Goal: Feedback & Contribution: Submit feedback/report problem

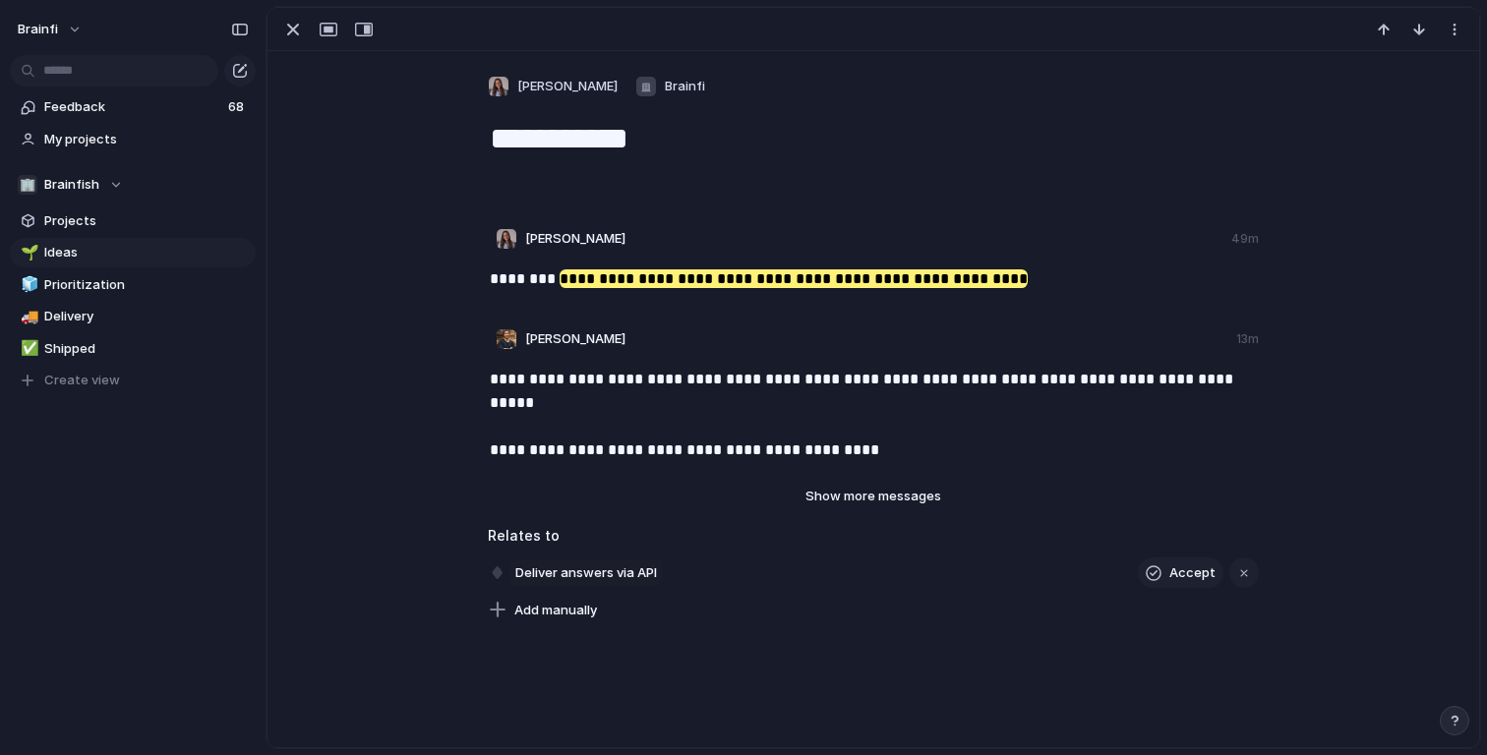
click at [599, 568] on span "Deliver answers via API" at bounding box center [585, 573] width 153 height 28
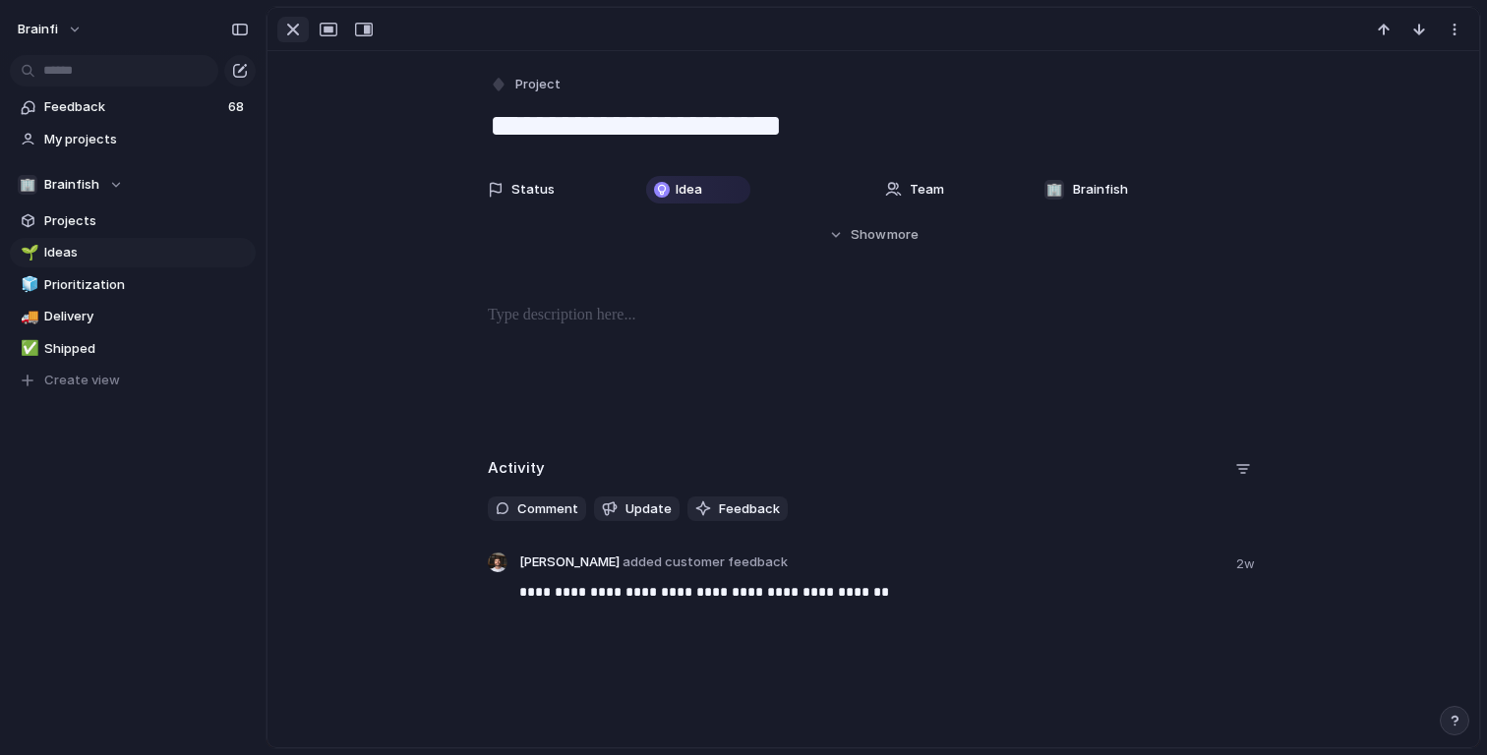
click at [297, 37] on div "button" at bounding box center [293, 30] width 24 height 24
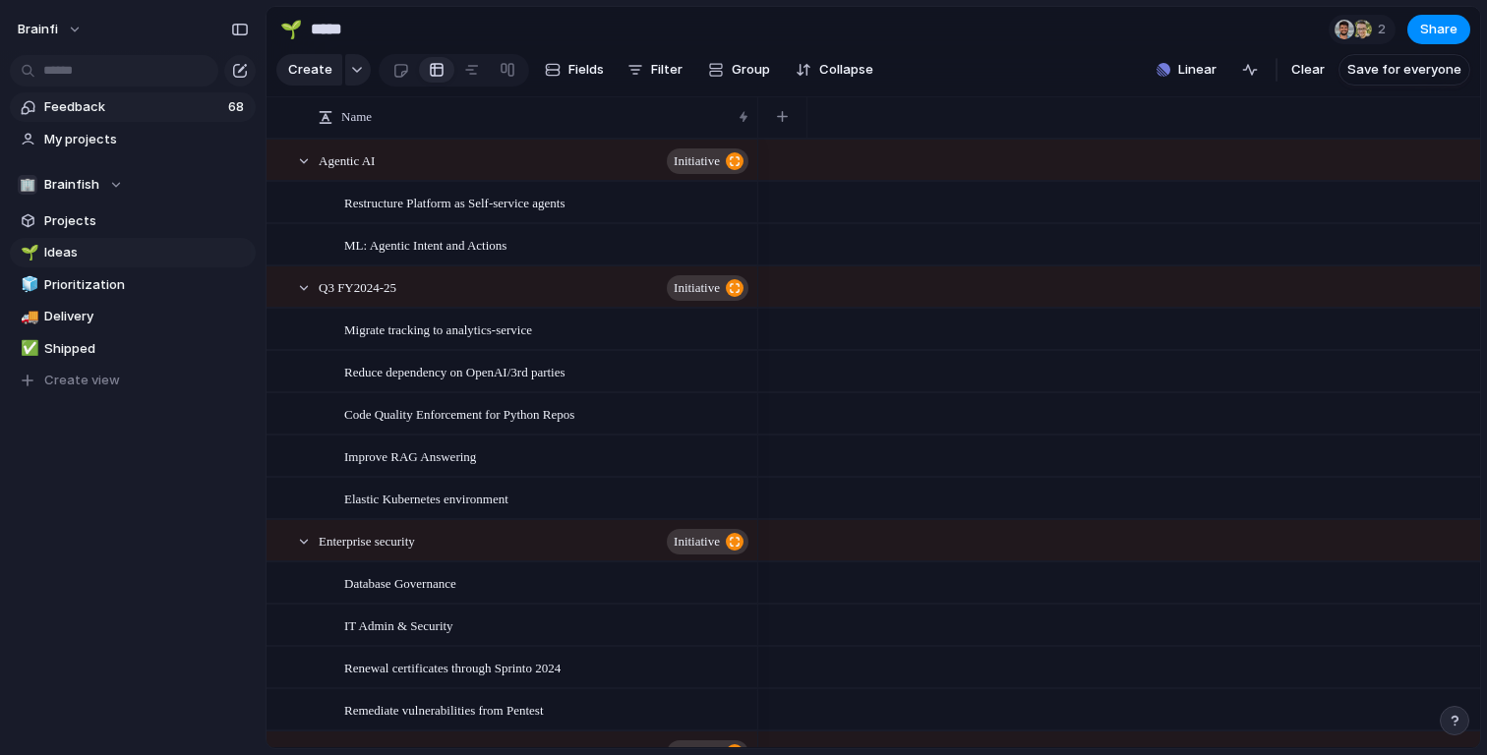
click at [88, 94] on link "Feedback 68" at bounding box center [133, 106] width 246 height 29
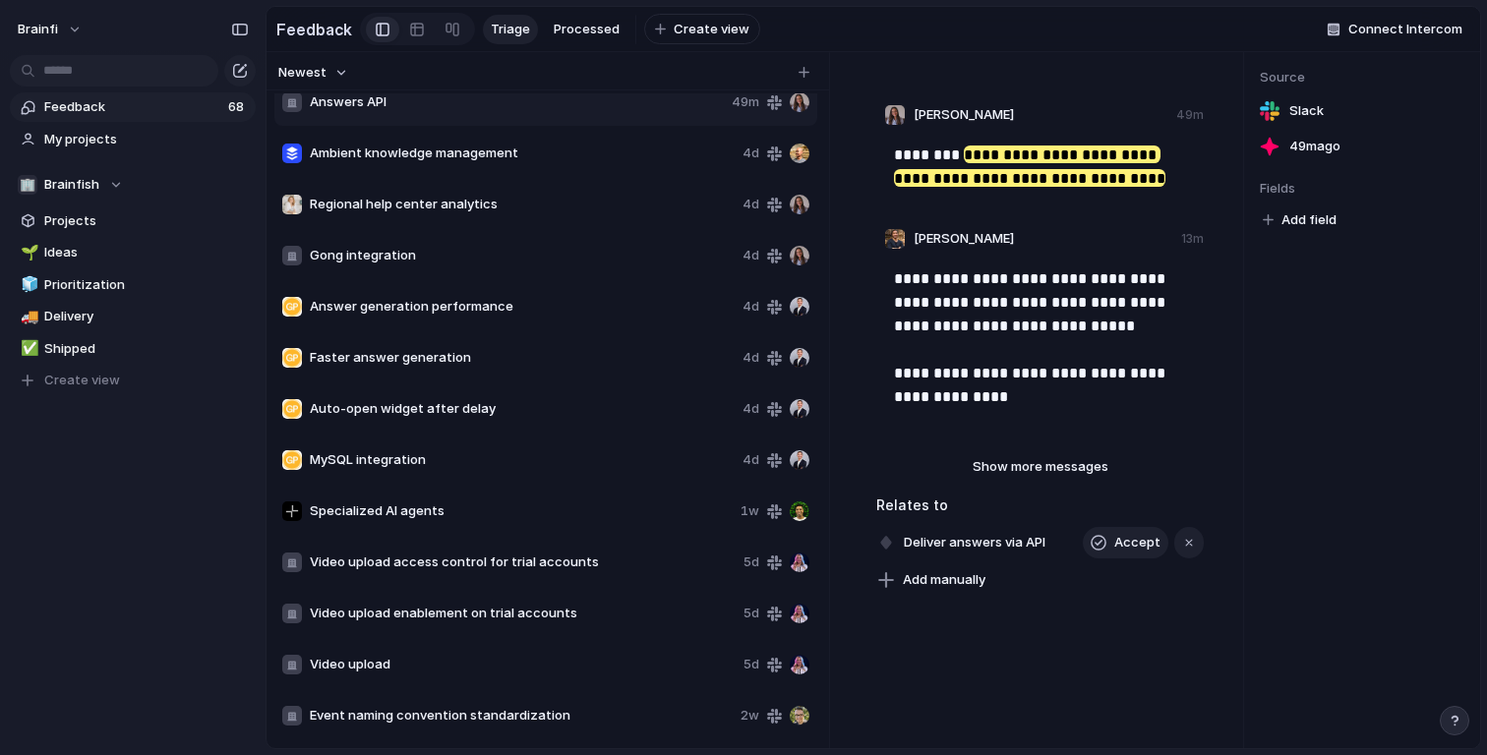
scroll to position [210, 0]
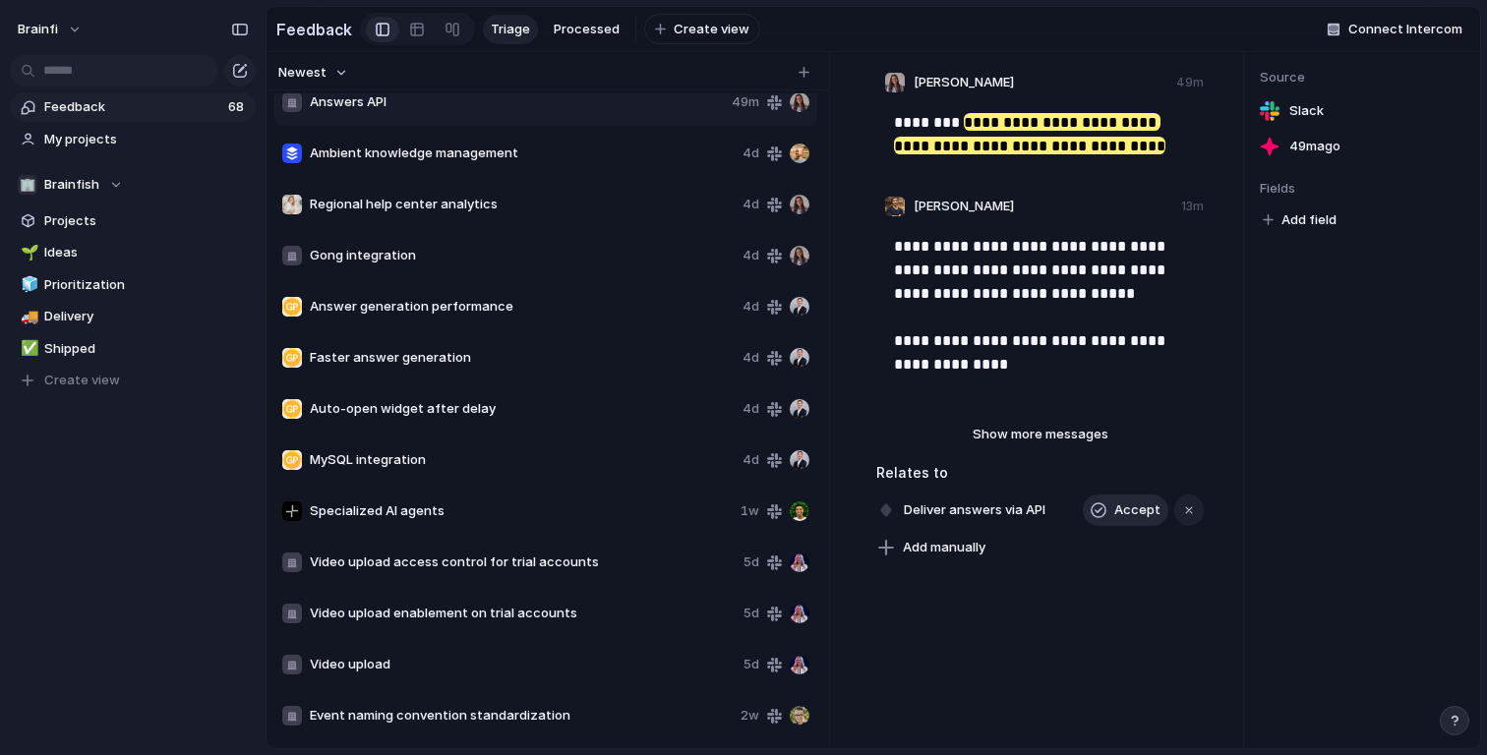
click at [1127, 511] on span "Accept" at bounding box center [1137, 510] width 46 height 20
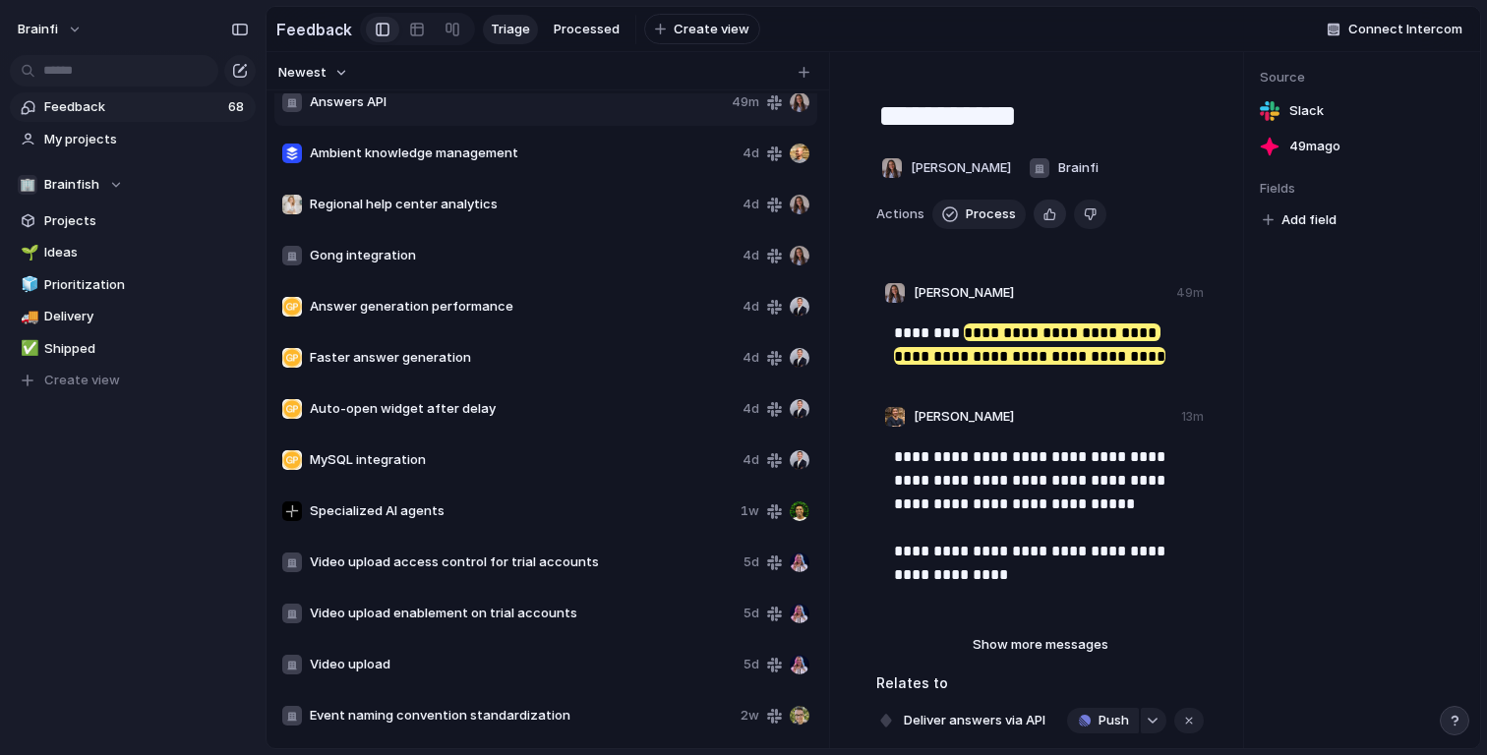
click at [1043, 210] on div "button" at bounding box center [1049, 214] width 13 height 19
click at [977, 216] on span "Process" at bounding box center [991, 215] width 50 height 20
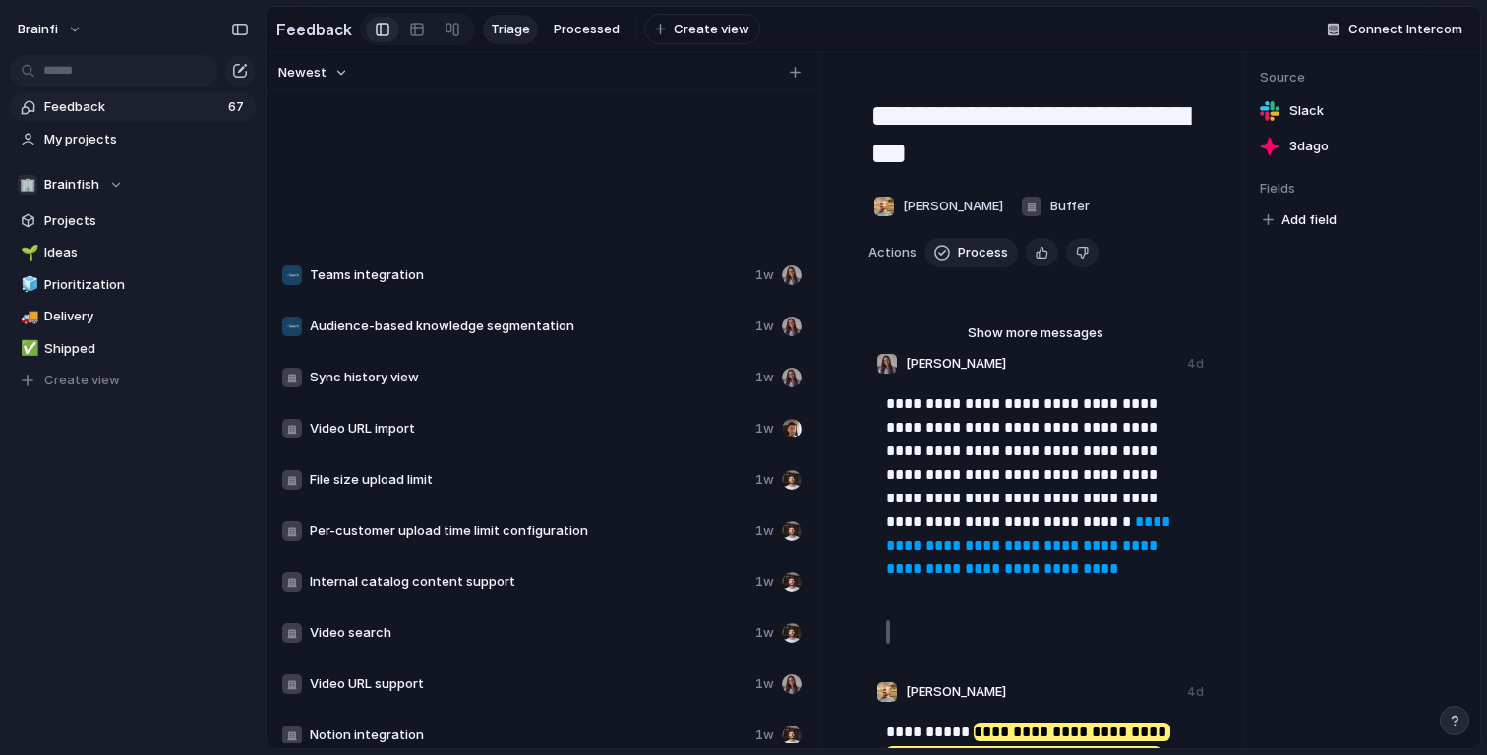
scroll to position [2776, 0]
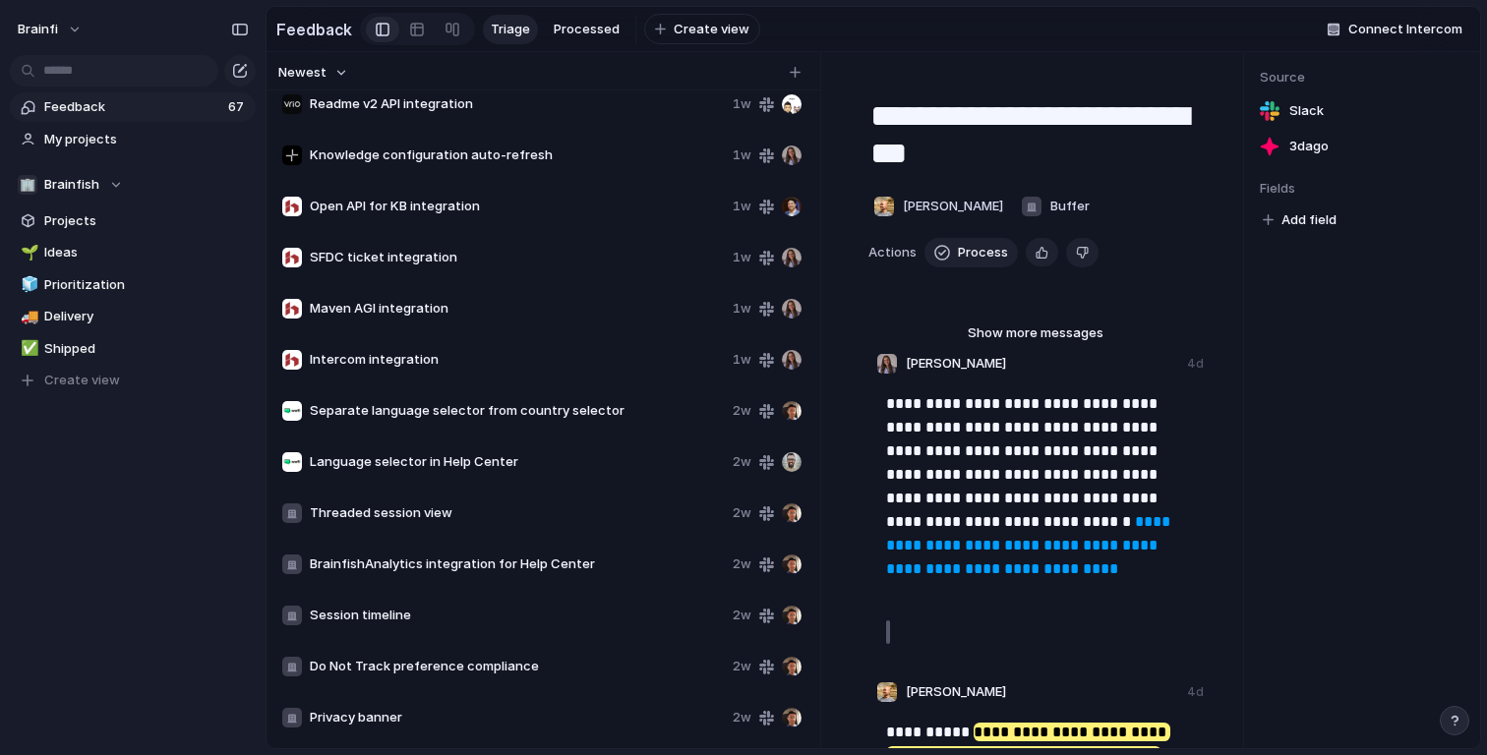
click at [617, 723] on span "Privacy banner" at bounding box center [517, 718] width 415 height 20
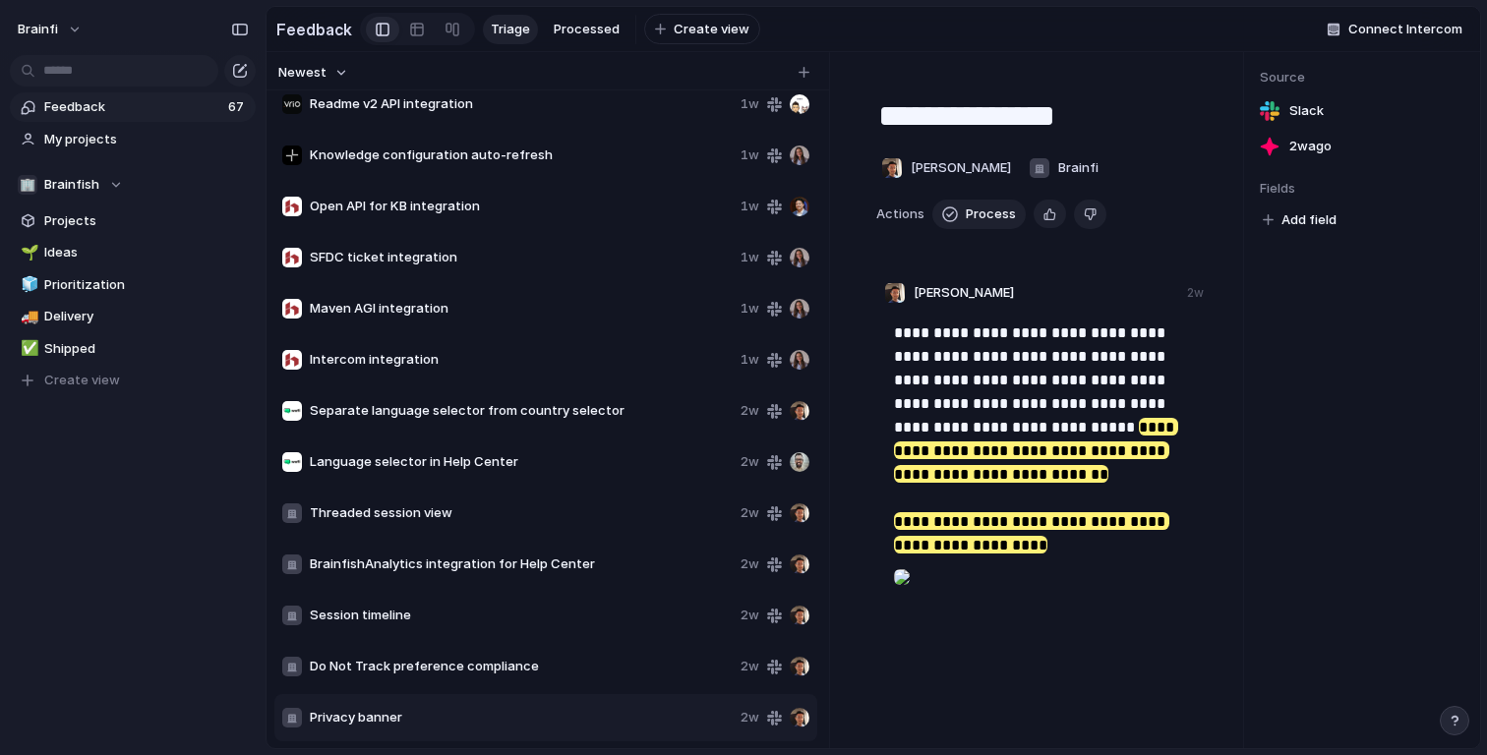
click at [373, 369] on div "Intercom integration" at bounding box center [507, 360] width 450 height 20
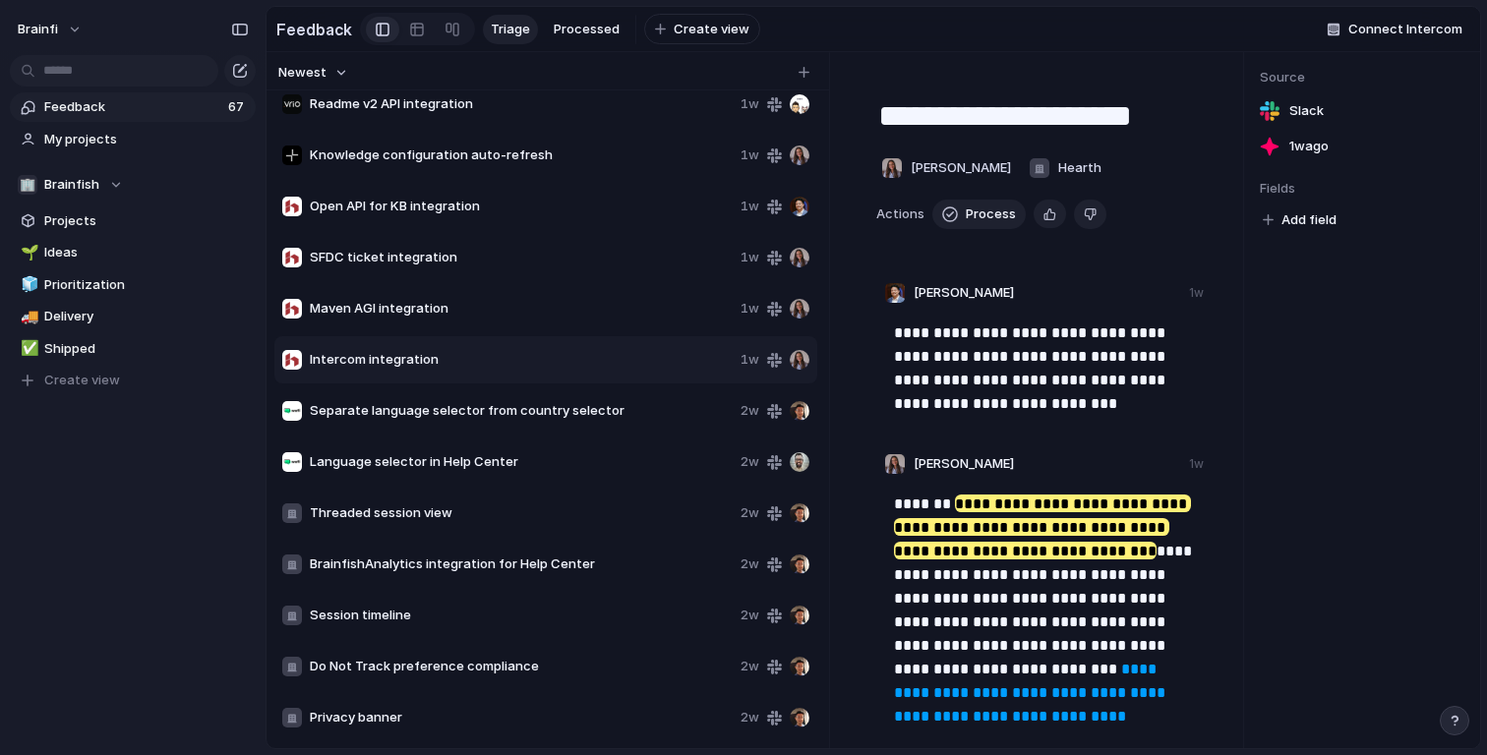
click at [405, 308] on span "Maven AGI integration" at bounding box center [521, 309] width 423 height 20
type textarea "**********"
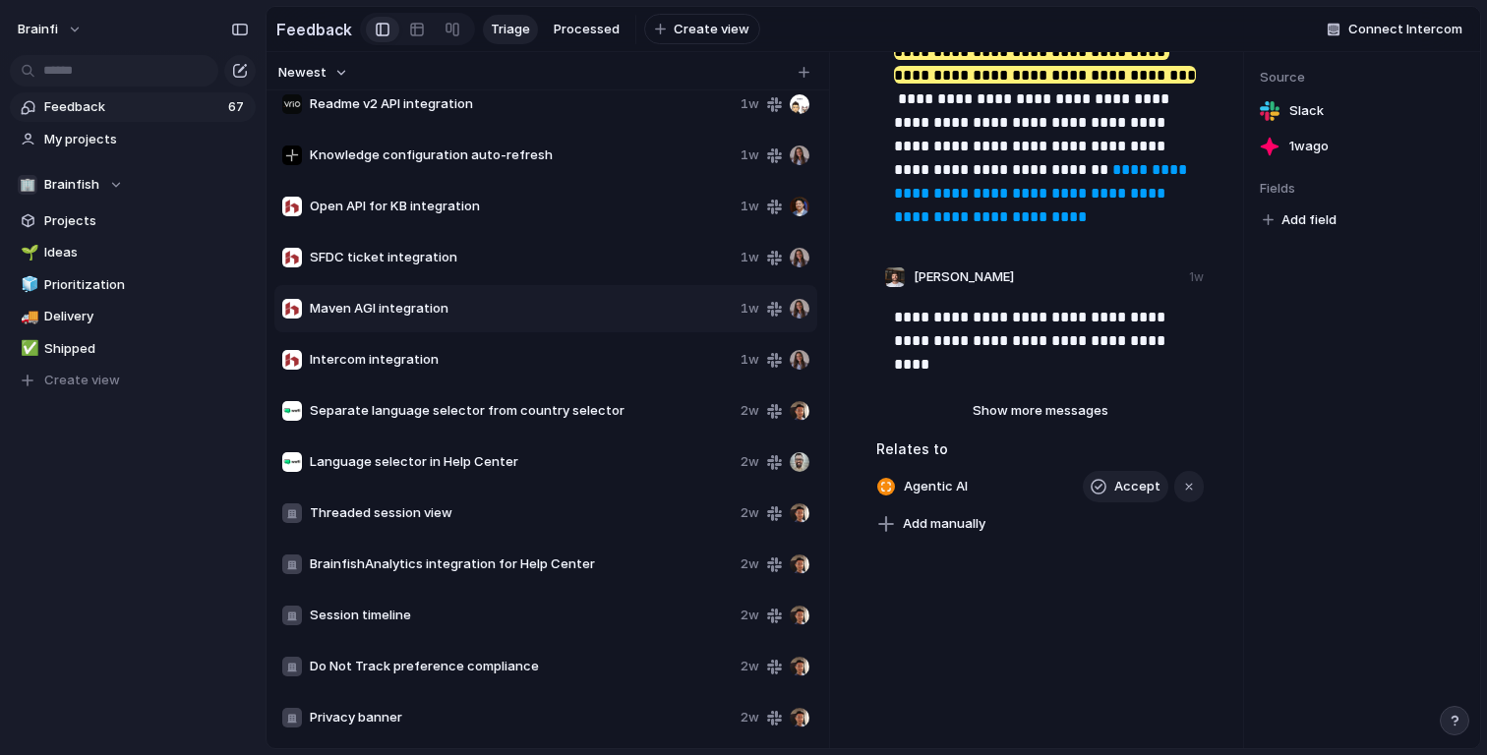
scroll to position [583, 0]
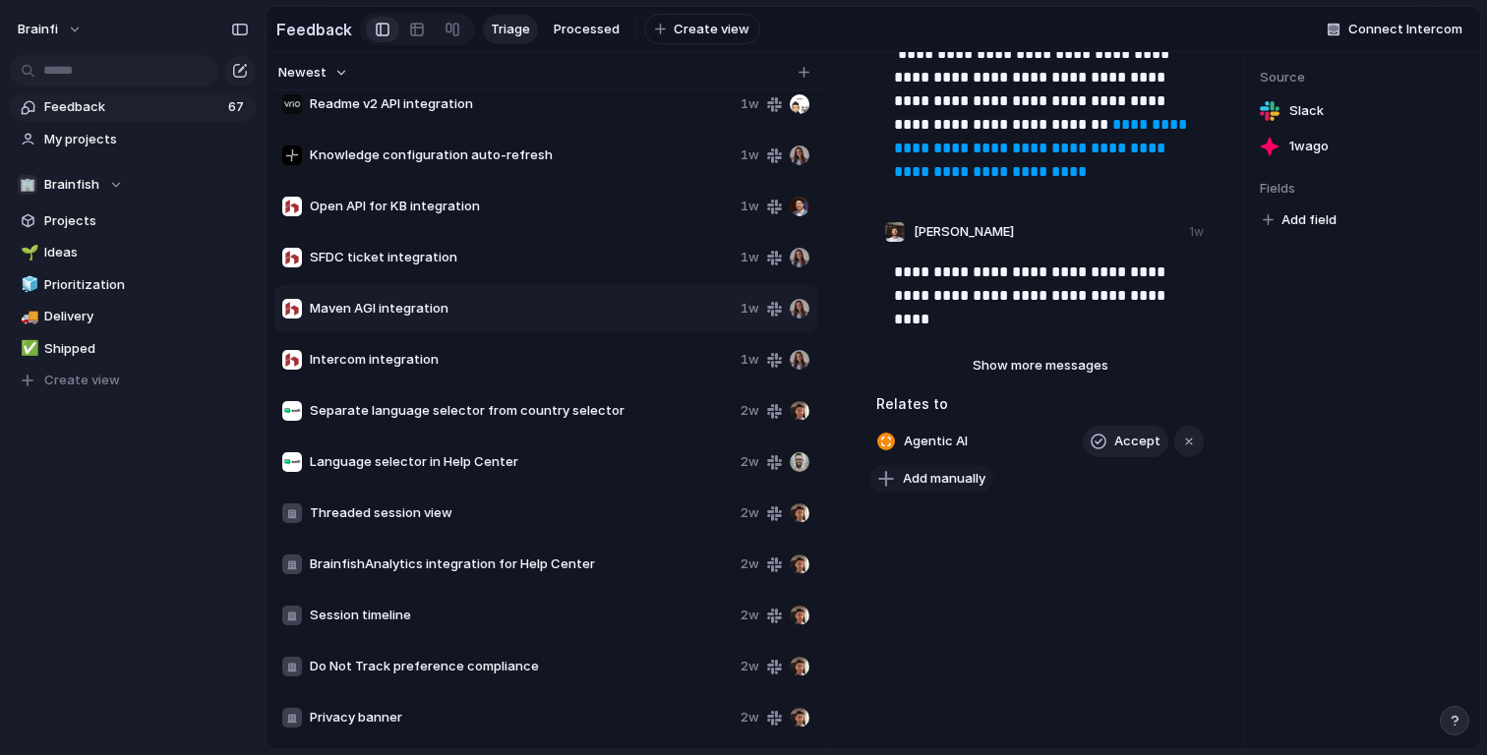
click at [956, 484] on span "Add manually" at bounding box center [944, 479] width 83 height 20
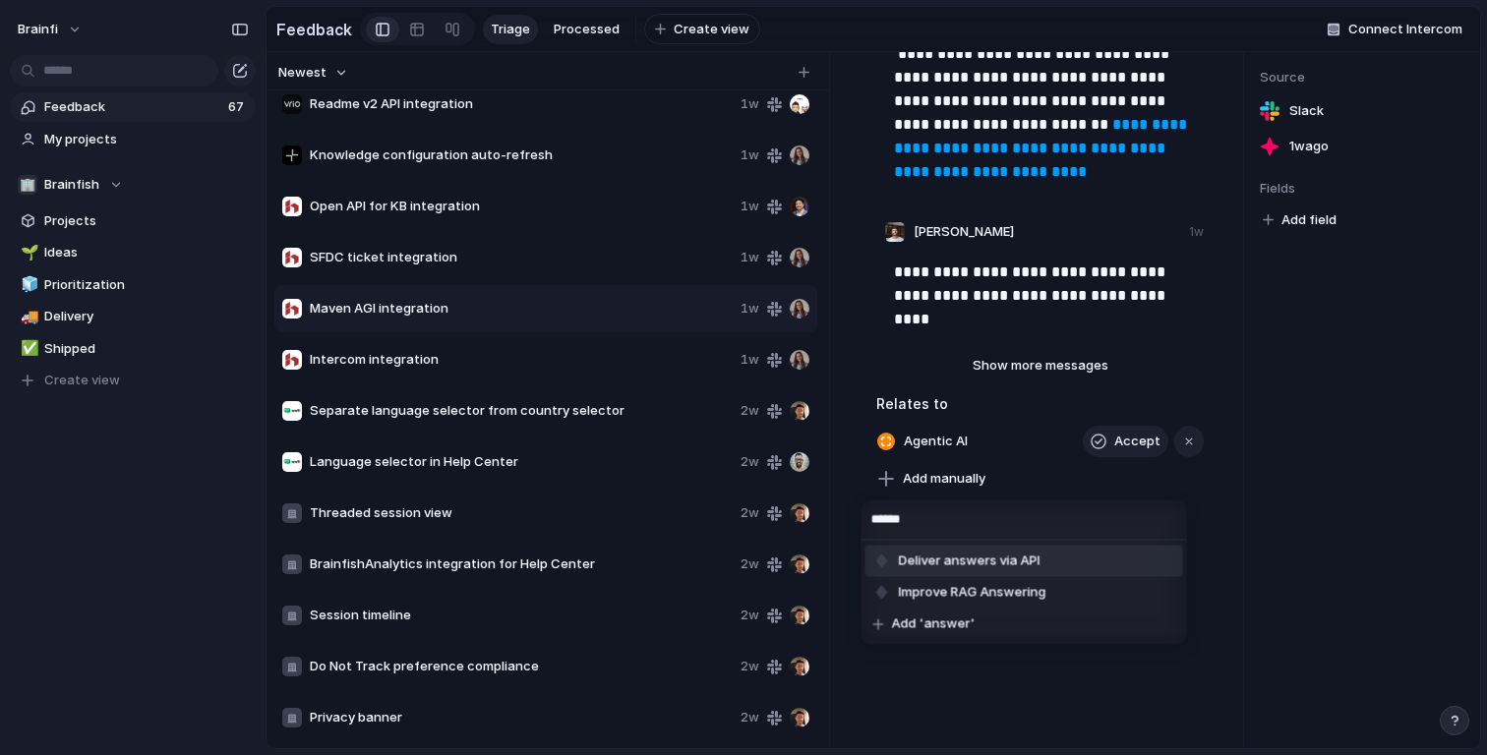
type input "******"
click at [998, 564] on span "Deliver answers via API" at bounding box center [970, 562] width 142 height 20
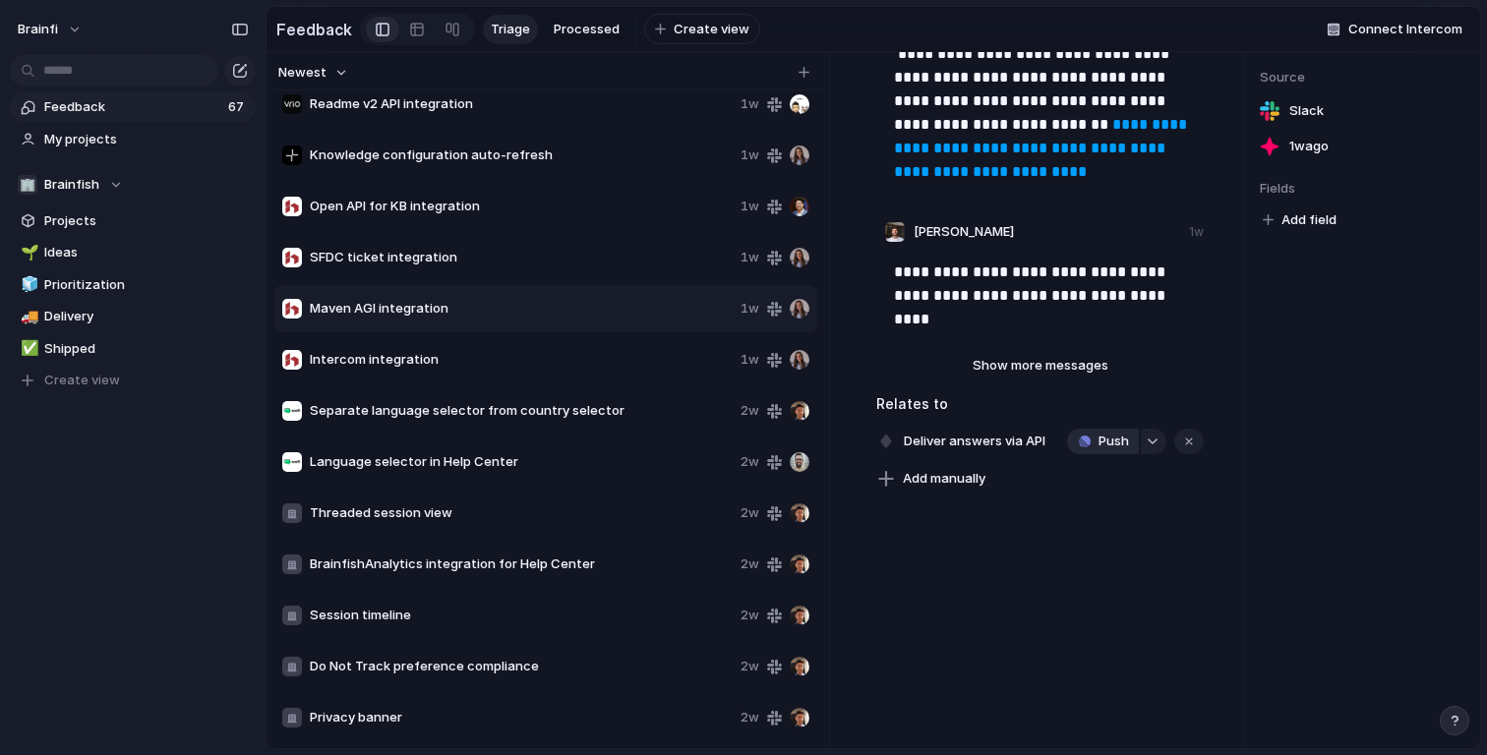
scroll to position [0, 0]
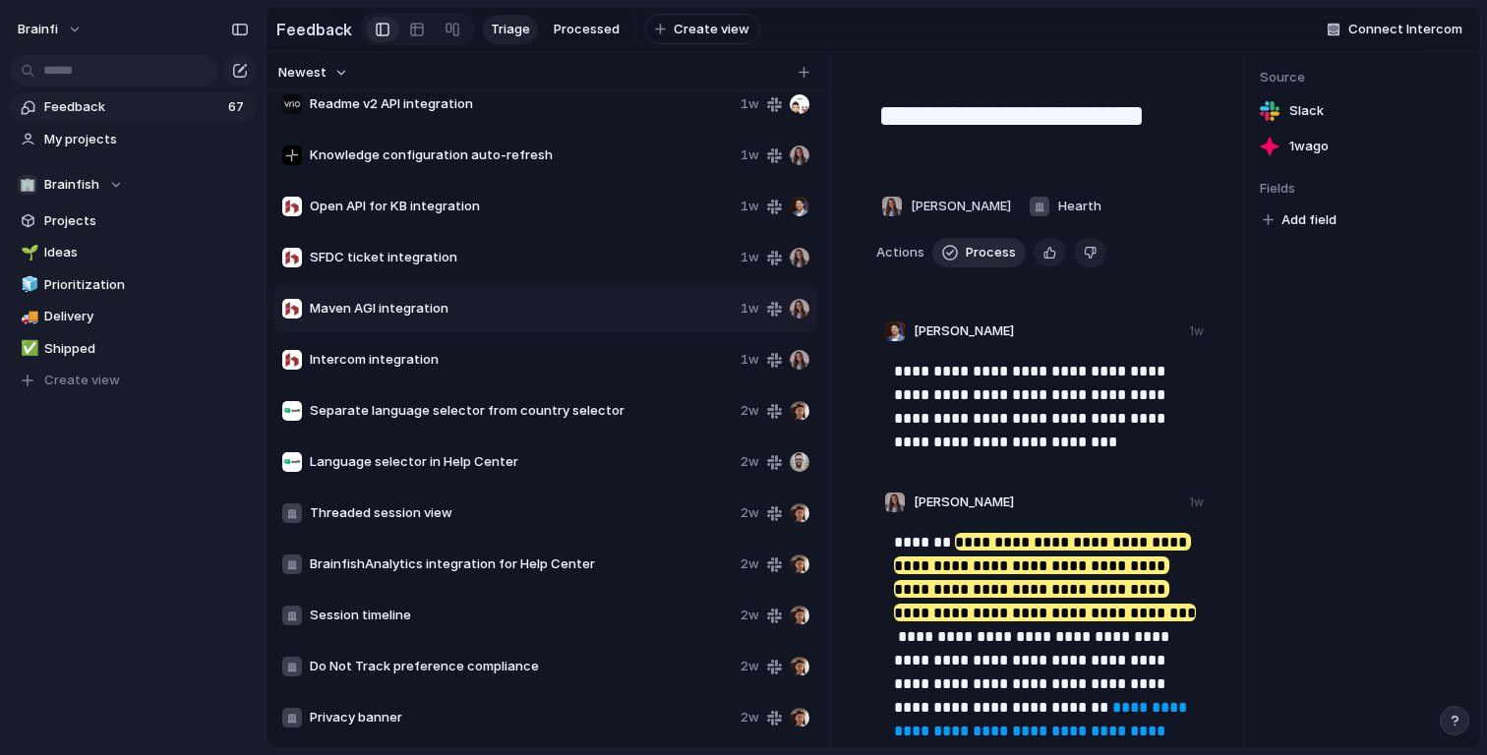
click at [971, 257] on span "Process" at bounding box center [991, 253] width 50 height 20
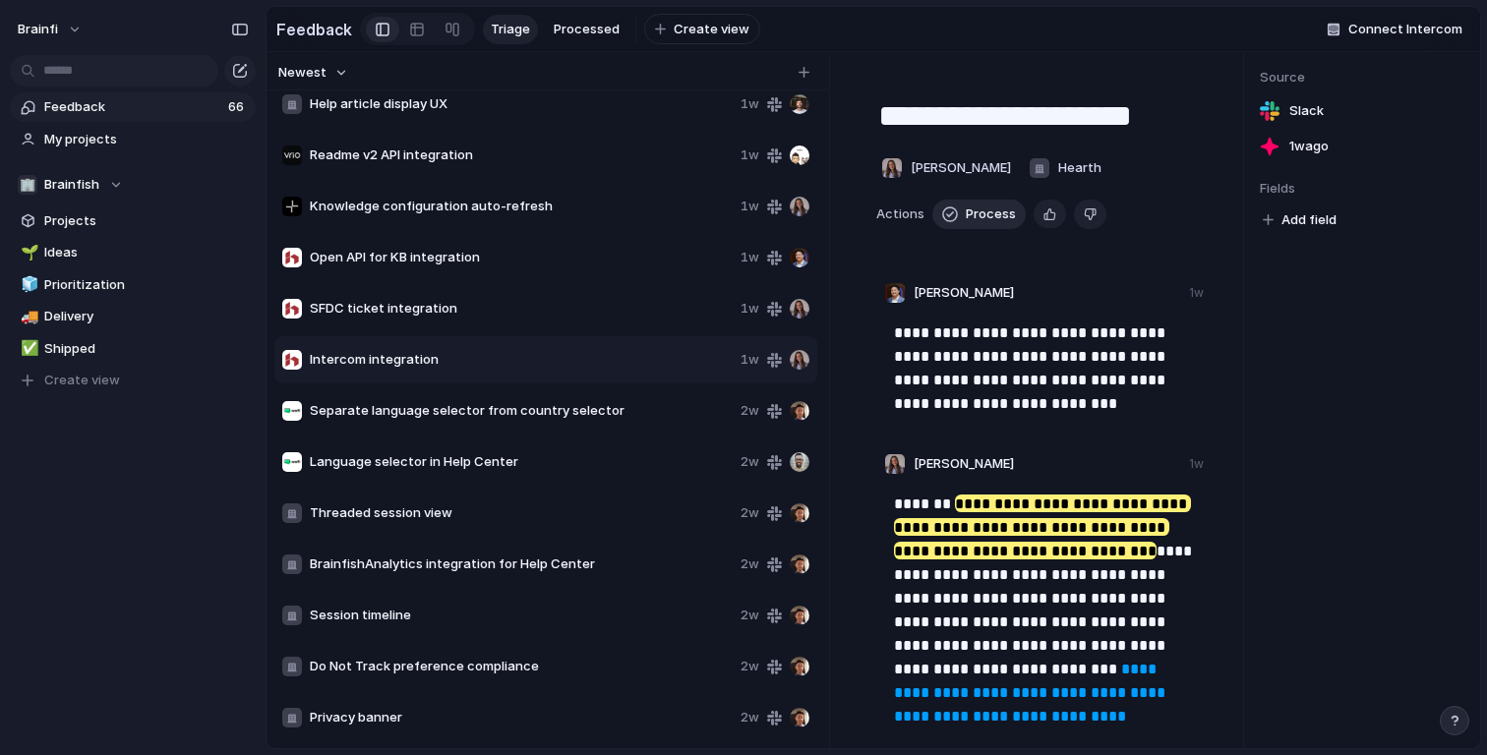
scroll to position [2724, 0]
click at [544, 297] on div "SFDC ticket integration 1w" at bounding box center [545, 308] width 543 height 47
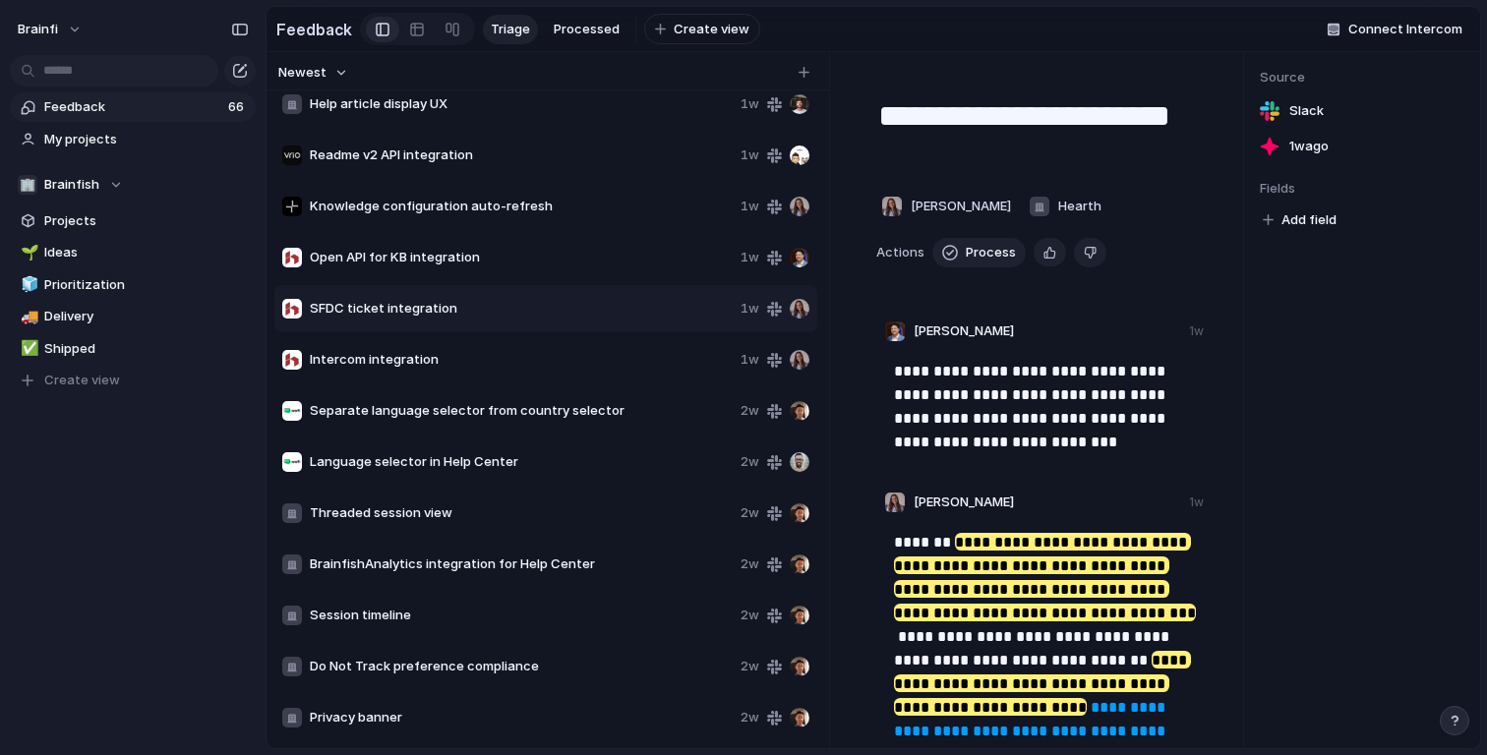
click at [560, 260] on span "Open API for KB integration" at bounding box center [521, 258] width 423 height 20
type textarea "**********"
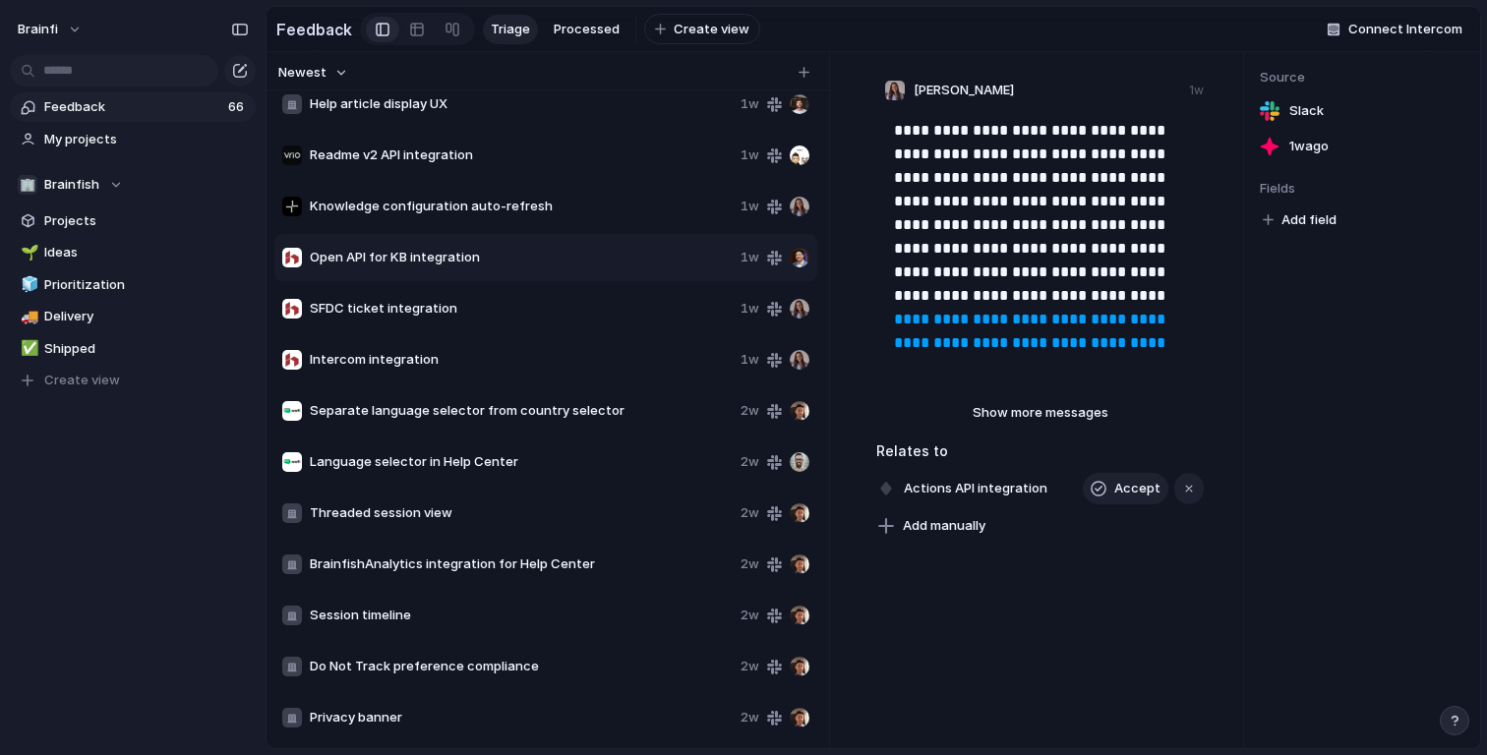
scroll to position [459, 0]
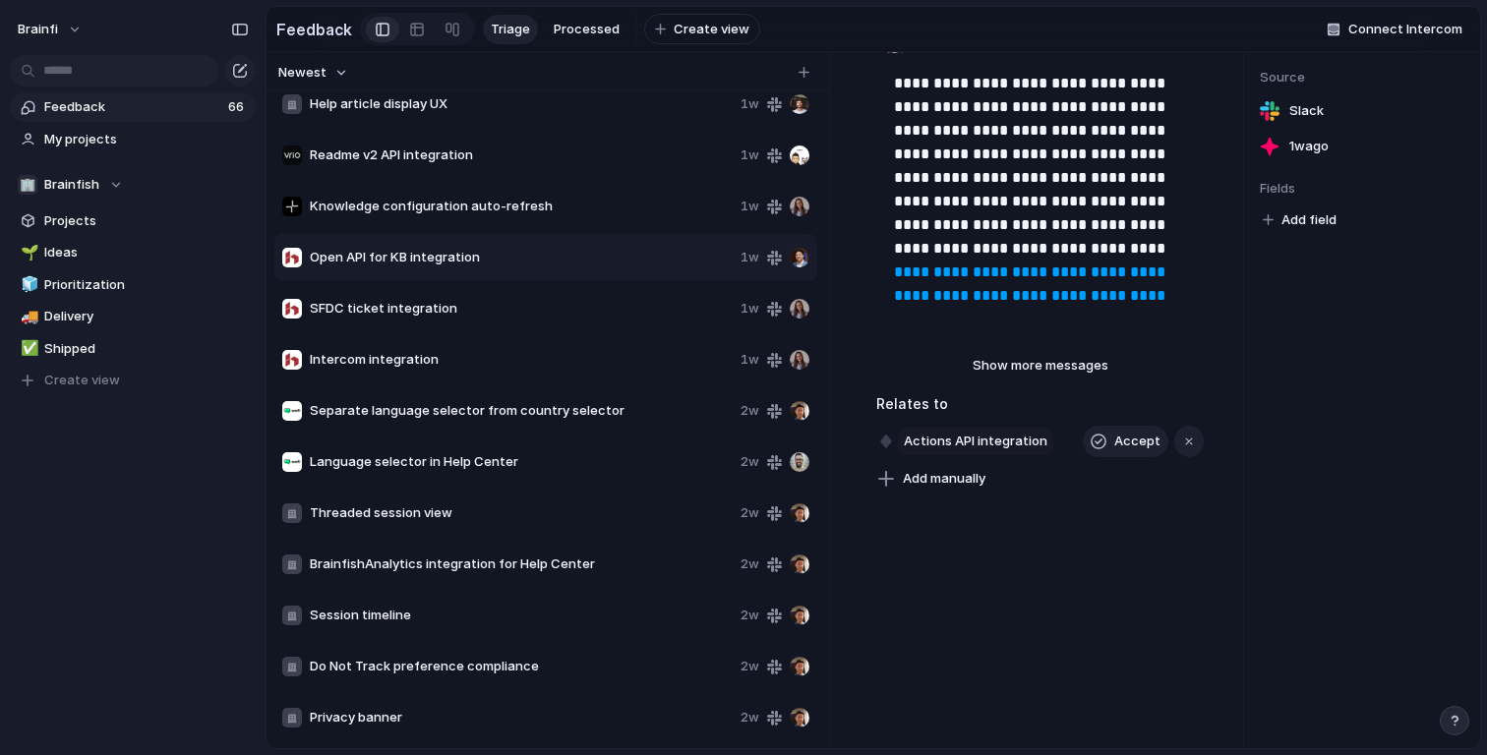
click at [1019, 439] on span "Actions API integration" at bounding box center [975, 442] width 155 height 28
click at [1039, 439] on span "Actions API integration" at bounding box center [975, 442] width 155 height 28
click at [887, 438] on div "Actions API integration" at bounding box center [961, 442] width 171 height 28
click at [926, 438] on span "Actions API integration" at bounding box center [975, 442] width 155 height 28
click at [939, 500] on div at bounding box center [1039, 503] width 375 height 20
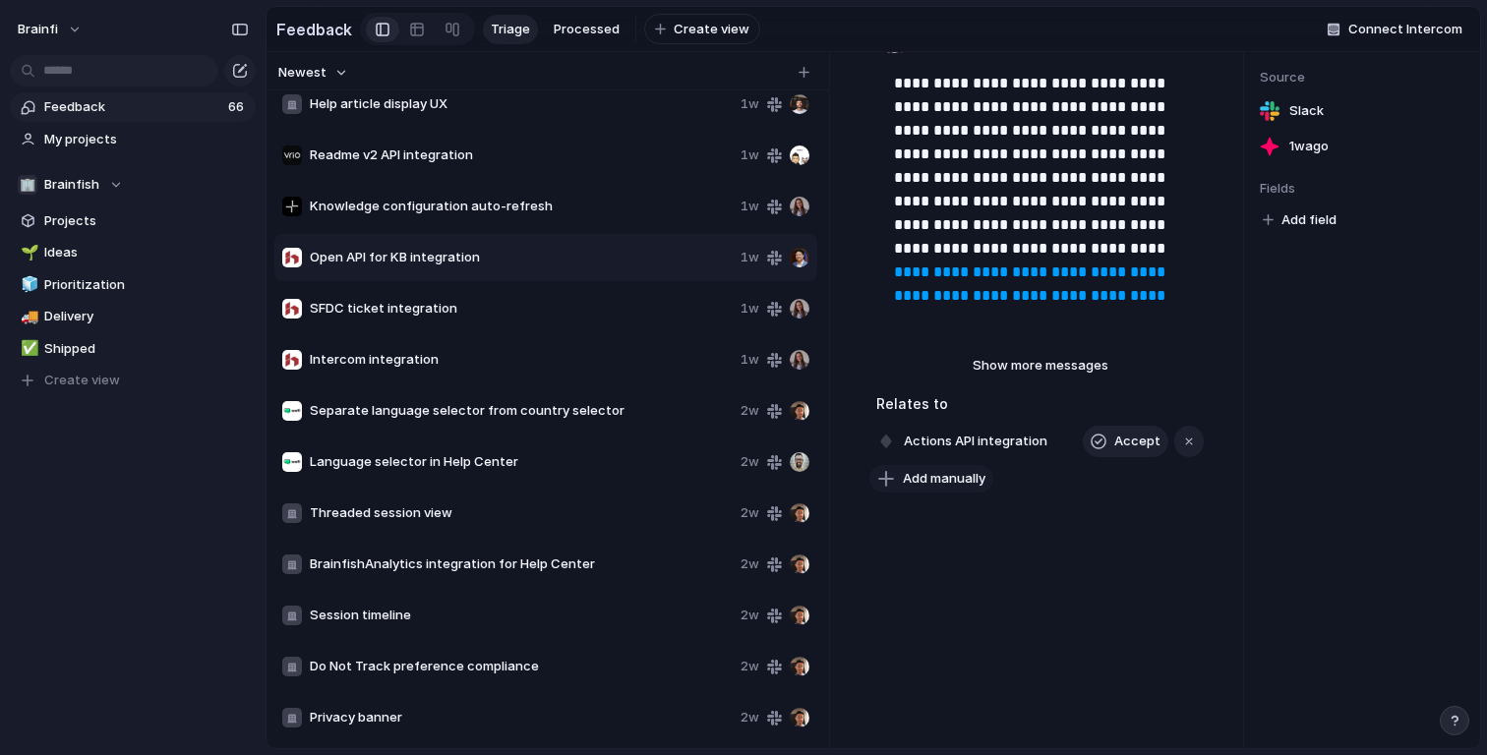
click at [939, 481] on span "Add manually" at bounding box center [944, 479] width 83 height 20
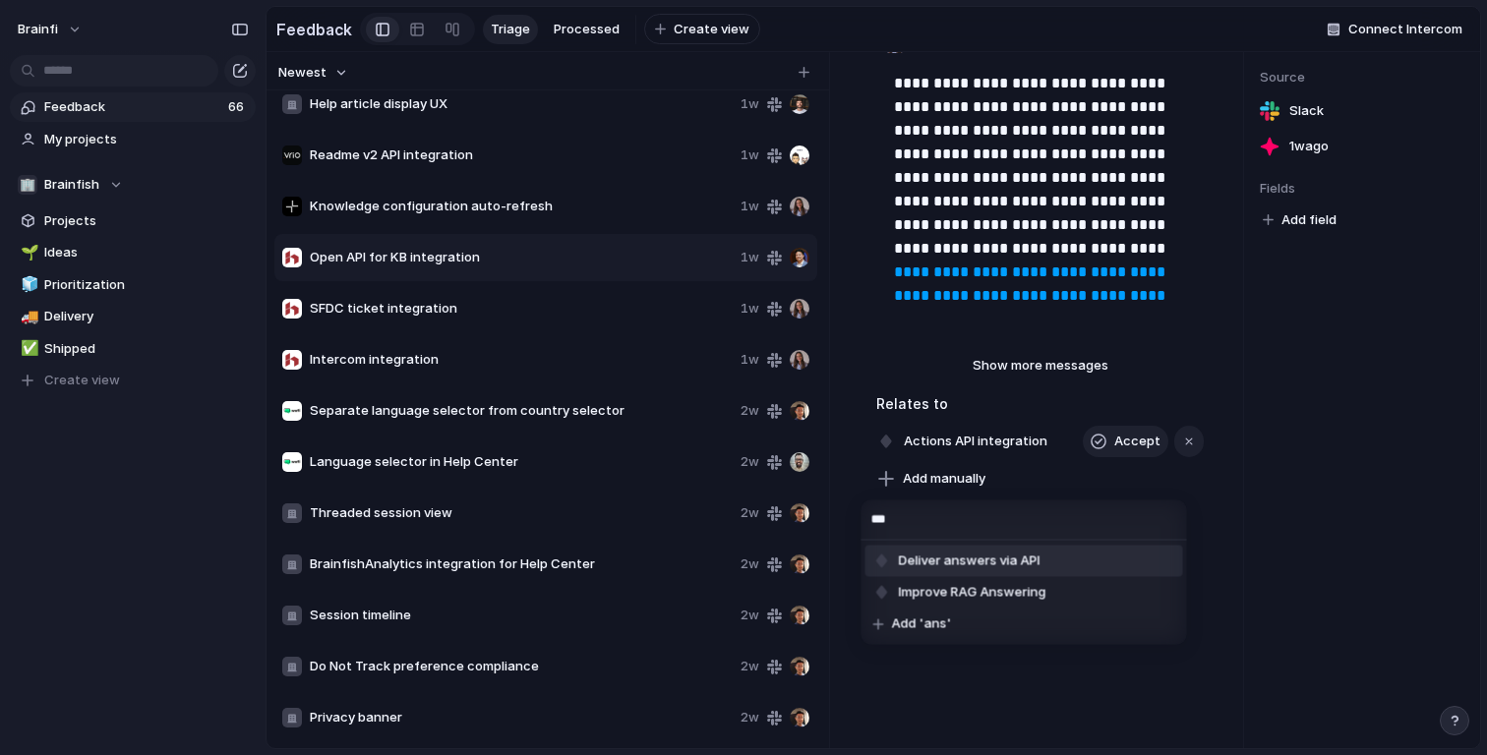
type input "***"
click at [972, 563] on span "Deliver answers via API" at bounding box center [970, 562] width 142 height 20
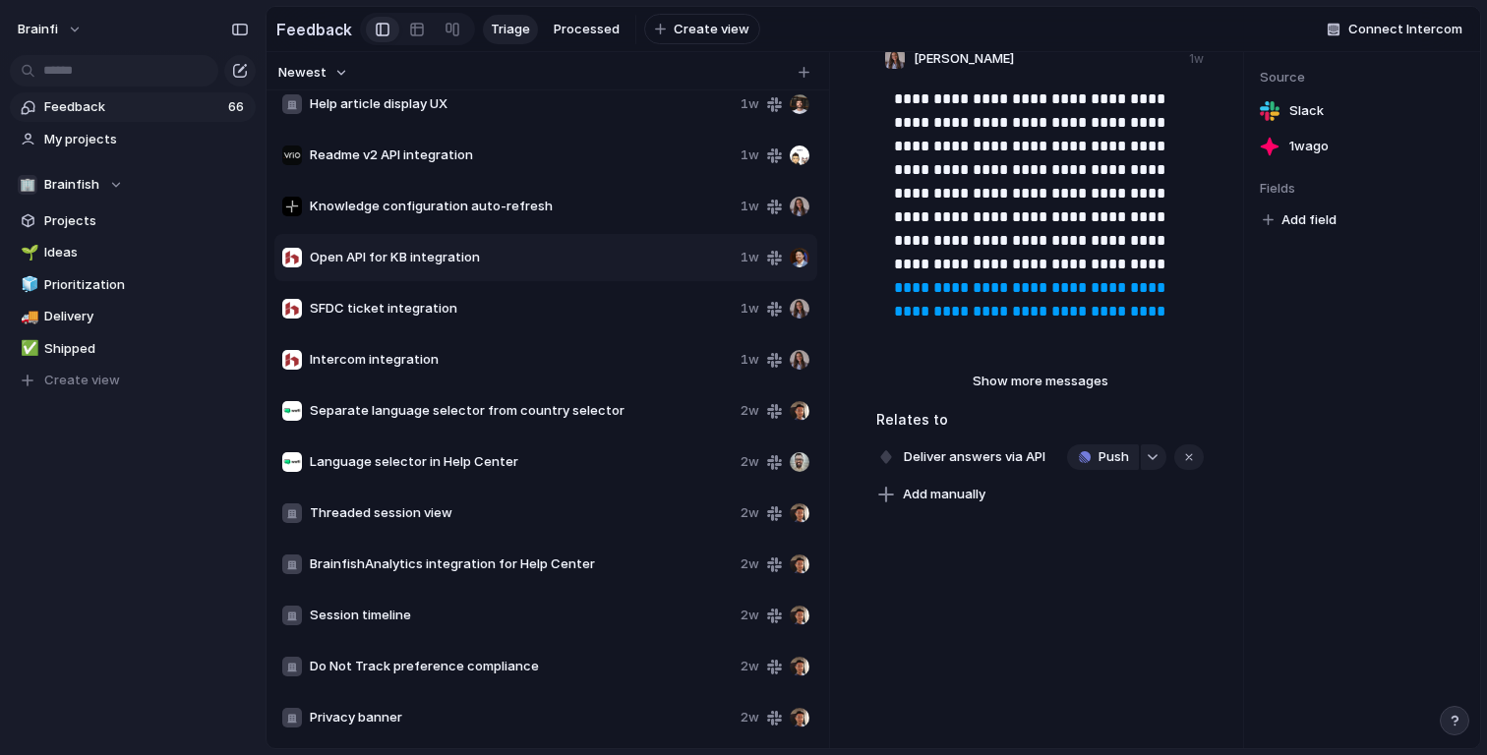
scroll to position [433, 0]
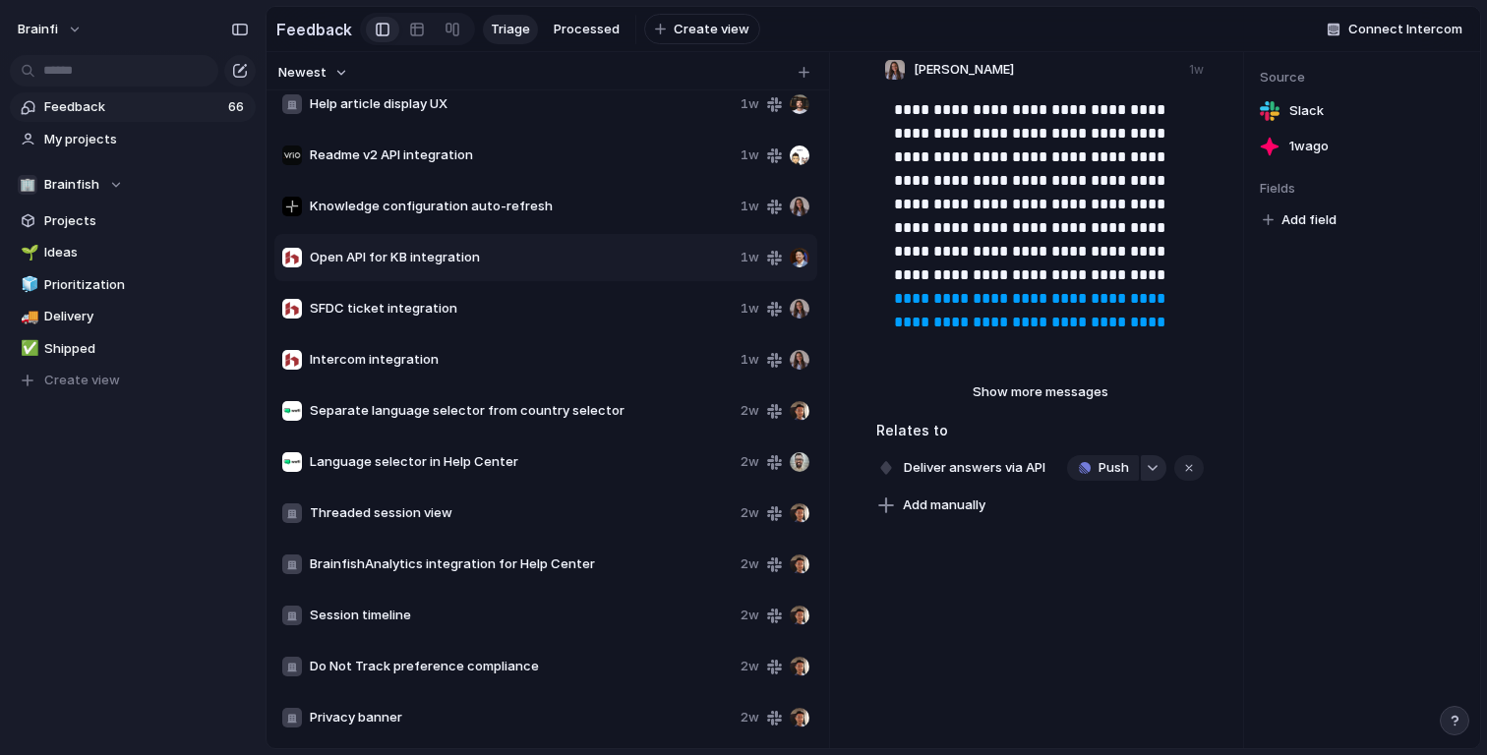
click at [1151, 466] on div "button" at bounding box center [1152, 468] width 14 height 8
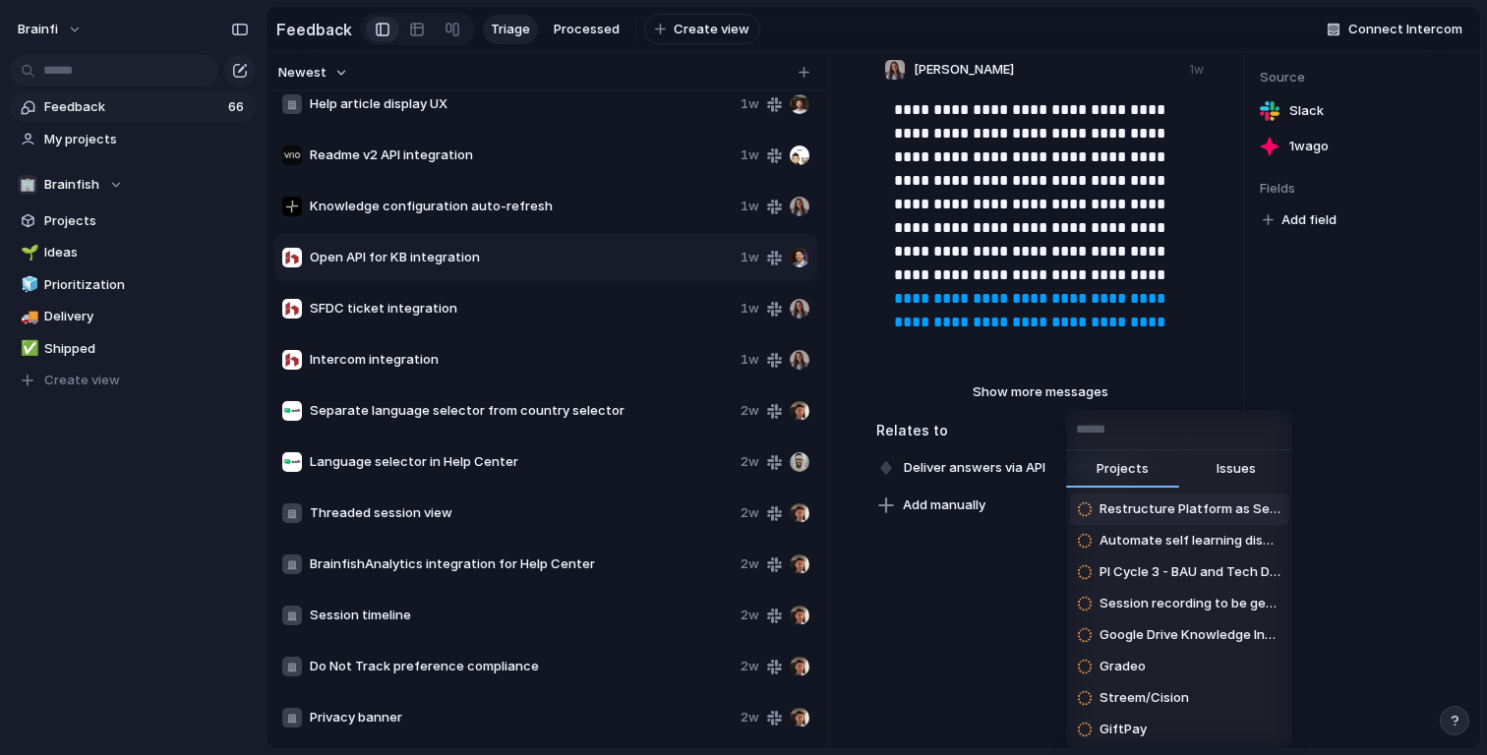
click at [1010, 463] on div "Projects Issues Restructure Platform as Self-service agents Automate self learn…" at bounding box center [743, 377] width 1487 height 755
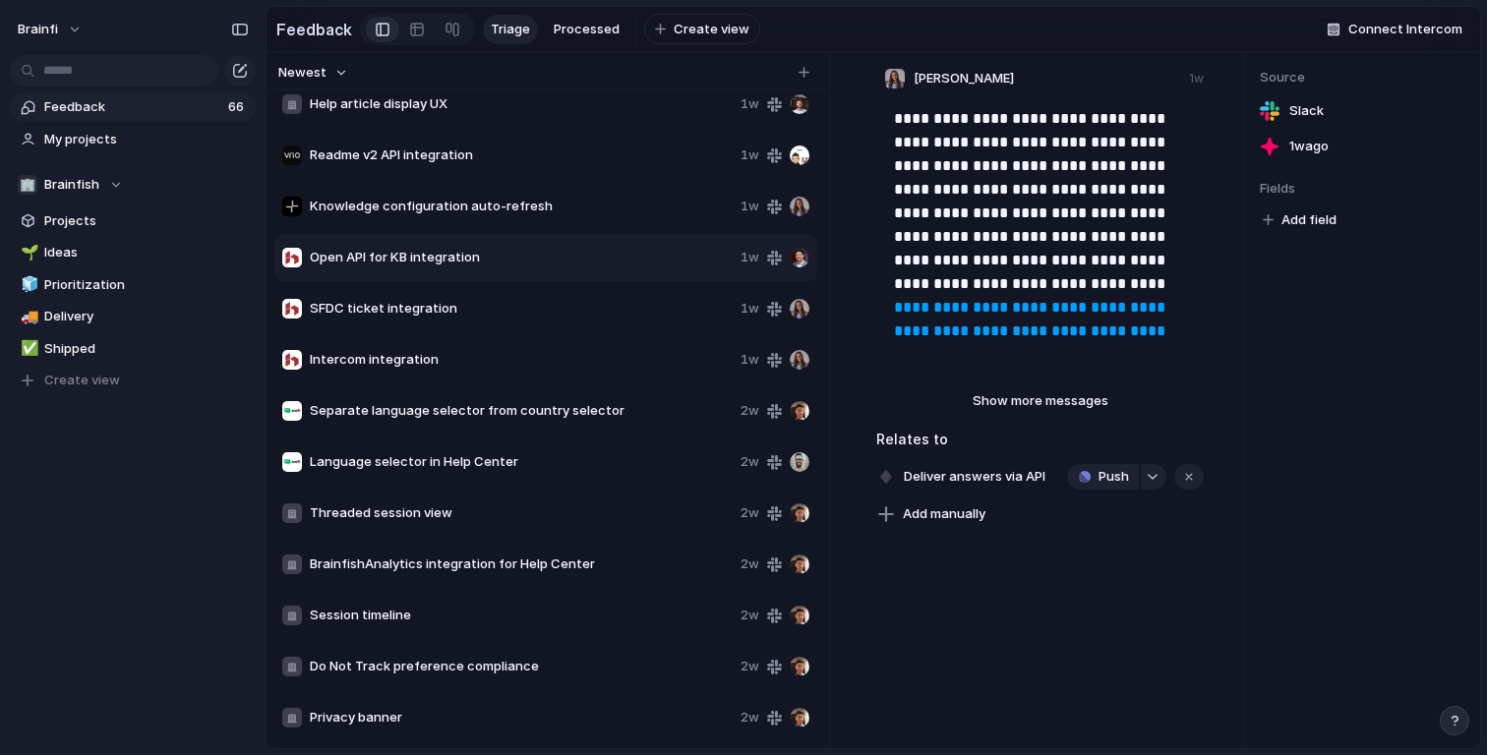
scroll to position [459, 0]
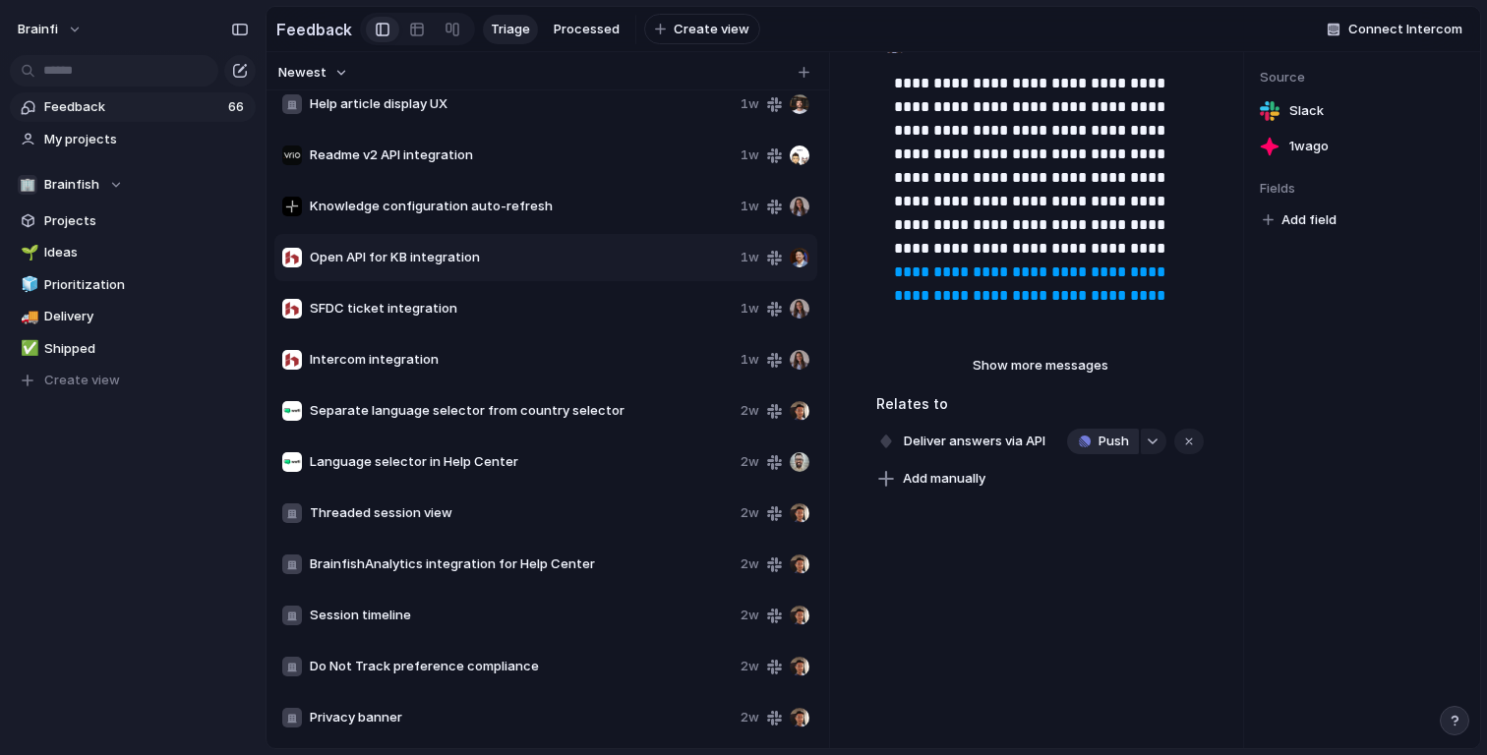
click at [1094, 442] on button "Push" at bounding box center [1103, 442] width 72 height 26
click at [1083, 484] on span "Project" at bounding box center [1080, 483] width 45 height 20
click at [989, 642] on div "🍵 Product ⚡ Growth 📣 Marketing 🌼 Design ⚡ Customer Support ⚡ Customer Success 🔐…" at bounding box center [743, 377] width 1487 height 755
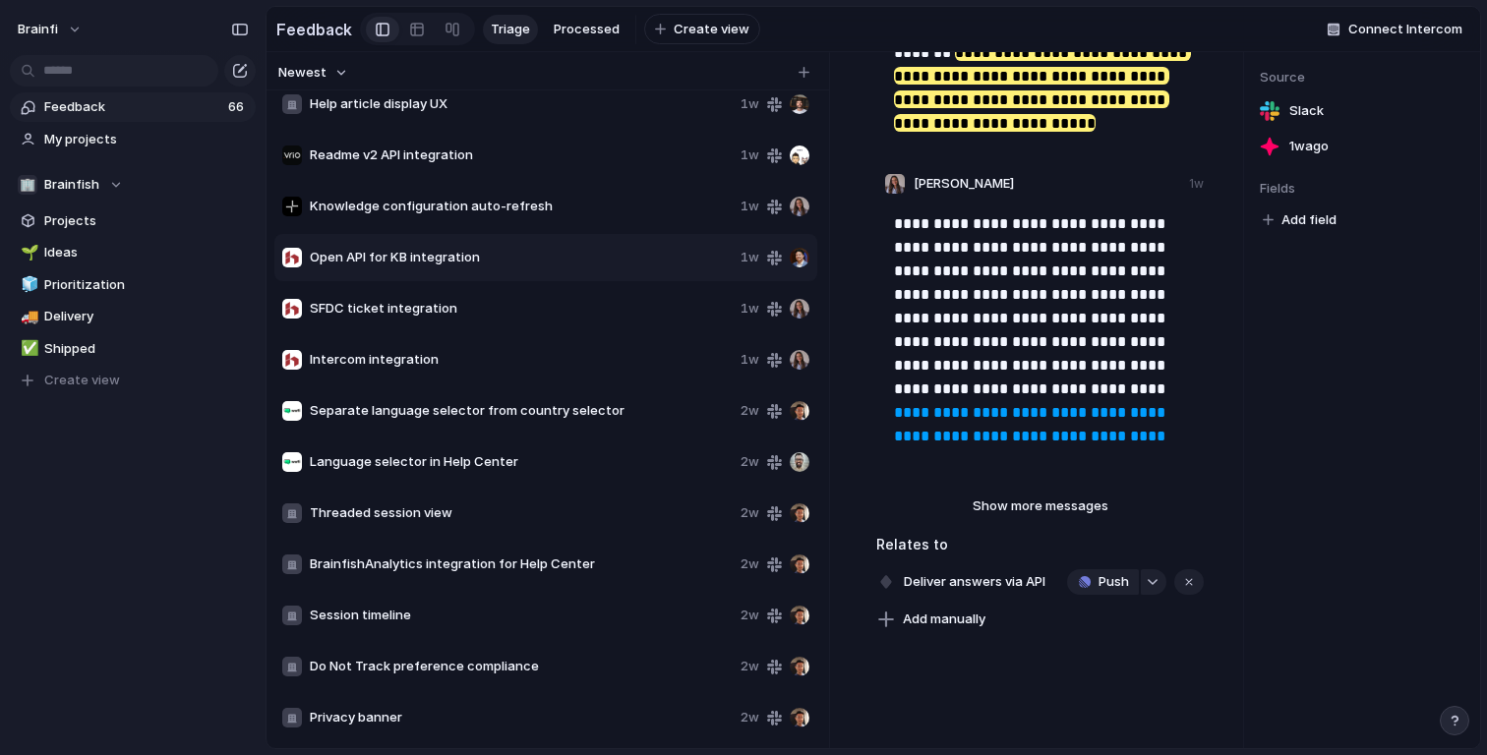
scroll to position [0, 0]
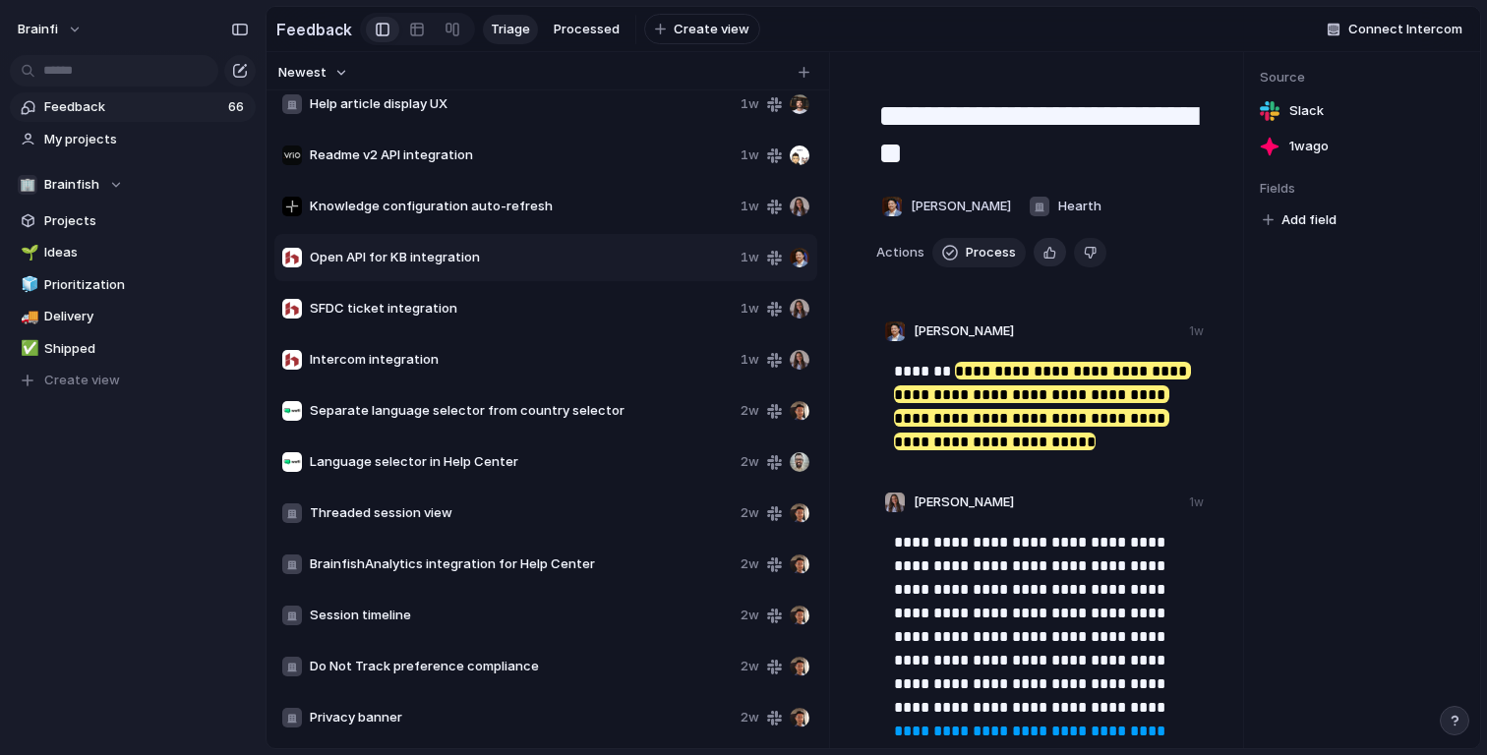
click at [1043, 253] on div "button" at bounding box center [1049, 252] width 13 height 19
click at [970, 253] on span "Process" at bounding box center [991, 253] width 50 height 20
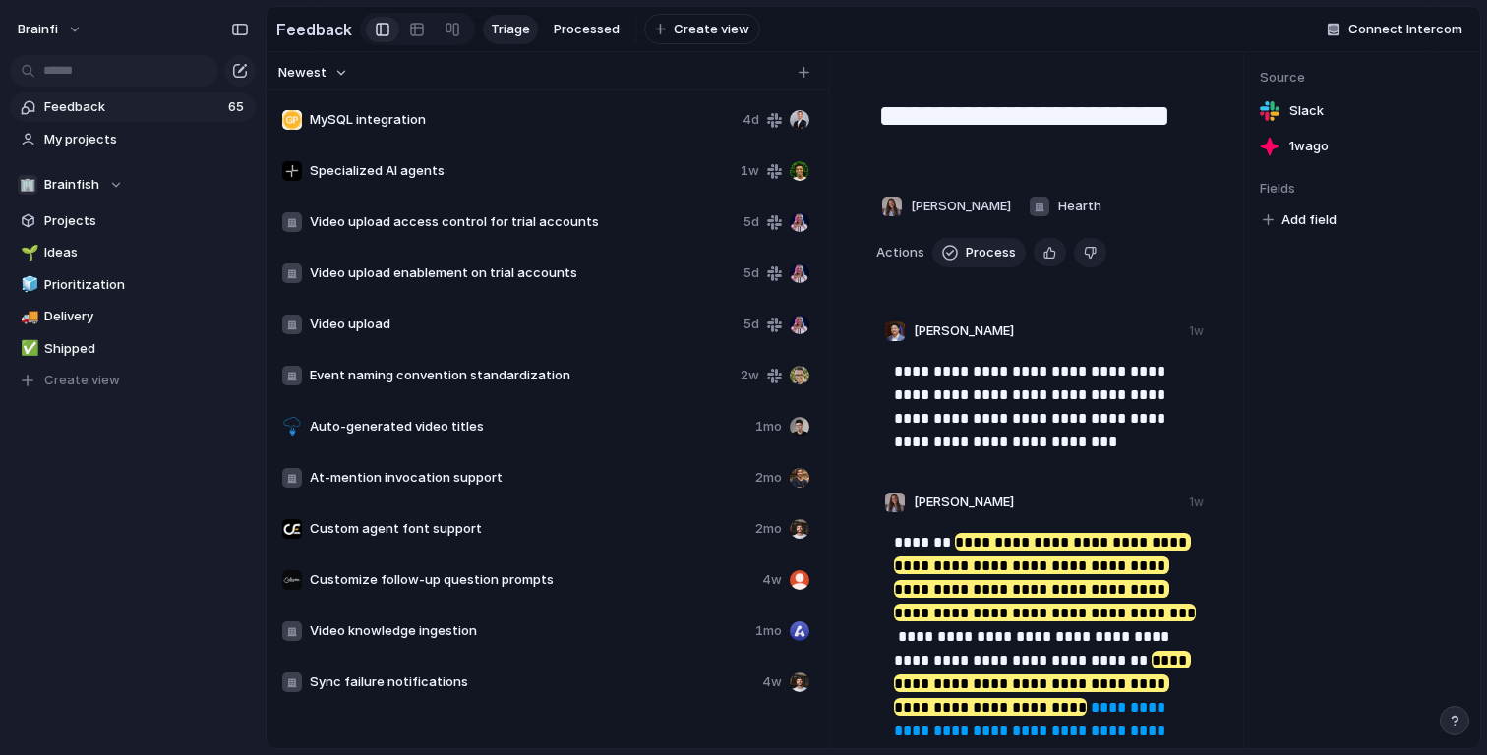
scroll to position [217, 0]
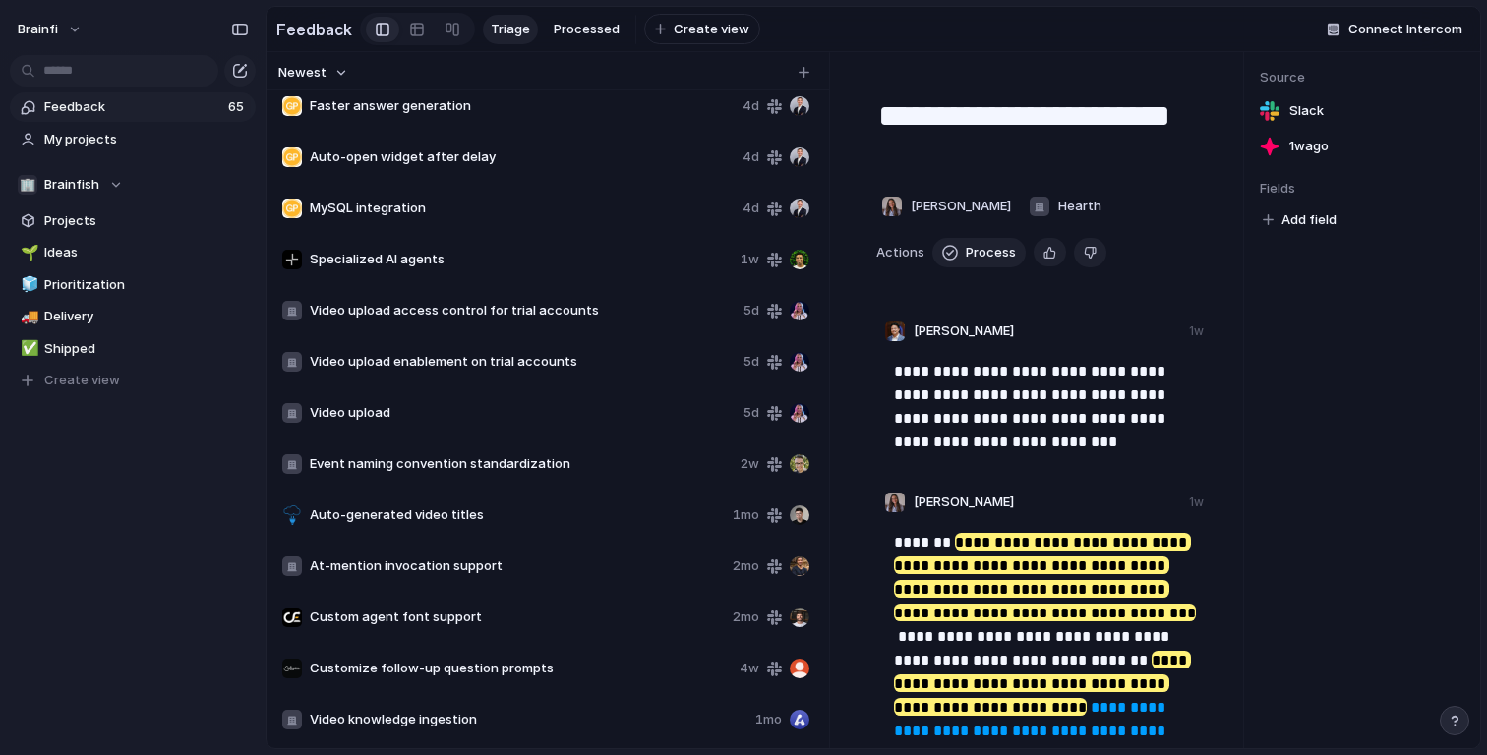
click at [554, 317] on span "Video upload access control for trial accounts" at bounding box center [523, 311] width 426 height 20
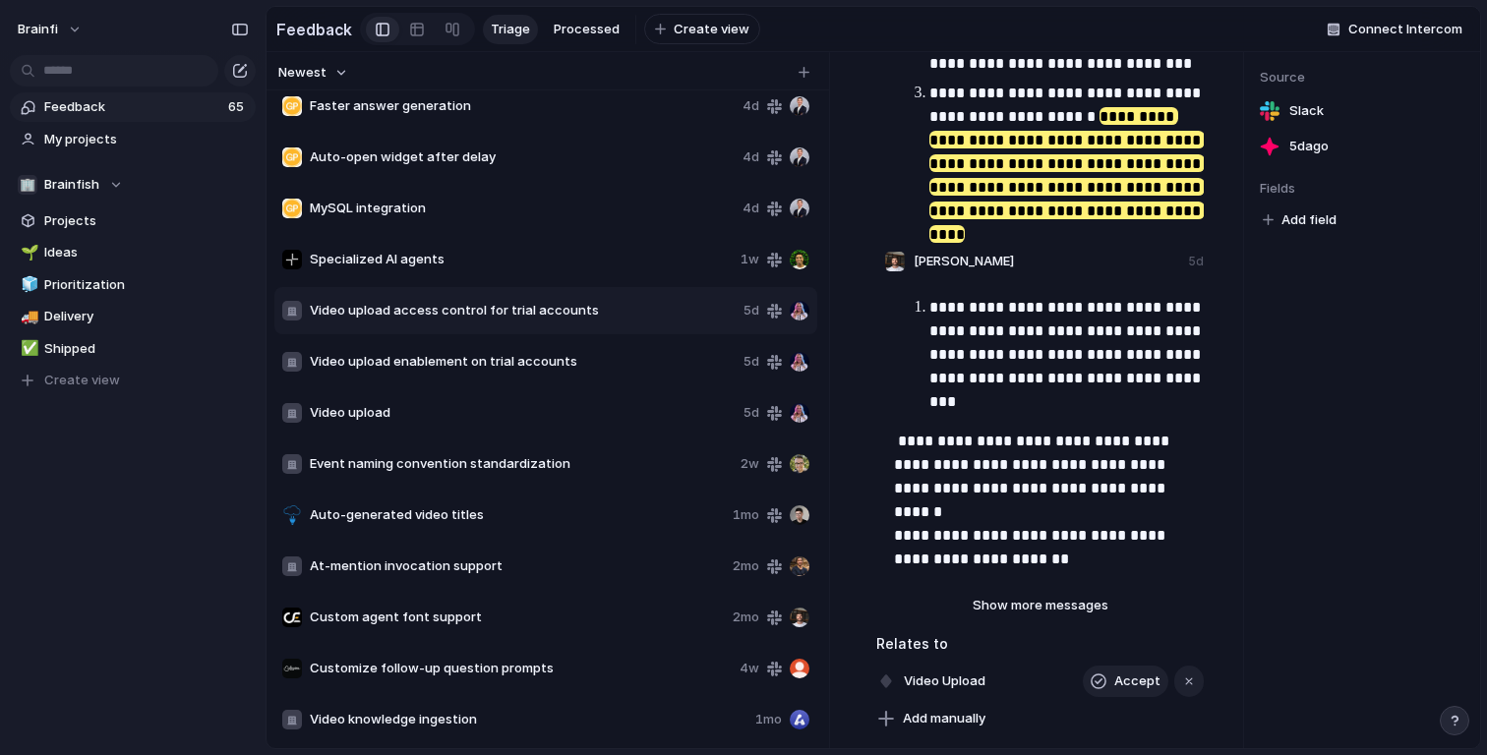
scroll to position [843, 0]
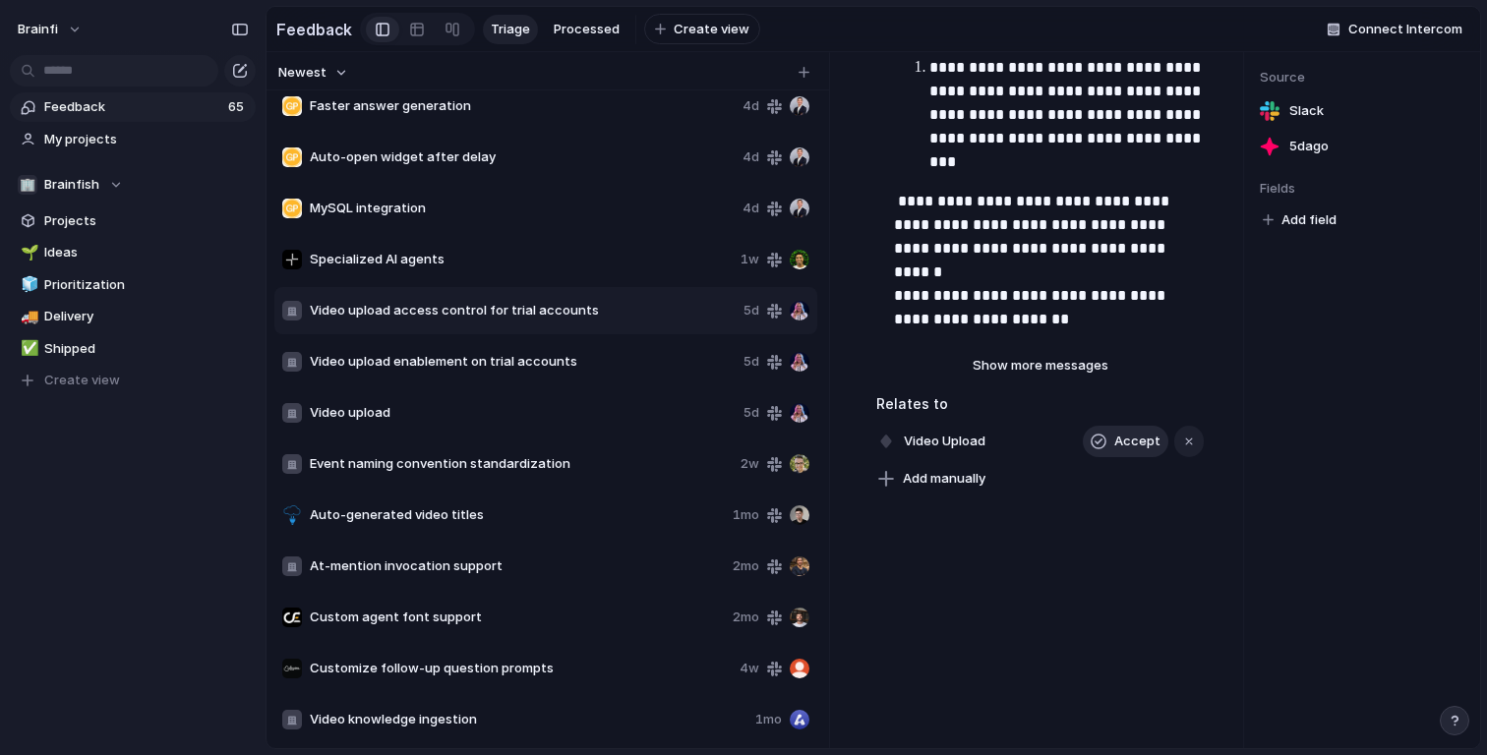
click at [1102, 440] on div "button" at bounding box center [1098, 442] width 16 height 16
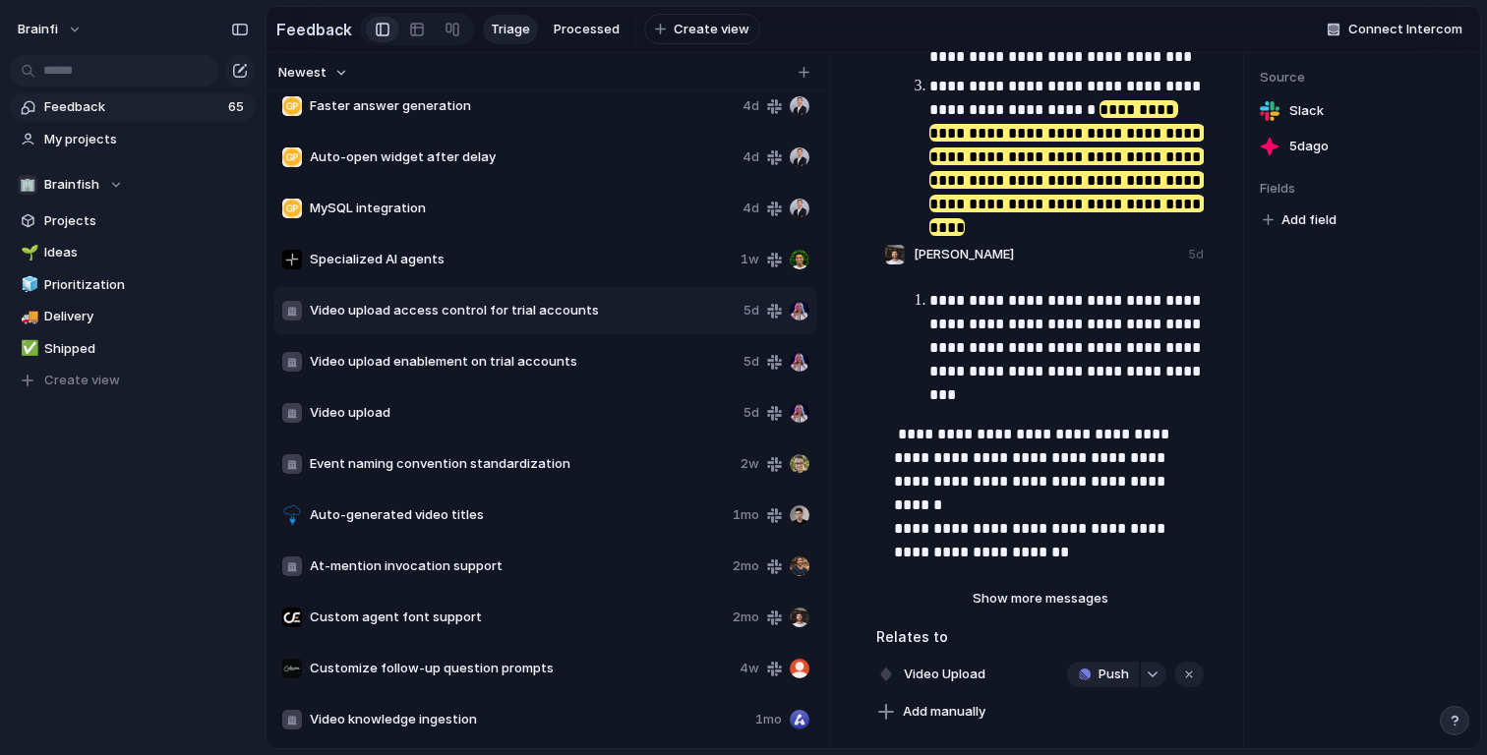
scroll to position [0, 0]
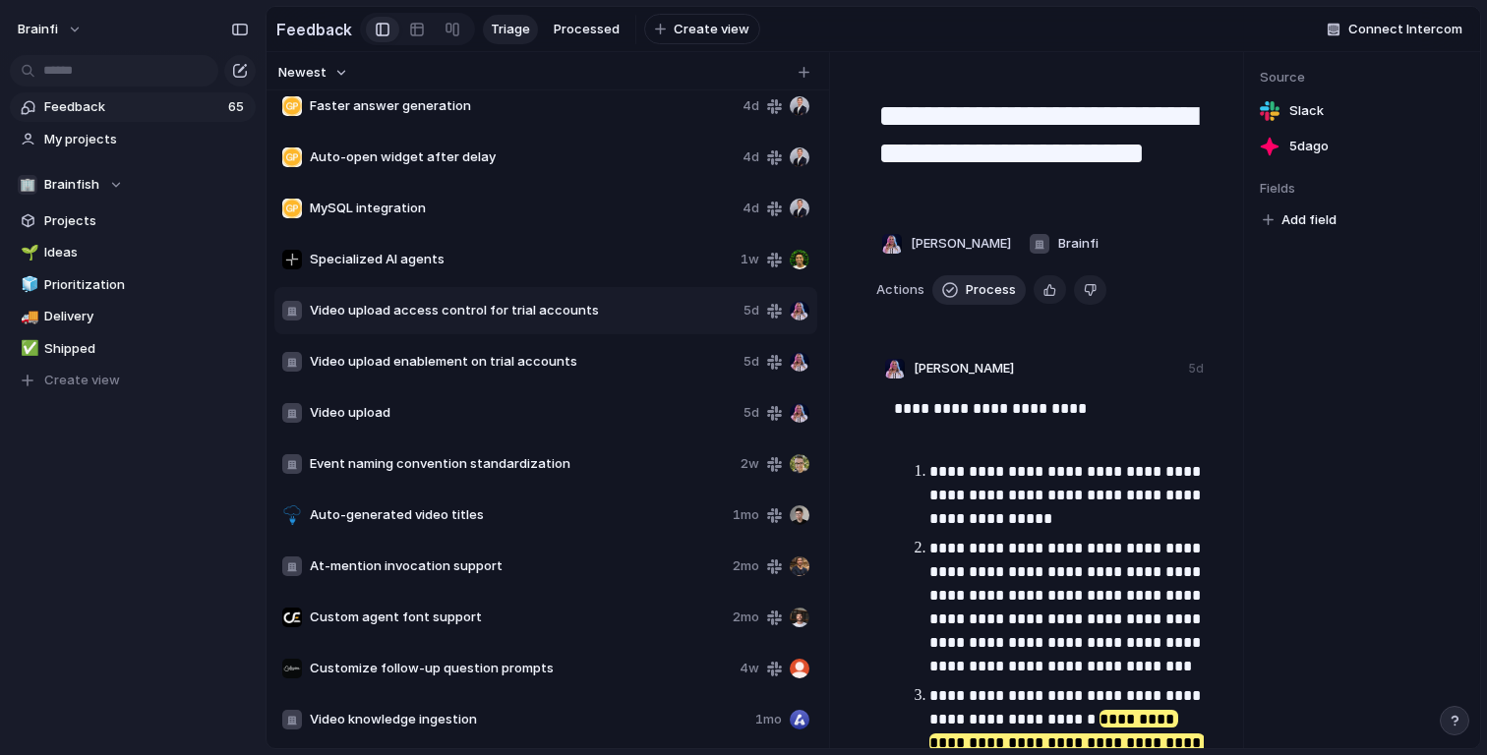
click at [978, 301] on button "Process" at bounding box center [978, 289] width 93 height 29
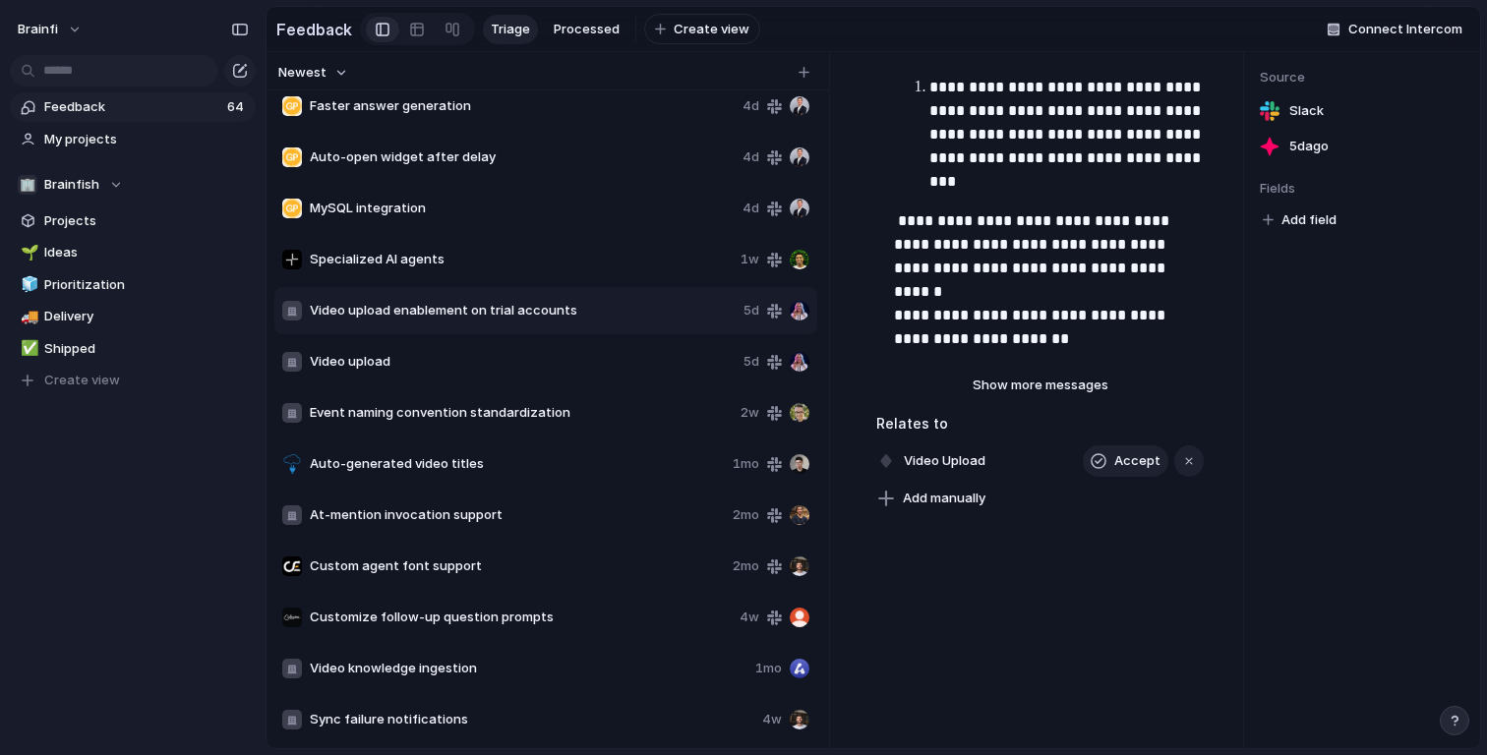
scroll to position [843, 0]
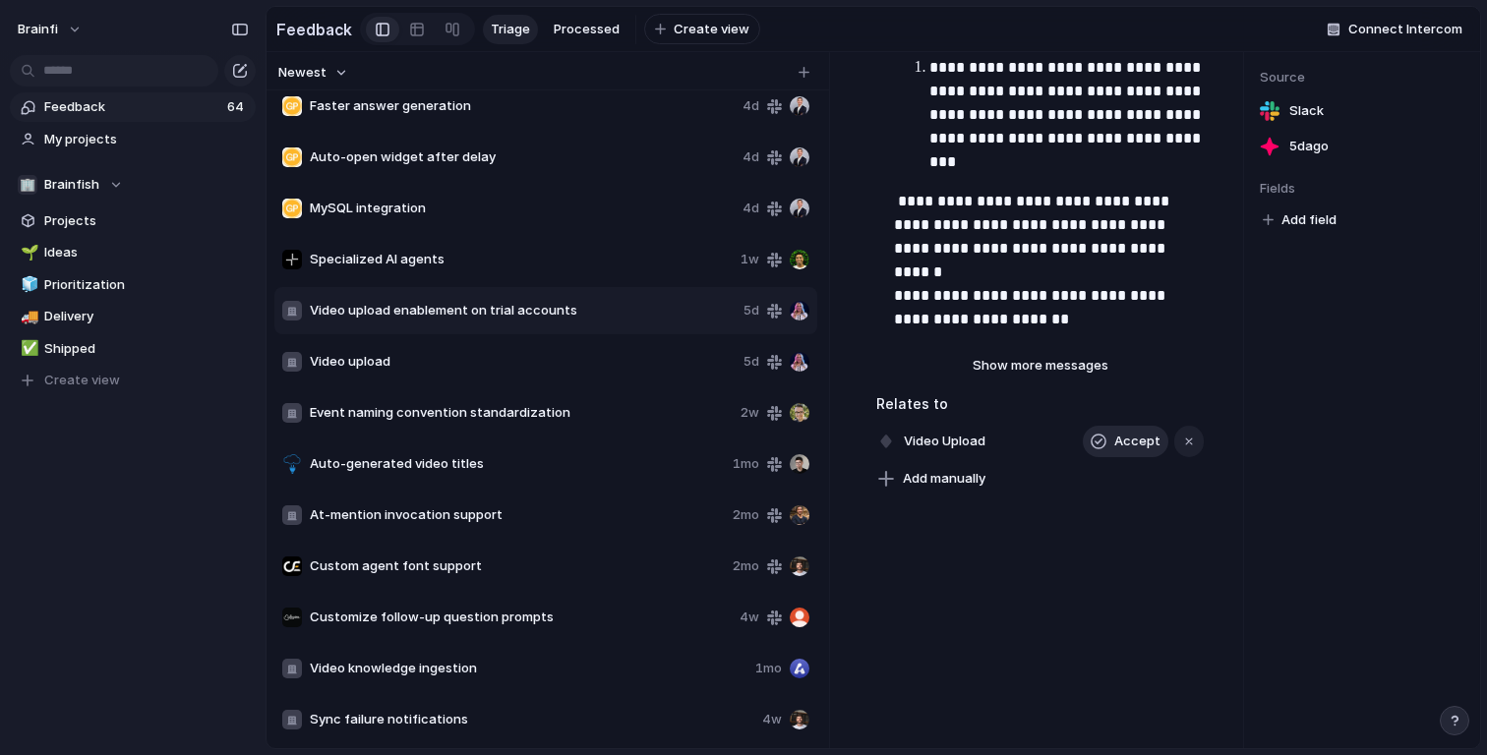
click at [1110, 438] on button "Accept" at bounding box center [1126, 441] width 86 height 31
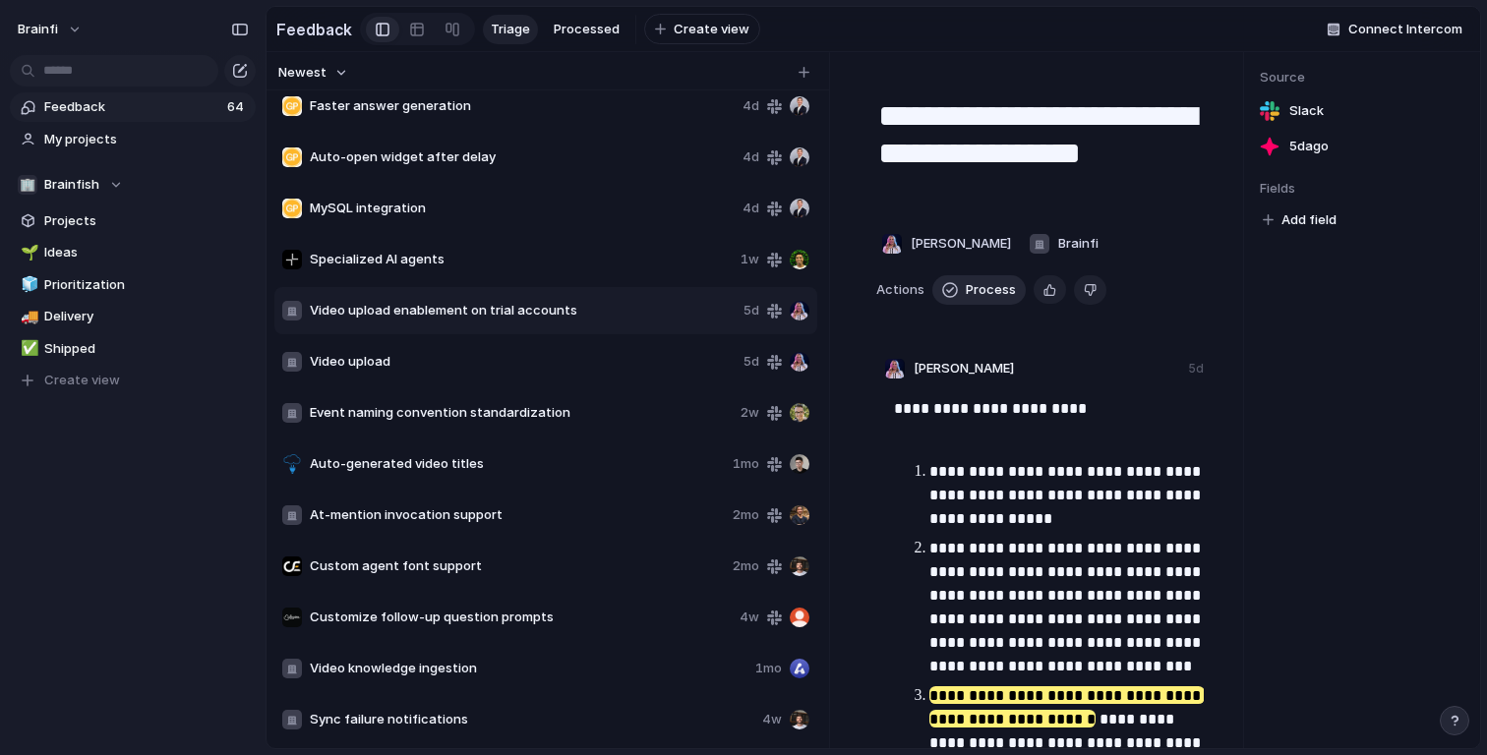
click at [968, 286] on span "Process" at bounding box center [991, 290] width 50 height 20
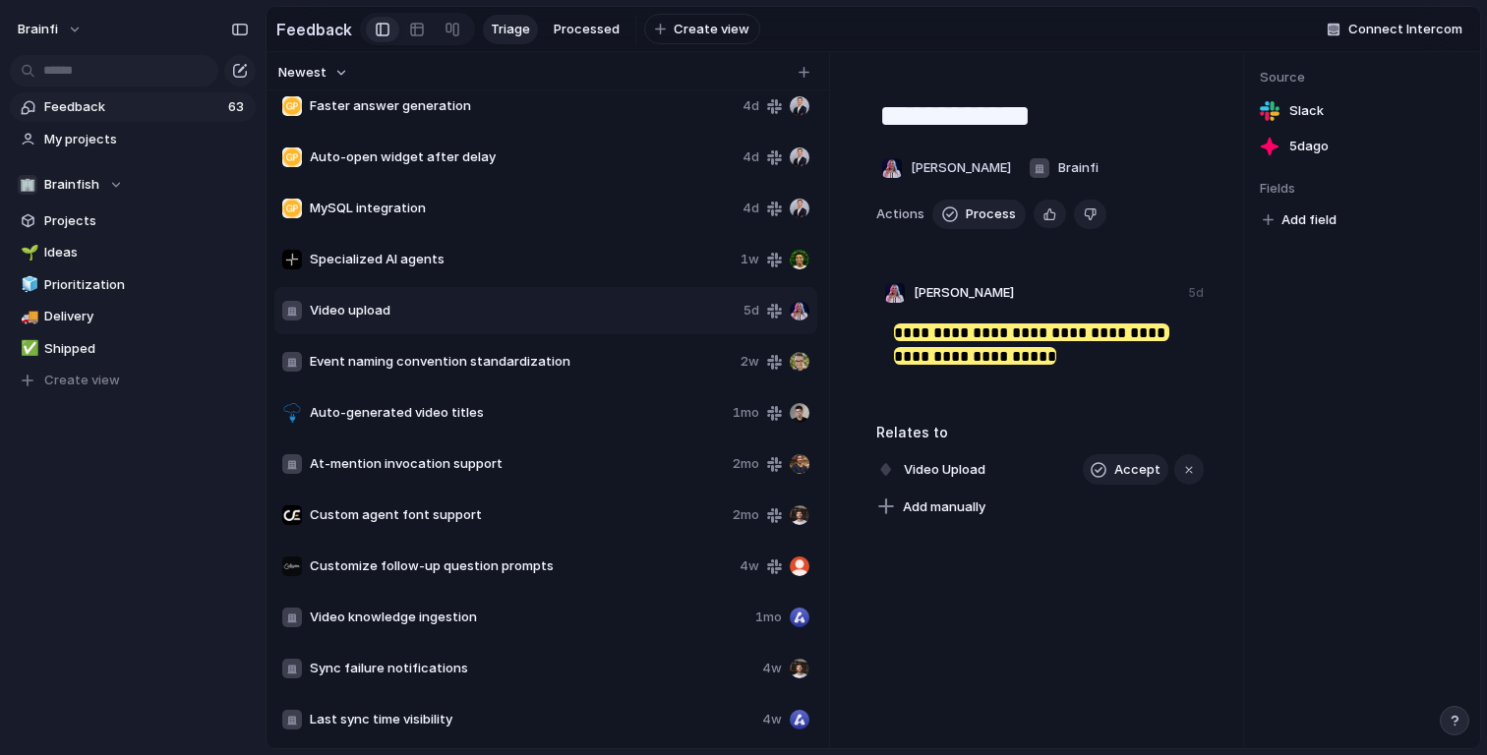
click at [528, 301] on span "Video upload" at bounding box center [523, 311] width 426 height 20
click at [1090, 215] on div "button" at bounding box center [1089, 214] width 13 height 19
click at [1106, 216] on span "Delete" at bounding box center [1122, 215] width 41 height 20
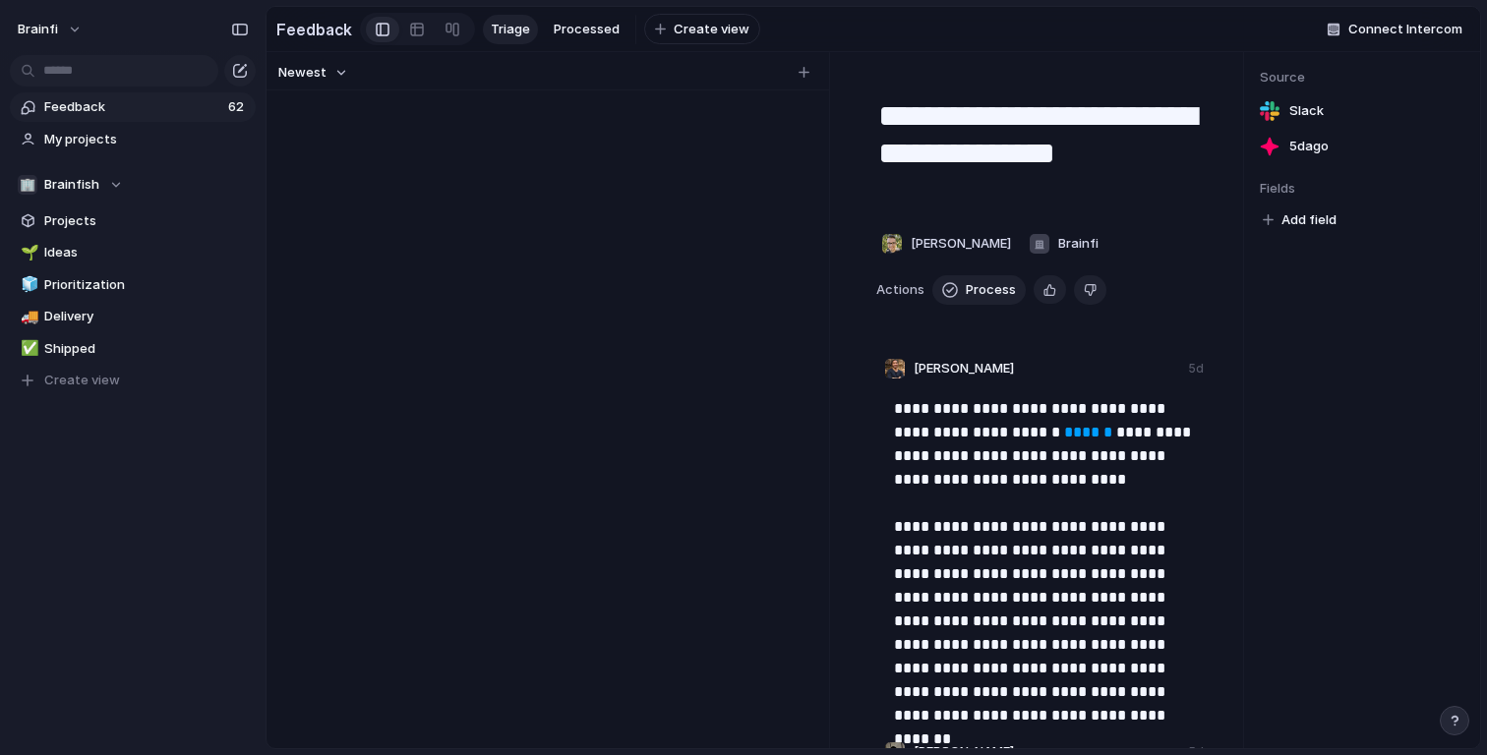
scroll to position [2520, 0]
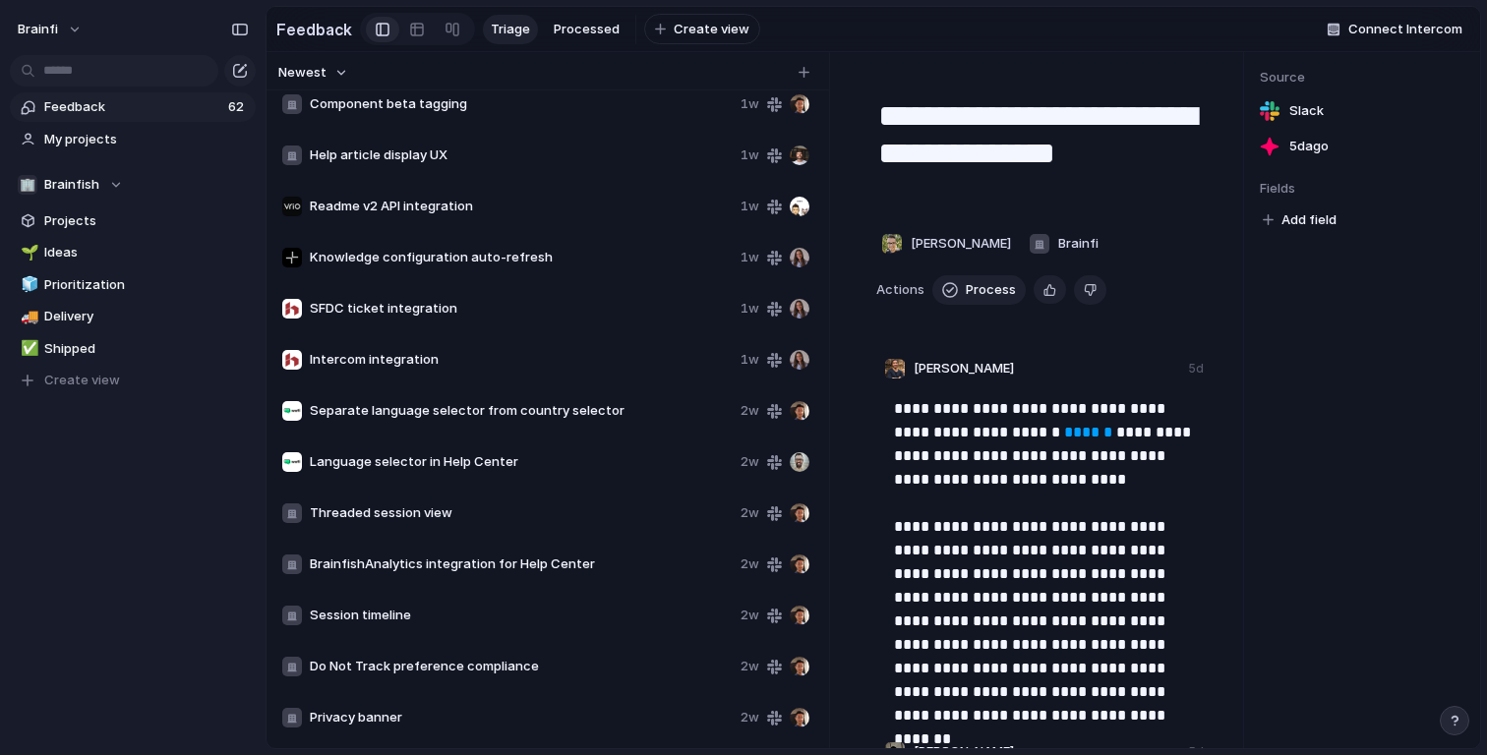
click at [460, 623] on span "Session timeline" at bounding box center [521, 616] width 423 height 20
type textarea "**********"
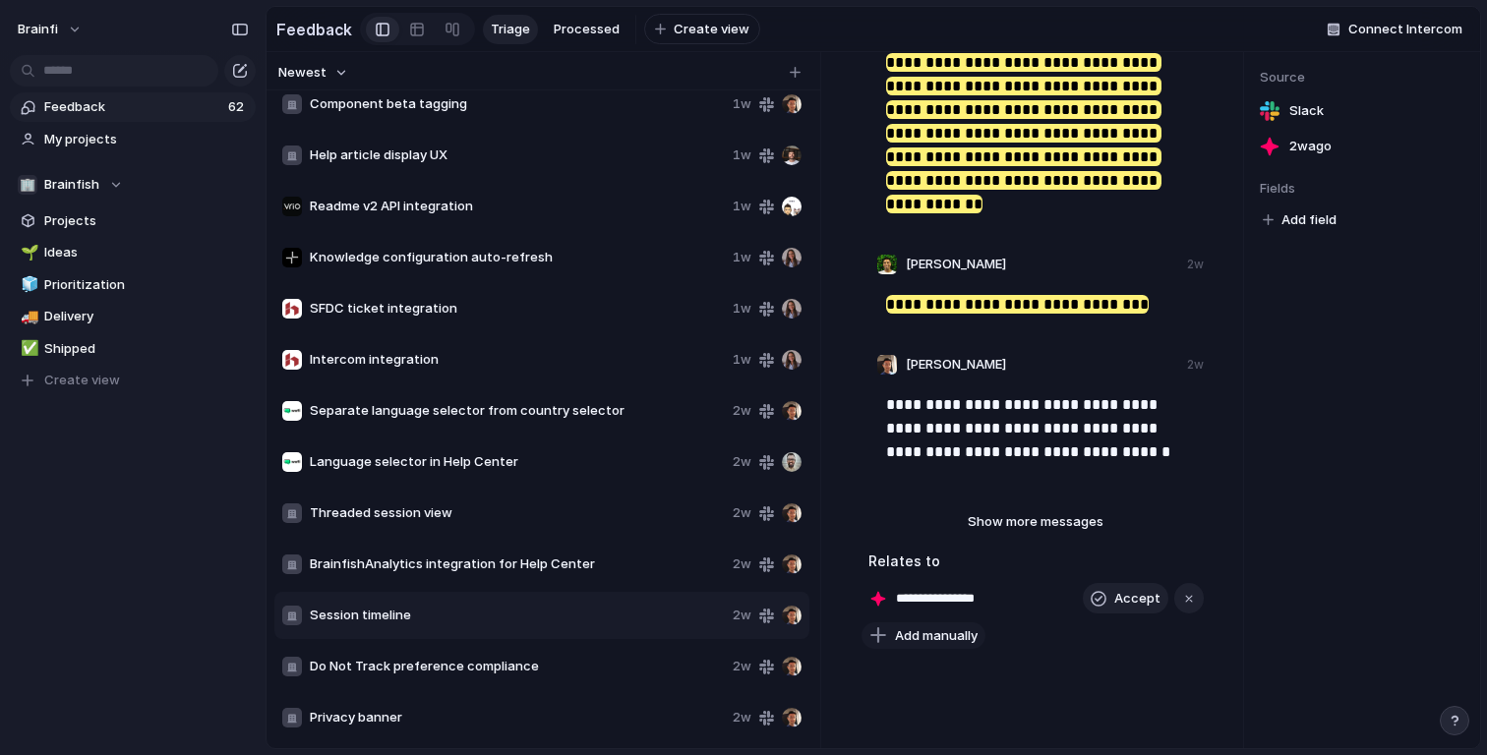
scroll to position [584, 0]
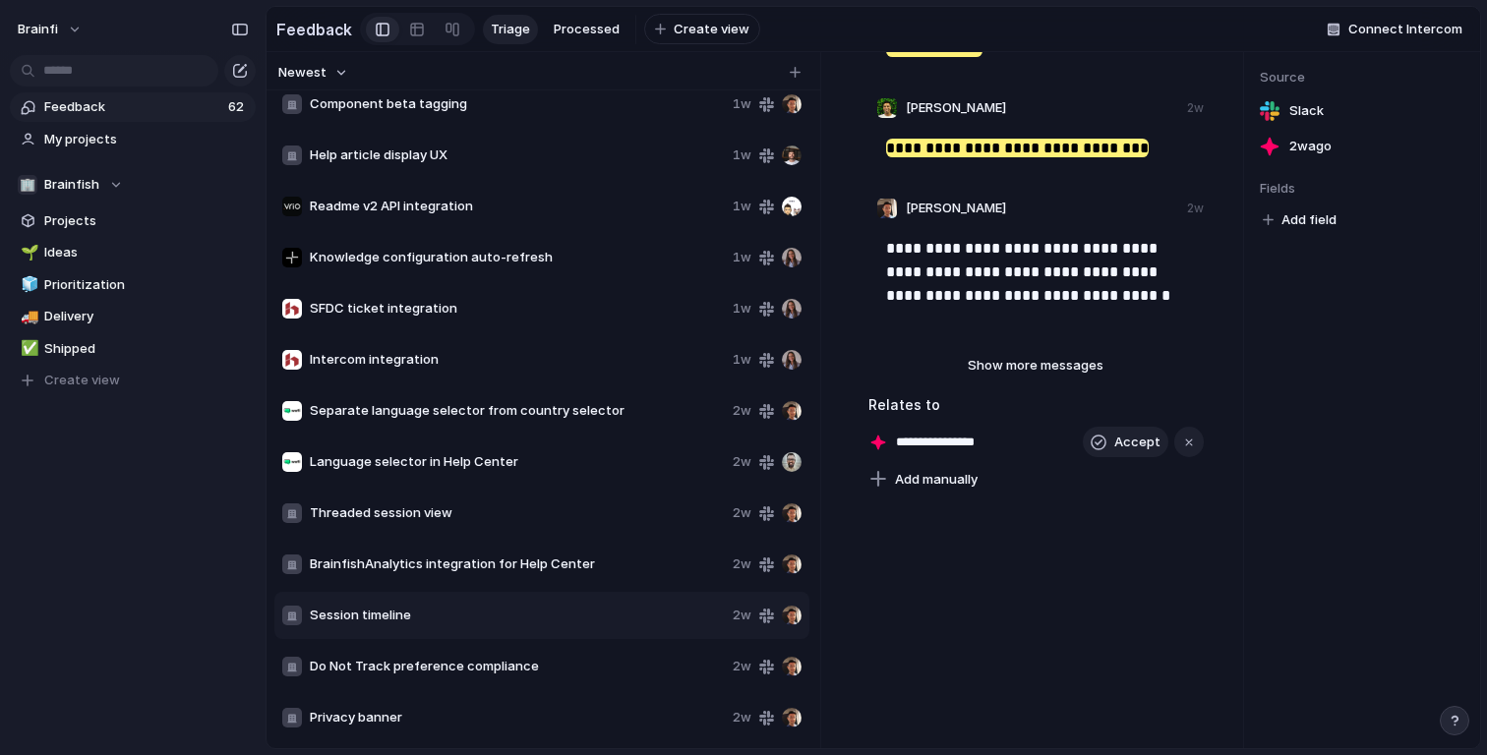
click at [935, 443] on input "**********" at bounding box center [955, 443] width 119 height 20
click at [943, 449] on input "**********" at bounding box center [955, 443] width 119 height 20
click at [1317, 146] on span "[DATE]" at bounding box center [1310, 147] width 42 height 20
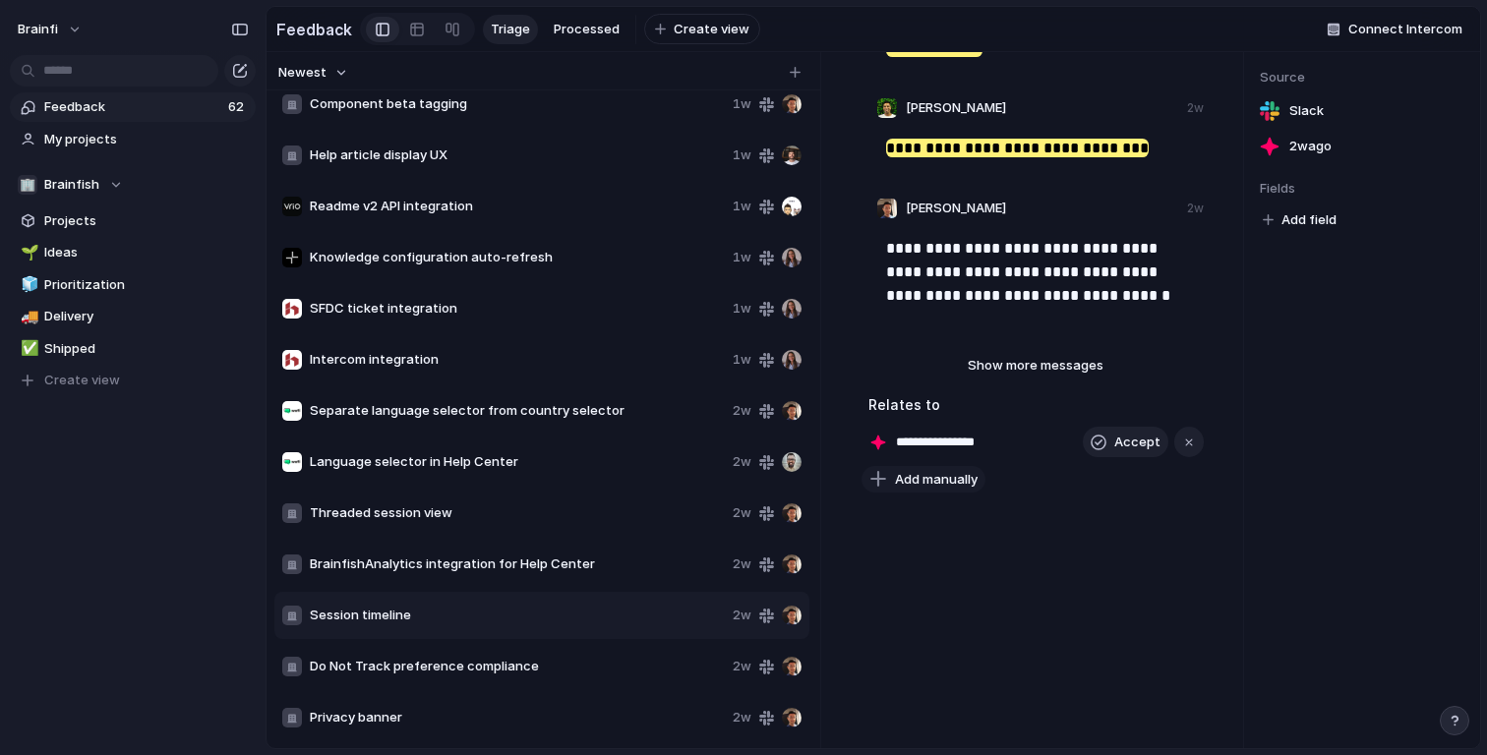
click at [945, 473] on span "Add manually" at bounding box center [936, 480] width 83 height 20
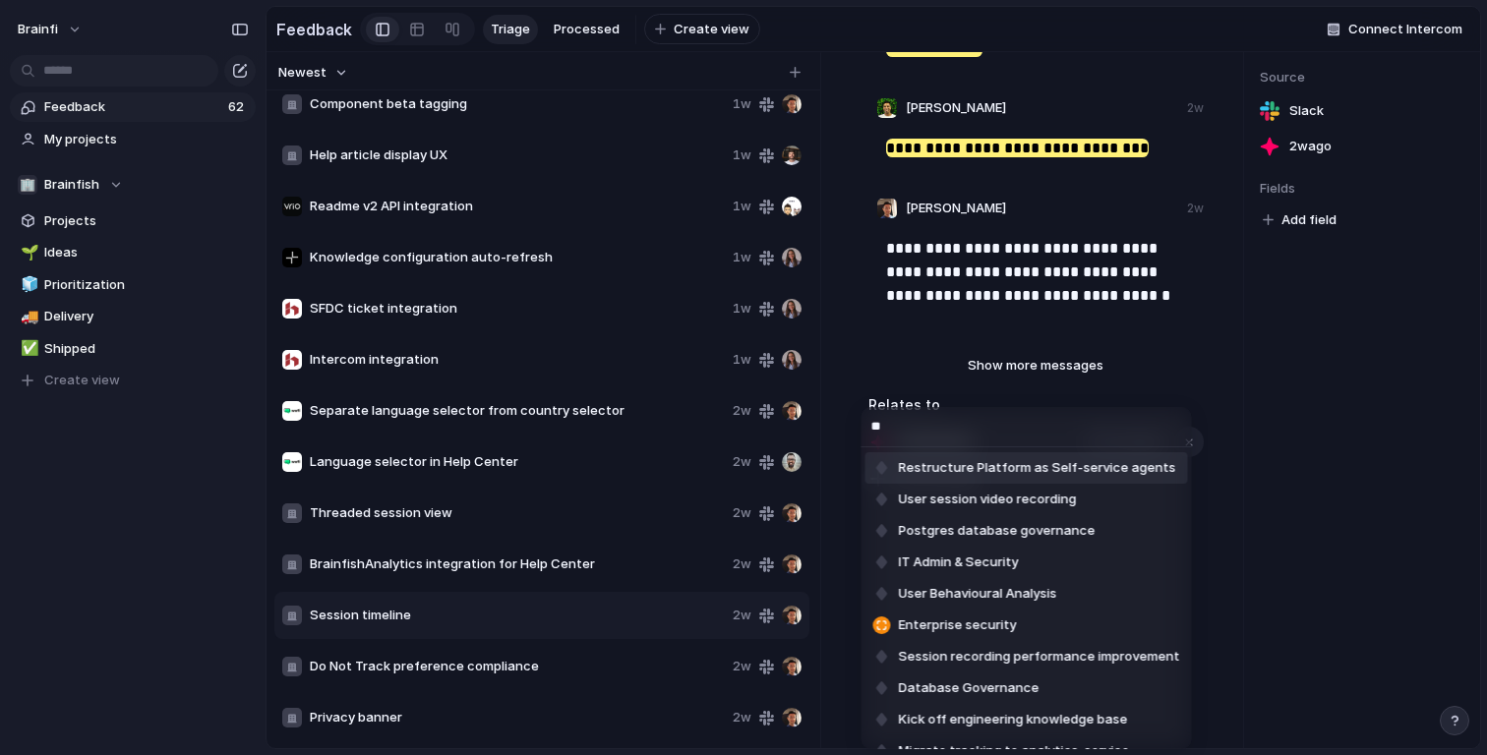
type input "*"
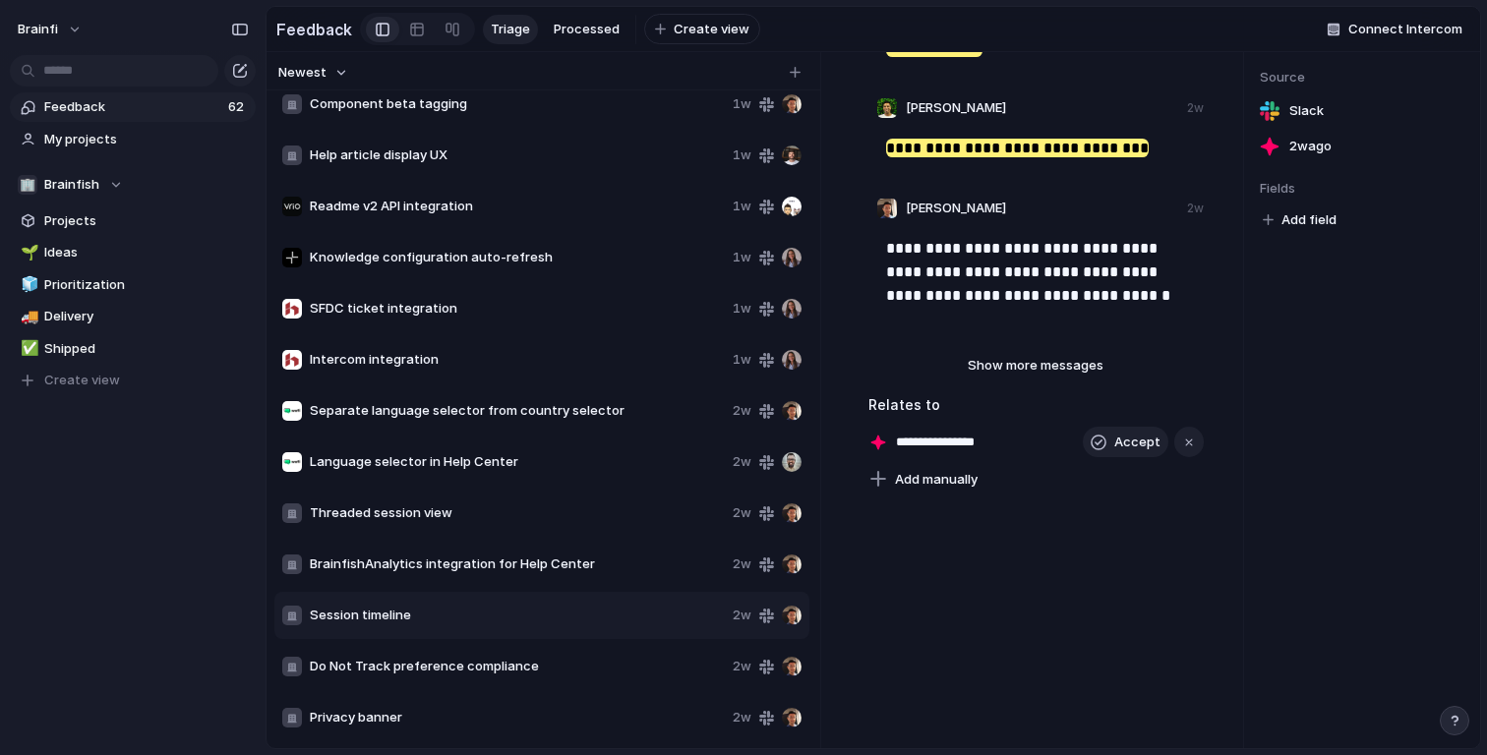
click at [992, 443] on input "**********" at bounding box center [955, 443] width 119 height 20
type input "**********"
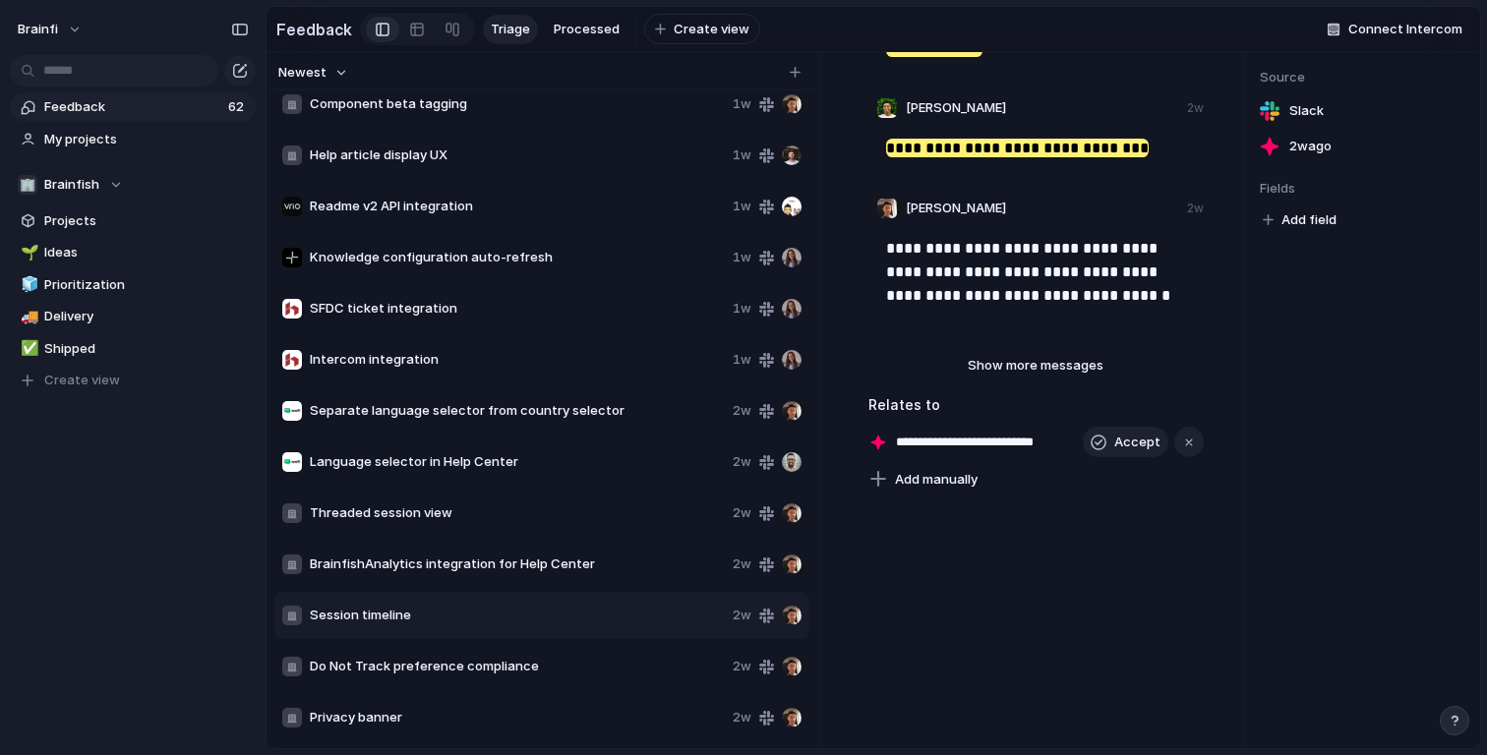
scroll to position [0, 0]
click at [873, 443] on div "**********" at bounding box center [967, 443] width 198 height 20
click at [875, 443] on div "**********" at bounding box center [967, 443] width 198 height 20
click at [1111, 446] on button "Accept" at bounding box center [1126, 442] width 86 height 31
click at [1153, 444] on button "button" at bounding box center [1154, 443] width 26 height 26
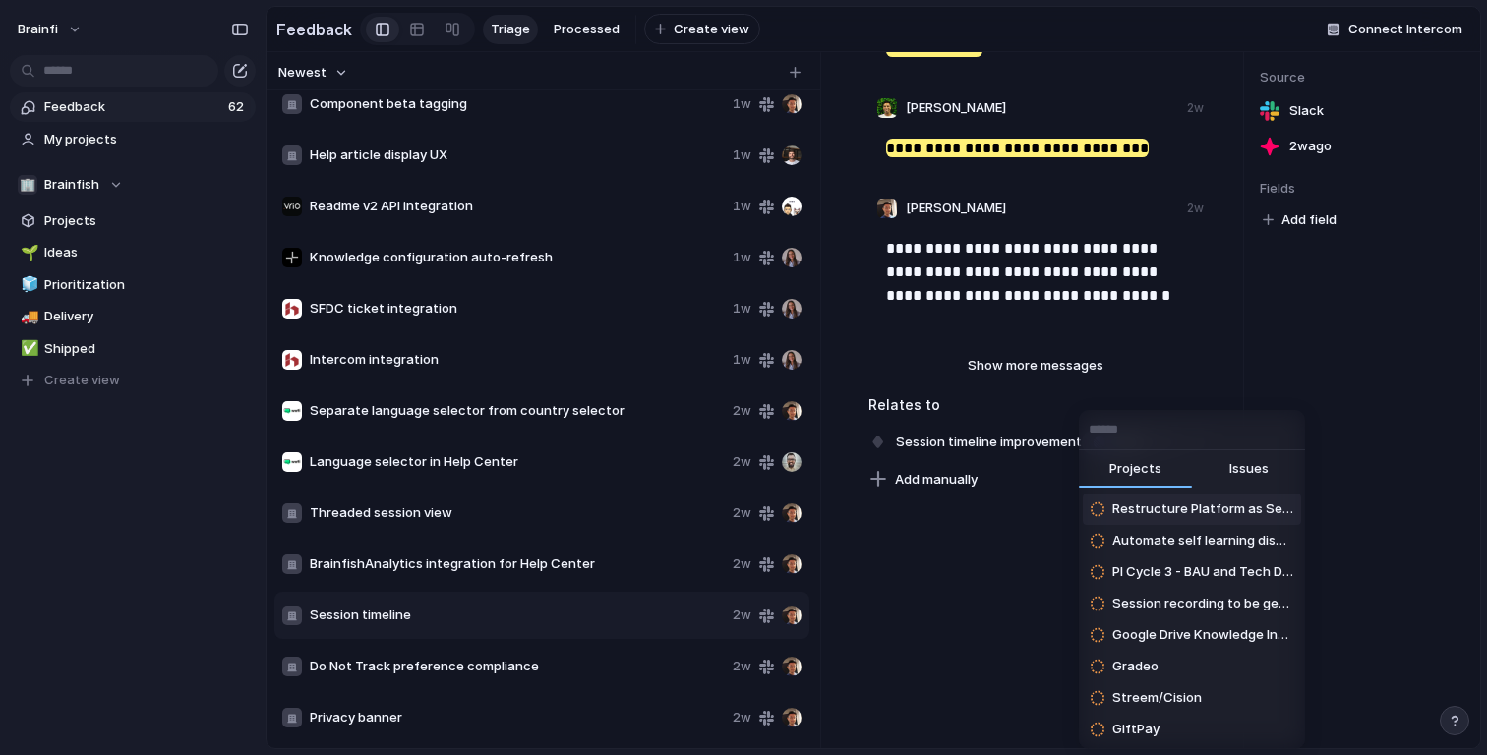
click at [1237, 462] on span "Issues" at bounding box center [1248, 469] width 39 height 20
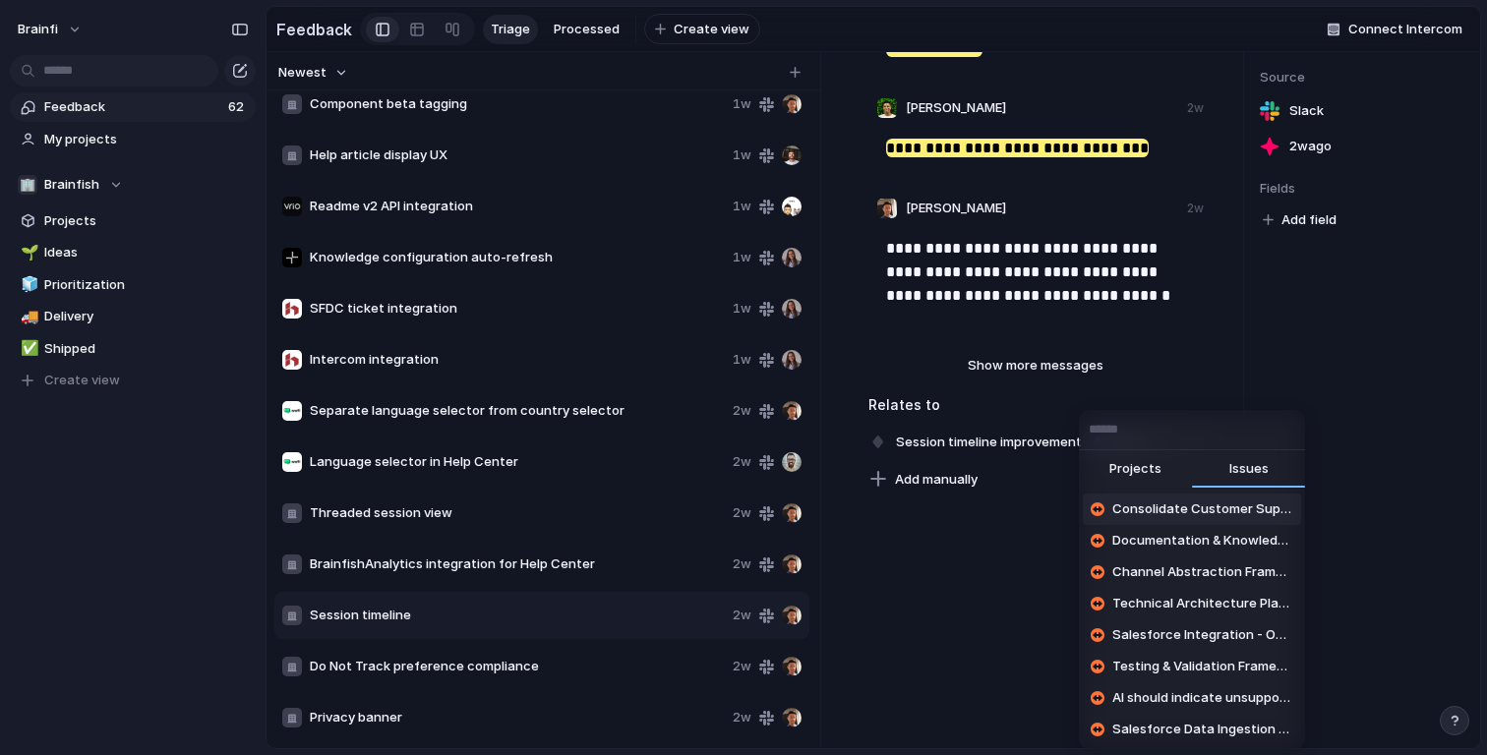
click at [1426, 461] on div "Projects Issues Consolidate Customer Support AI Response Statuses Documentation…" at bounding box center [743, 377] width 1487 height 755
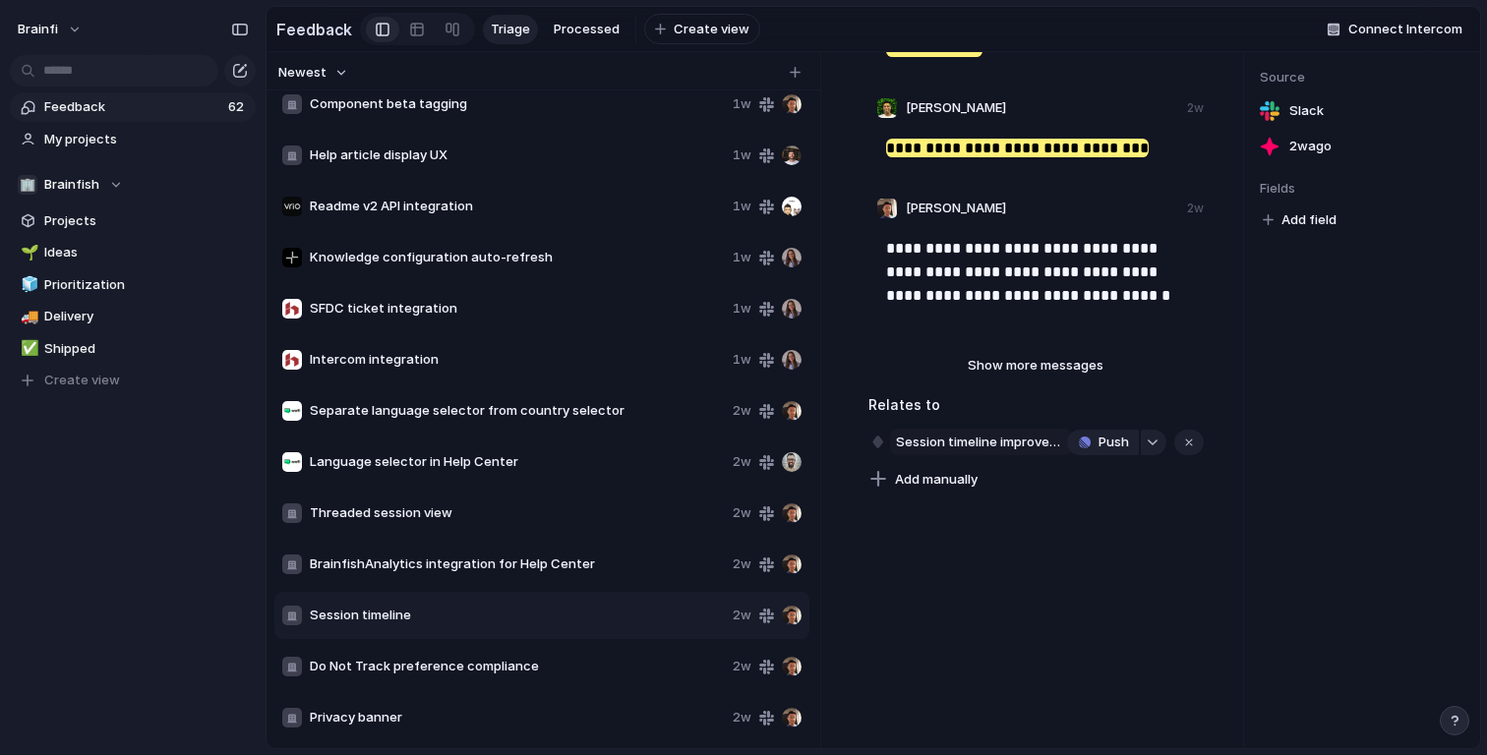
click at [935, 438] on span "Session timeline improvement" at bounding box center [981, 443] width 182 height 28
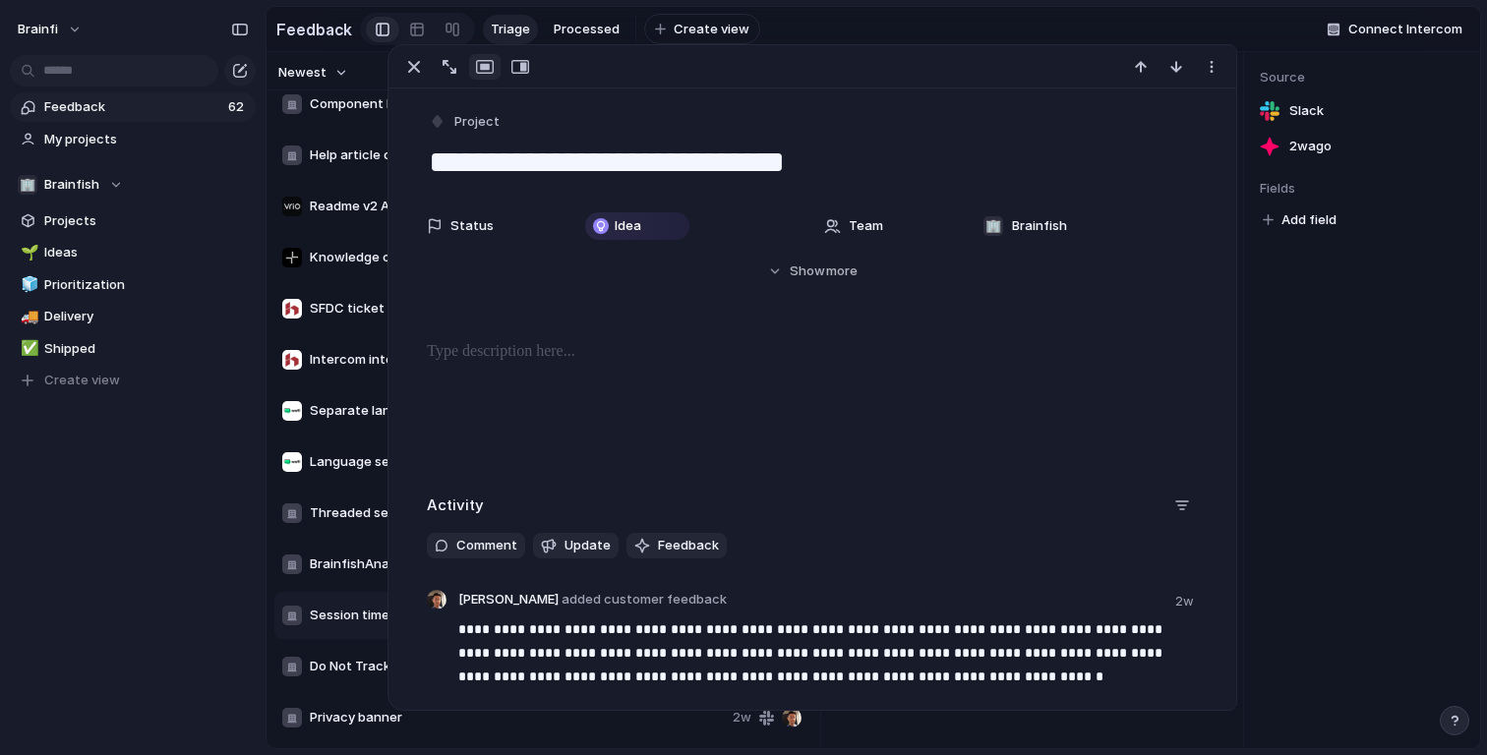
click at [1417, 508] on div "Source Slack [DATE] Fields Add field" at bounding box center [1362, 400] width 236 height 696
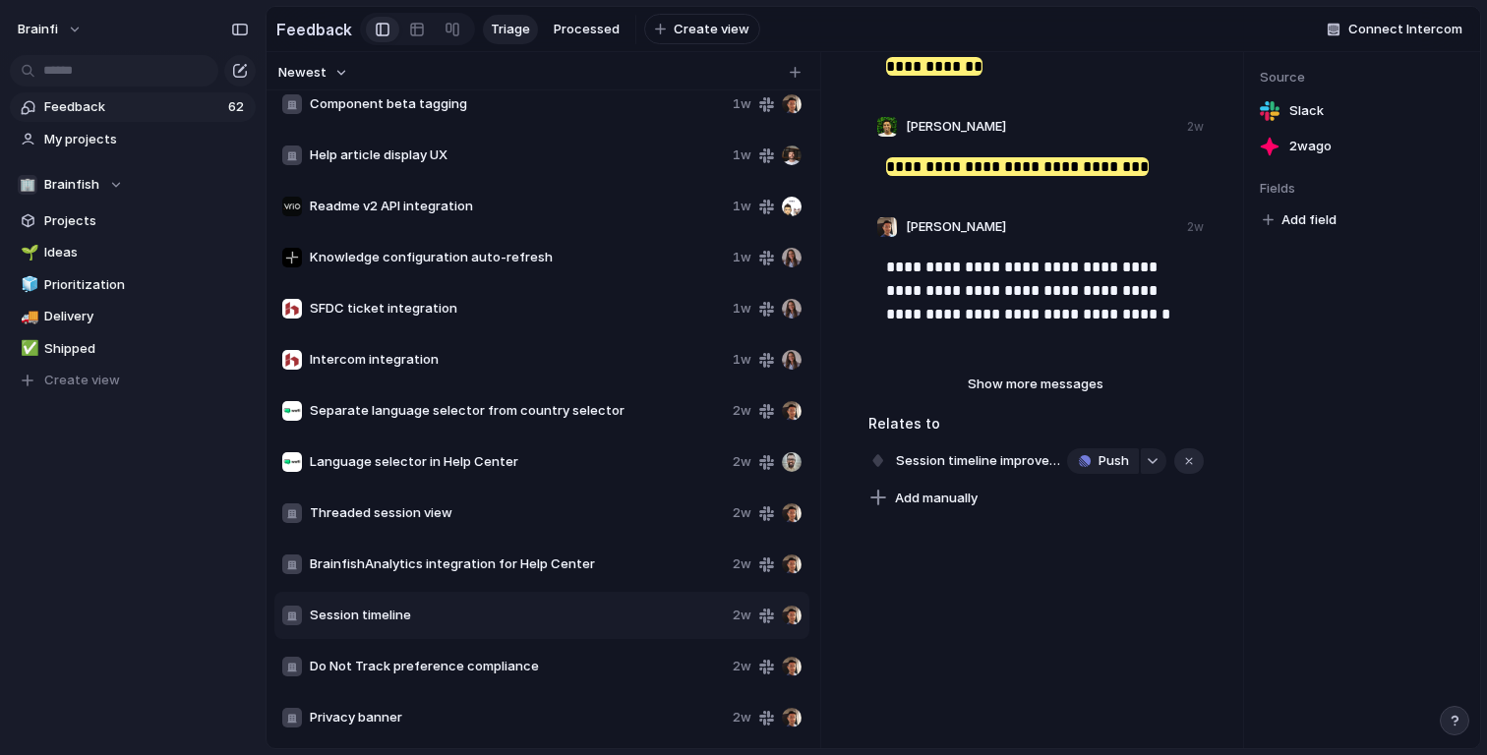
scroll to position [557, 0]
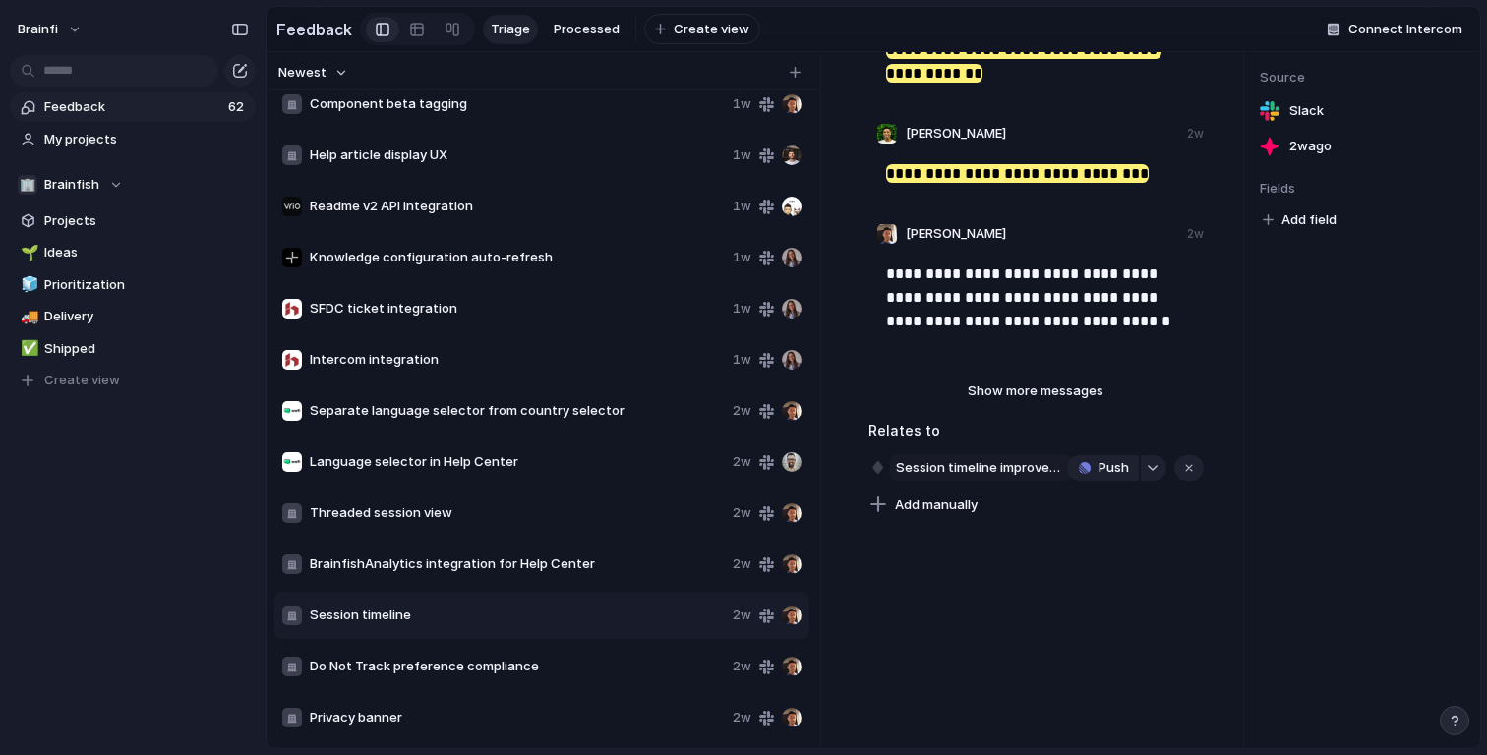
click at [1042, 465] on span "Session timeline improvement" at bounding box center [981, 468] width 182 height 28
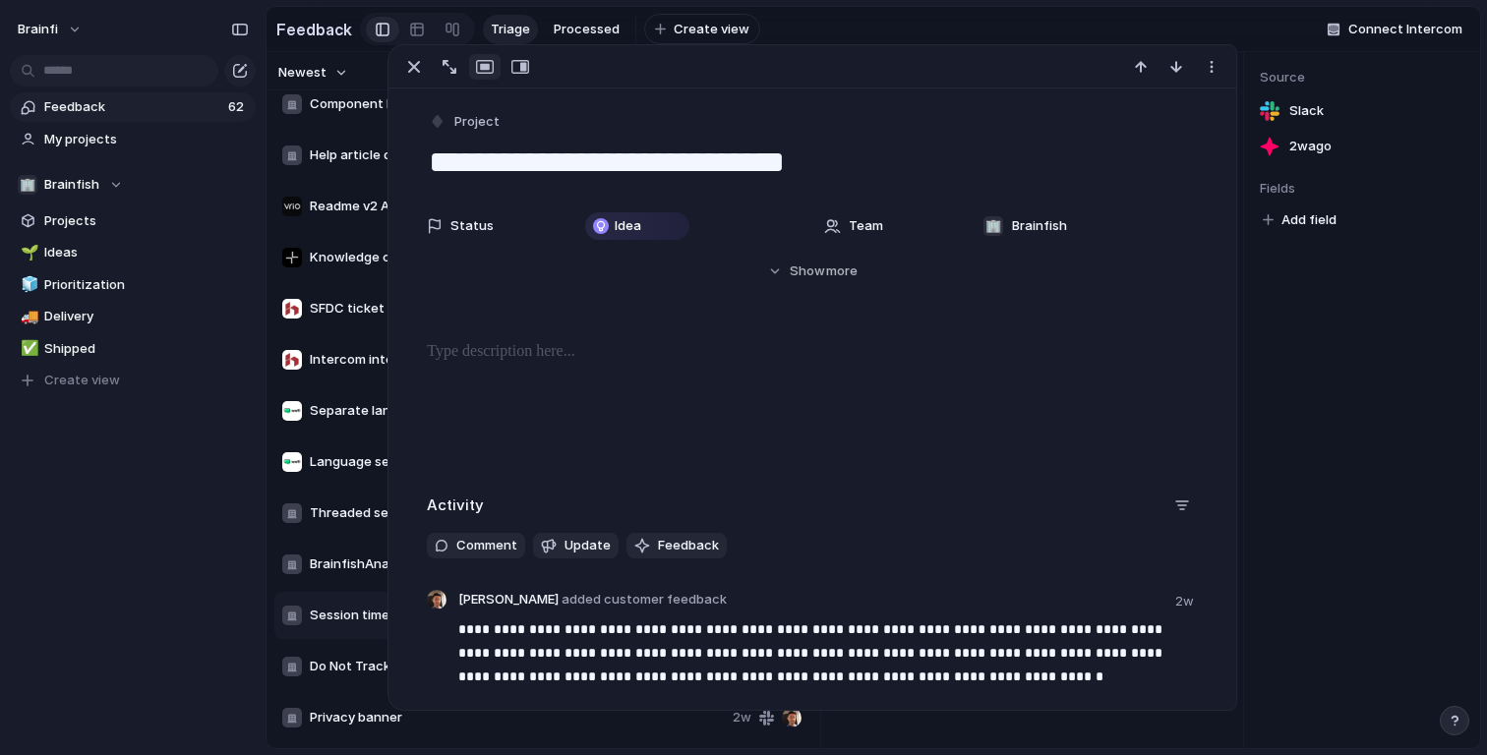
click at [1353, 539] on div "Source Slack [DATE] Fields Add field" at bounding box center [1362, 400] width 236 height 696
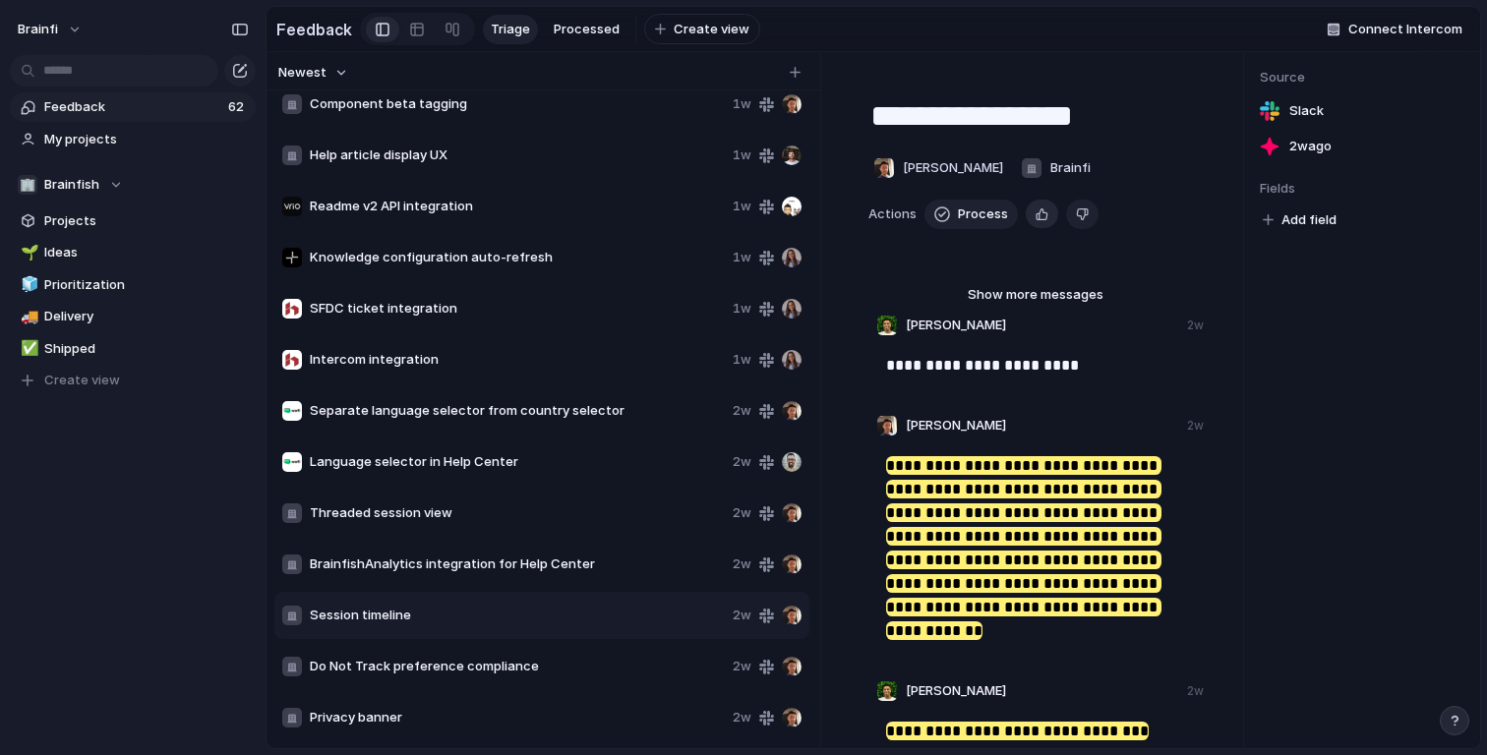
click at [1035, 211] on div "button" at bounding box center [1041, 214] width 13 height 19
click at [968, 211] on span "Process" at bounding box center [983, 215] width 50 height 20
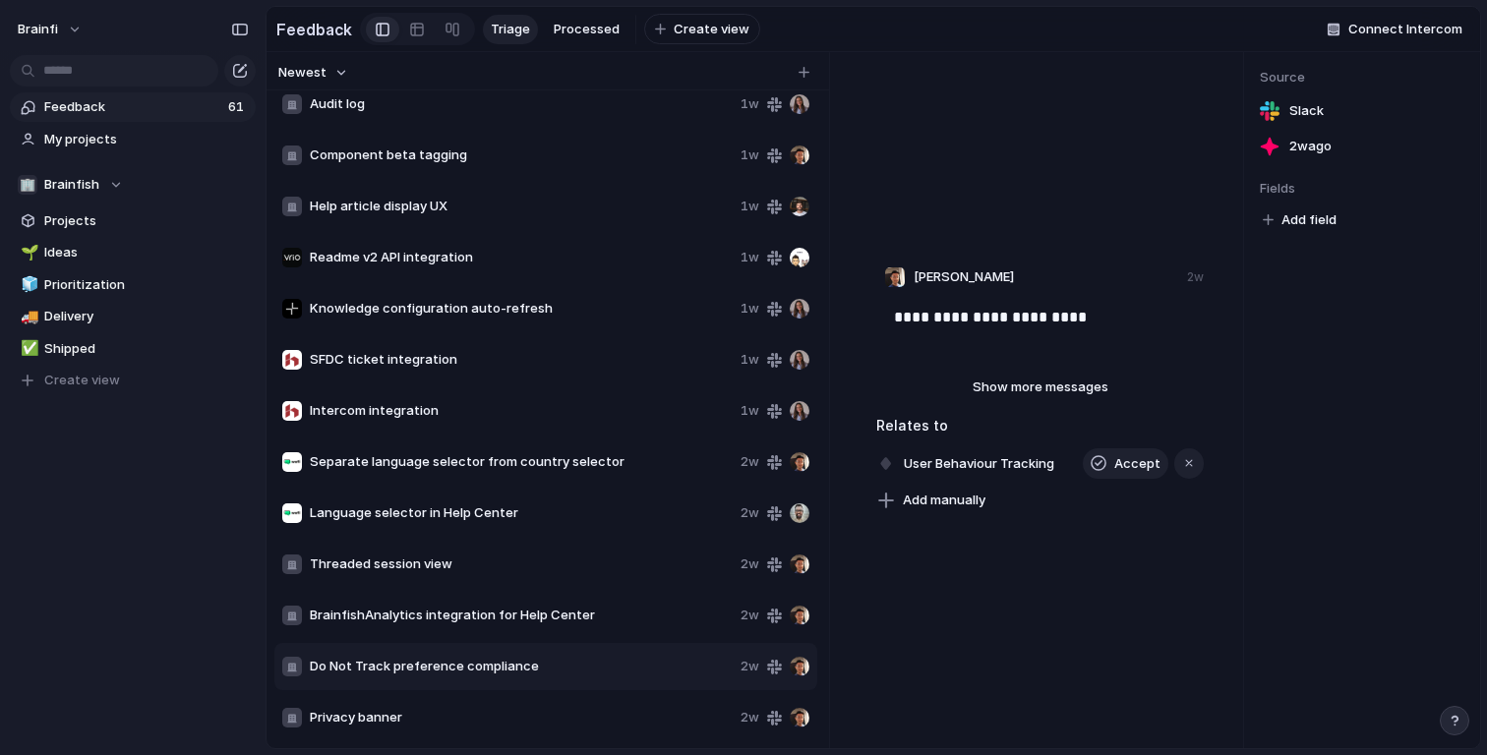
scroll to position [653, 0]
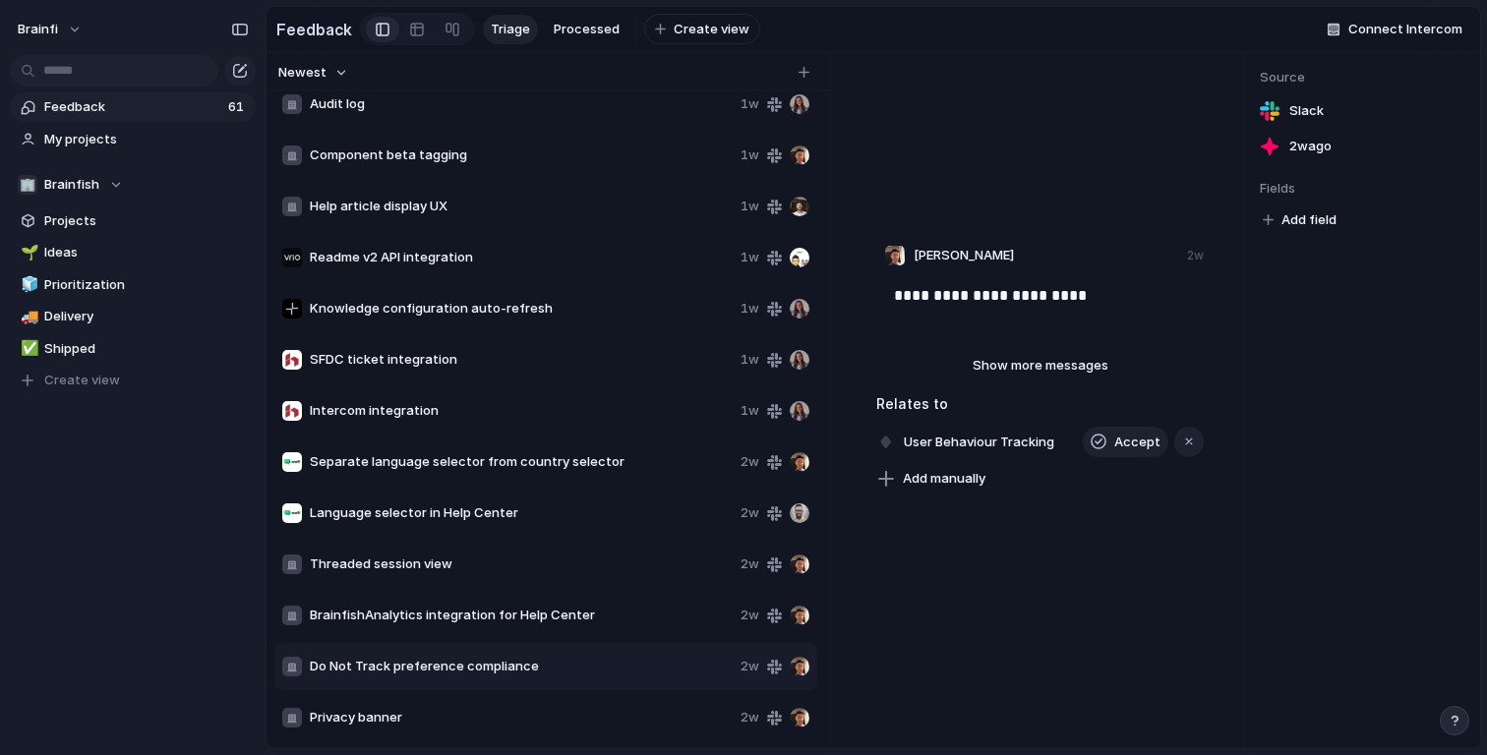
click at [612, 699] on div "Privacy banner 2w" at bounding box center [545, 717] width 543 height 47
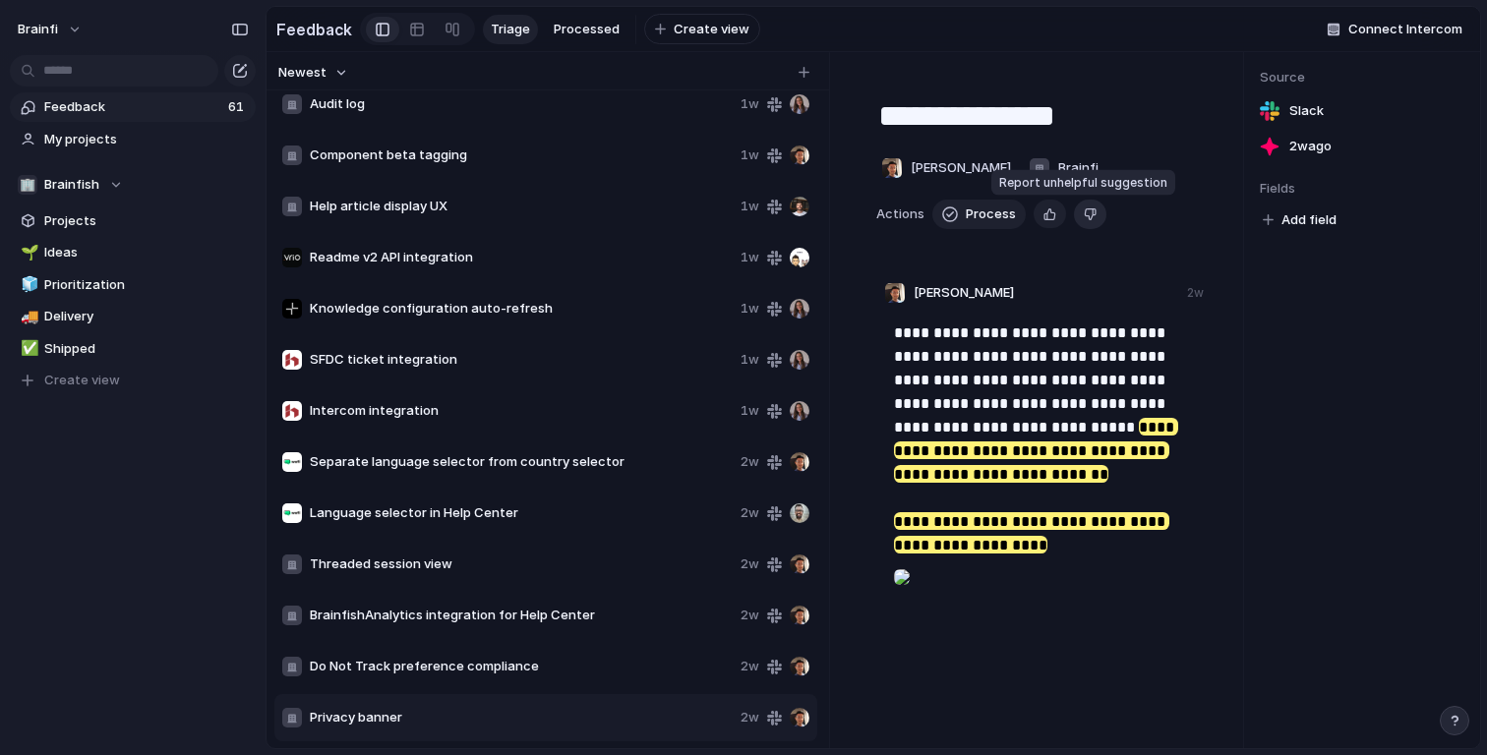
click at [1083, 211] on div "button" at bounding box center [1089, 214] width 13 height 19
click at [1102, 219] on span "Delete" at bounding box center [1122, 215] width 41 height 20
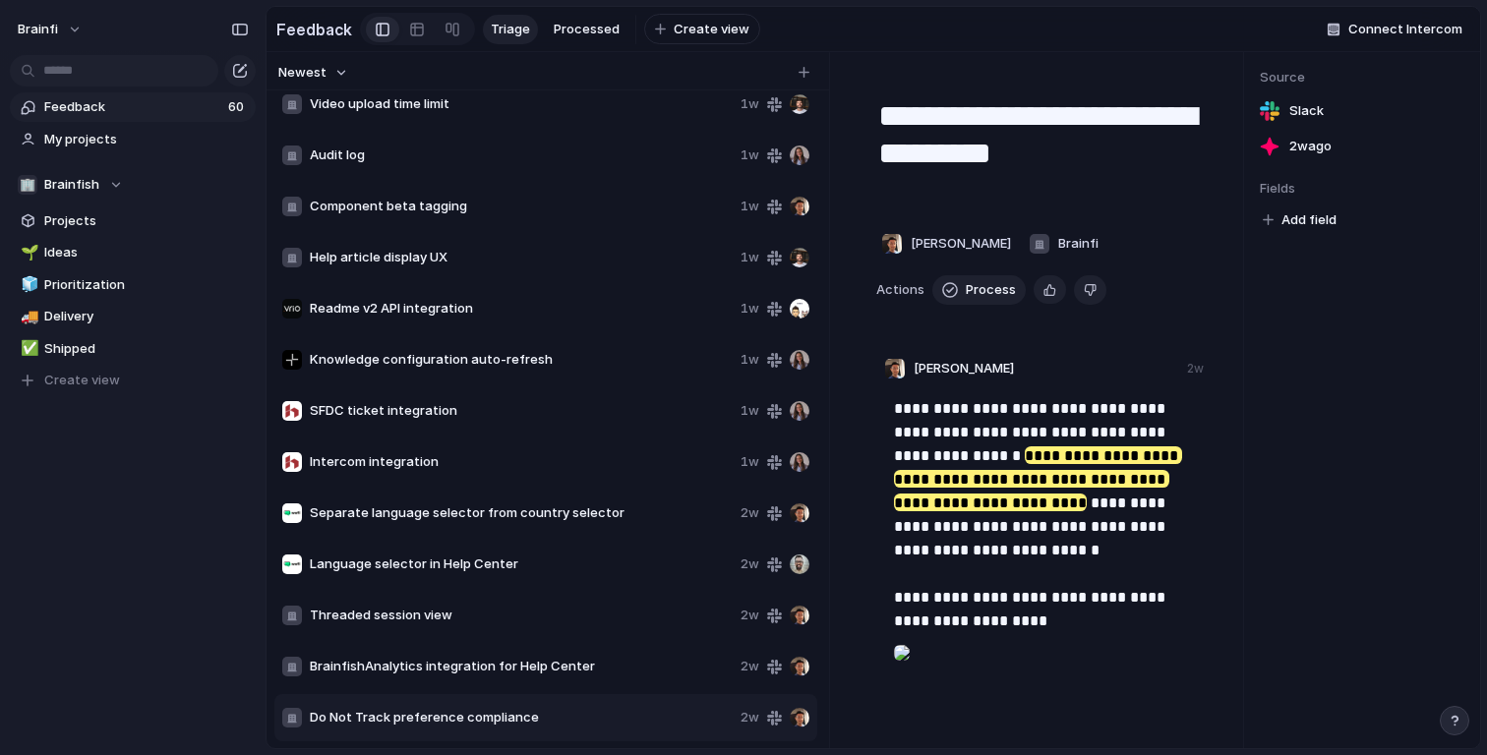
scroll to position [60, 0]
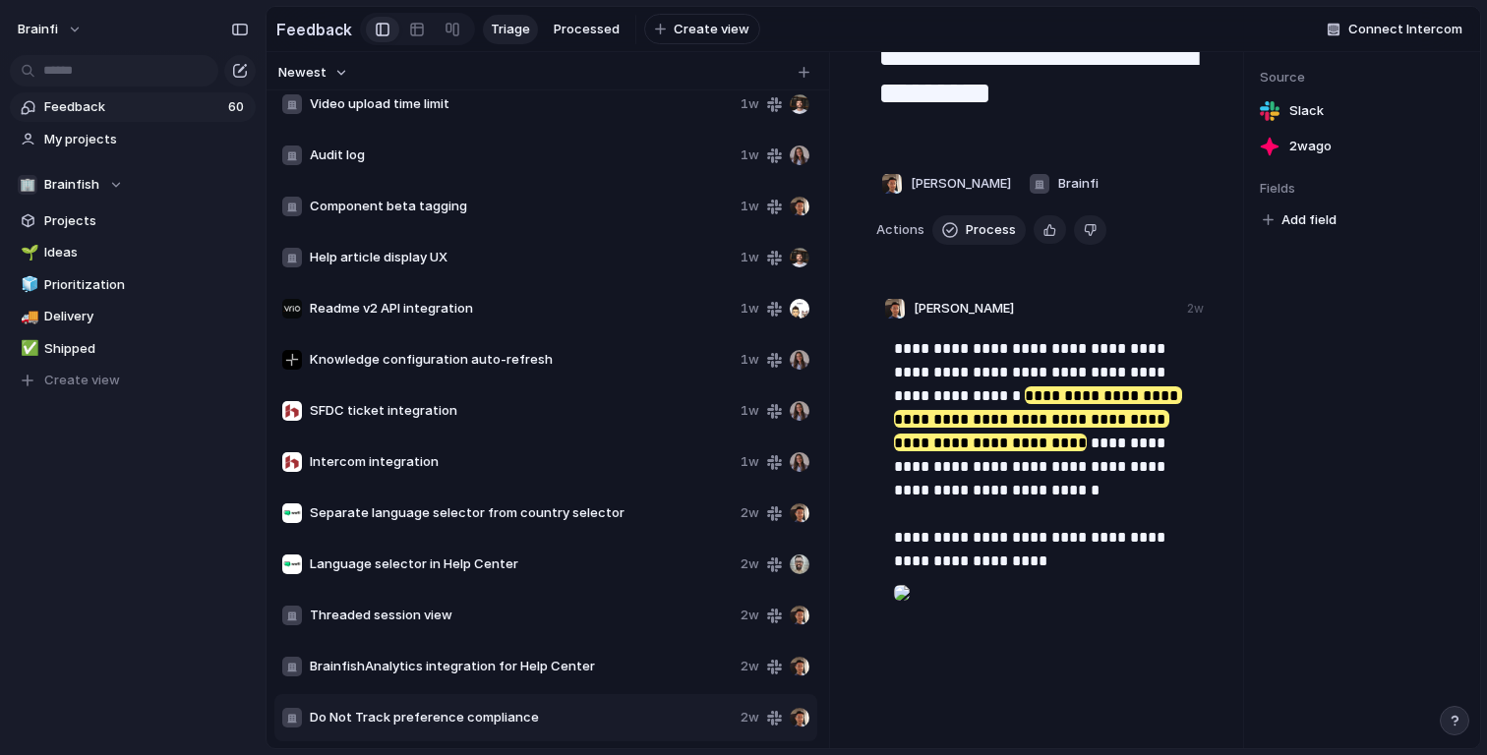
click at [640, 672] on span "BrainfishAnalytics integration for Help Center" at bounding box center [521, 667] width 423 height 20
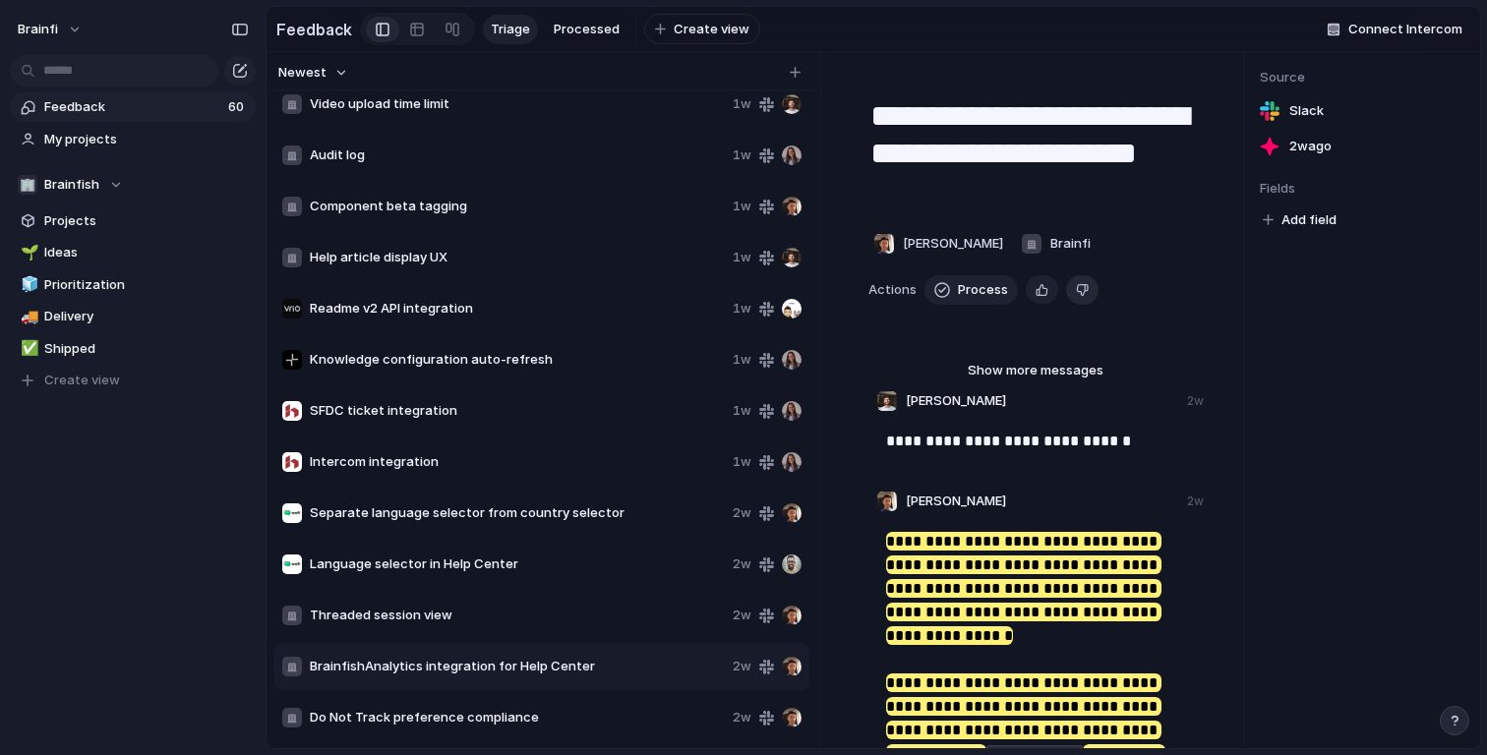
click at [1084, 299] on button "Delete" at bounding box center [1082, 289] width 32 height 29
click at [1106, 284] on span "Delete" at bounding box center [1114, 290] width 41 height 20
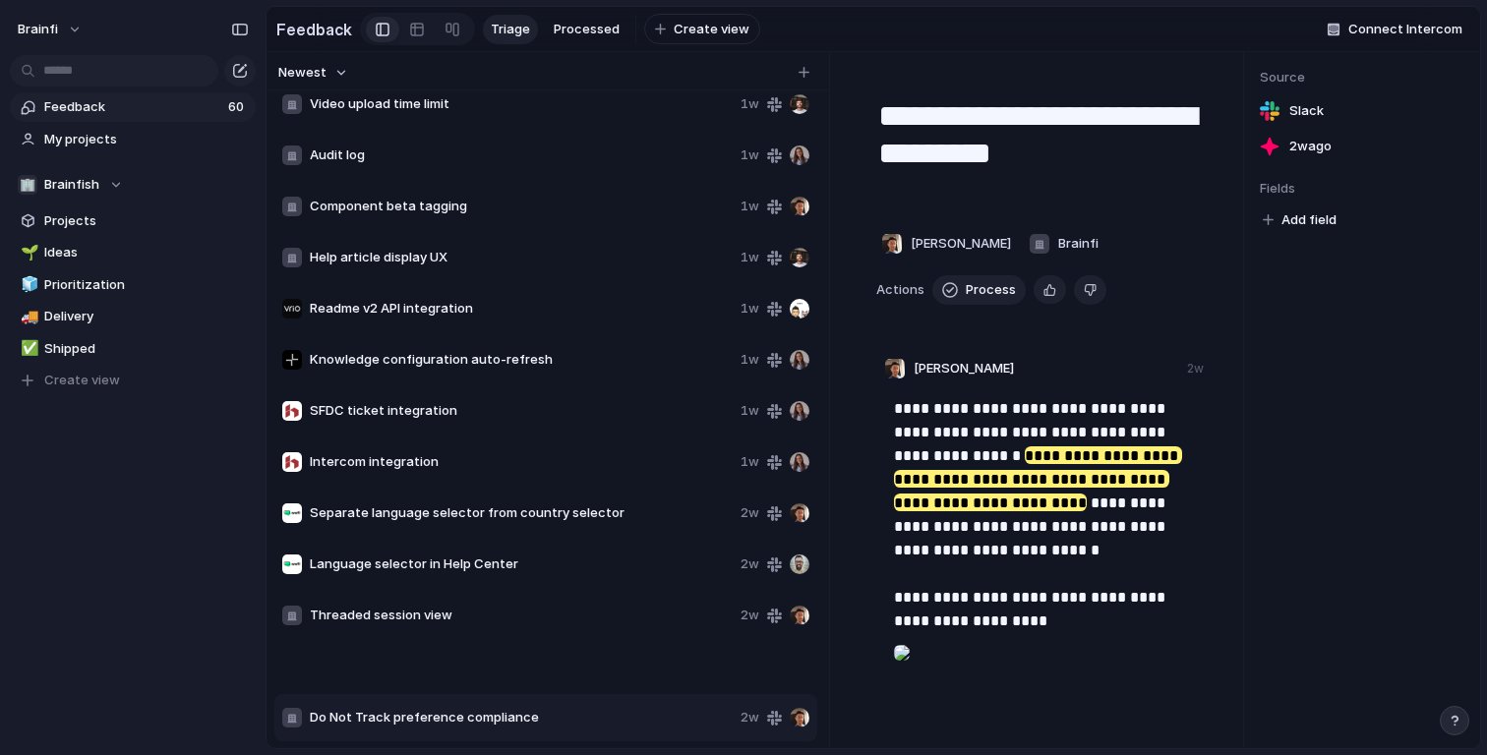
scroll to position [2367, 0]
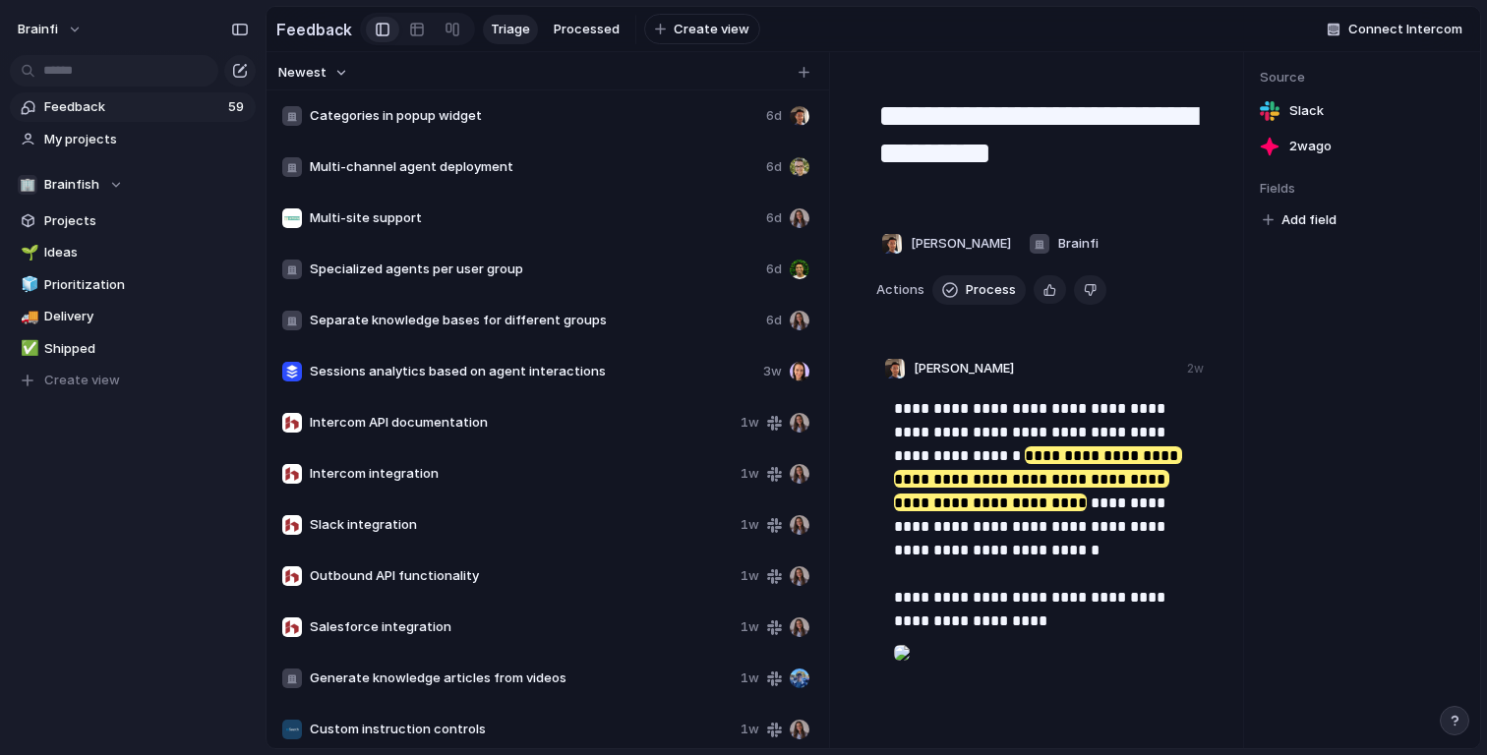
scroll to position [967, 0]
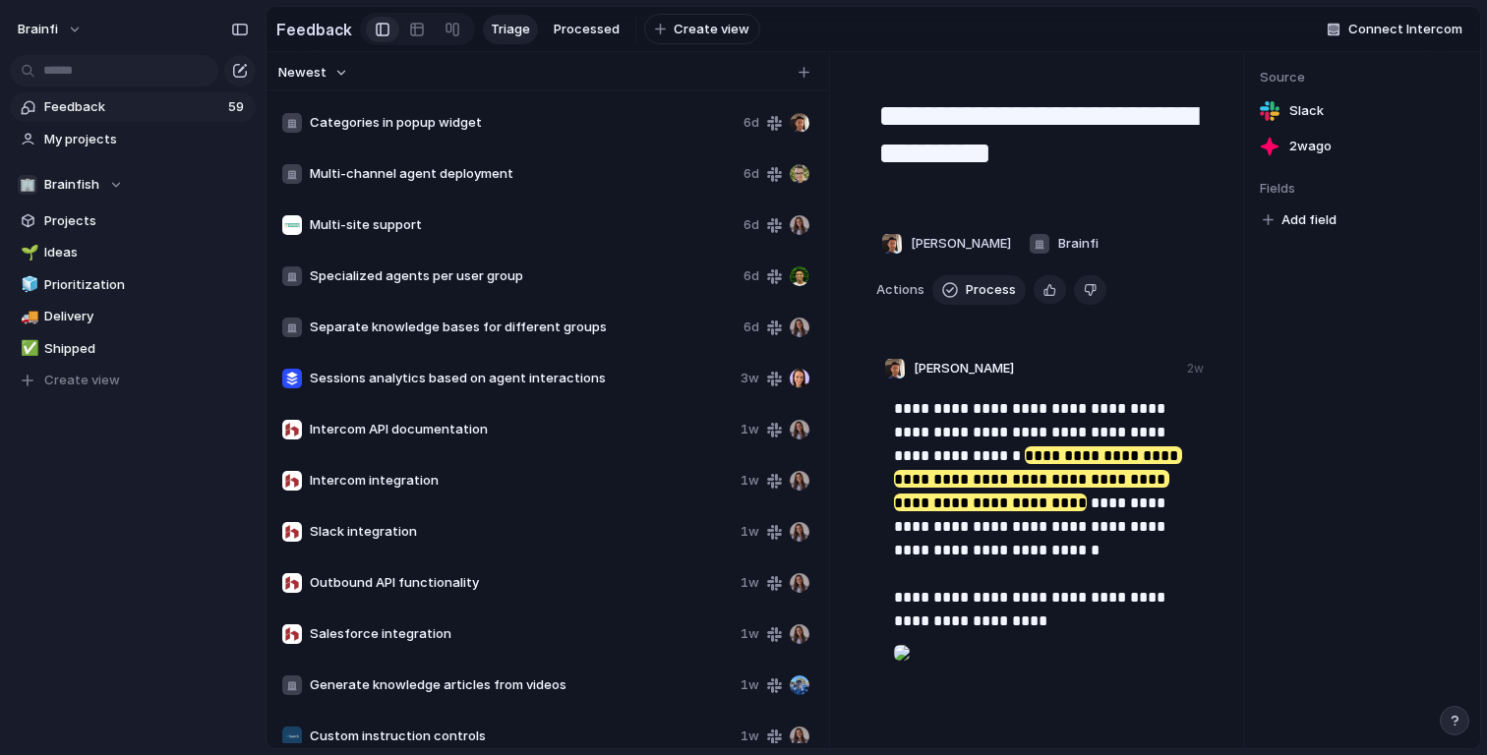
click at [551, 270] on span "Specialized agents per user group" at bounding box center [523, 276] width 426 height 20
type textarea "**********"
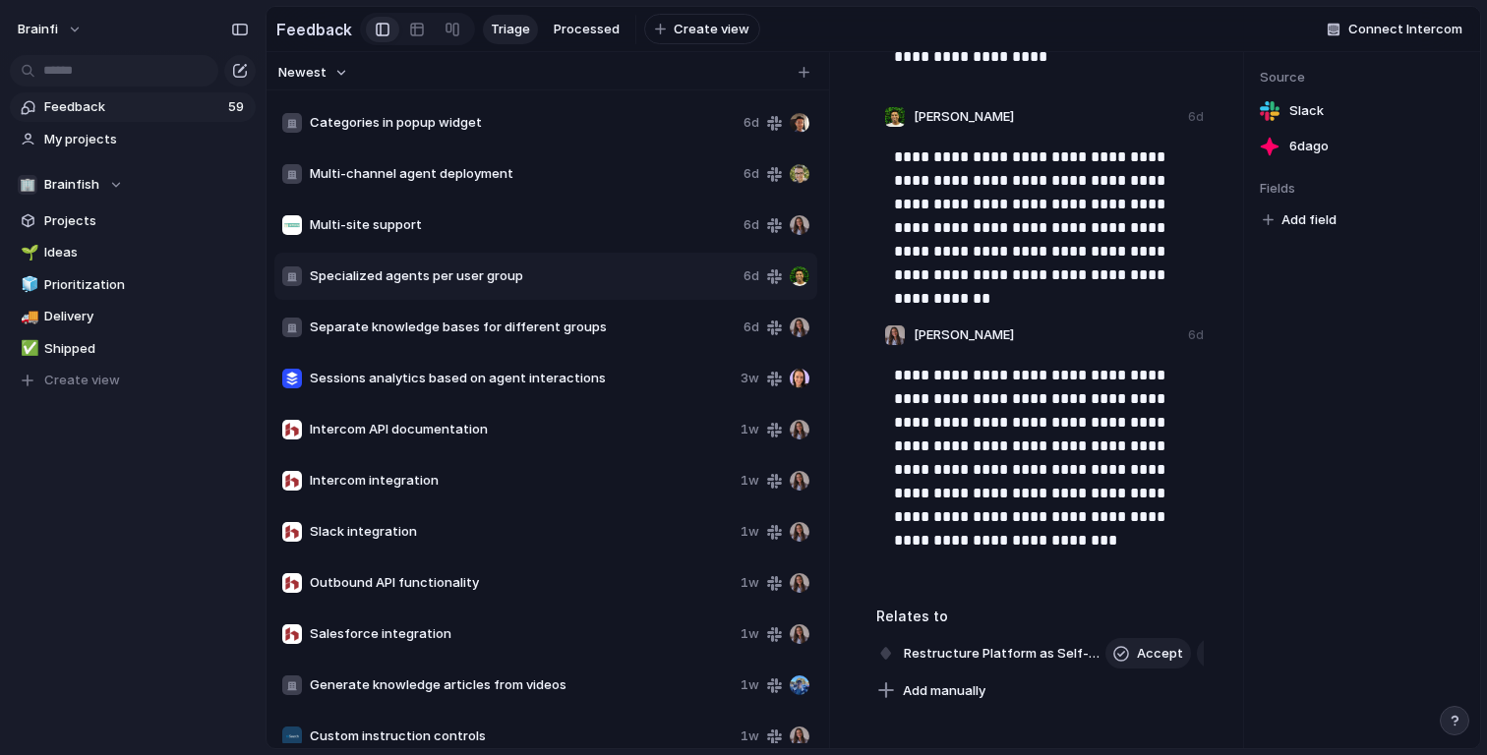
scroll to position [3683, 0]
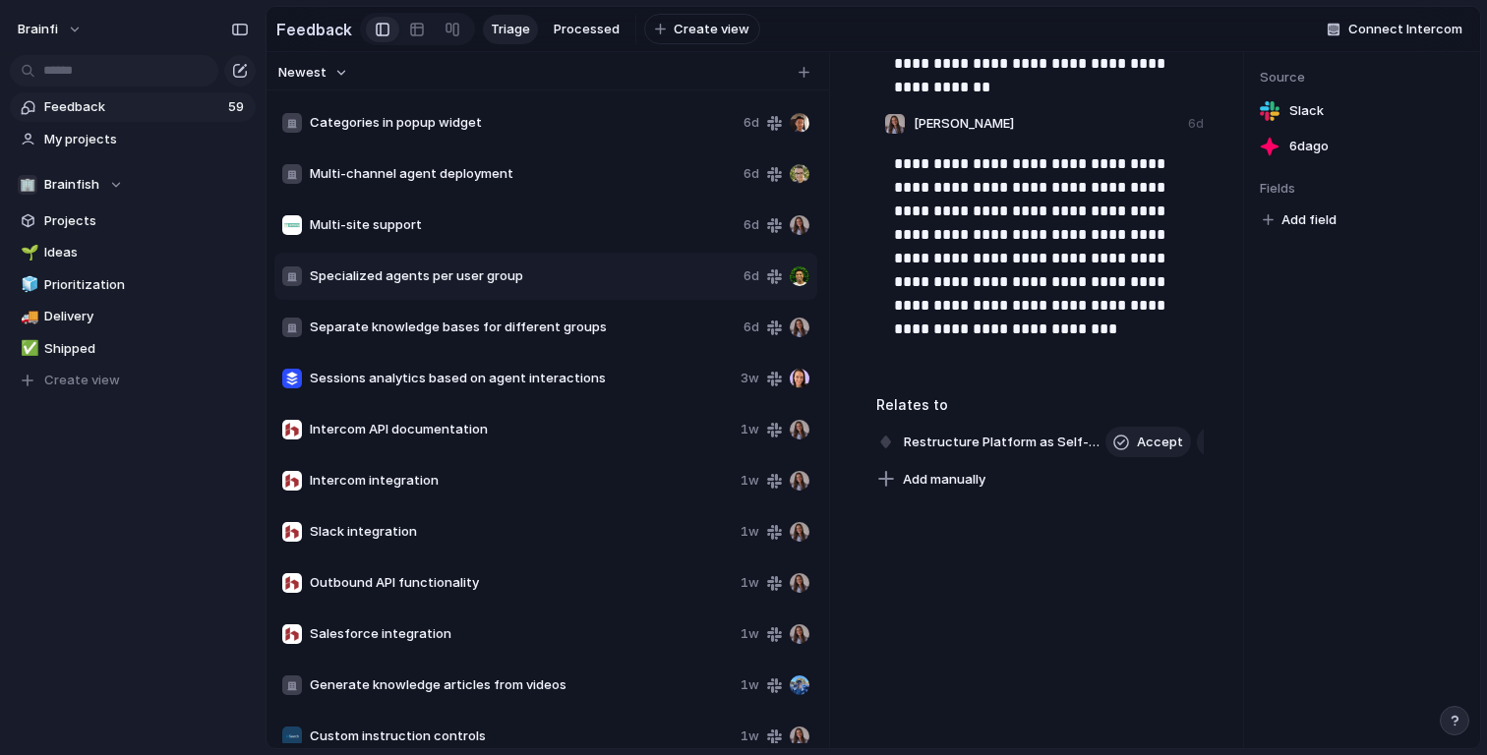
click at [1001, 281] on p "**********" at bounding box center [1046, 246] width 304 height 189
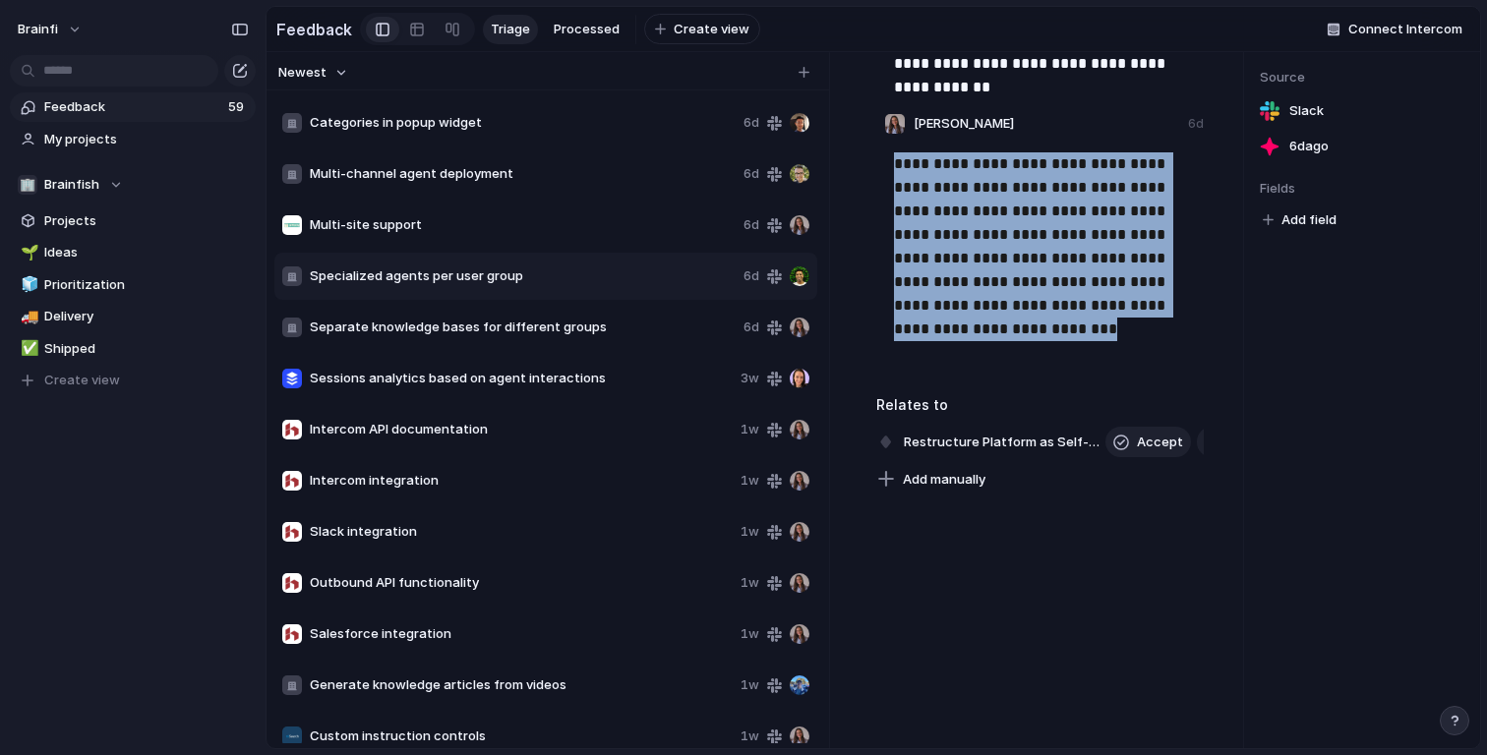
click at [1001, 281] on p "**********" at bounding box center [1046, 246] width 304 height 189
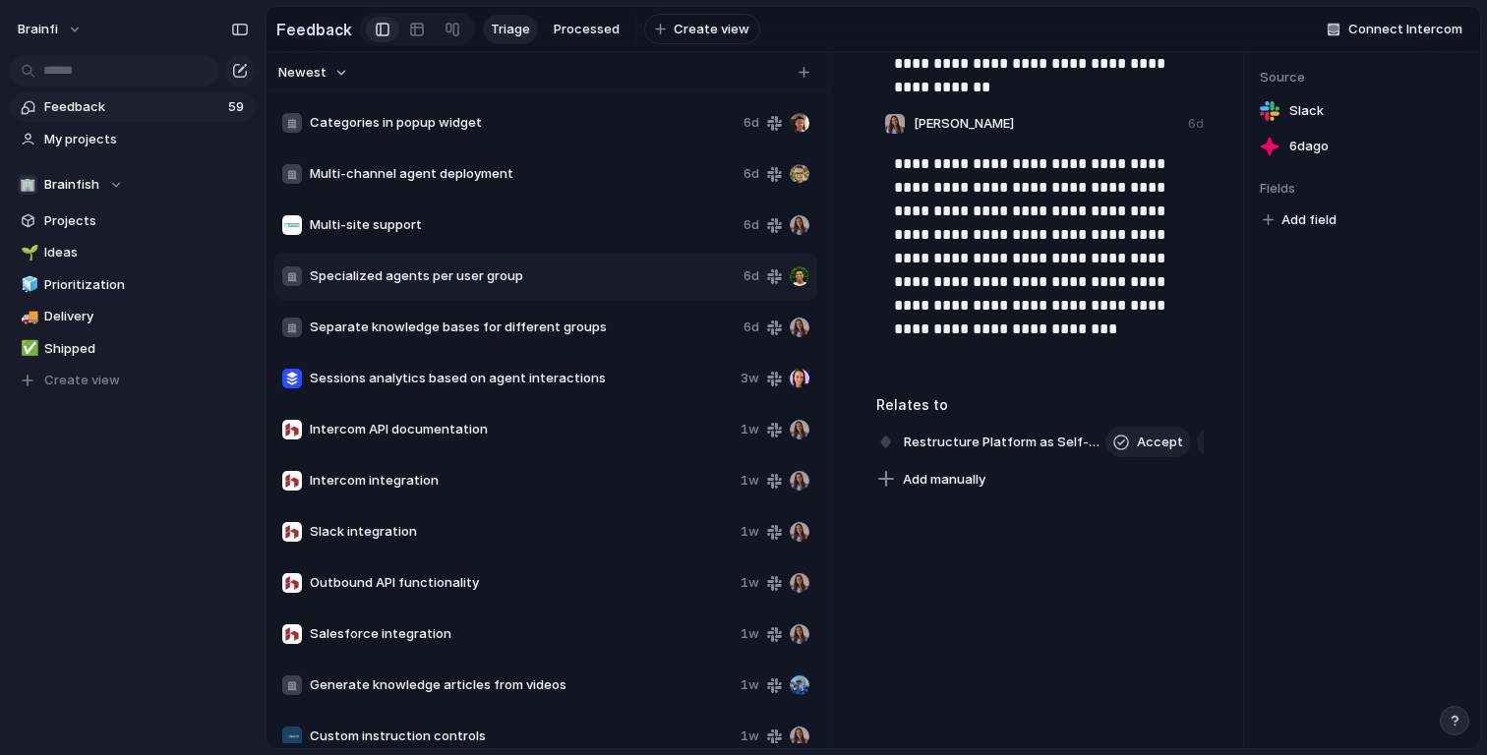
click at [1001, 281] on p "**********" at bounding box center [1046, 246] width 304 height 189
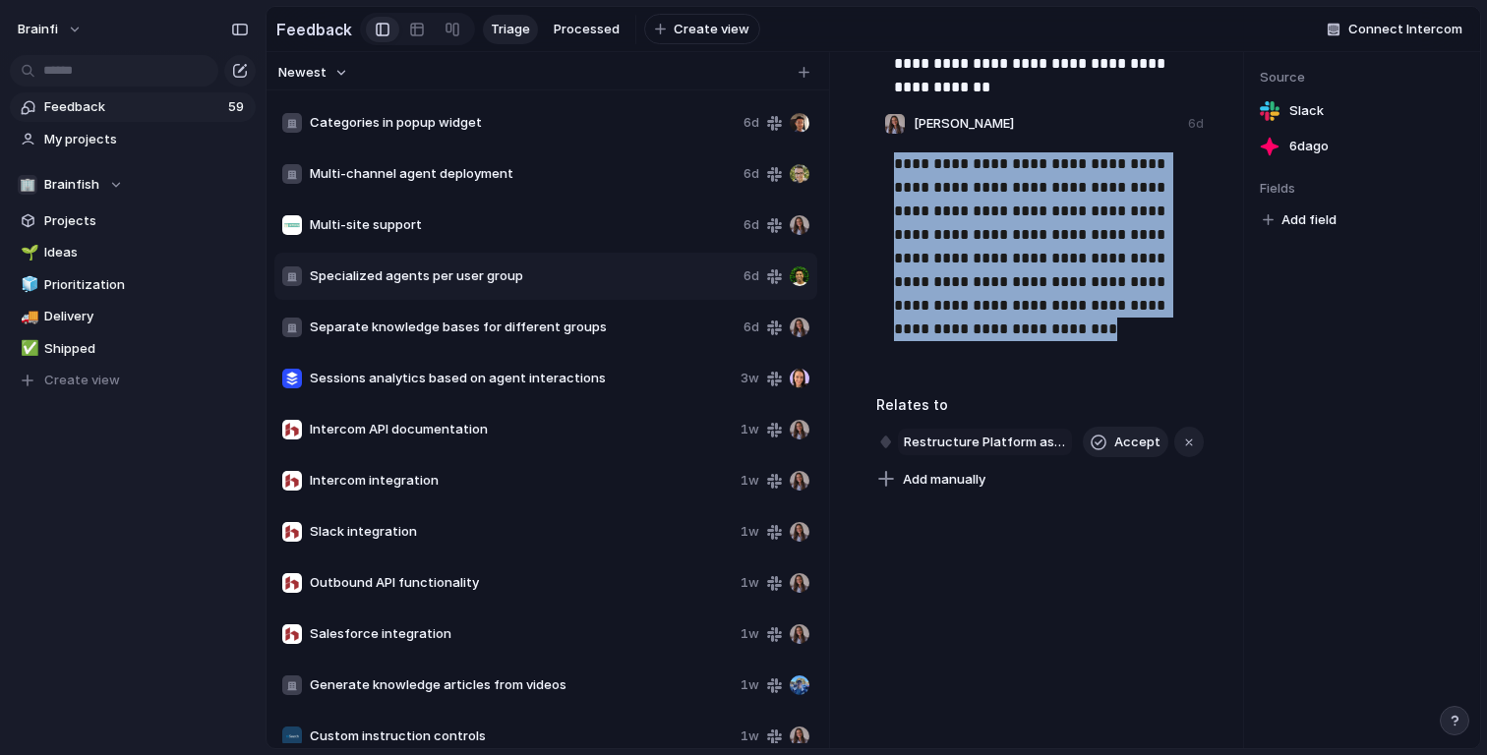
click at [990, 442] on span "Restructure Platform as Self-service agents" at bounding box center [985, 443] width 174 height 28
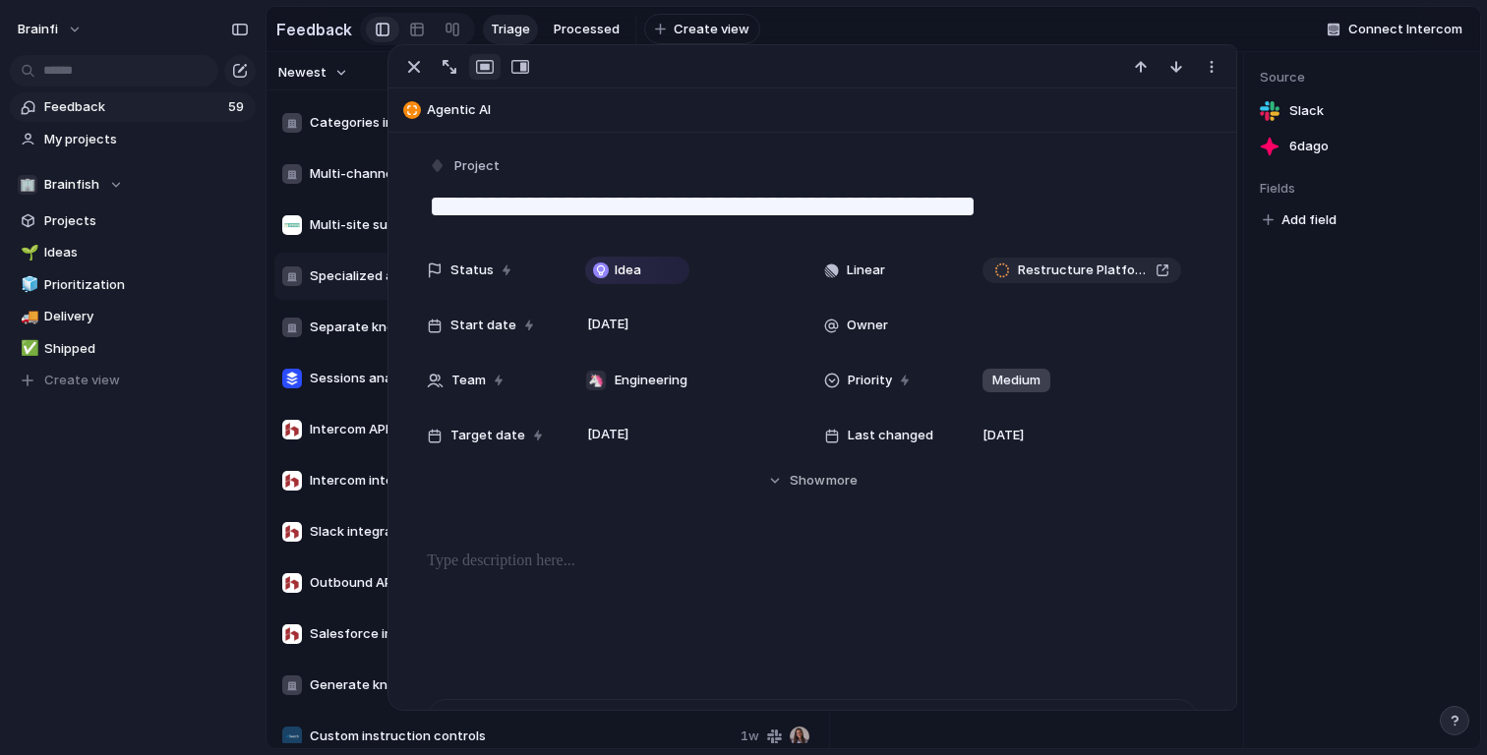
click at [1434, 554] on div "Source Slack [DATE] Fields Add field" at bounding box center [1362, 400] width 236 height 696
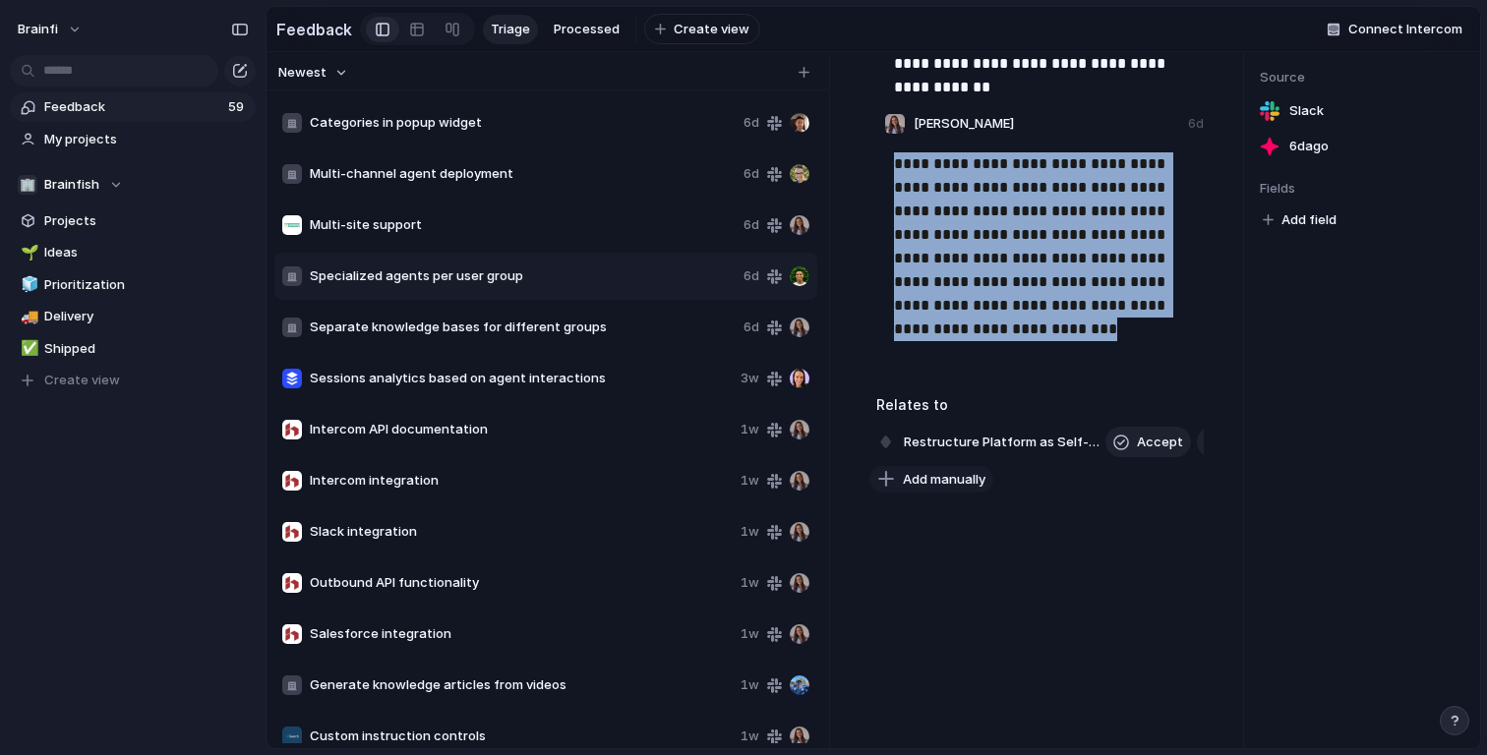
click at [978, 471] on button "Add manually" at bounding box center [931, 480] width 124 height 28
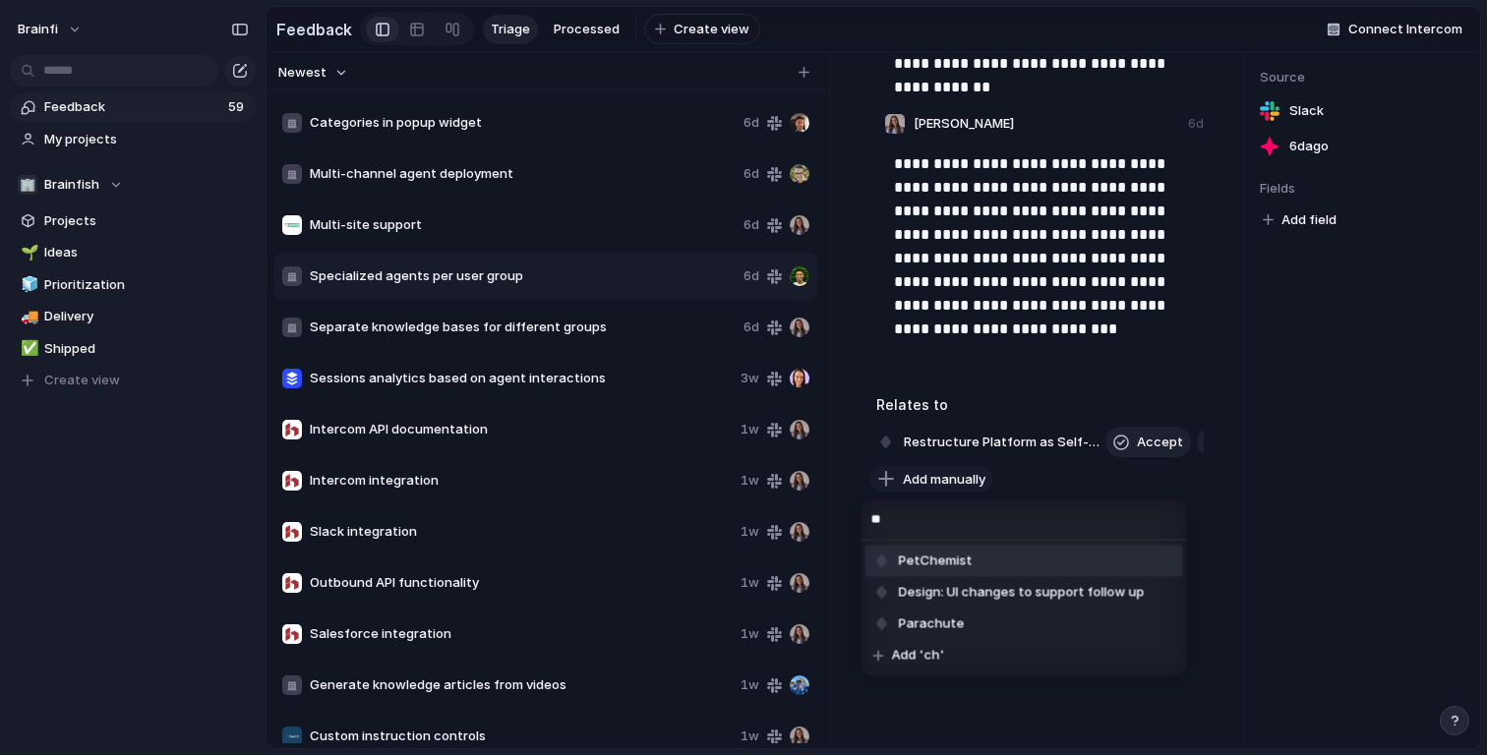
type input "*"
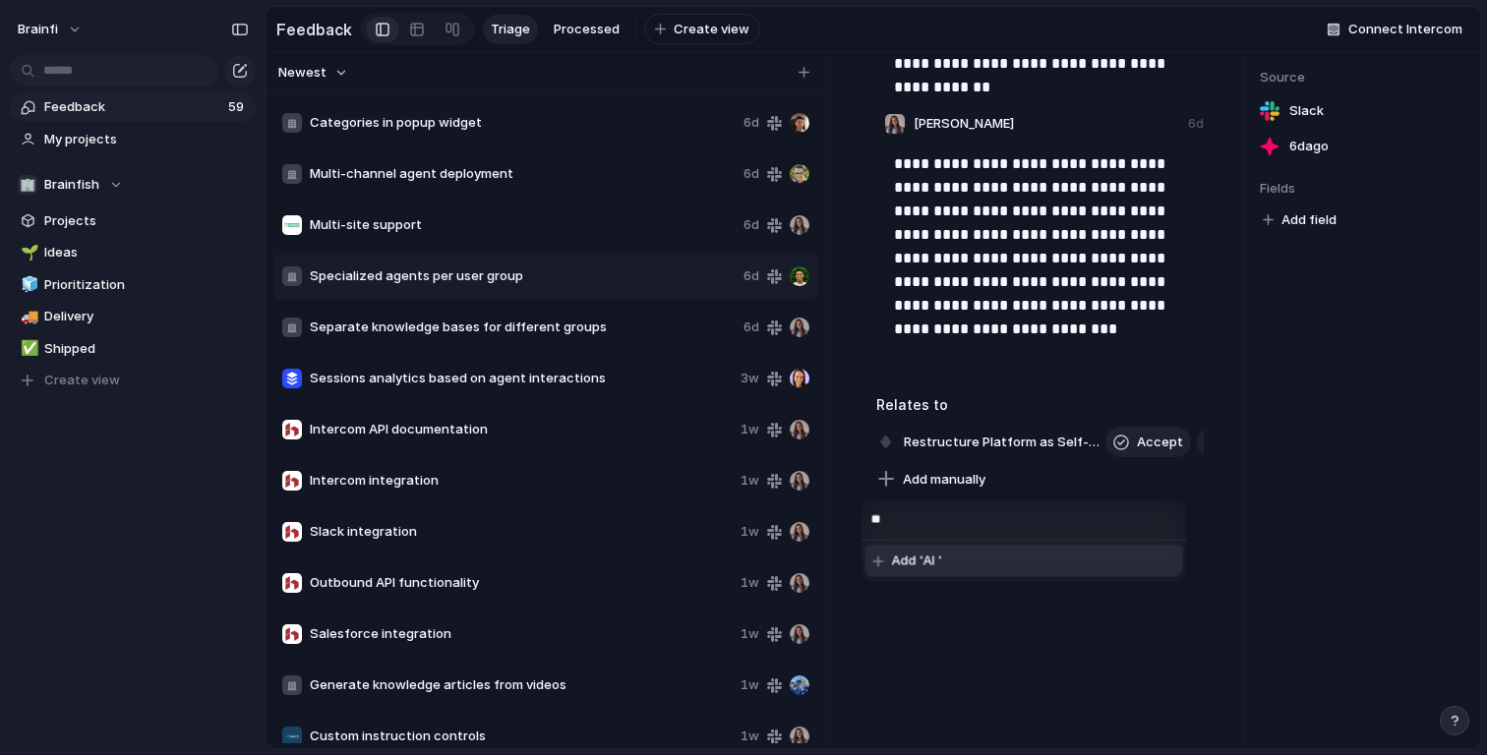
type input "*"
type input "**********"
click at [986, 552] on span "Add 'Channels architecture'" at bounding box center [981, 562] width 179 height 20
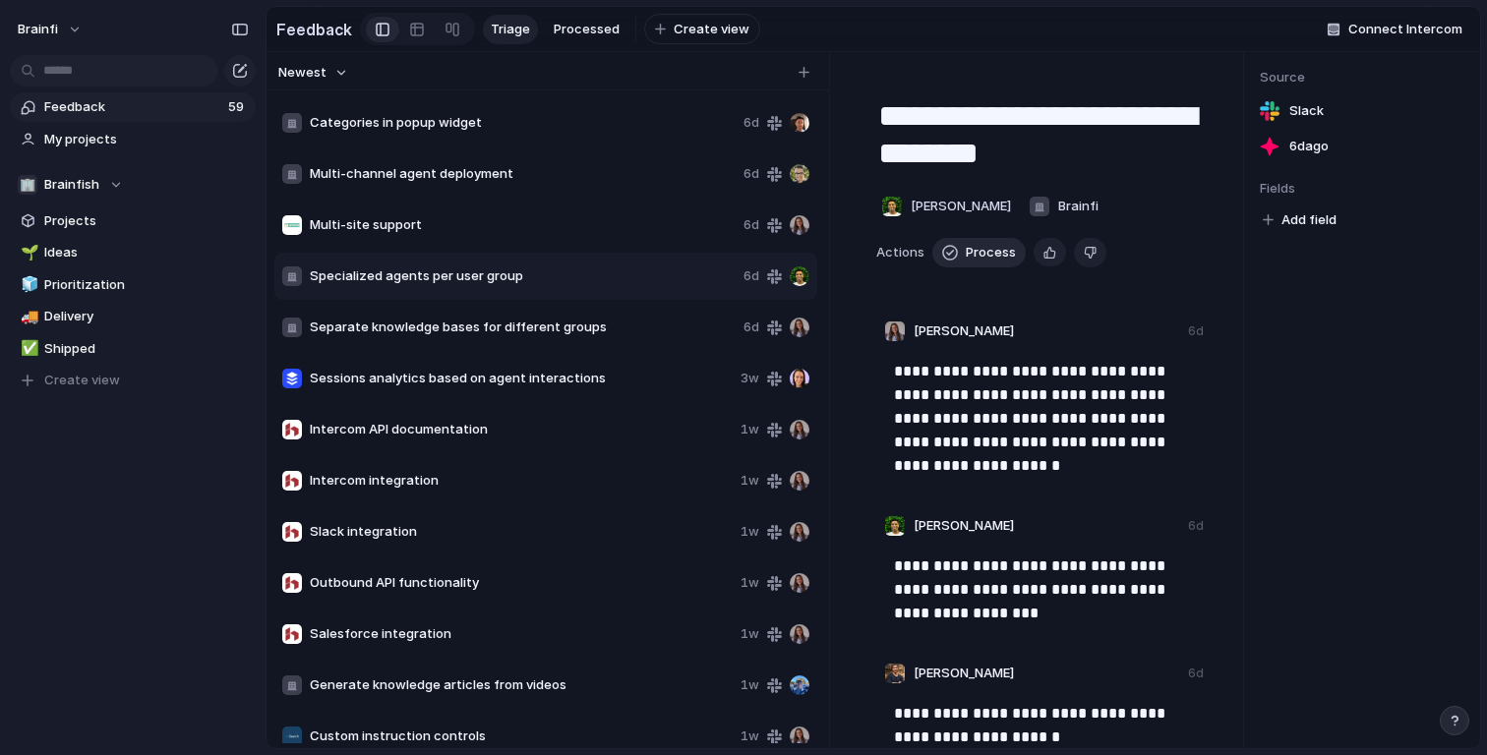
click at [966, 249] on span "Process" at bounding box center [991, 253] width 50 height 20
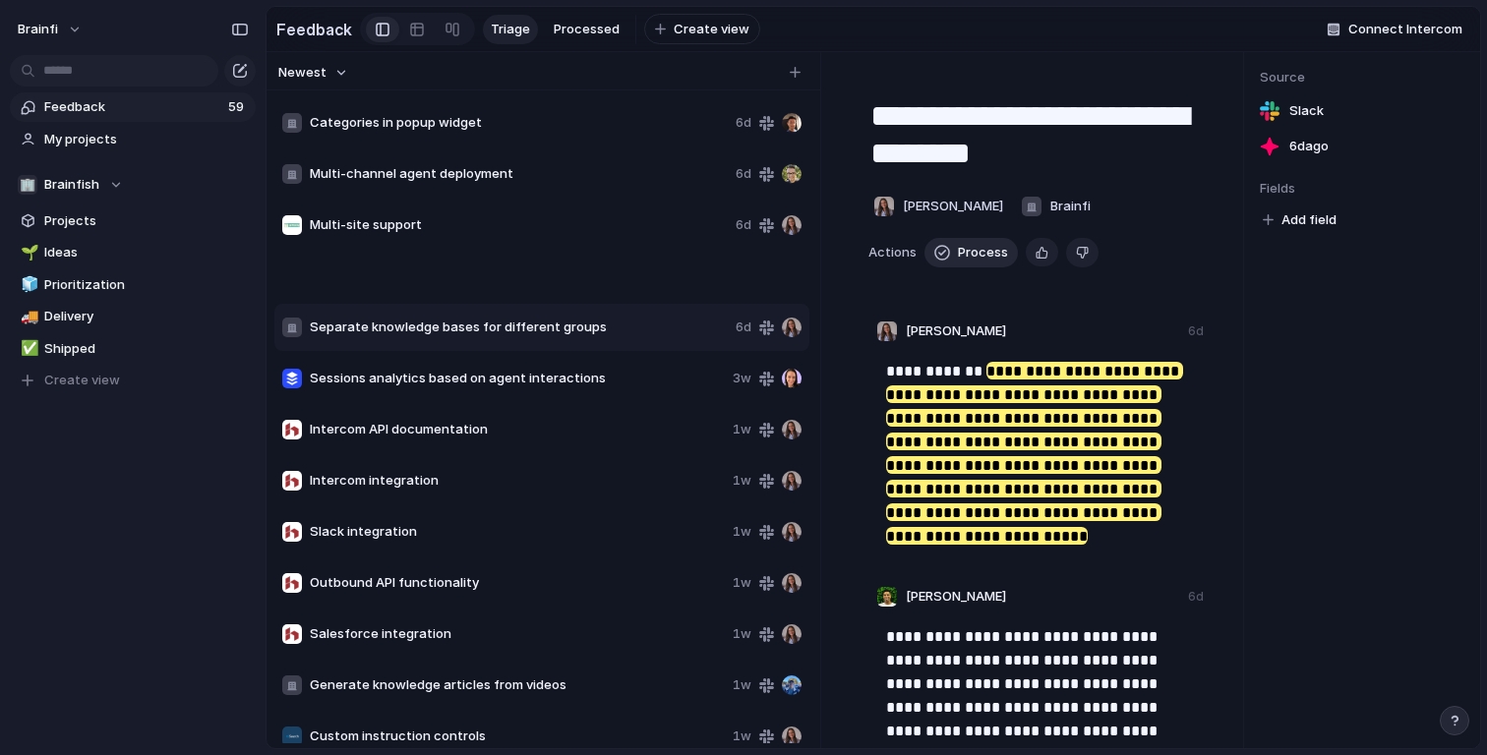
type textarea "**********"
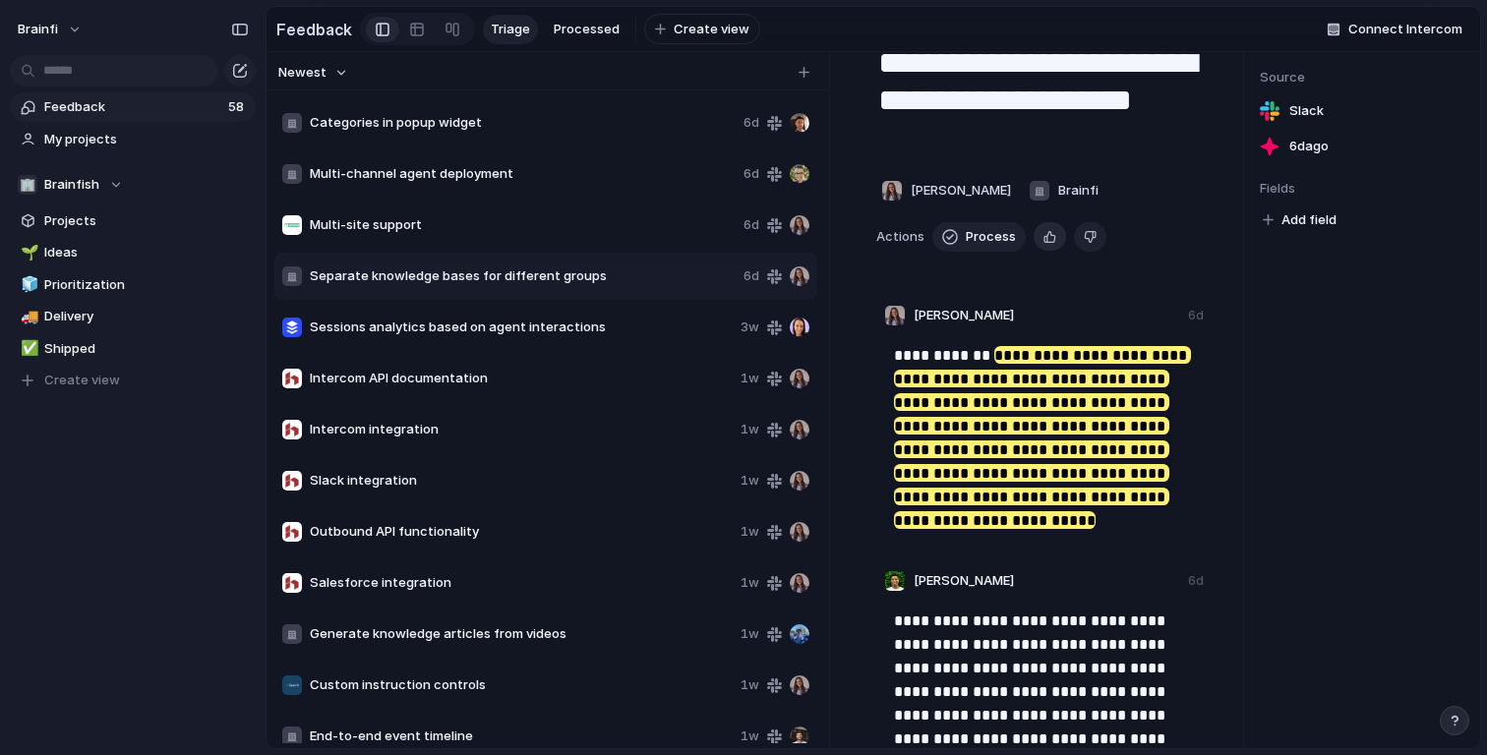
scroll to position [497, 0]
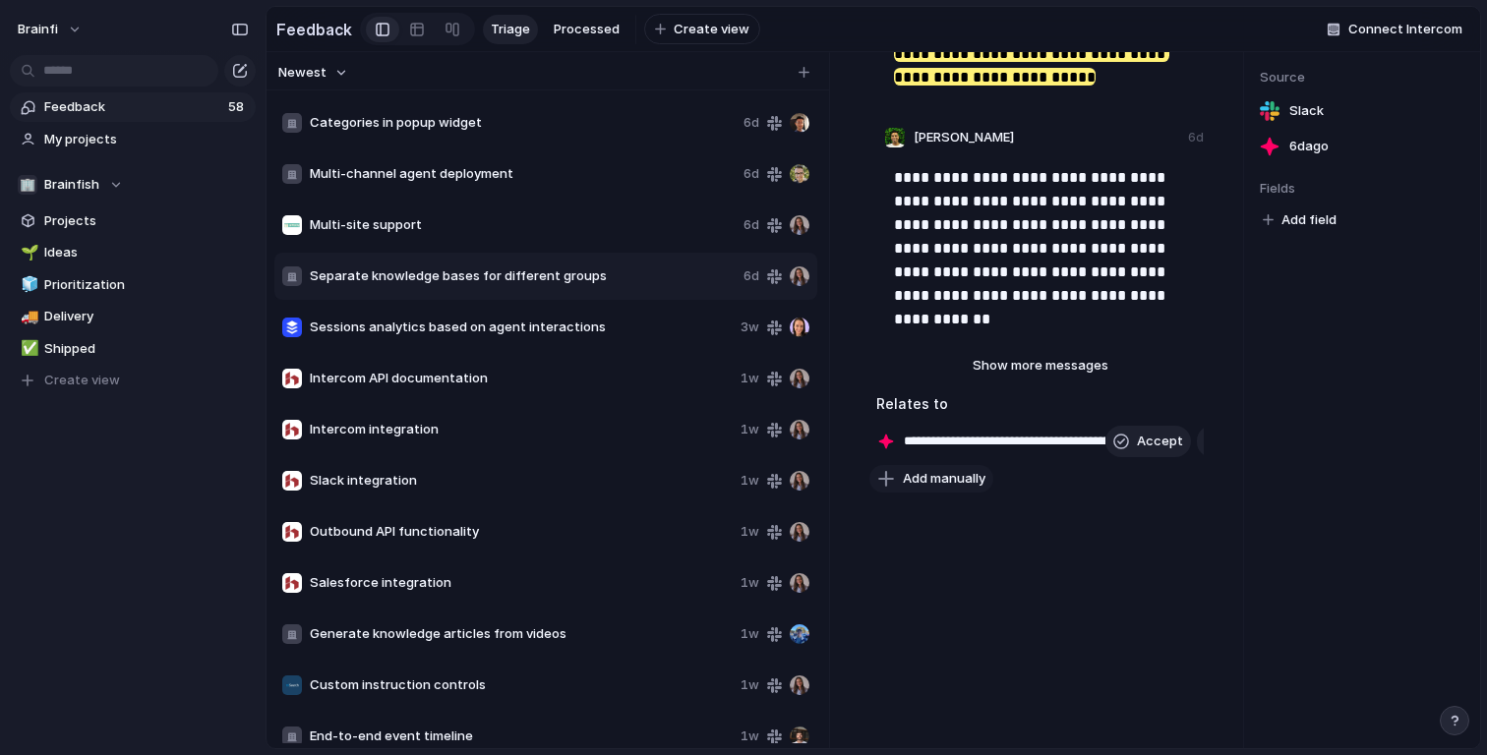
click at [945, 467] on button "Add manually" at bounding box center [931, 479] width 124 height 28
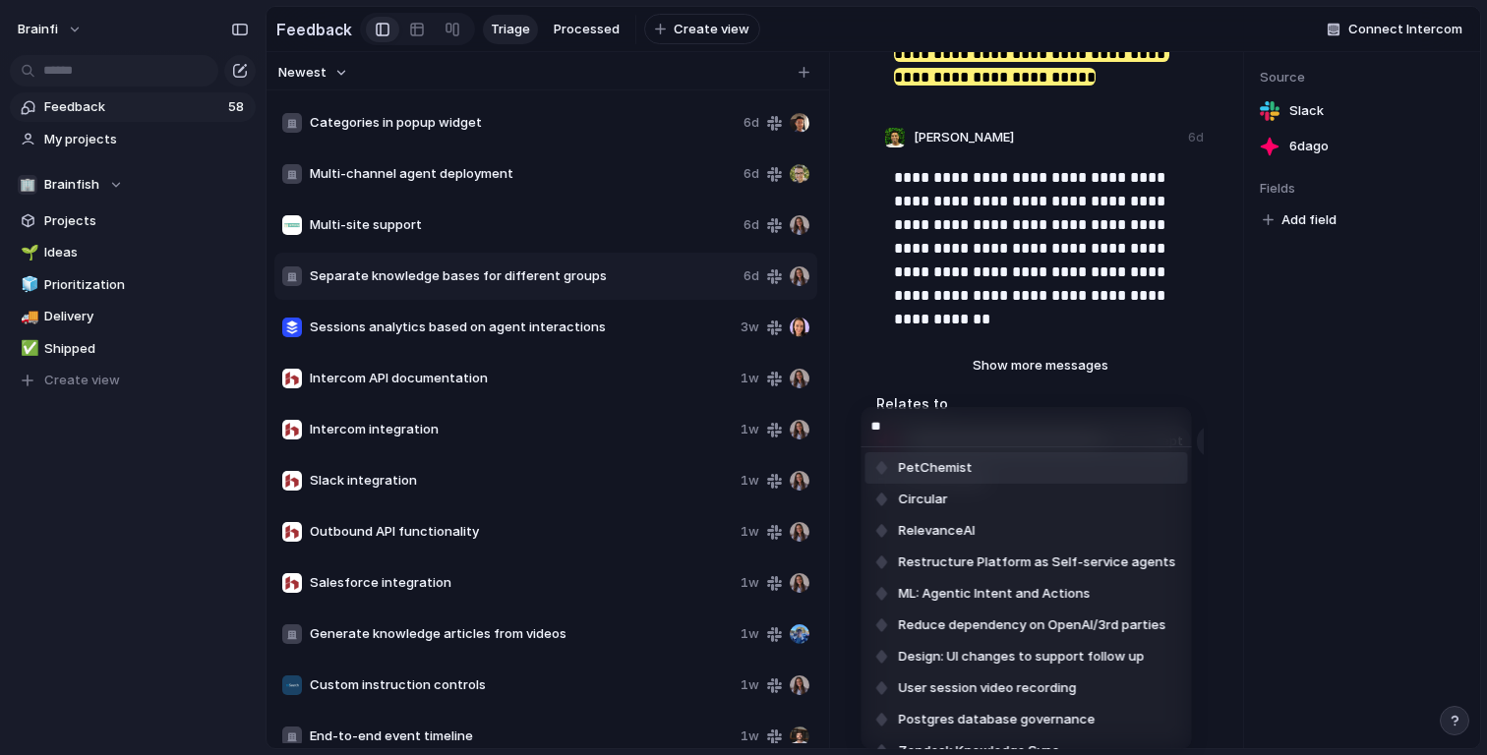
type input "***"
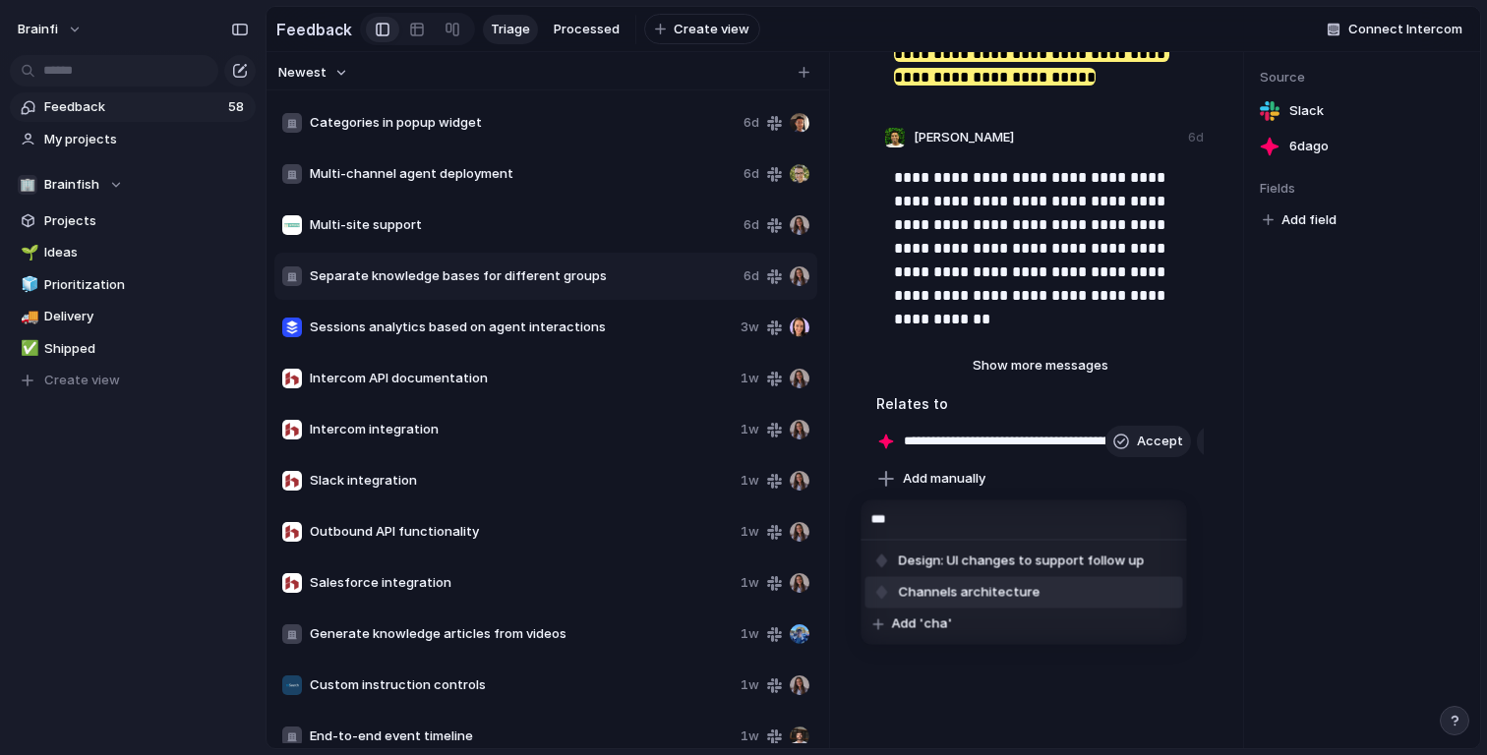
click at [977, 583] on span "Channels architecture" at bounding box center [970, 593] width 142 height 20
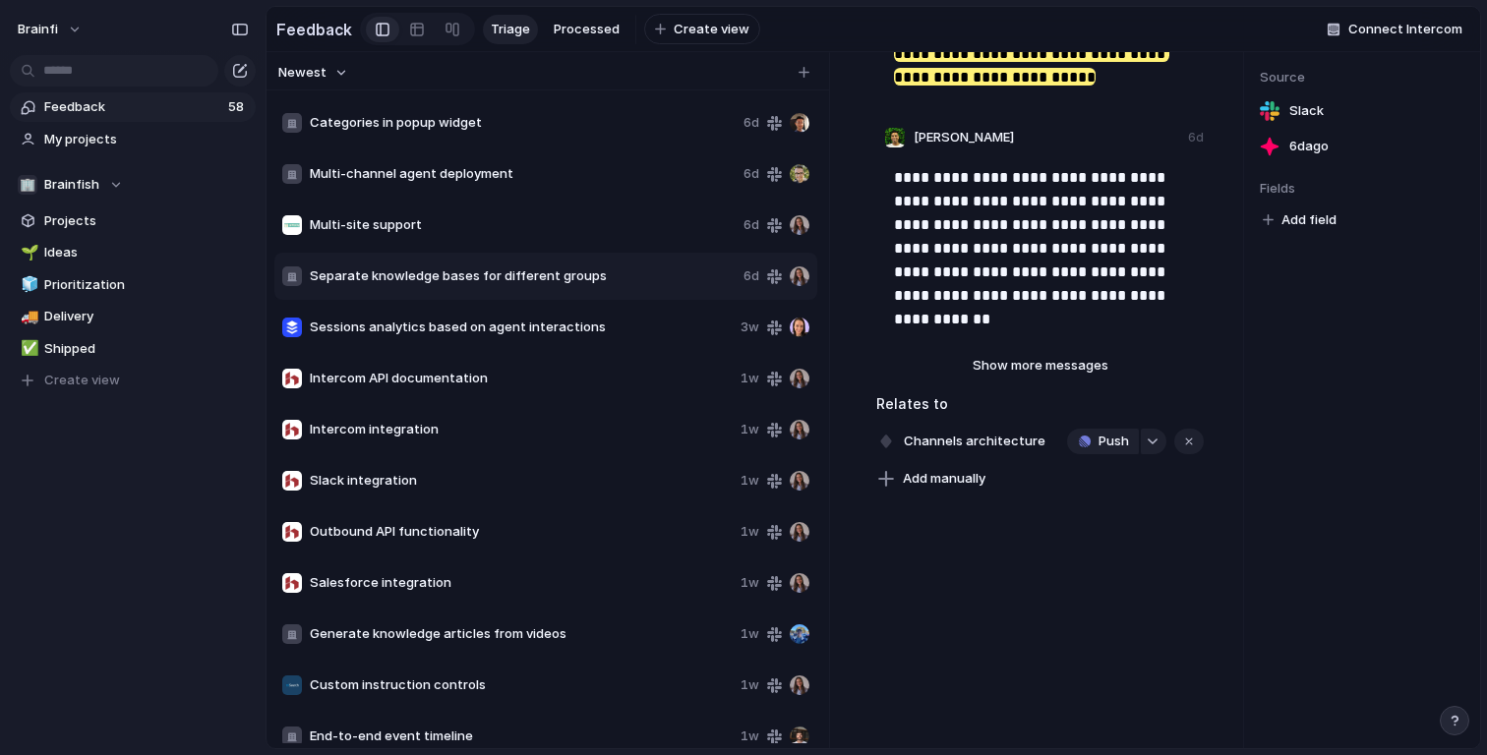
scroll to position [0, 0]
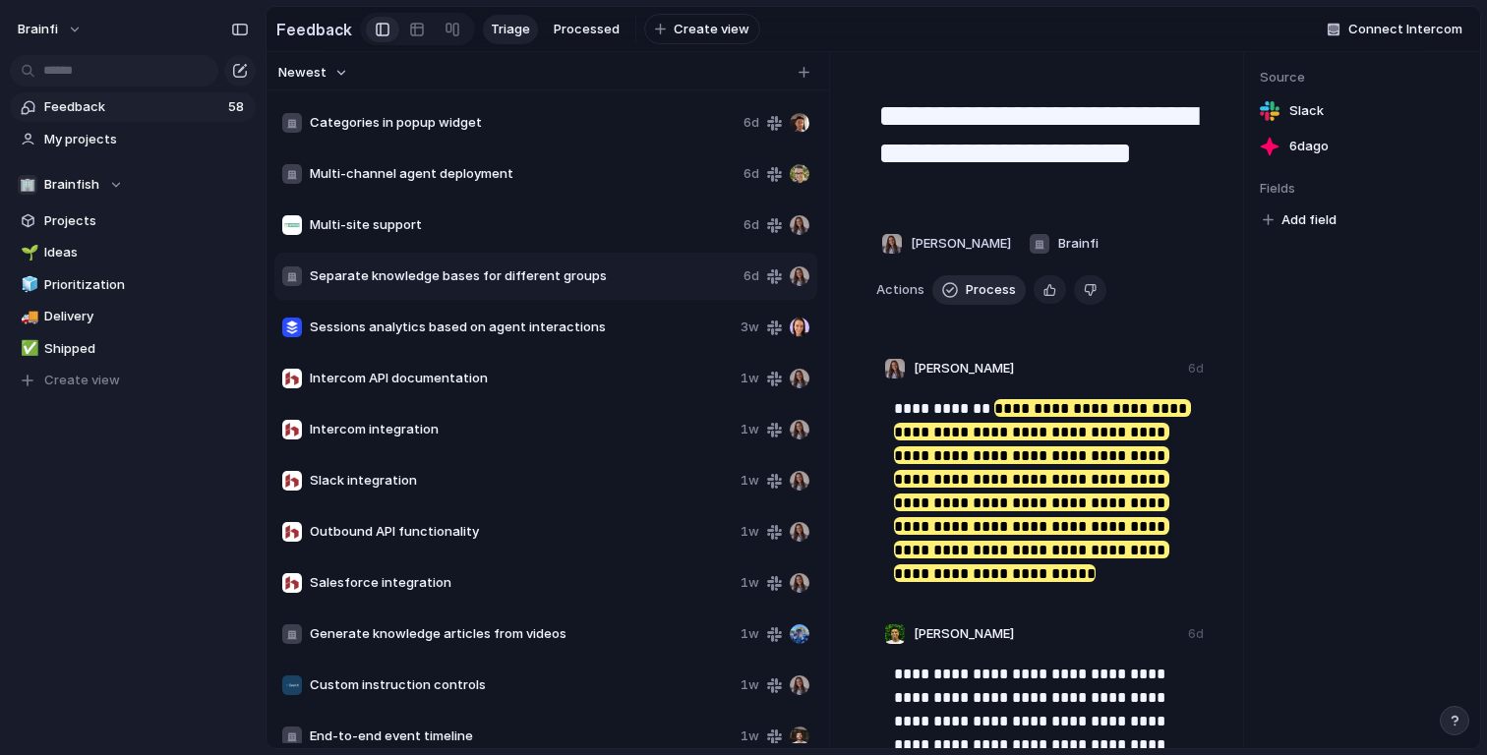
click at [966, 296] on span "Process" at bounding box center [991, 290] width 50 height 20
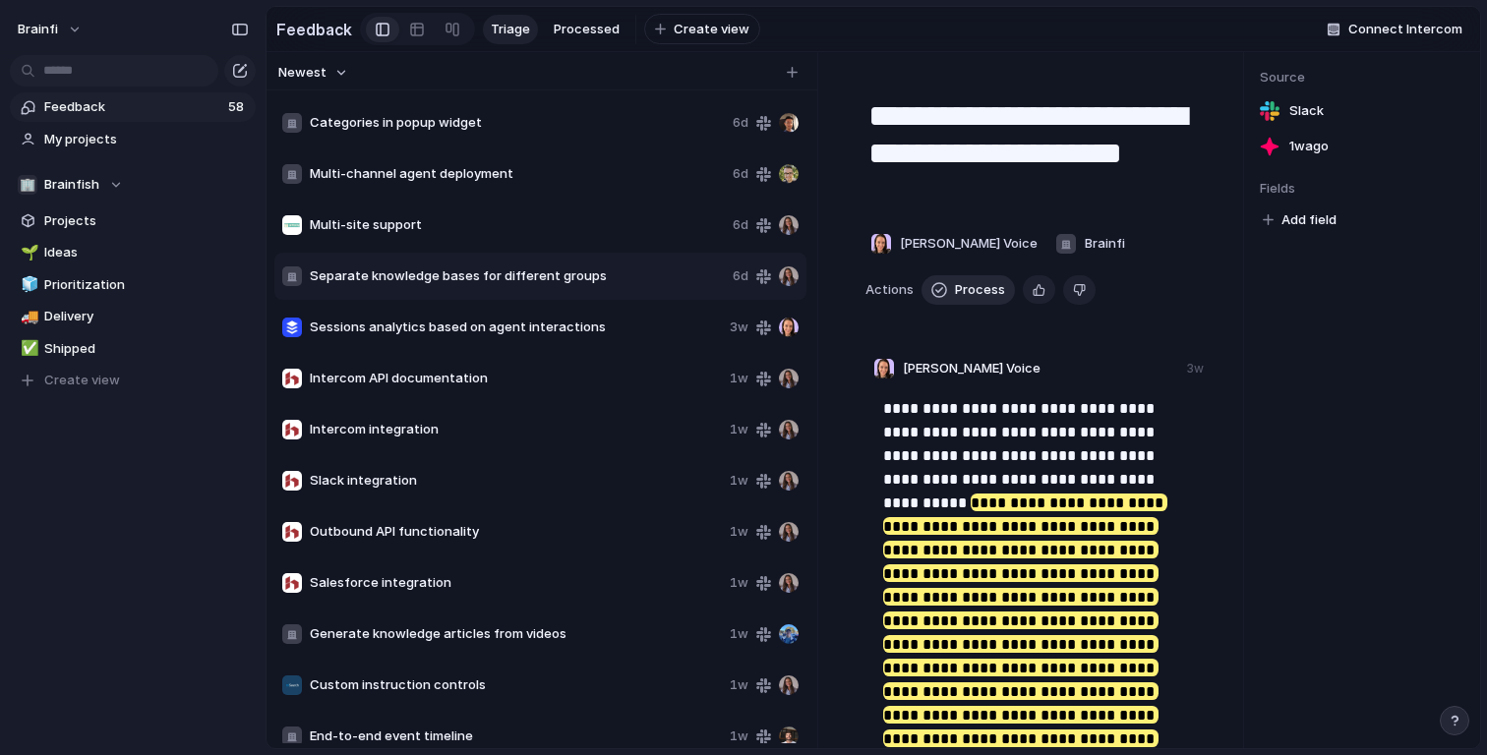
type textarea "**********"
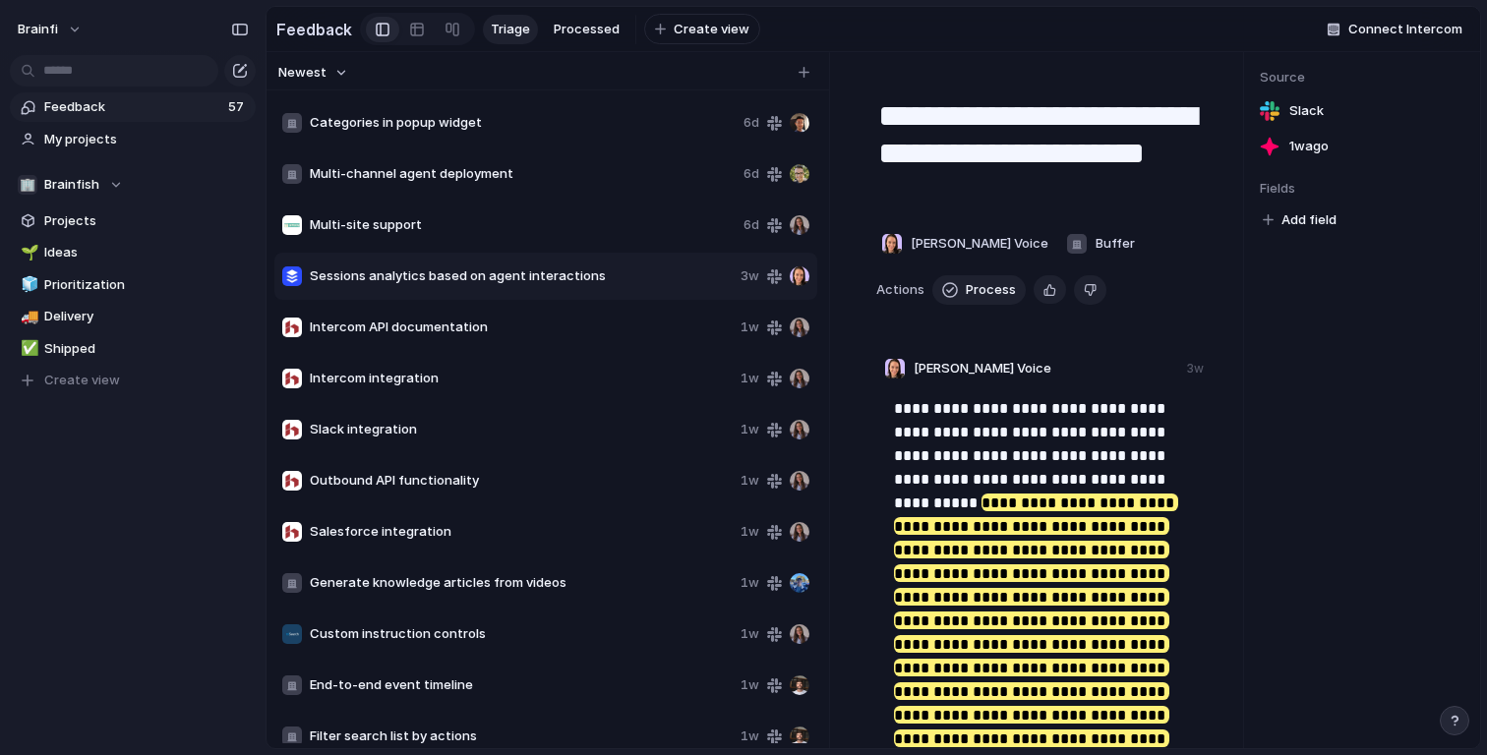
click at [572, 274] on span "Sessions analytics based on agent interactions" at bounding box center [521, 276] width 423 height 20
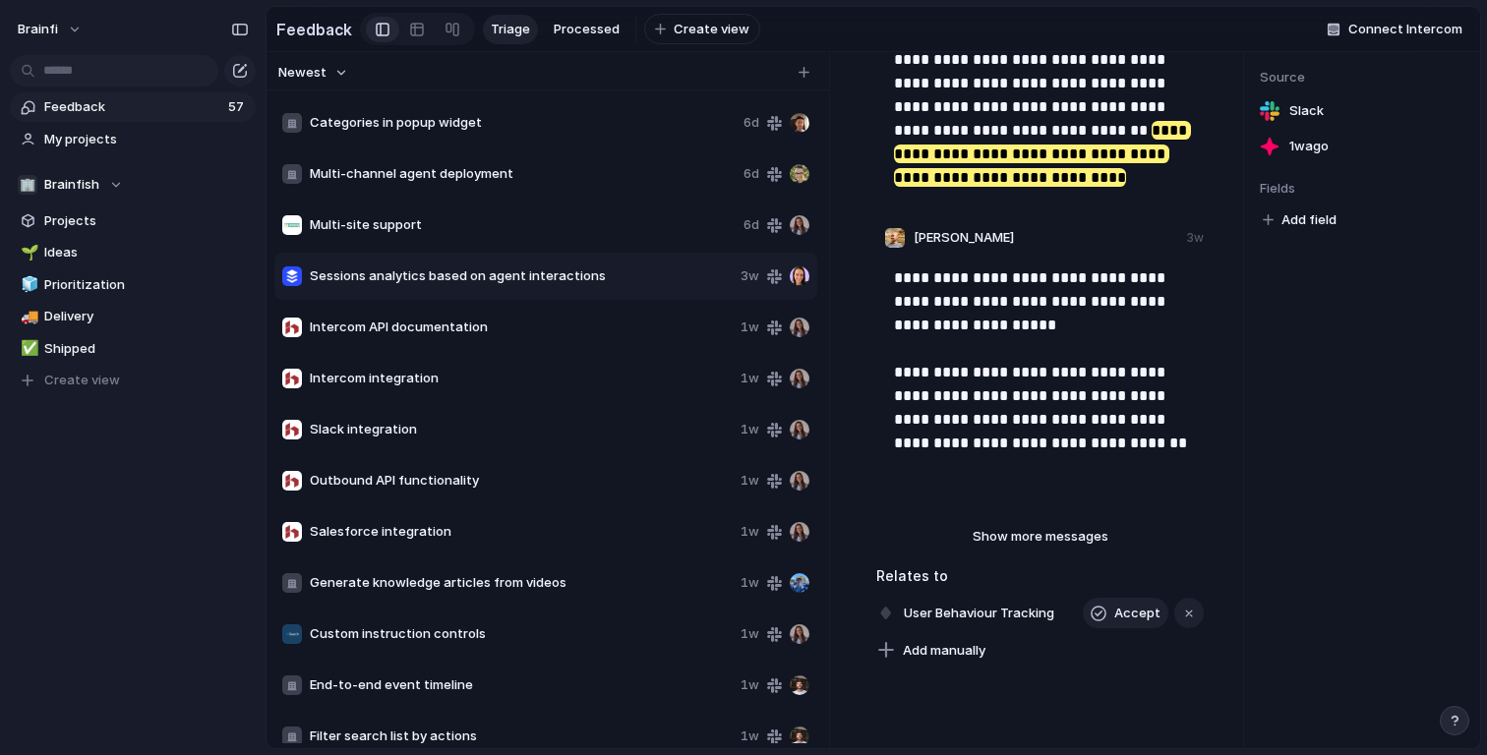
scroll to position [2239, 0]
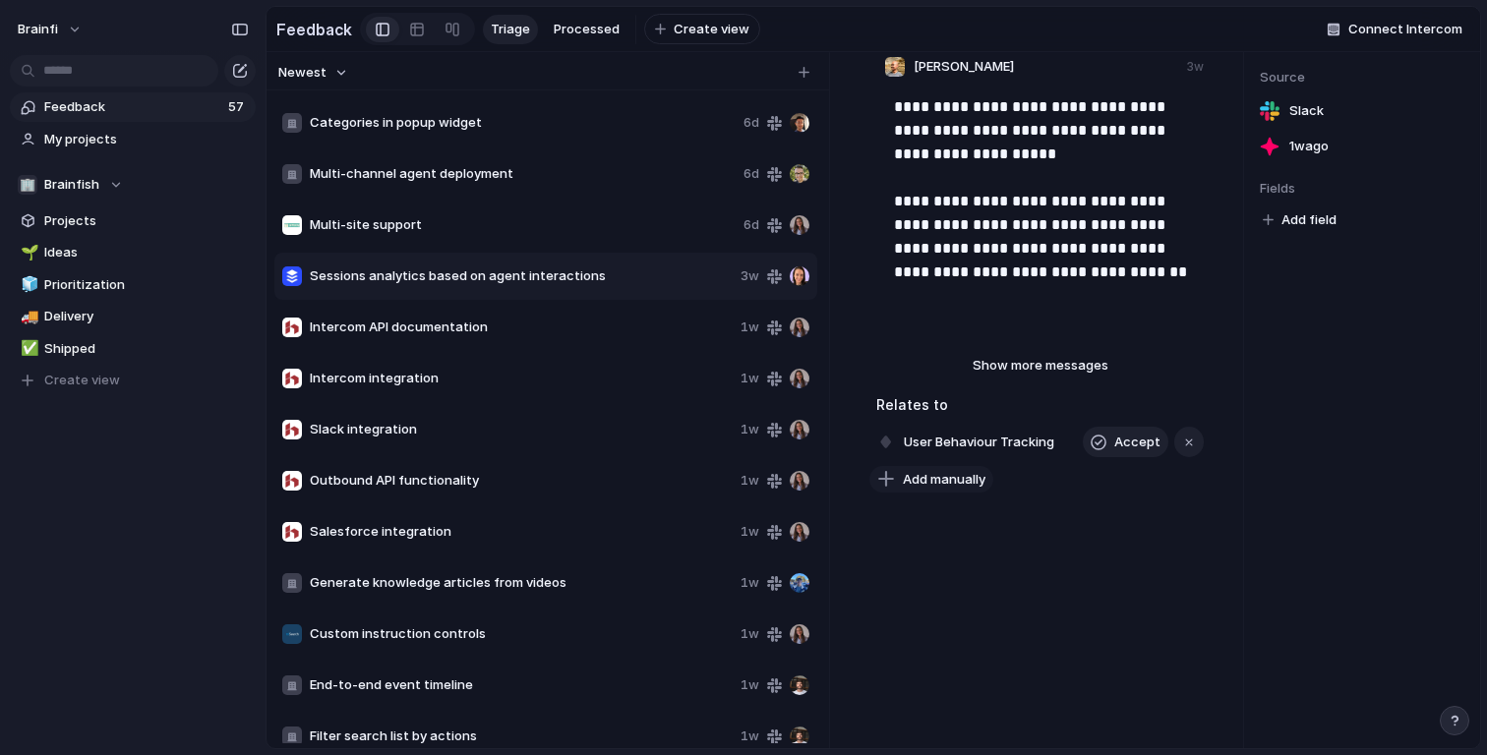
click at [958, 484] on span "Add manually" at bounding box center [944, 480] width 83 height 20
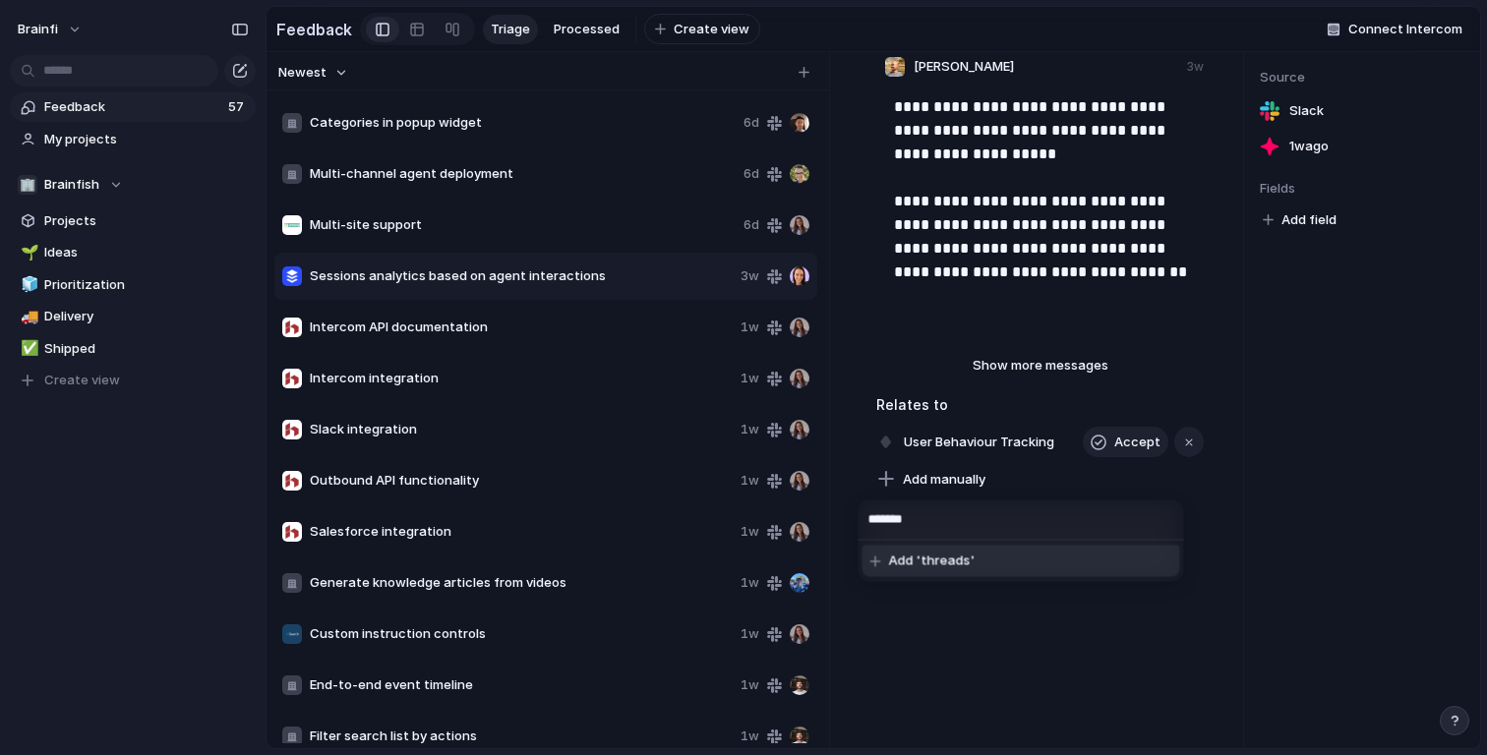
type input "*******"
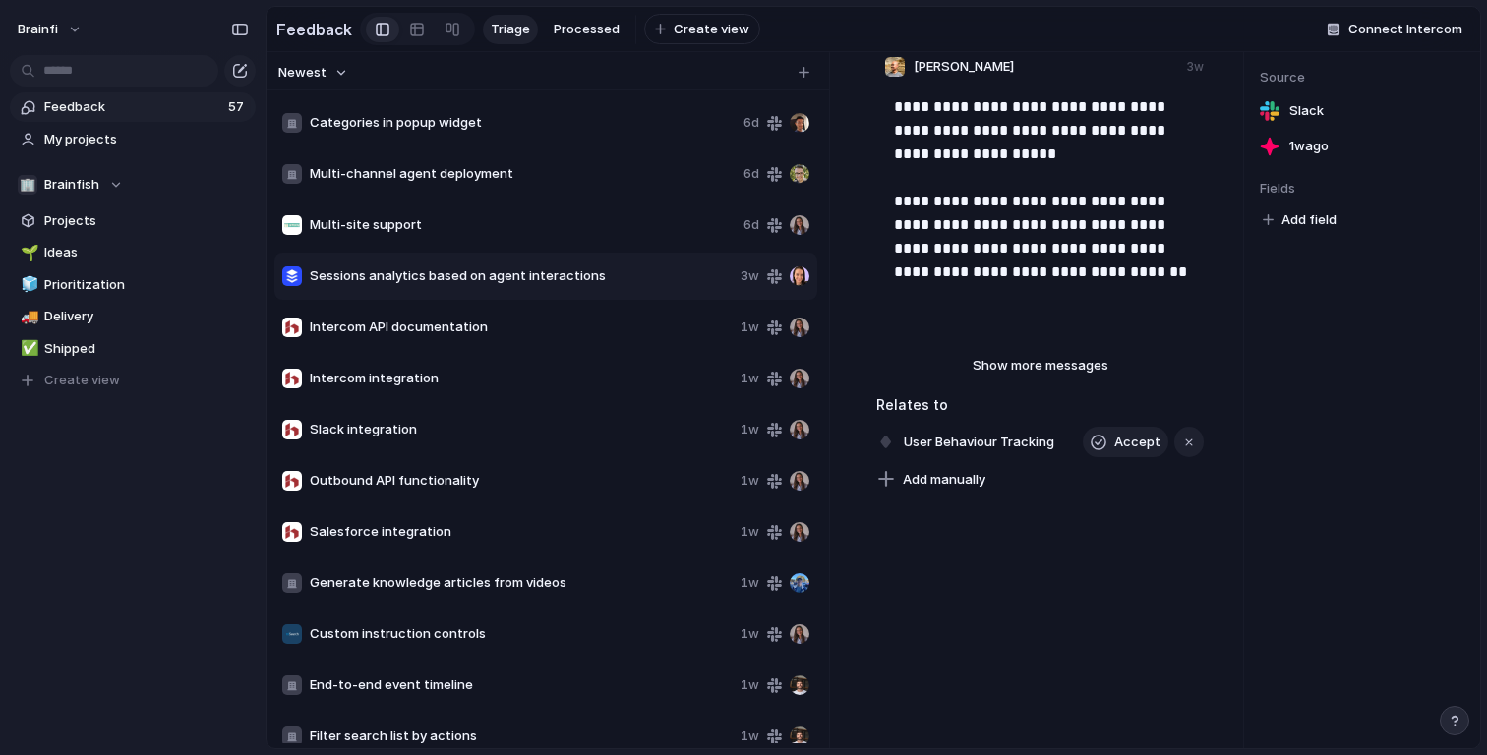
click at [1006, 634] on div "******* Add 'threads'" at bounding box center [743, 377] width 1487 height 755
click at [958, 479] on span "Add manually" at bounding box center [944, 480] width 83 height 20
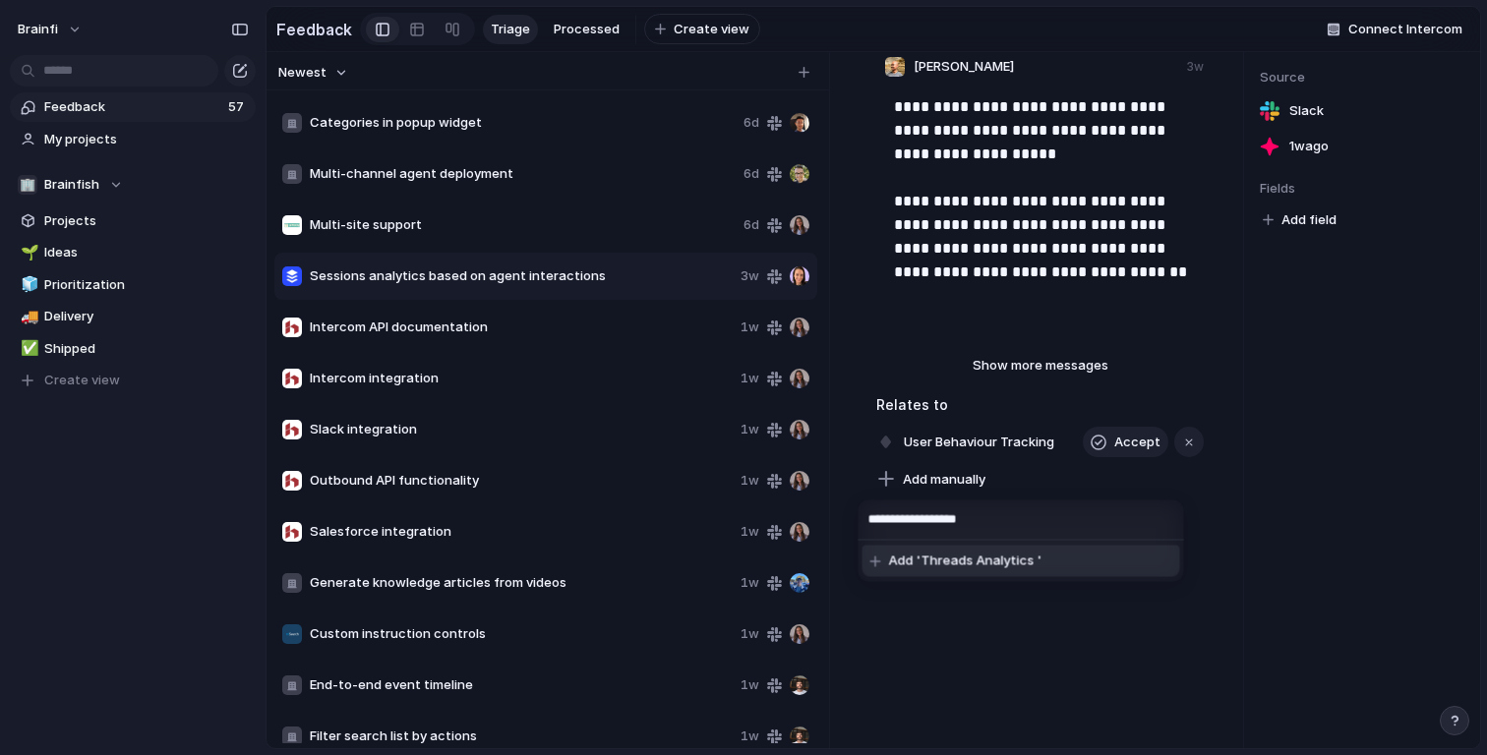
type input "**********"
click at [956, 564] on span "Add 'Threads Analytics '" at bounding box center [965, 562] width 153 height 20
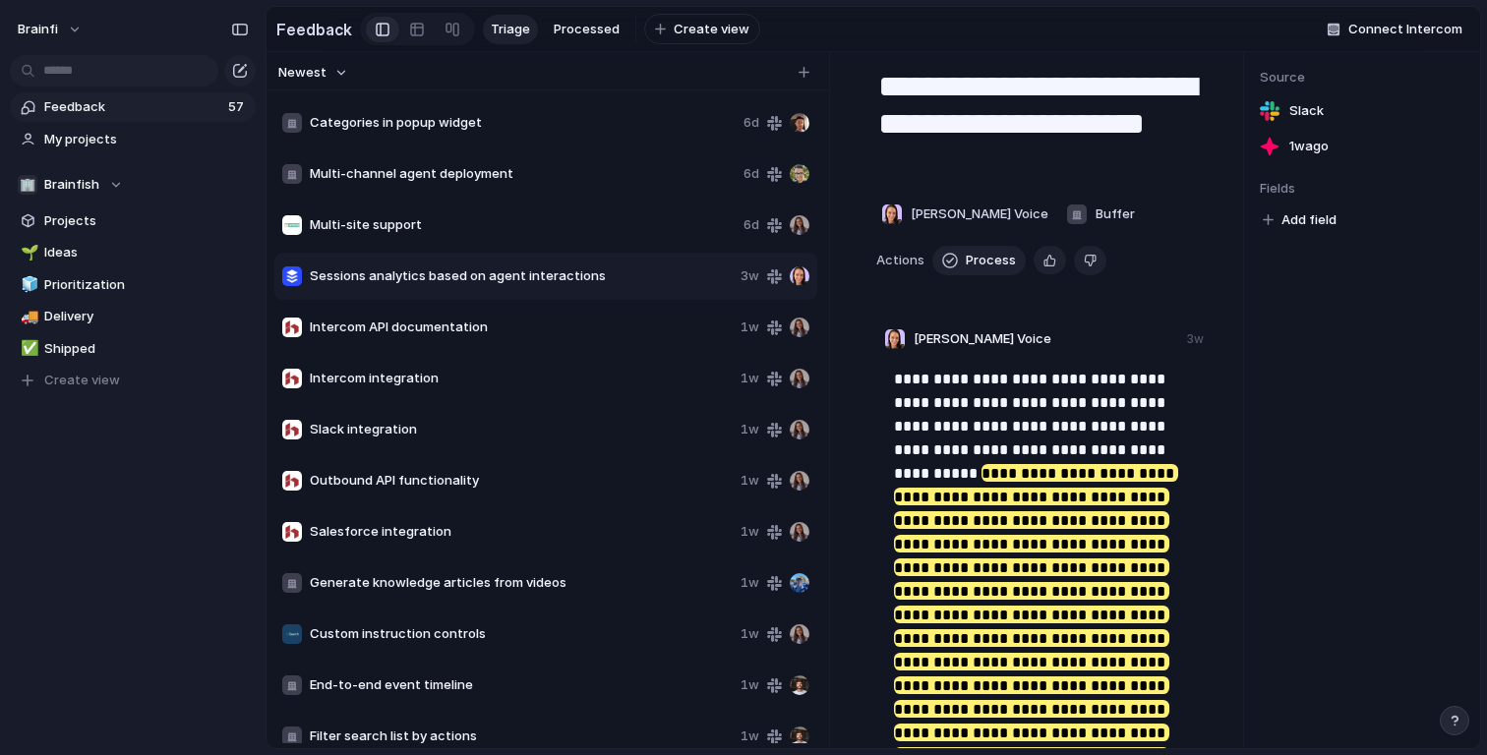
scroll to position [0, 0]
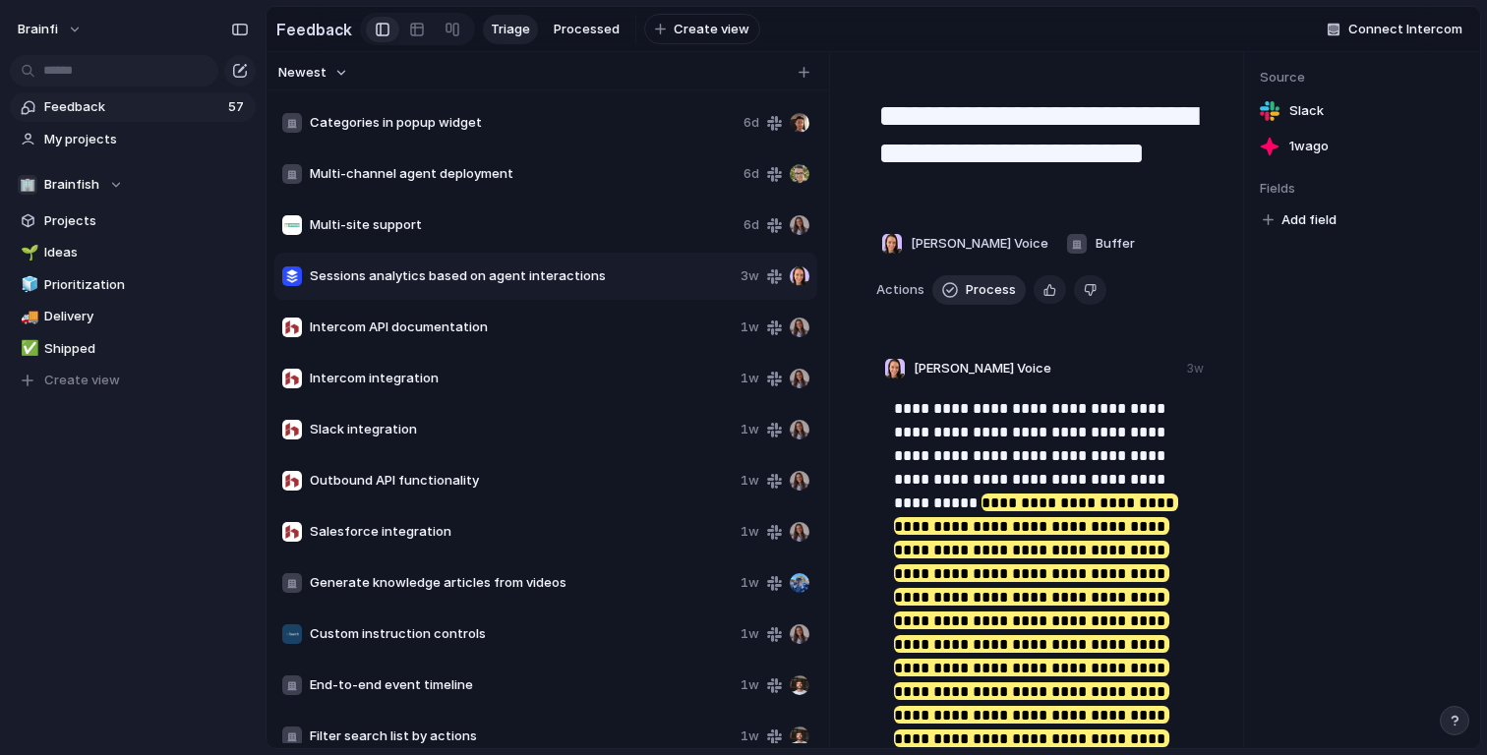
click at [966, 290] on span "Process" at bounding box center [991, 290] width 50 height 20
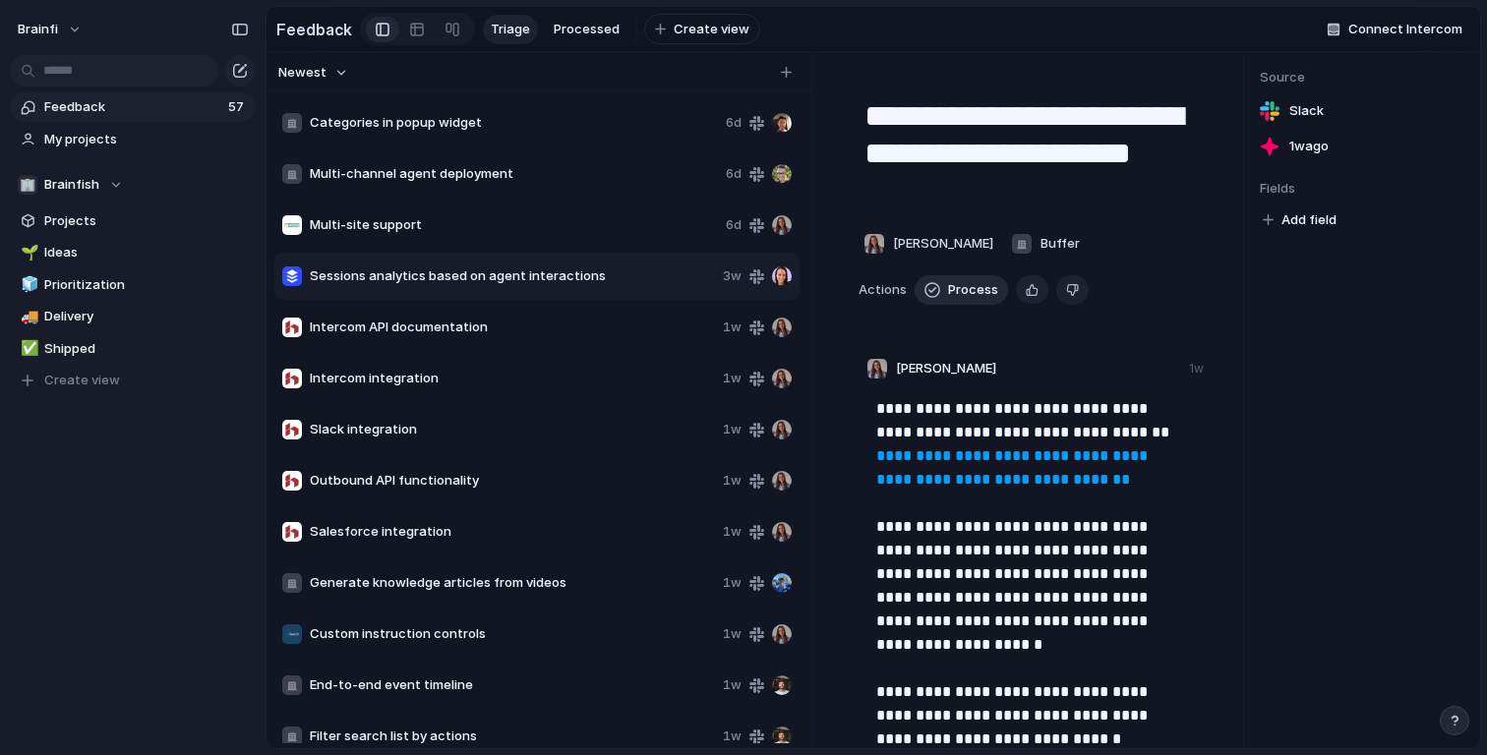
type textarea "**********"
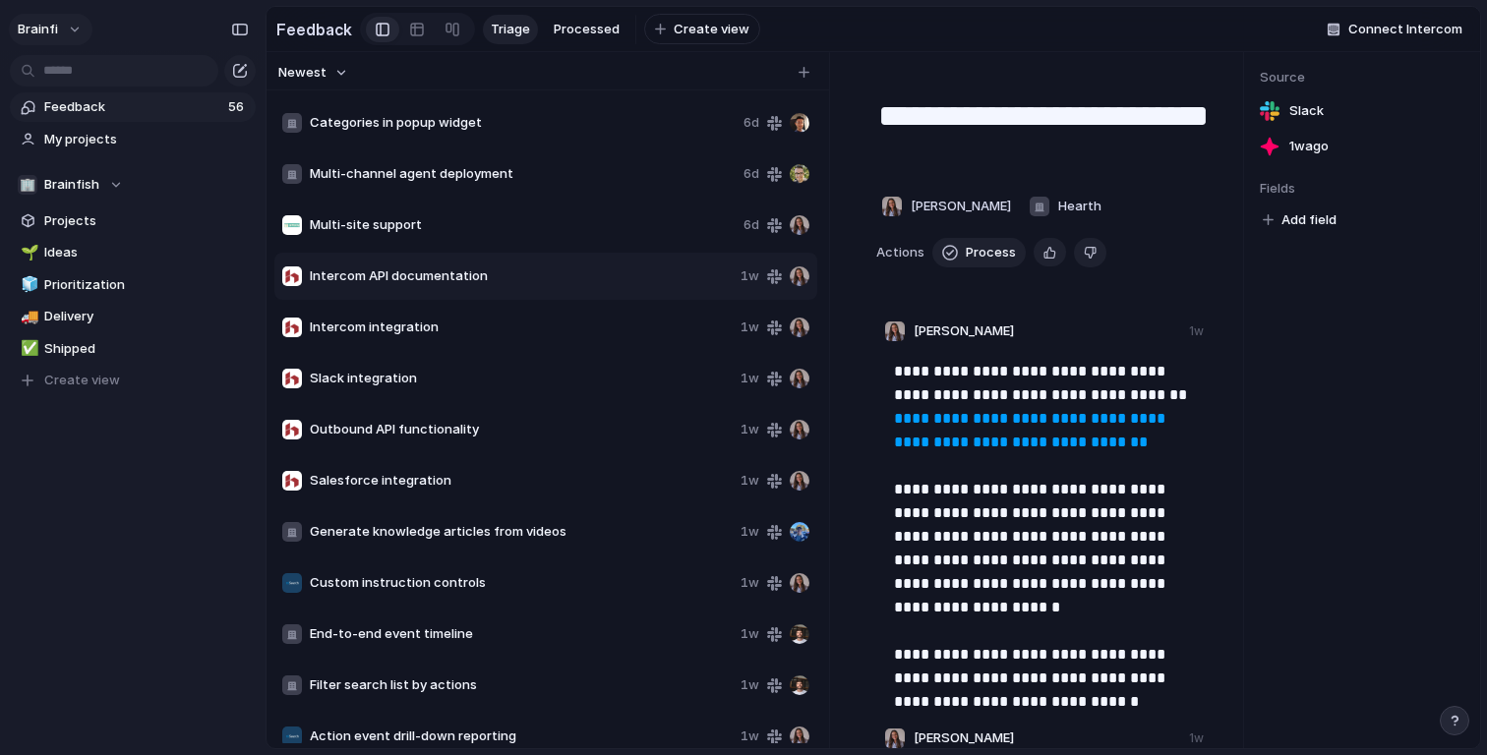
click at [40, 33] on span "brainfi" at bounding box center [38, 30] width 40 height 20
click at [133, 424] on div "Settings Invite members Change theme Sign out" at bounding box center [743, 377] width 1487 height 755
click at [120, 105] on span "Feedback" at bounding box center [133, 107] width 178 height 20
click at [107, 125] on link "My projects" at bounding box center [133, 139] width 246 height 29
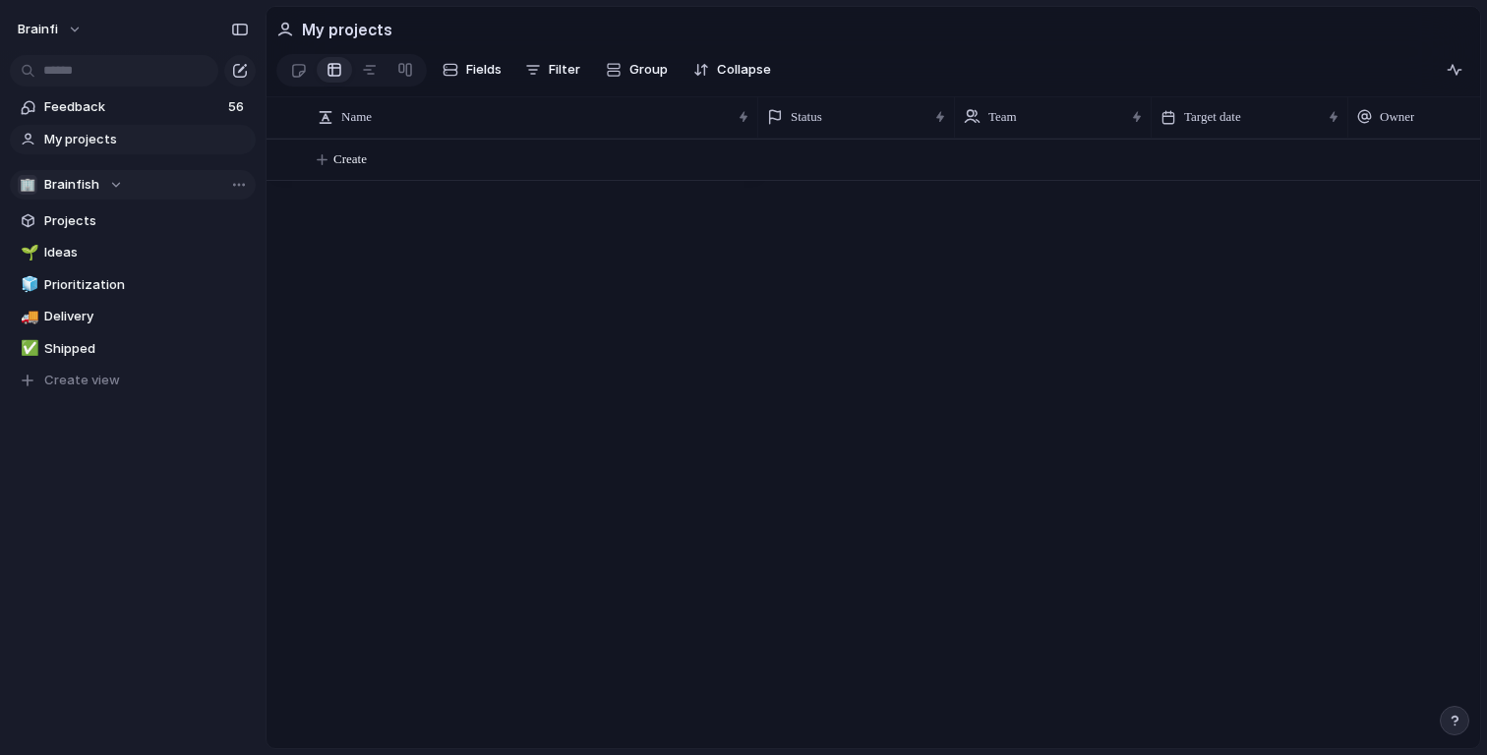
click at [122, 181] on button "🏢 Brainfish" at bounding box center [133, 184] width 246 height 29
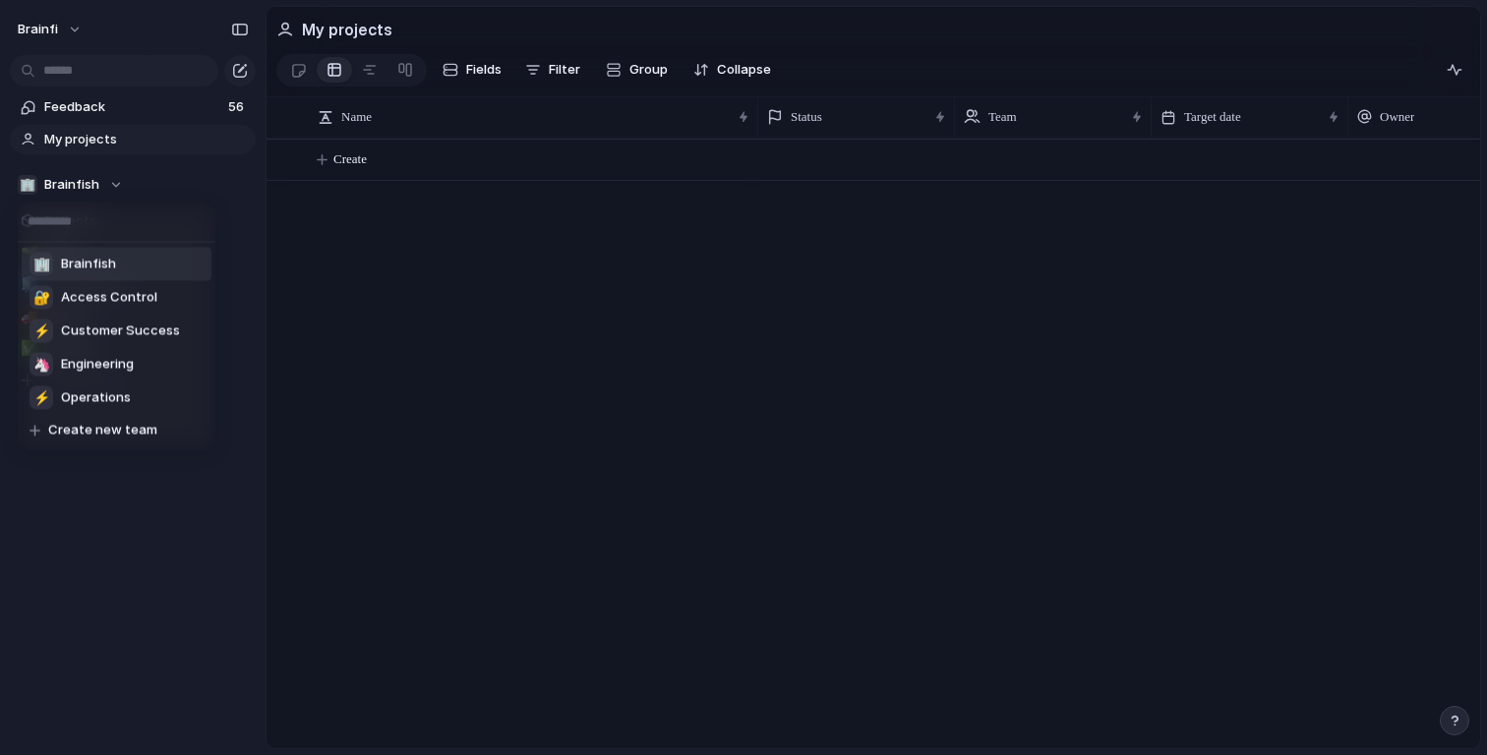
click at [117, 259] on li "🏢 Brainfish" at bounding box center [117, 264] width 190 height 33
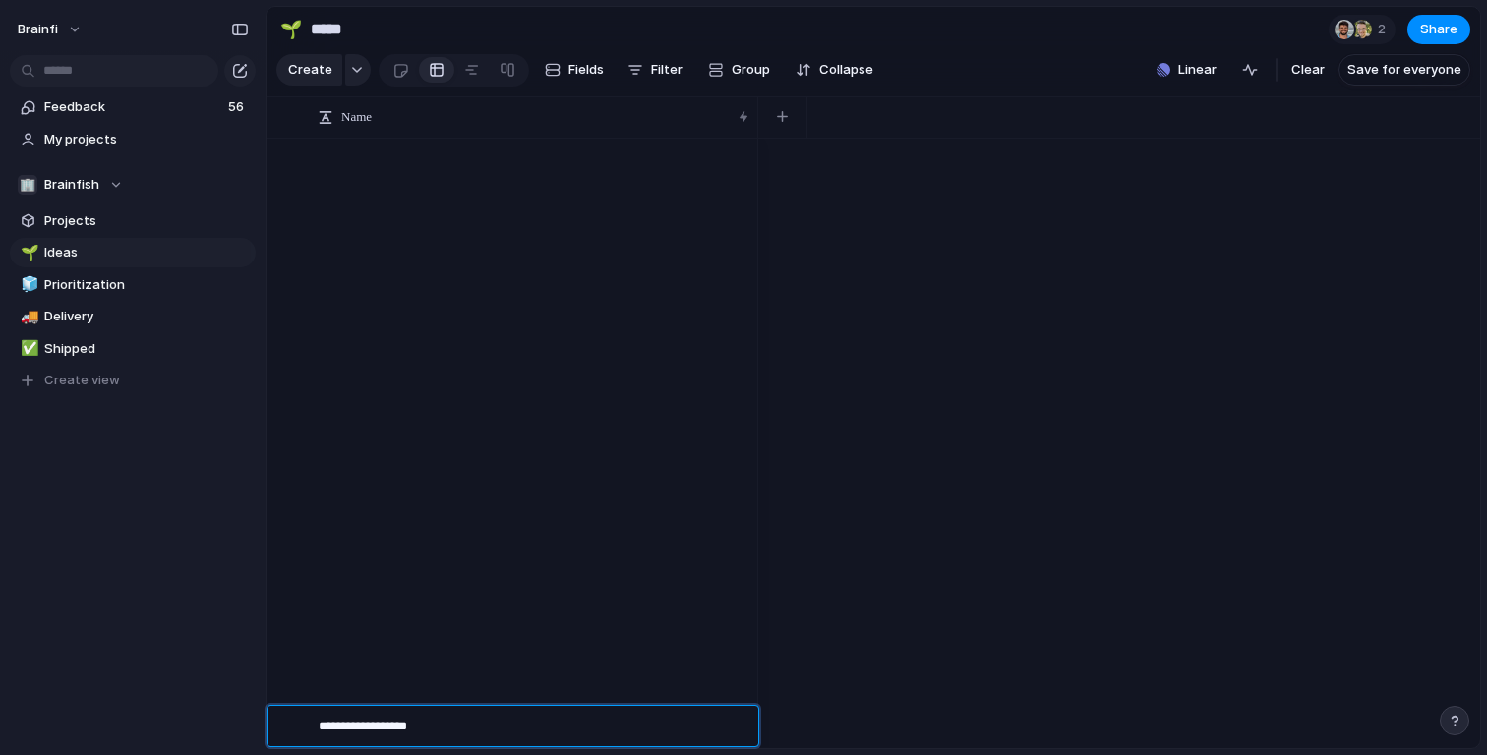
scroll to position [2731, 0]
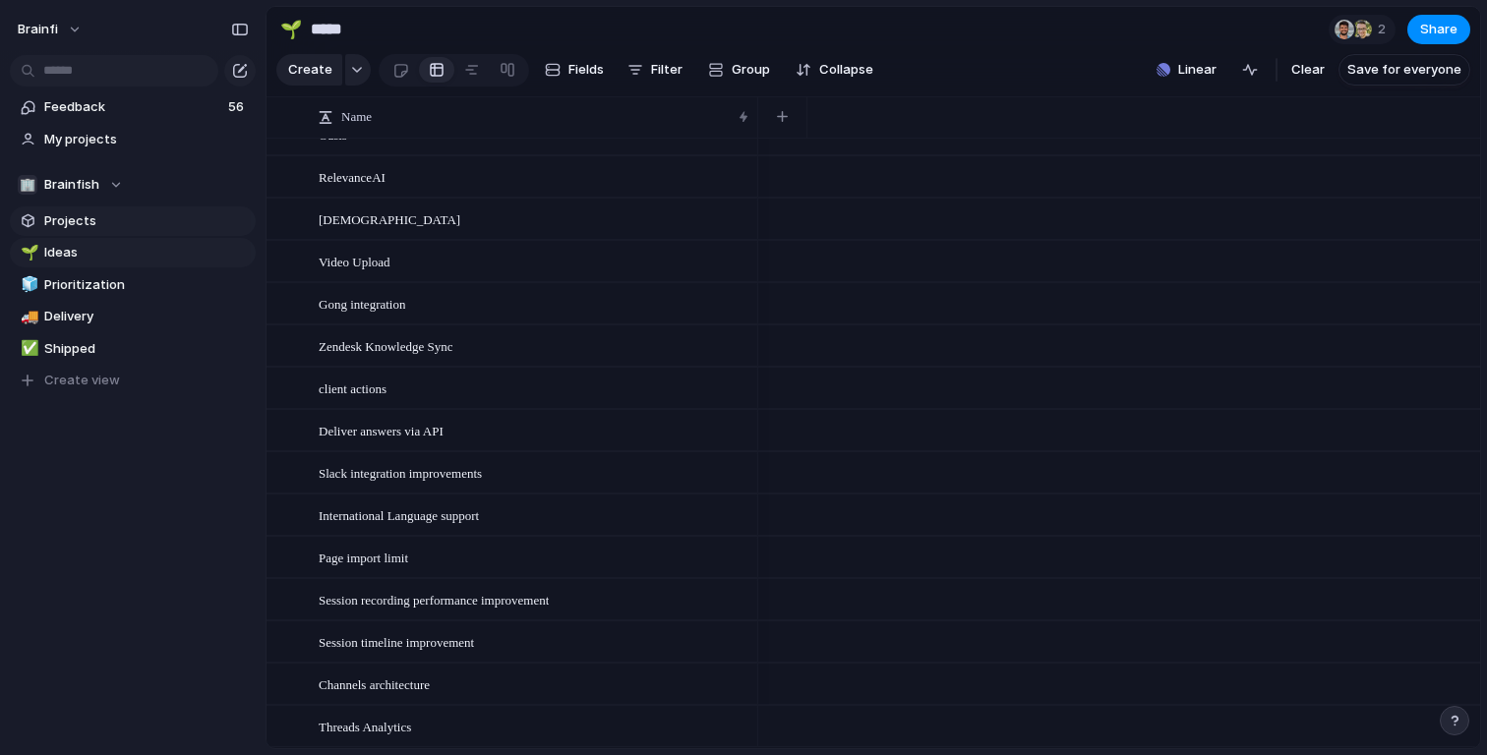
click at [83, 218] on span "Projects" at bounding box center [146, 221] width 205 height 20
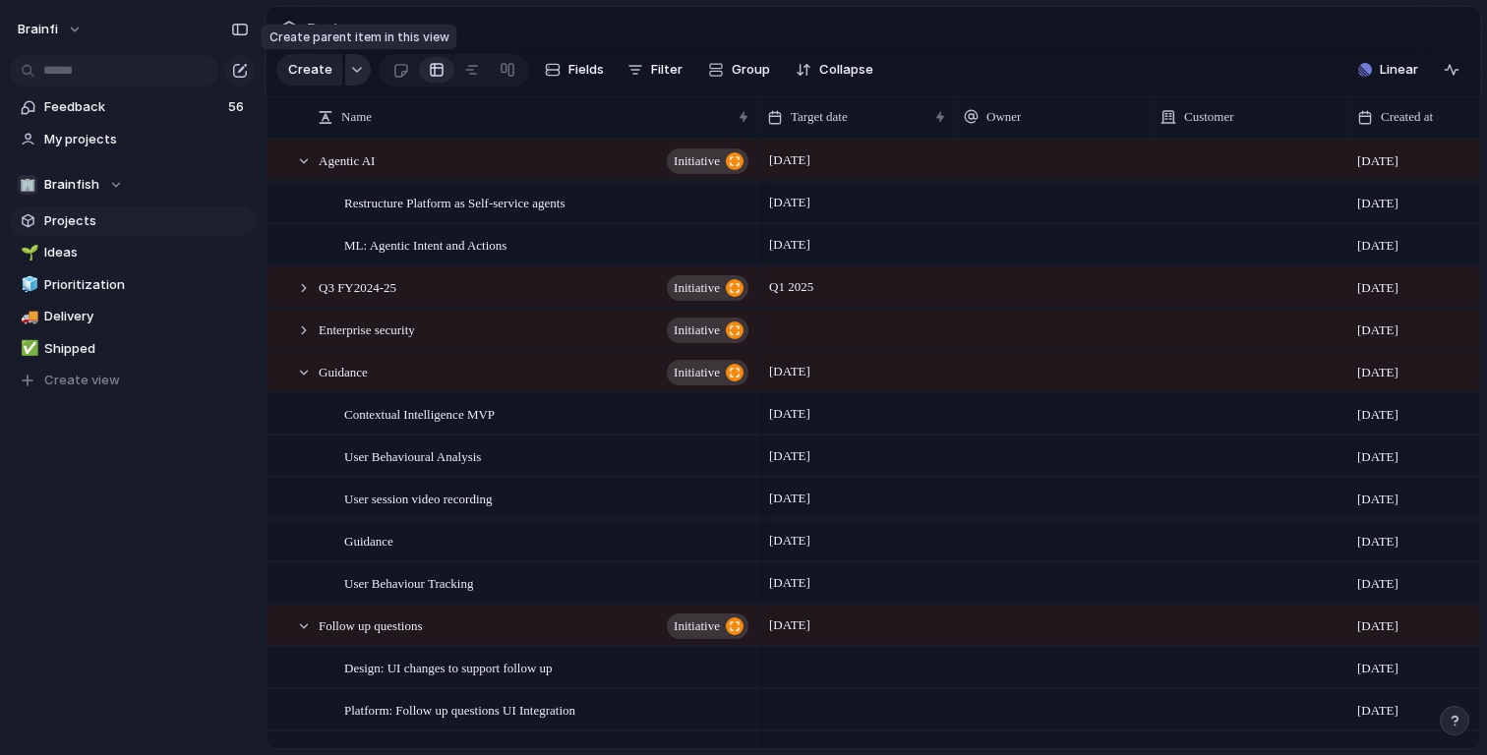
click at [350, 73] on div "button" at bounding box center [357, 70] width 14 height 8
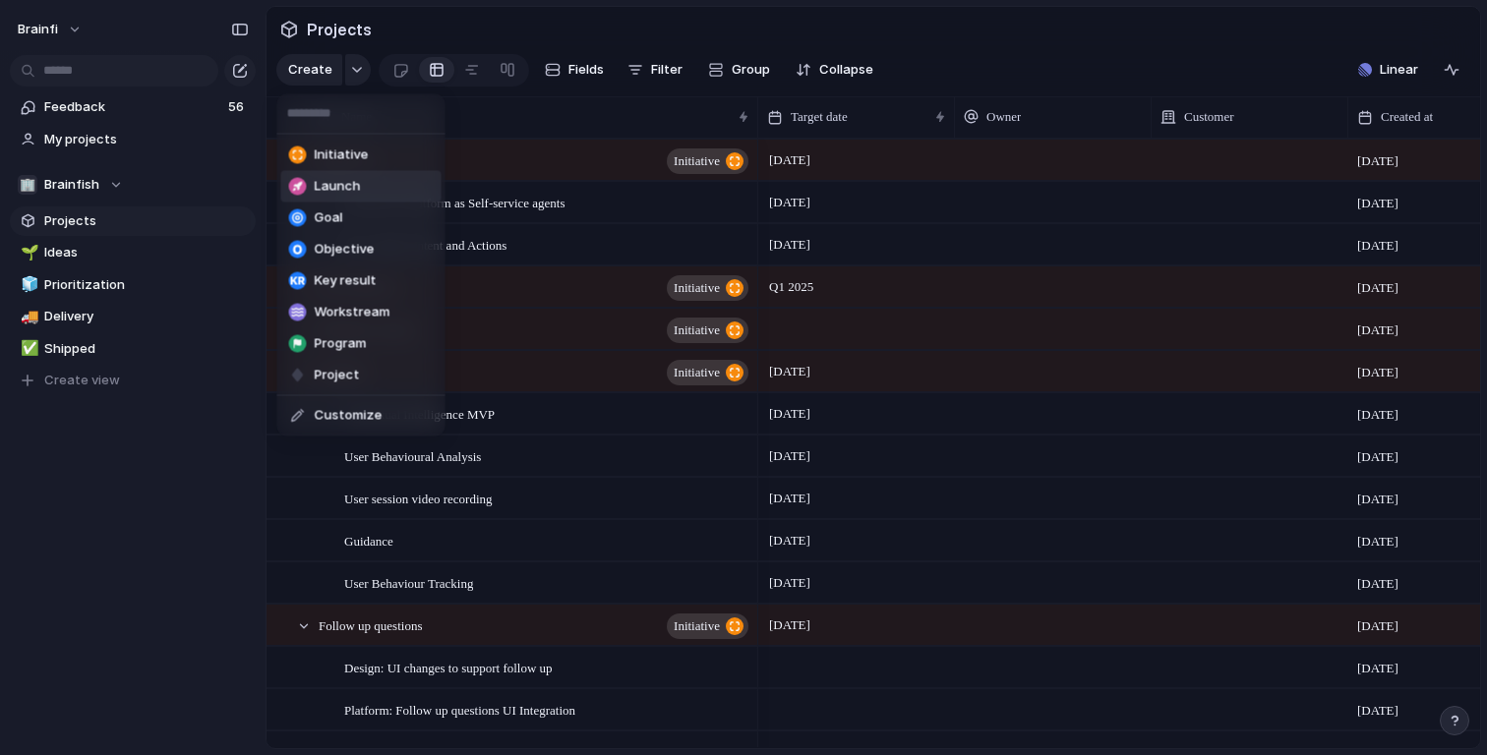
click at [150, 487] on div "Initiative Launch Goal Objective Key result Workstream Program Project Customize" at bounding box center [743, 377] width 1487 height 755
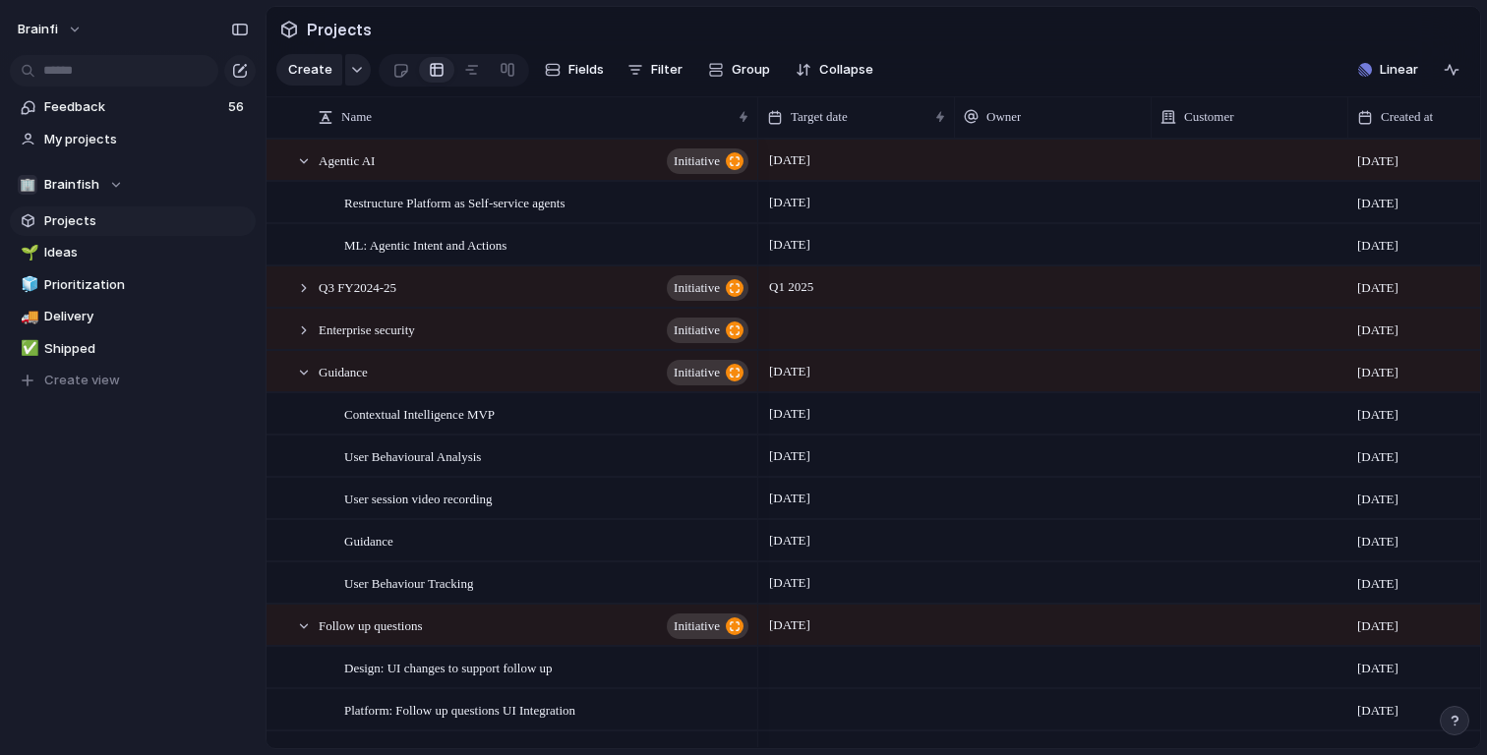
click at [1066, 28] on section "Projects" at bounding box center [872, 29] width 1213 height 44
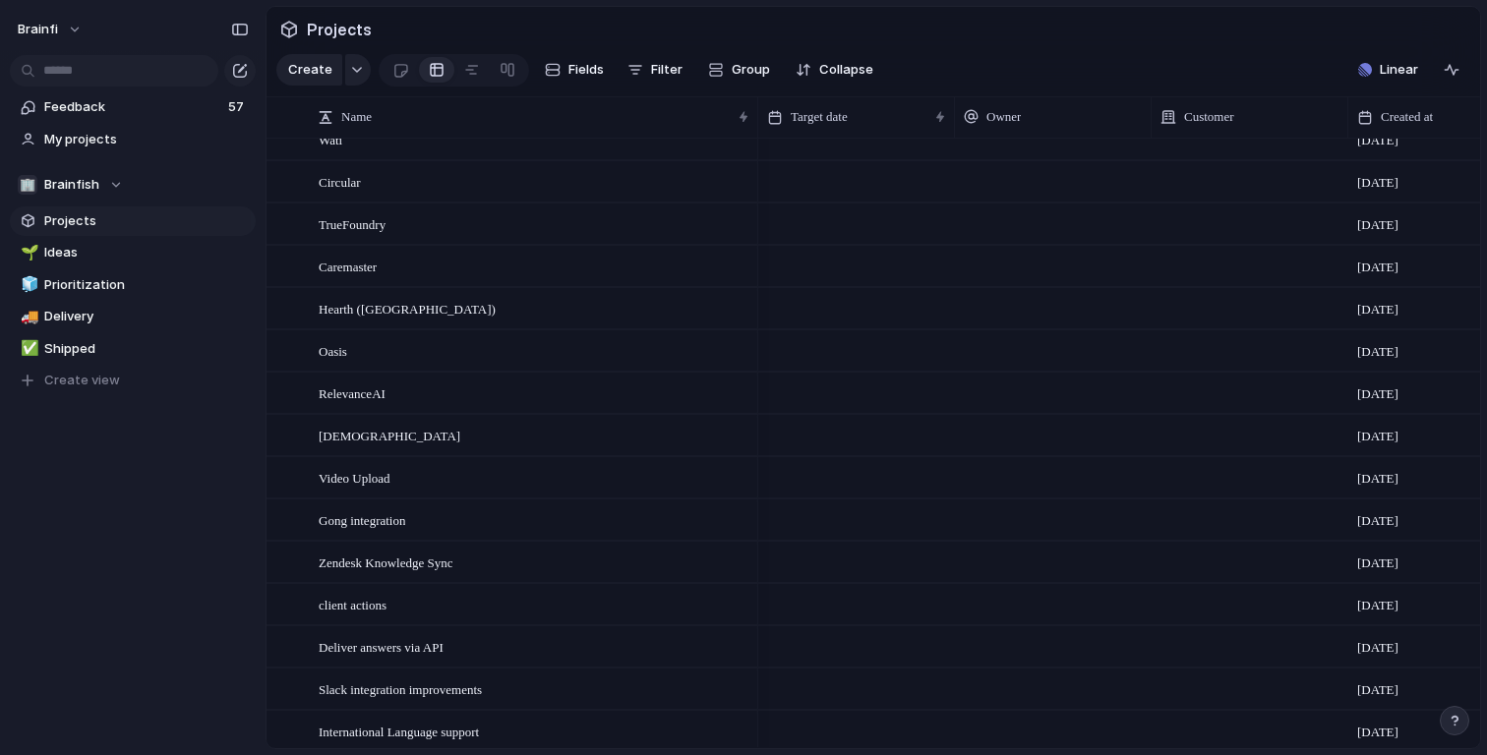
scroll to position [2309, 0]
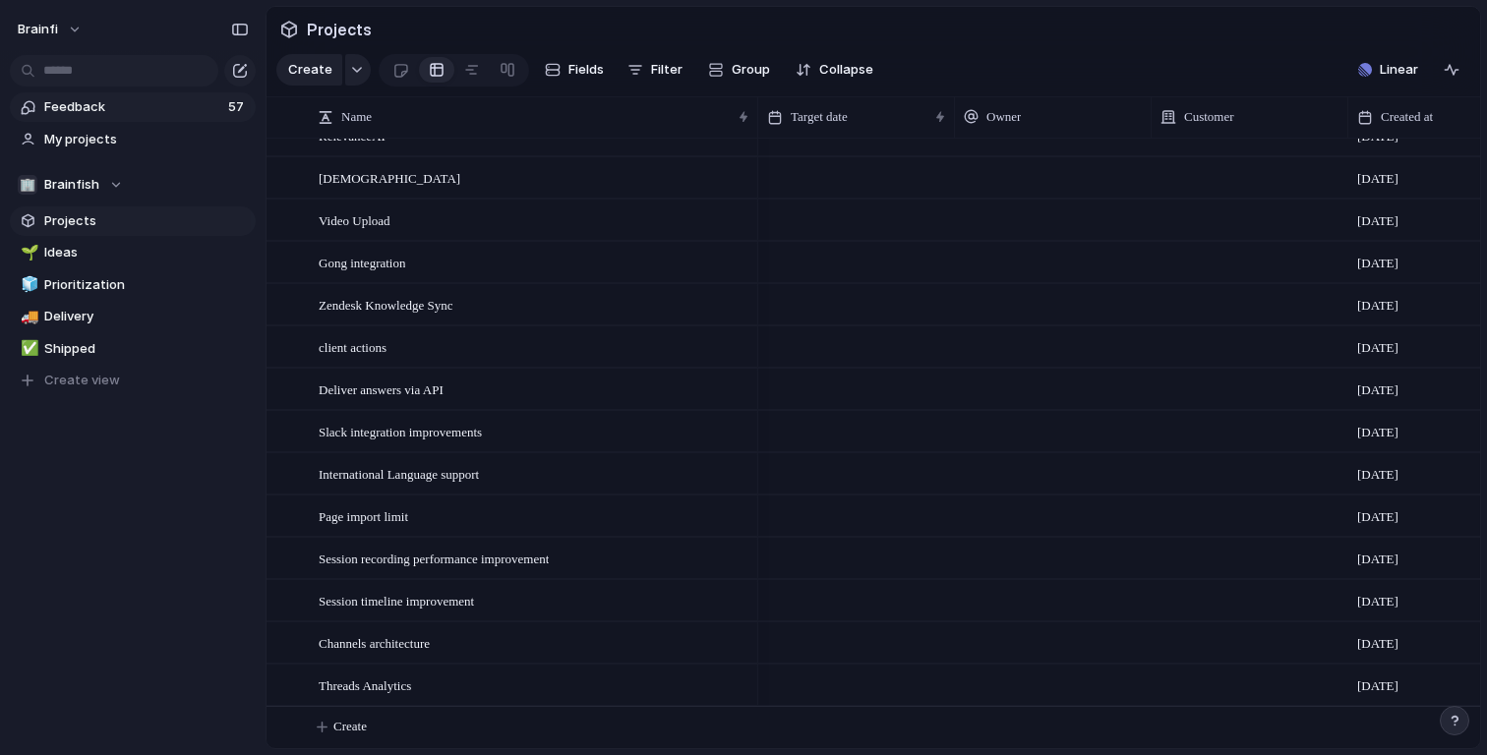
click at [92, 106] on span "Feedback" at bounding box center [133, 107] width 178 height 20
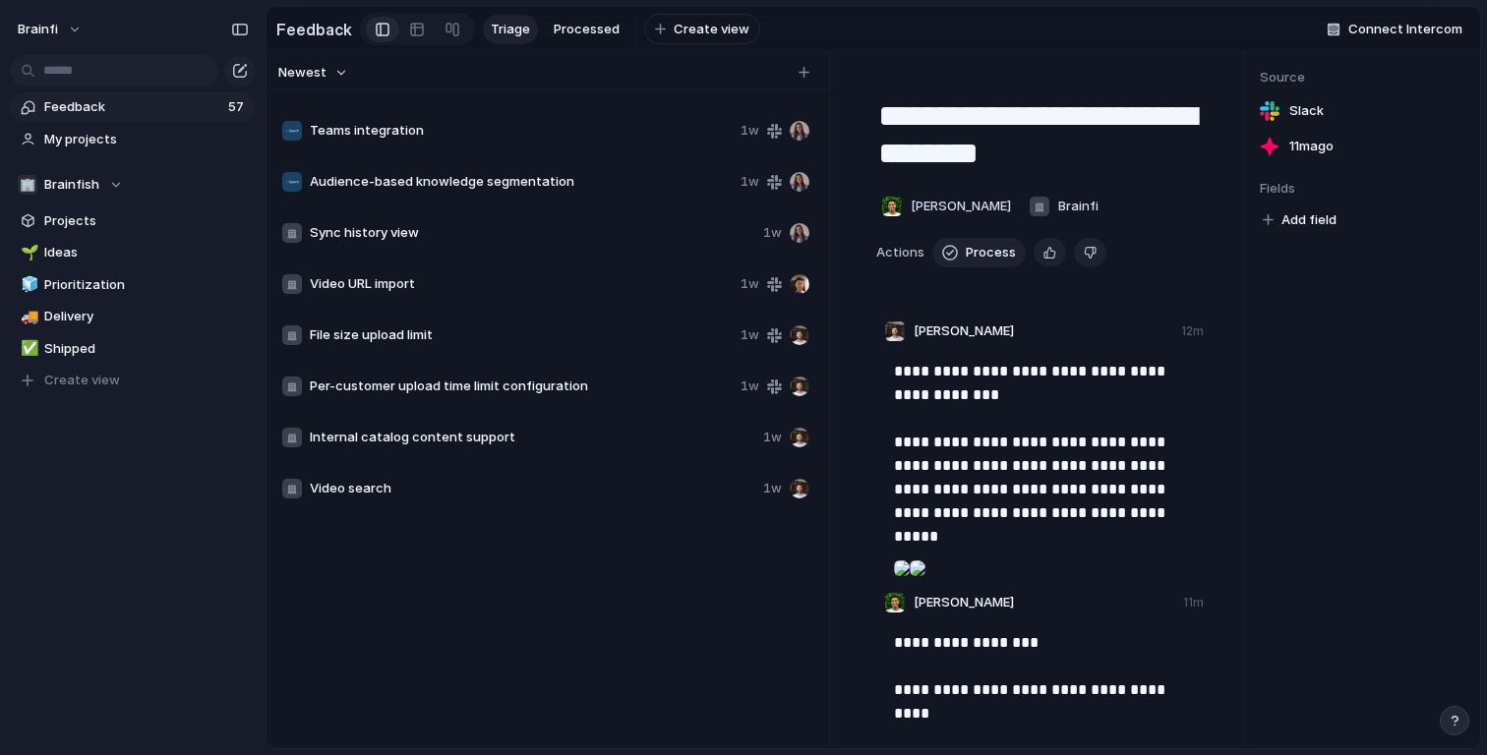
scroll to position [2264, 0]
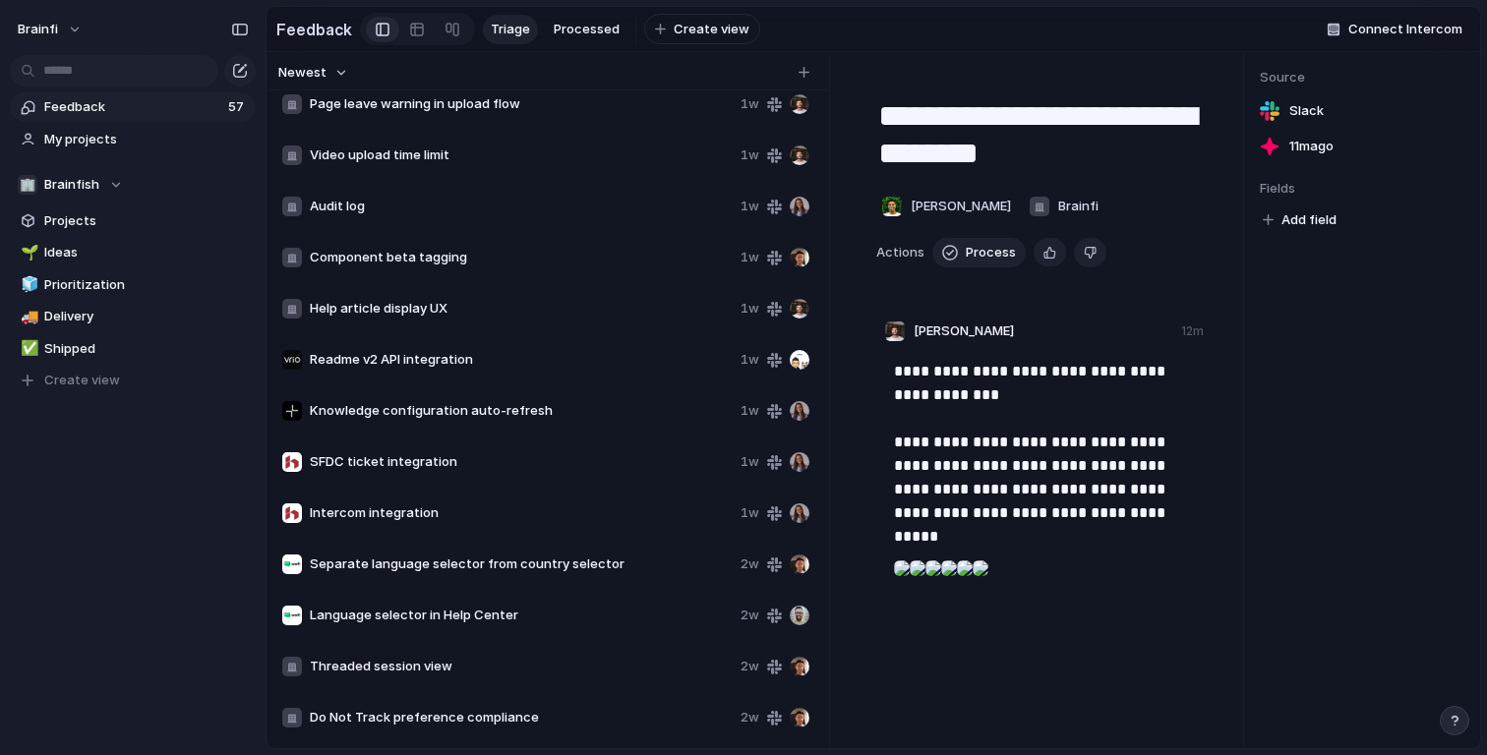
click at [552, 409] on span "Knowledge configuration auto-refresh" at bounding box center [521, 411] width 423 height 20
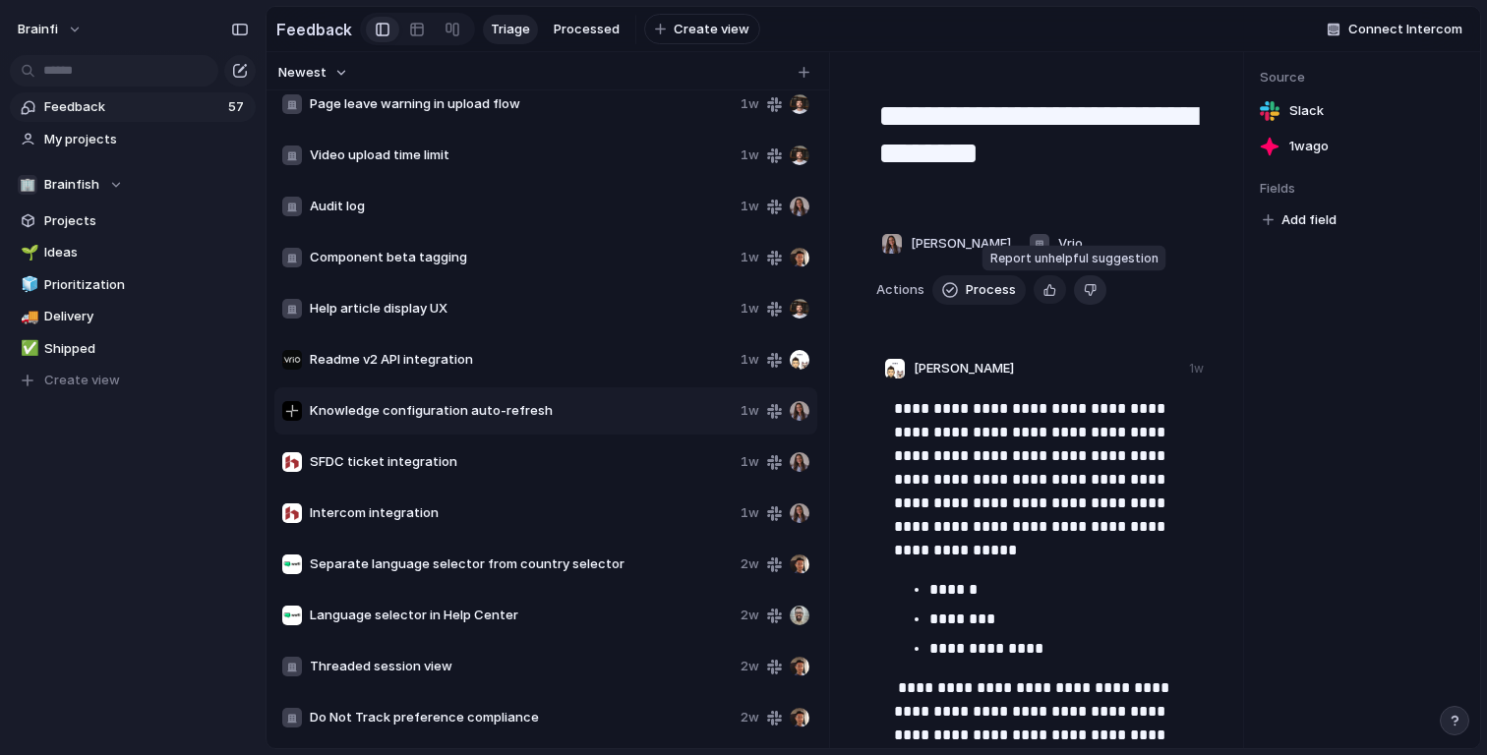
click at [1083, 296] on div "button" at bounding box center [1089, 289] width 13 height 19
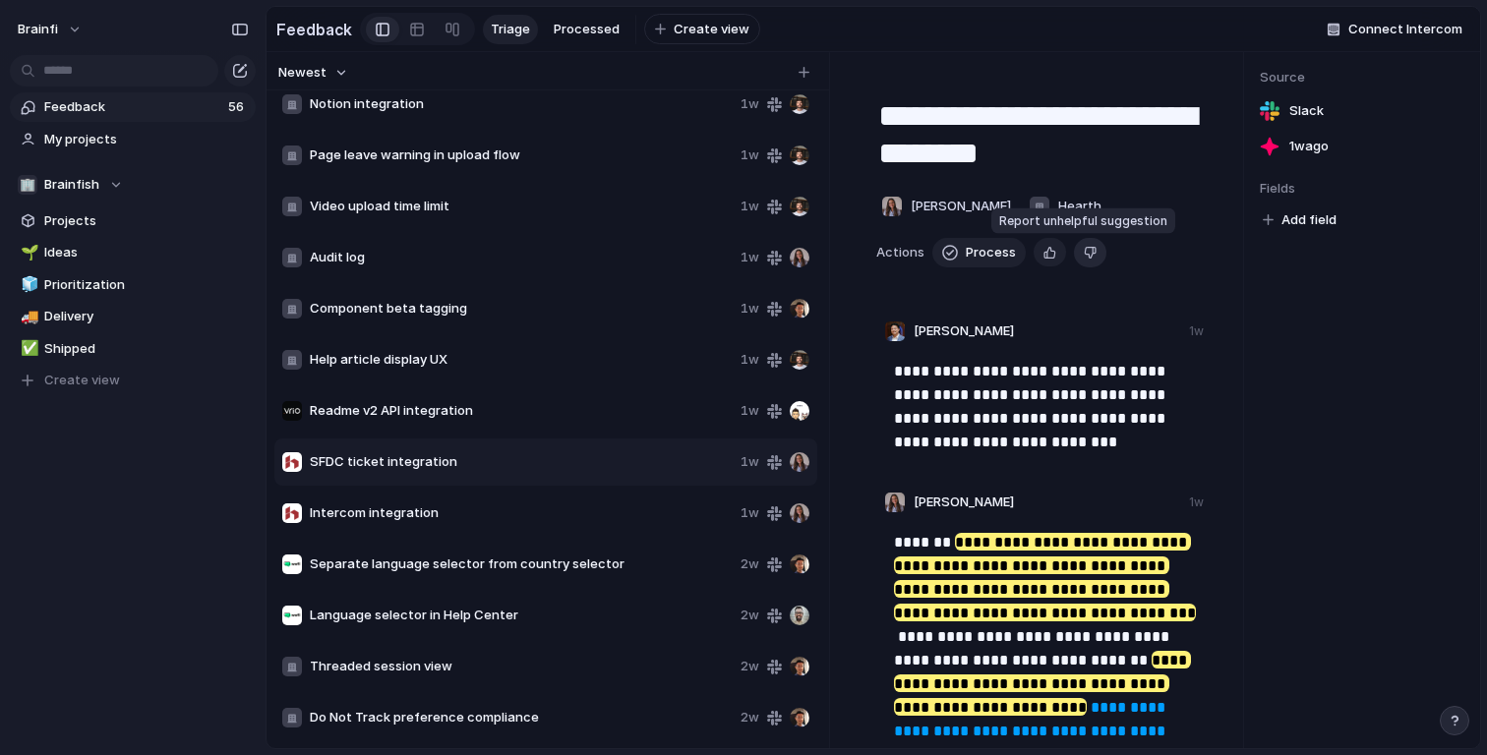
click at [1083, 248] on div "button" at bounding box center [1089, 252] width 13 height 19
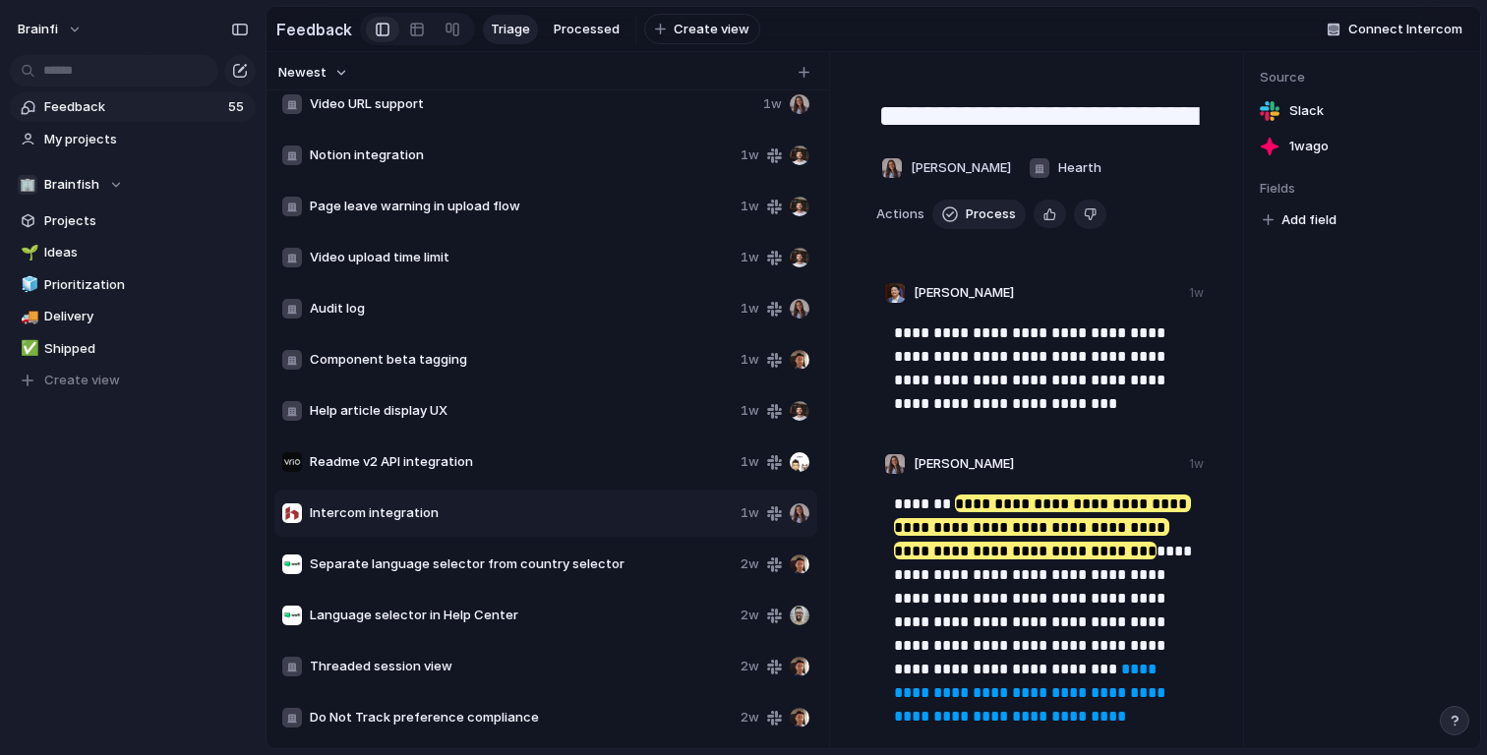
scroll to position [2162, 0]
click at [1083, 221] on div "button" at bounding box center [1089, 214] width 13 height 19
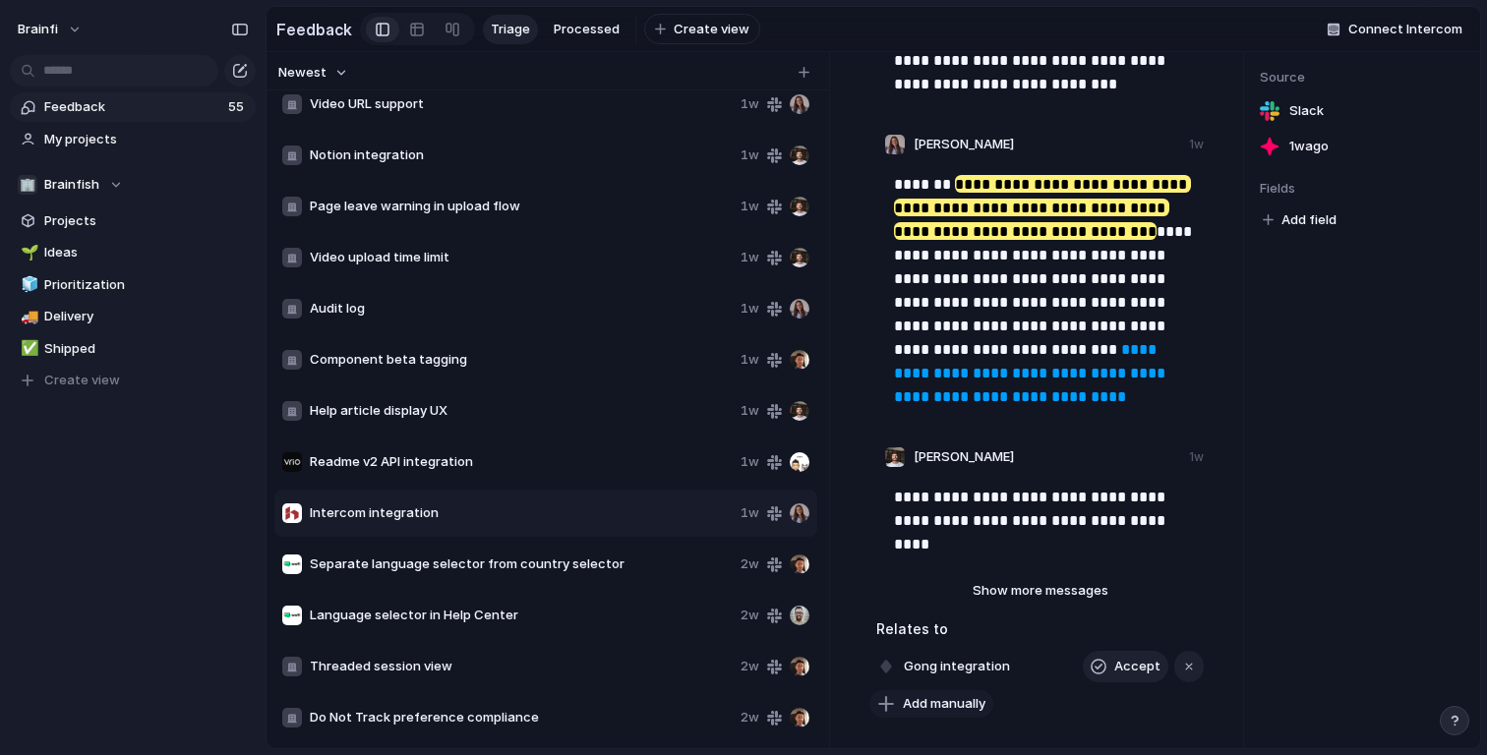
scroll to position [321, 0]
click at [984, 507] on p "**********" at bounding box center [1046, 508] width 304 height 47
click at [1010, 578] on button "Show more messages" at bounding box center [1040, 590] width 236 height 26
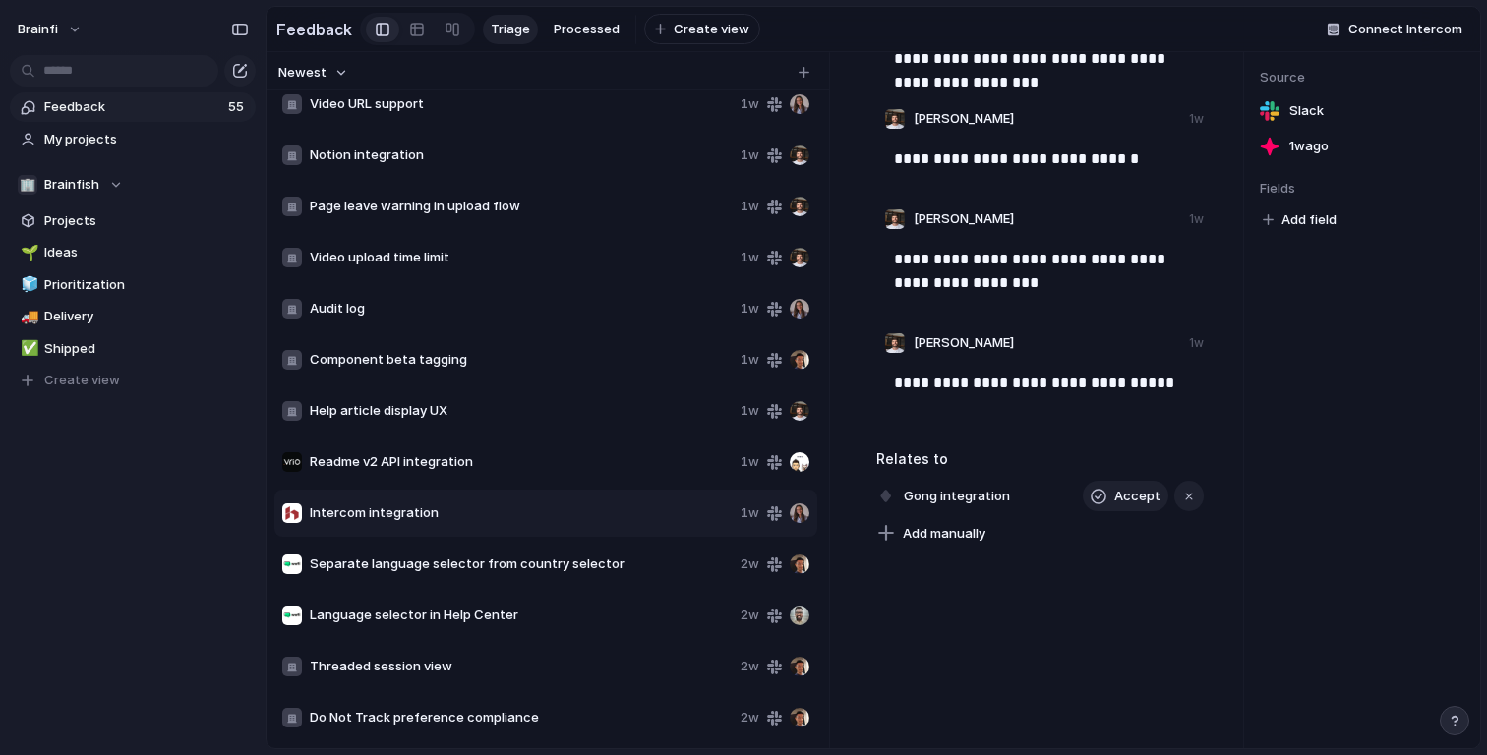
scroll to position [1016, 0]
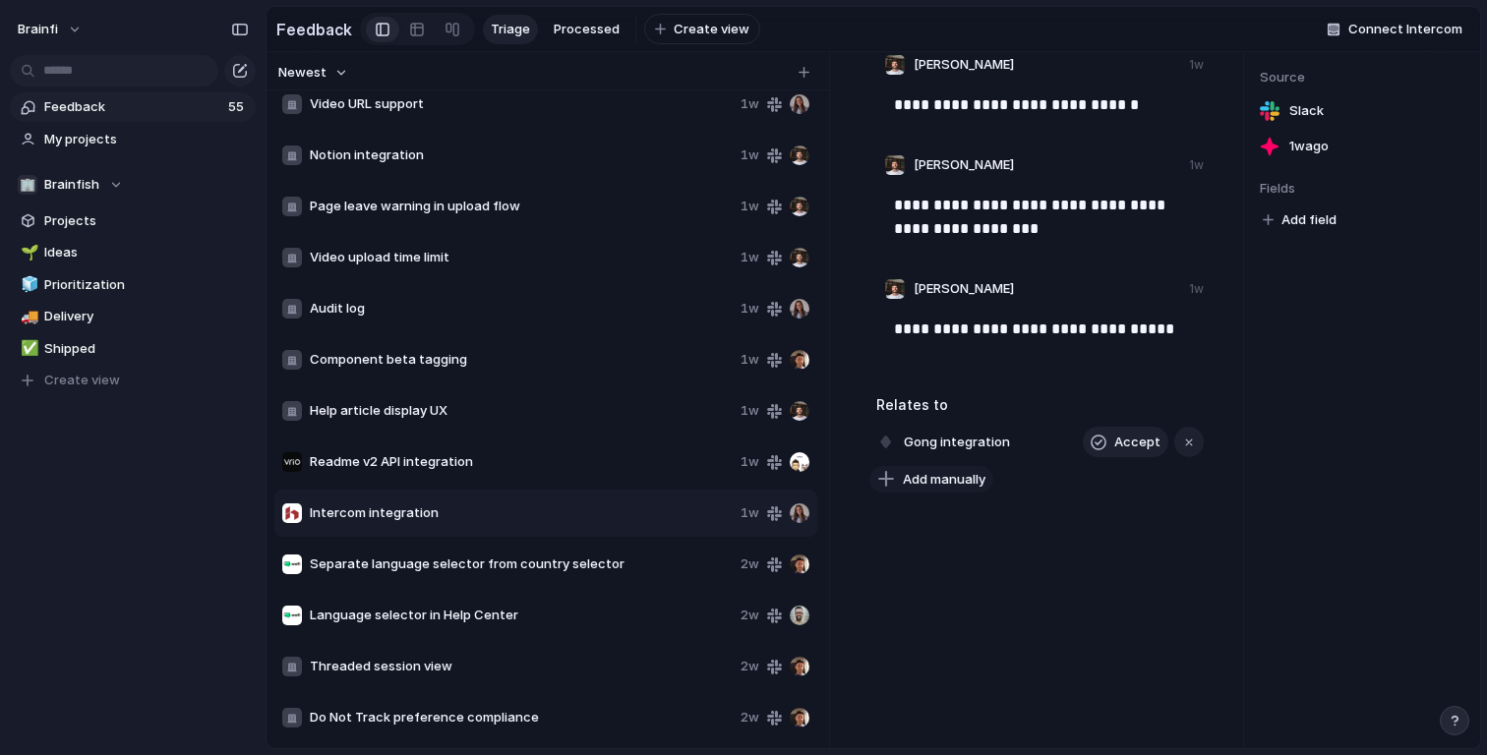
click at [936, 485] on span "Add manually" at bounding box center [944, 480] width 83 height 20
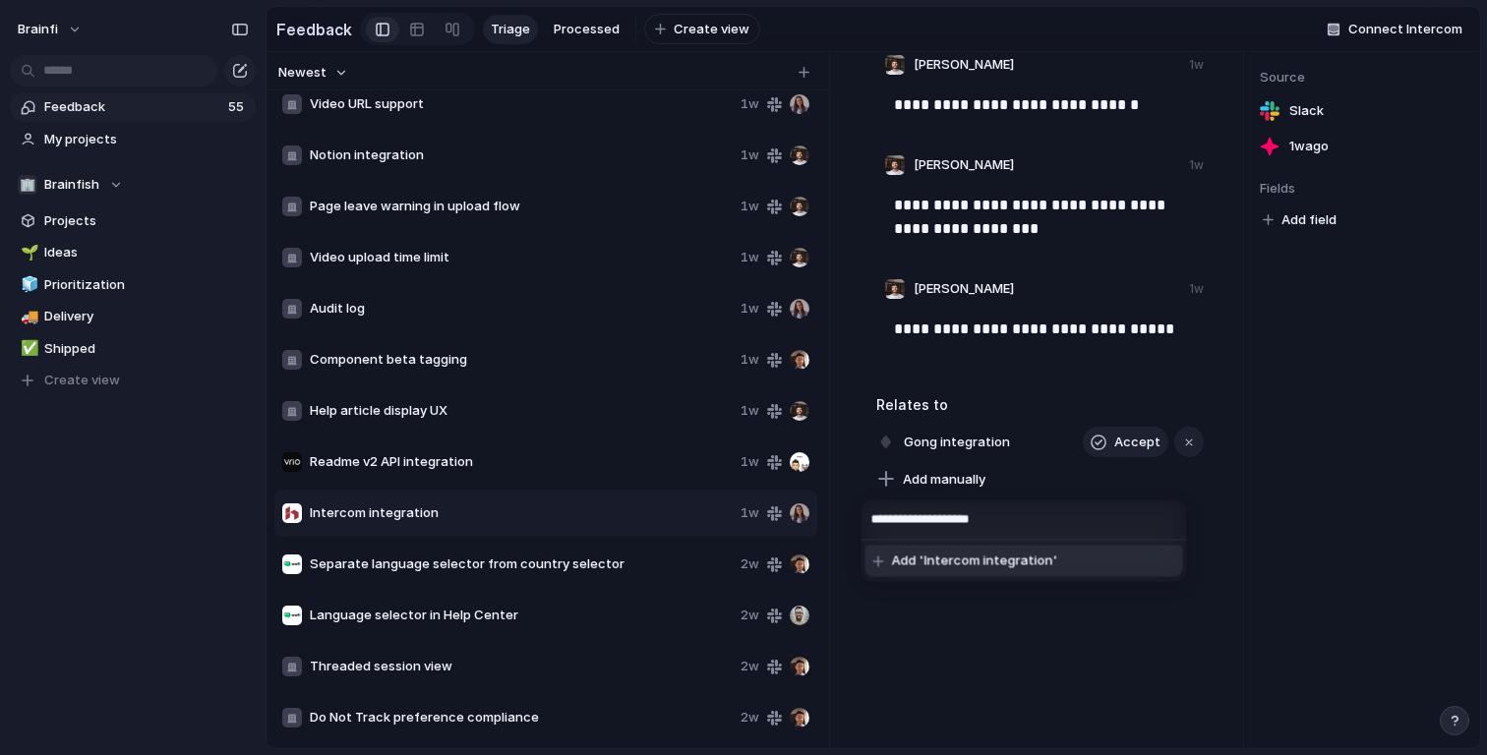
type input "**********"
click at [1021, 645] on div "**********" at bounding box center [743, 377] width 1487 height 755
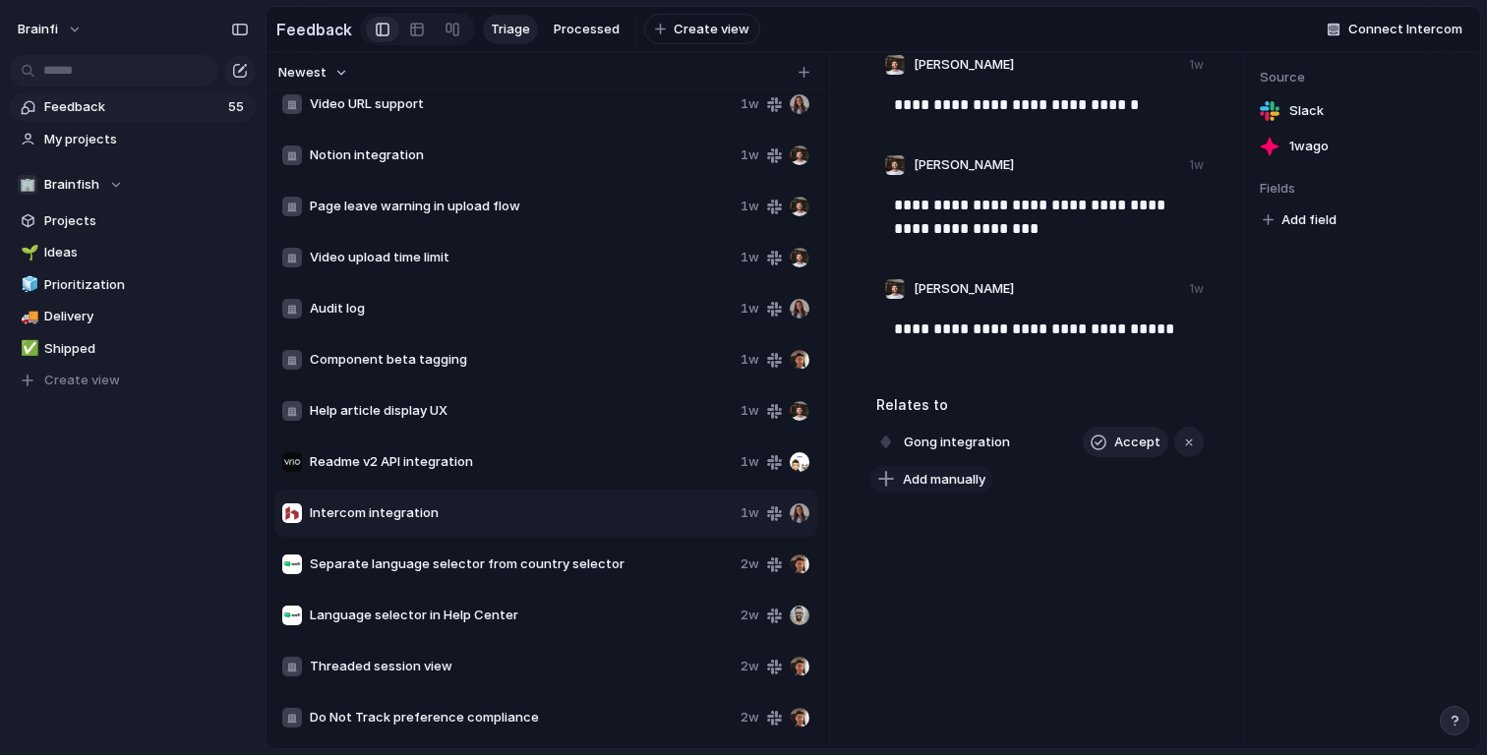
click at [955, 471] on span "Add manually" at bounding box center [944, 480] width 83 height 20
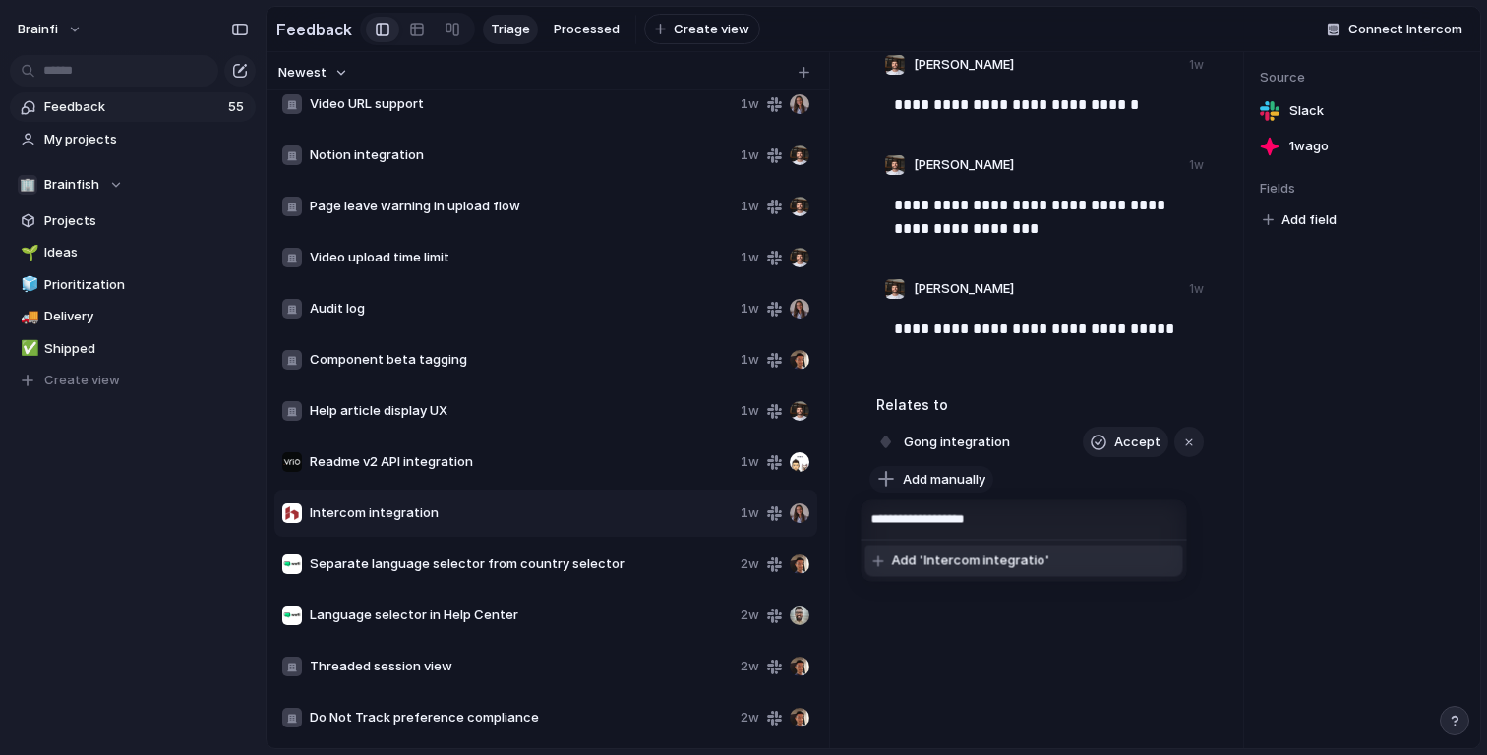
type input "**********"
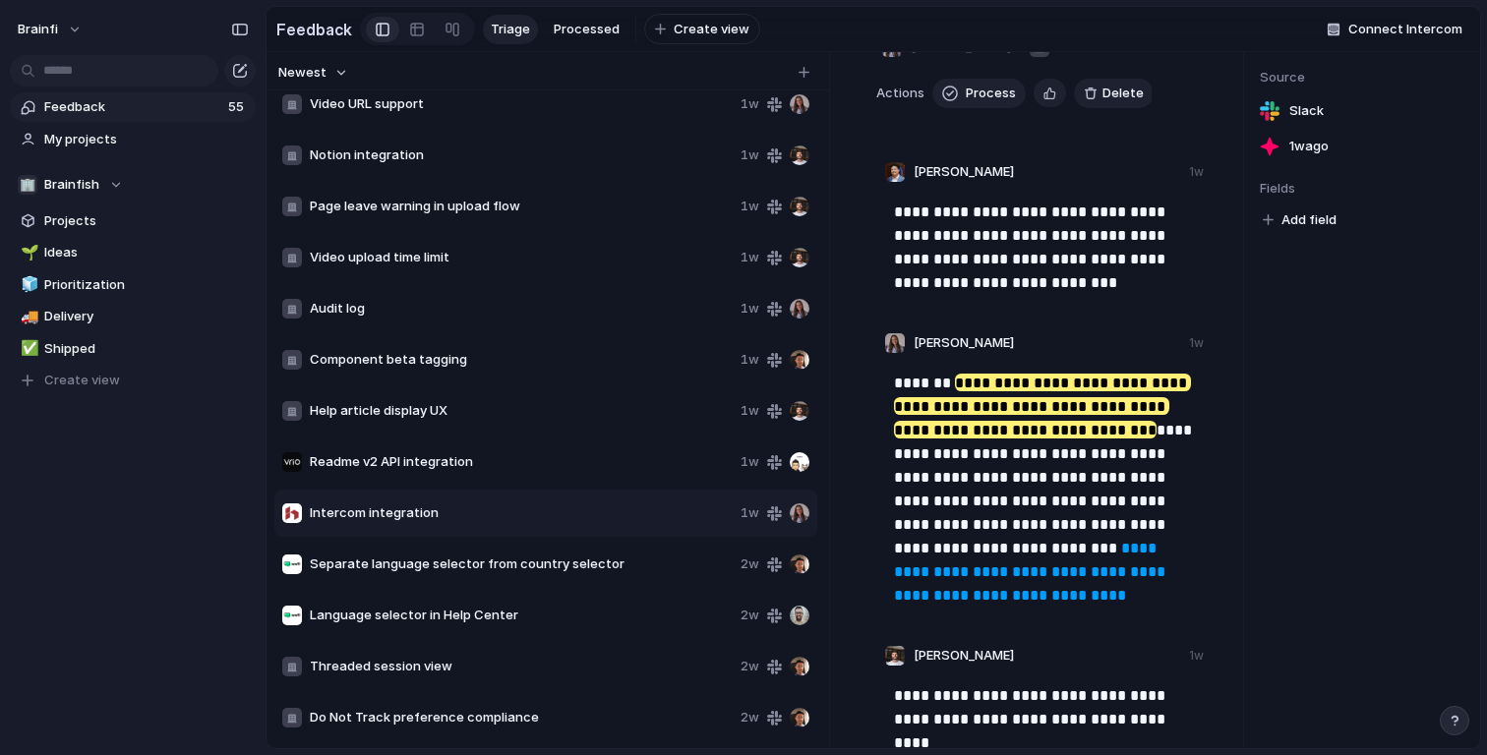
scroll to position [0, 0]
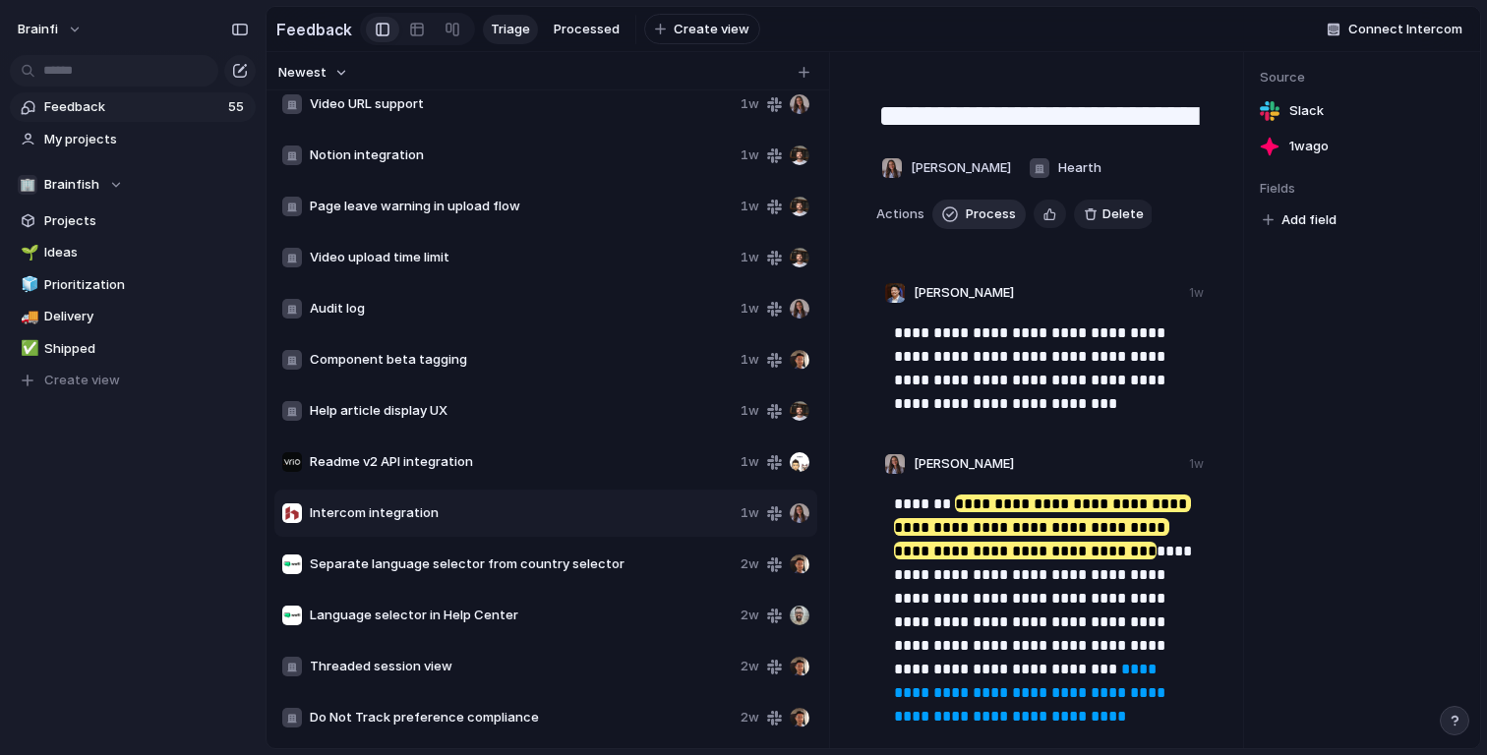
click at [975, 207] on span "Process" at bounding box center [991, 215] width 50 height 20
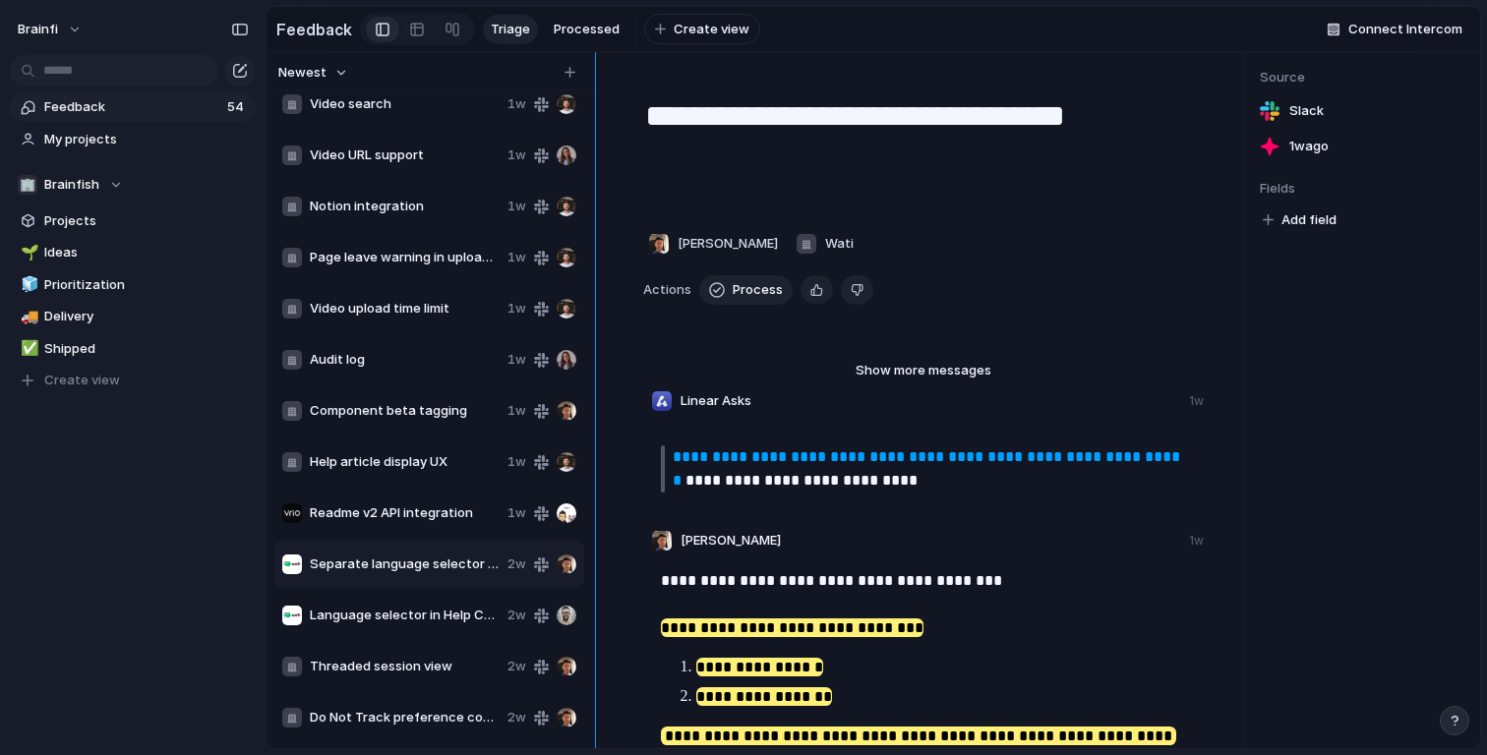
drag, startPoint x: 813, startPoint y: 227, endPoint x: 596, endPoint y: 228, distance: 217.3
click at [596, 228] on div at bounding box center [596, 400] width 16 height 696
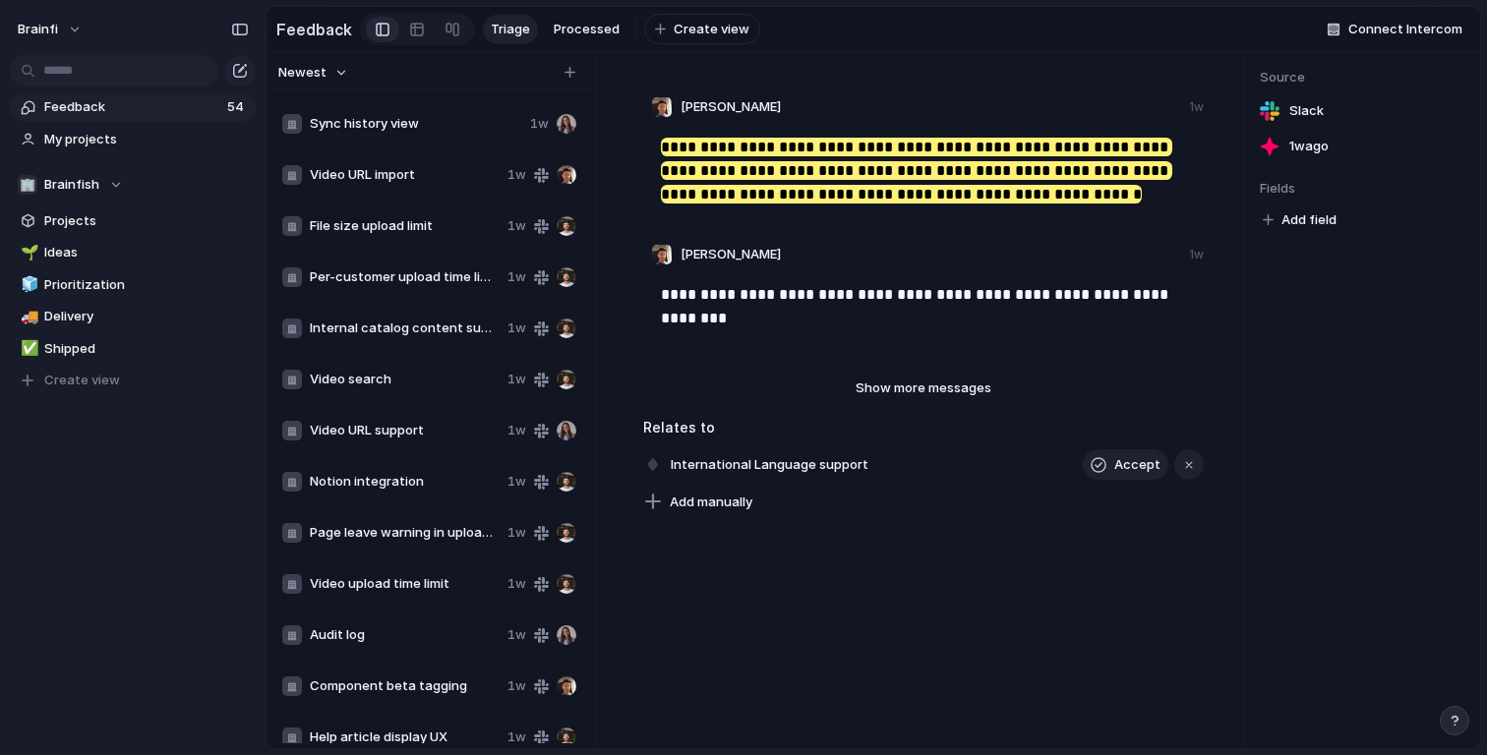
scroll to position [1835, 0]
click at [378, 209] on div "File size upload limit 1w" at bounding box center [429, 227] width 310 height 47
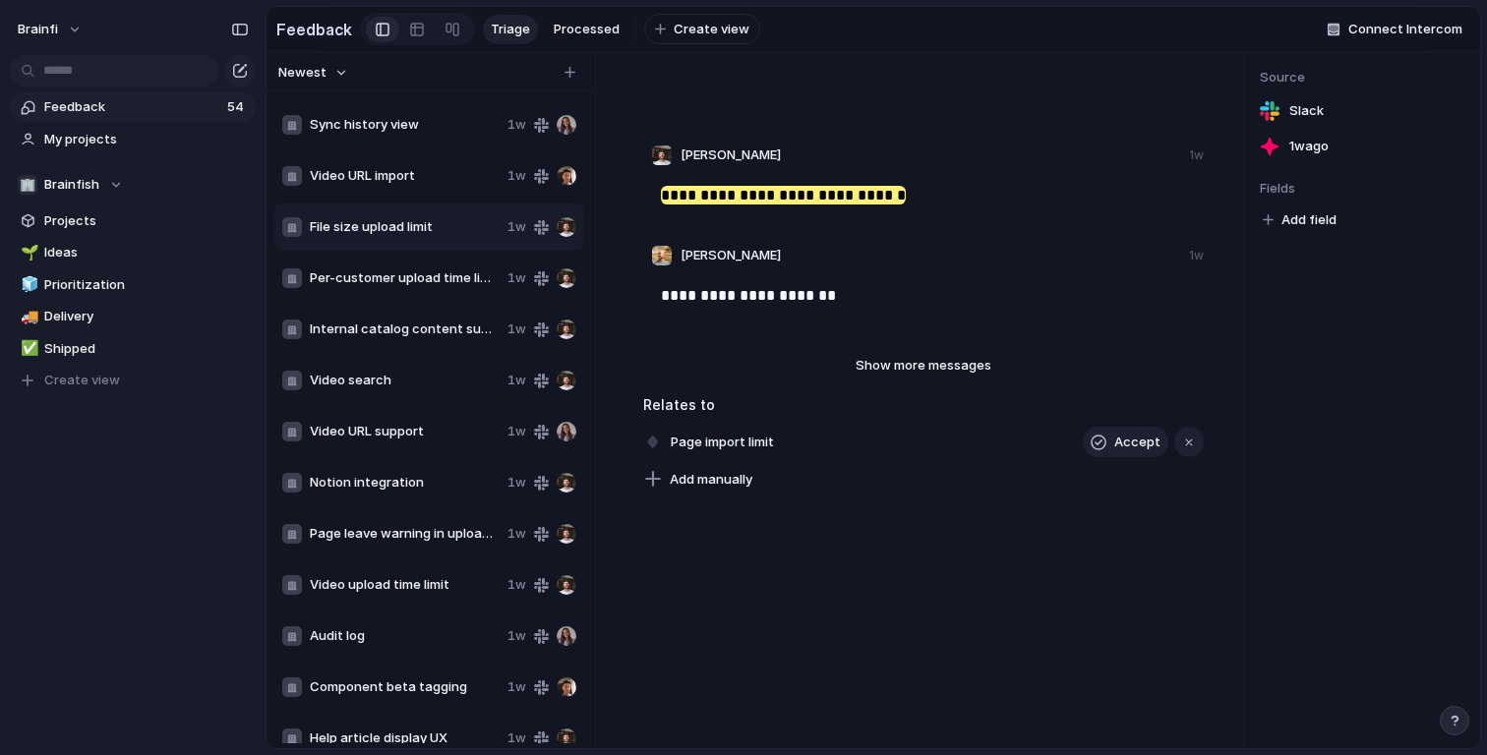
scroll to position [471, 0]
click at [750, 476] on span "Add manually" at bounding box center [711, 480] width 83 height 20
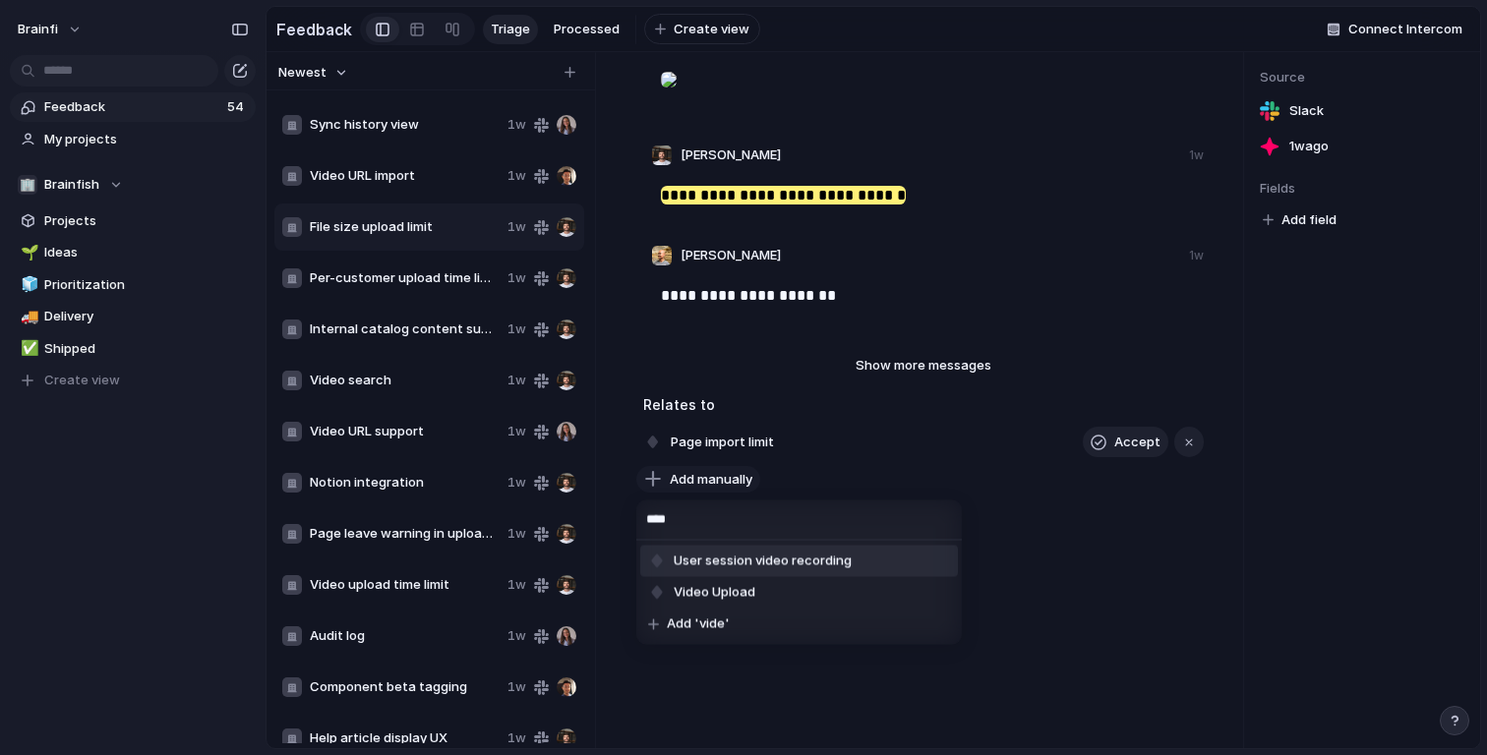
type input "*****"
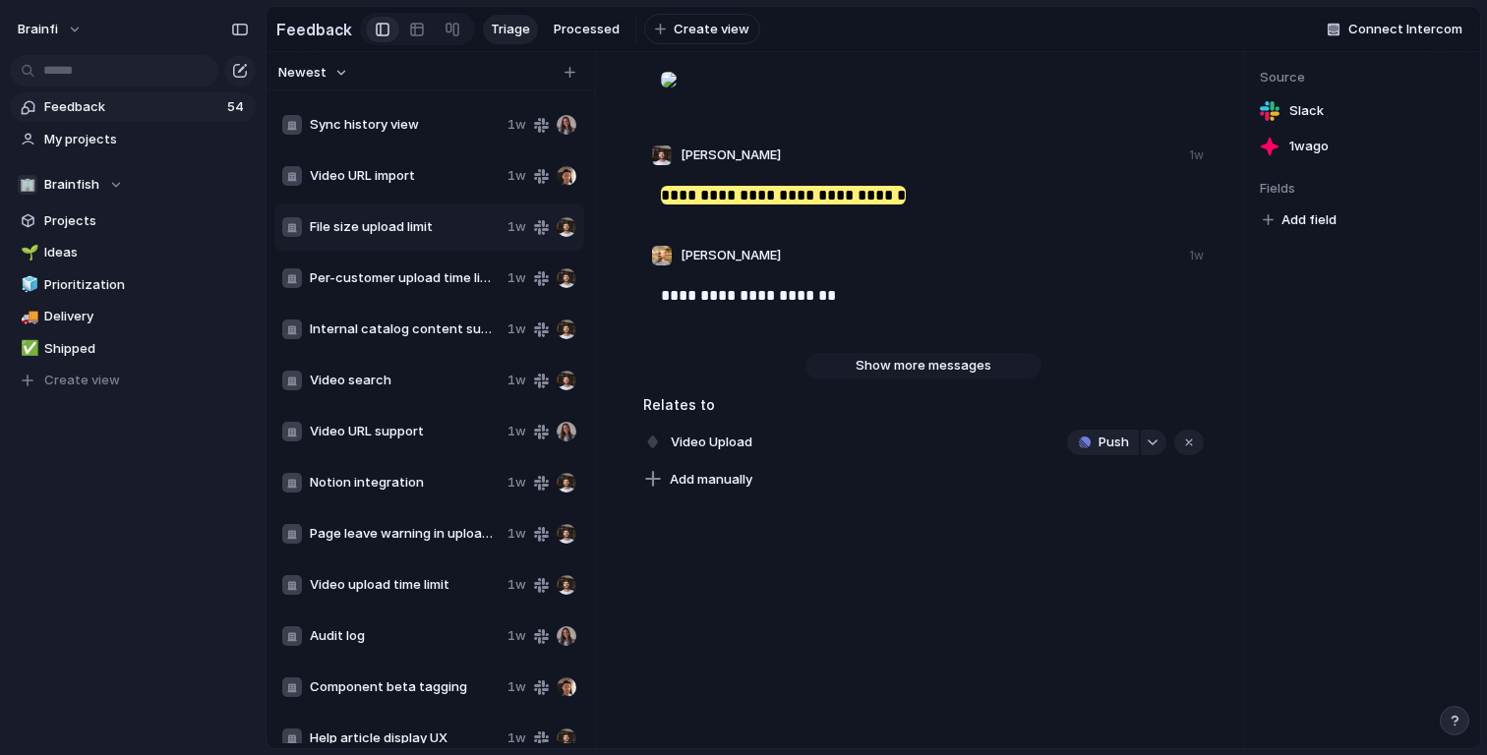
scroll to position [0, 0]
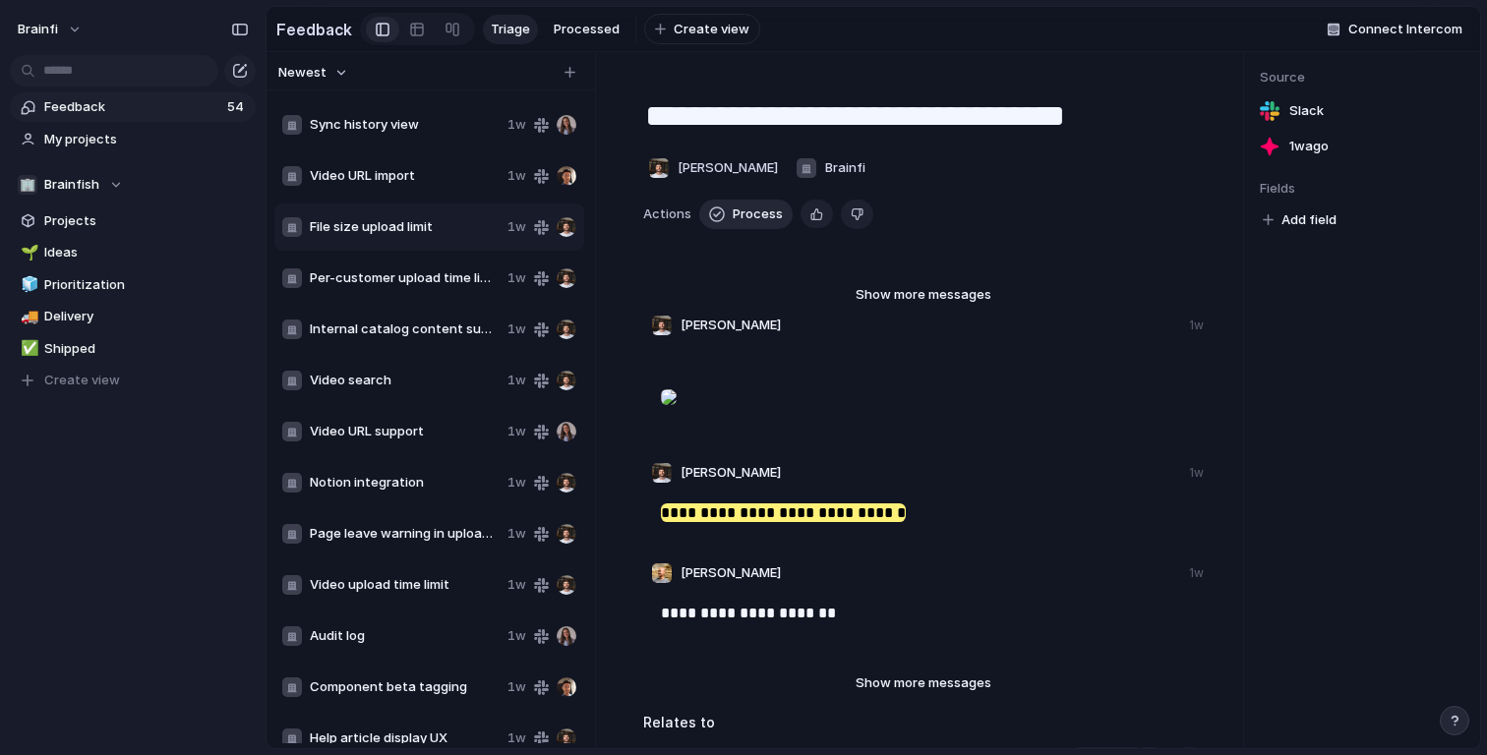
click at [756, 221] on span "Process" at bounding box center [757, 215] width 50 height 20
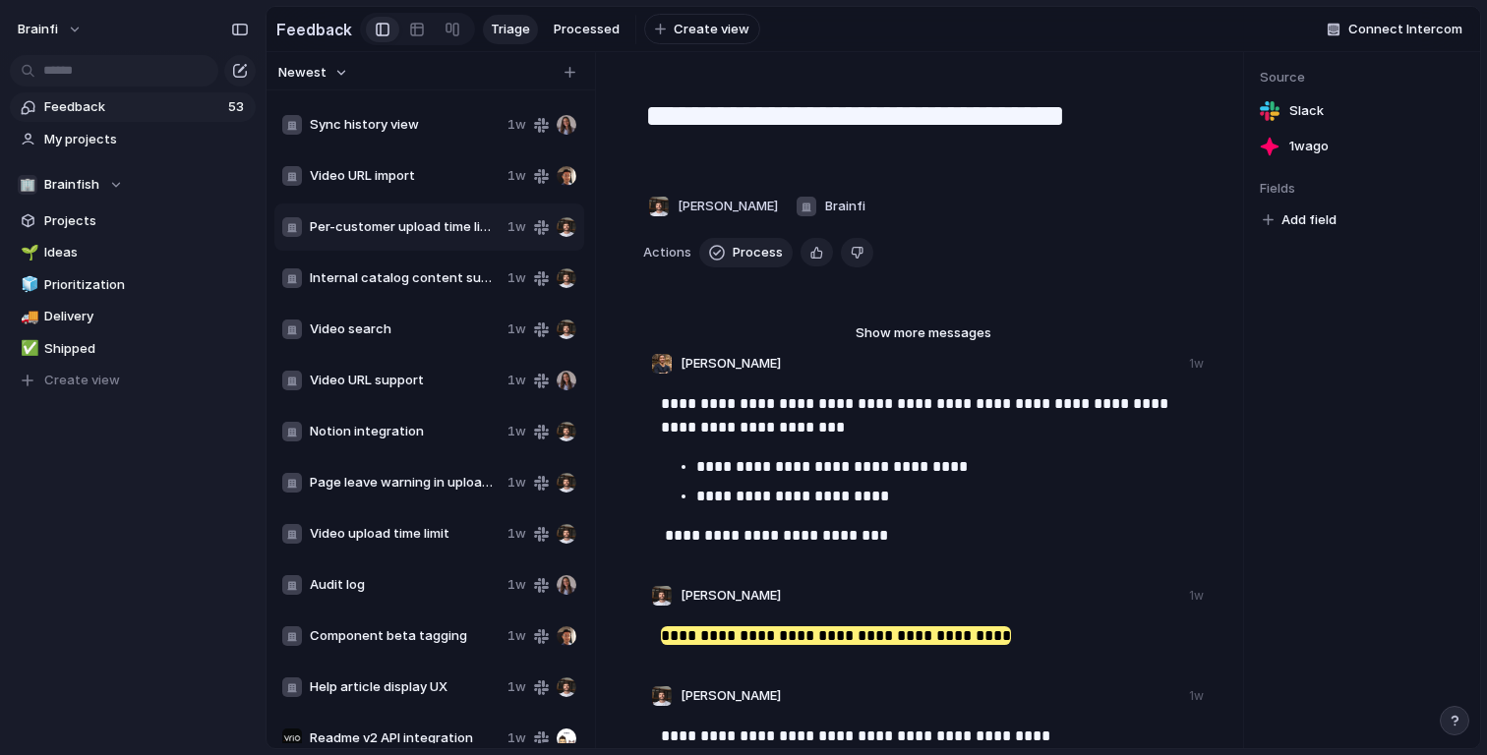
scroll to position [441, 0]
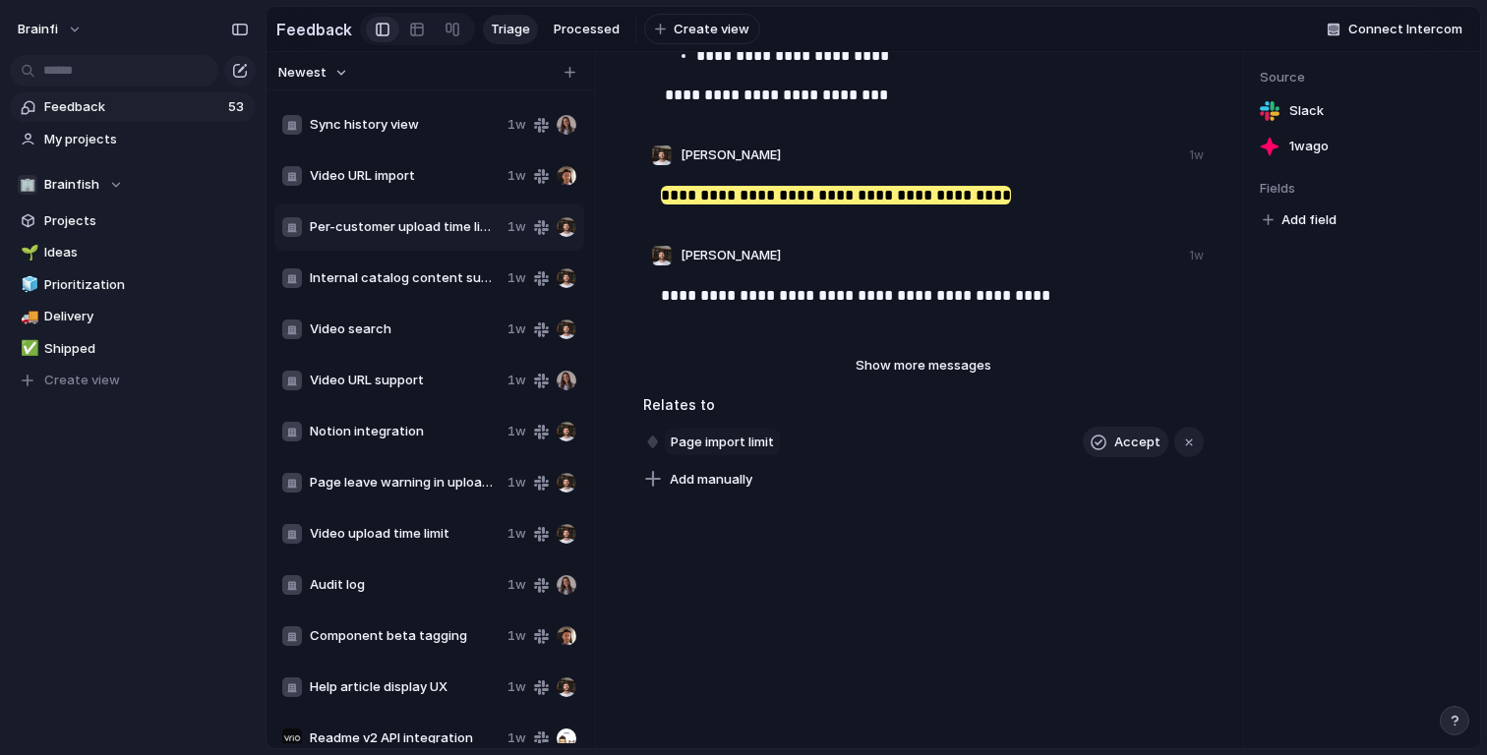
click at [770, 445] on span "Page import limit" at bounding box center [722, 443] width 115 height 28
click at [732, 483] on span "Add manually" at bounding box center [711, 480] width 83 height 20
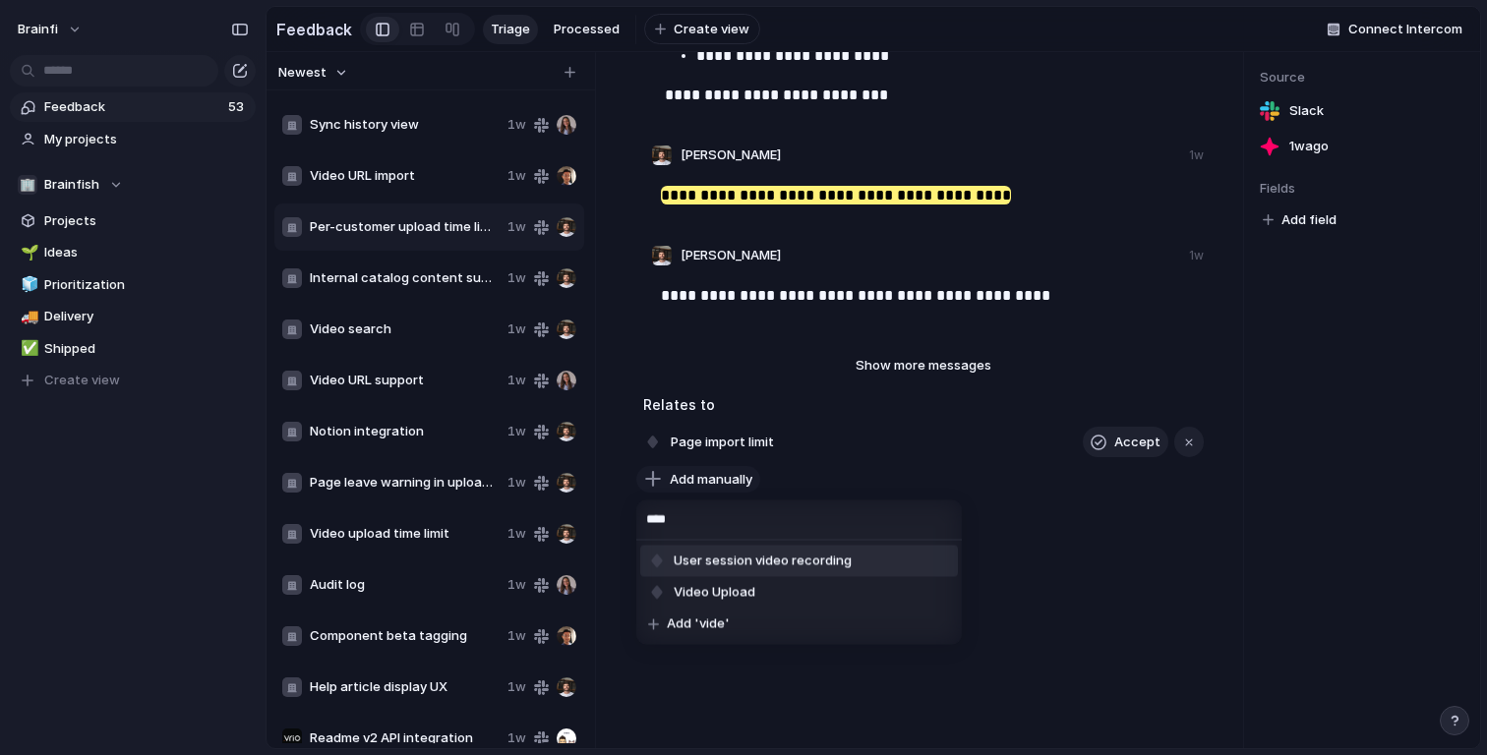
type input "*****"
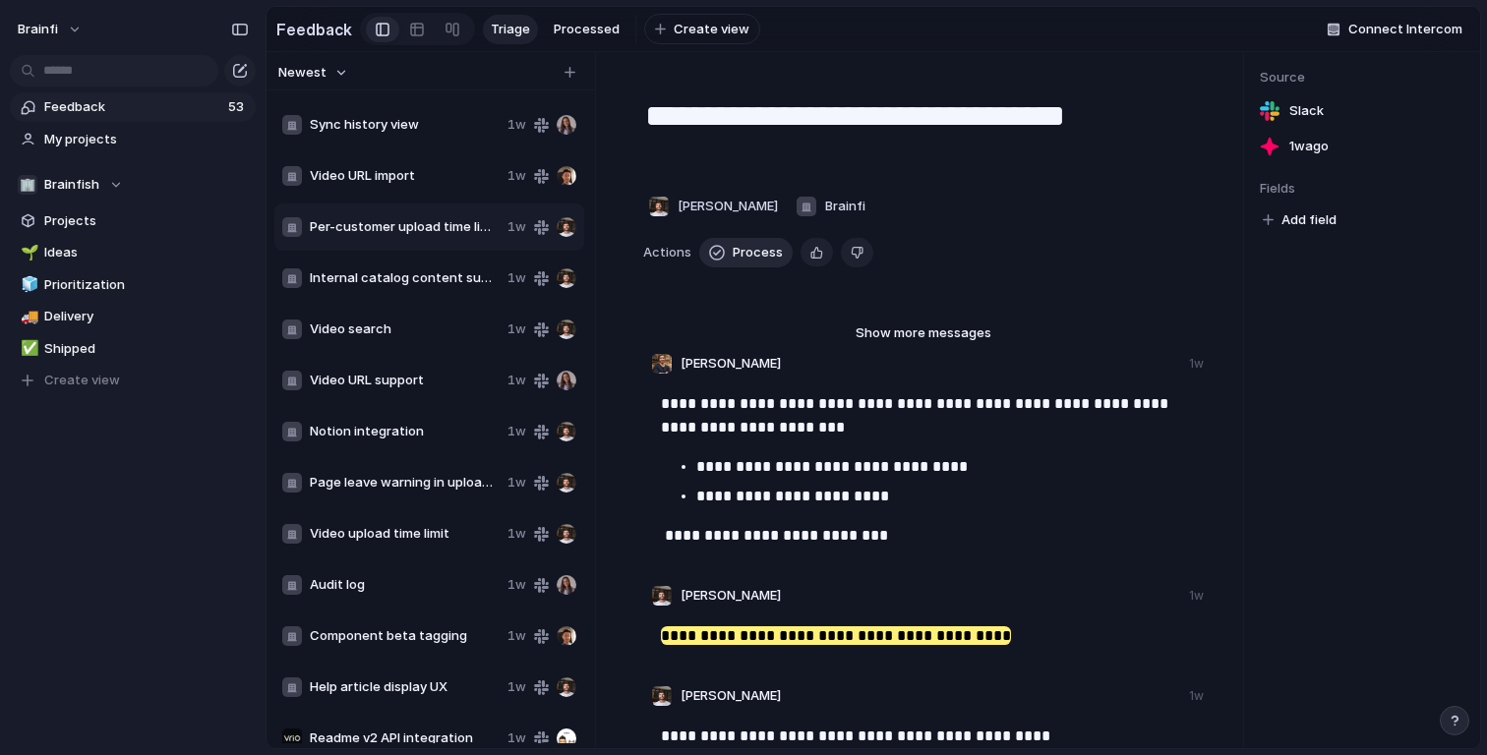
click at [738, 245] on span "Process" at bounding box center [757, 253] width 50 height 20
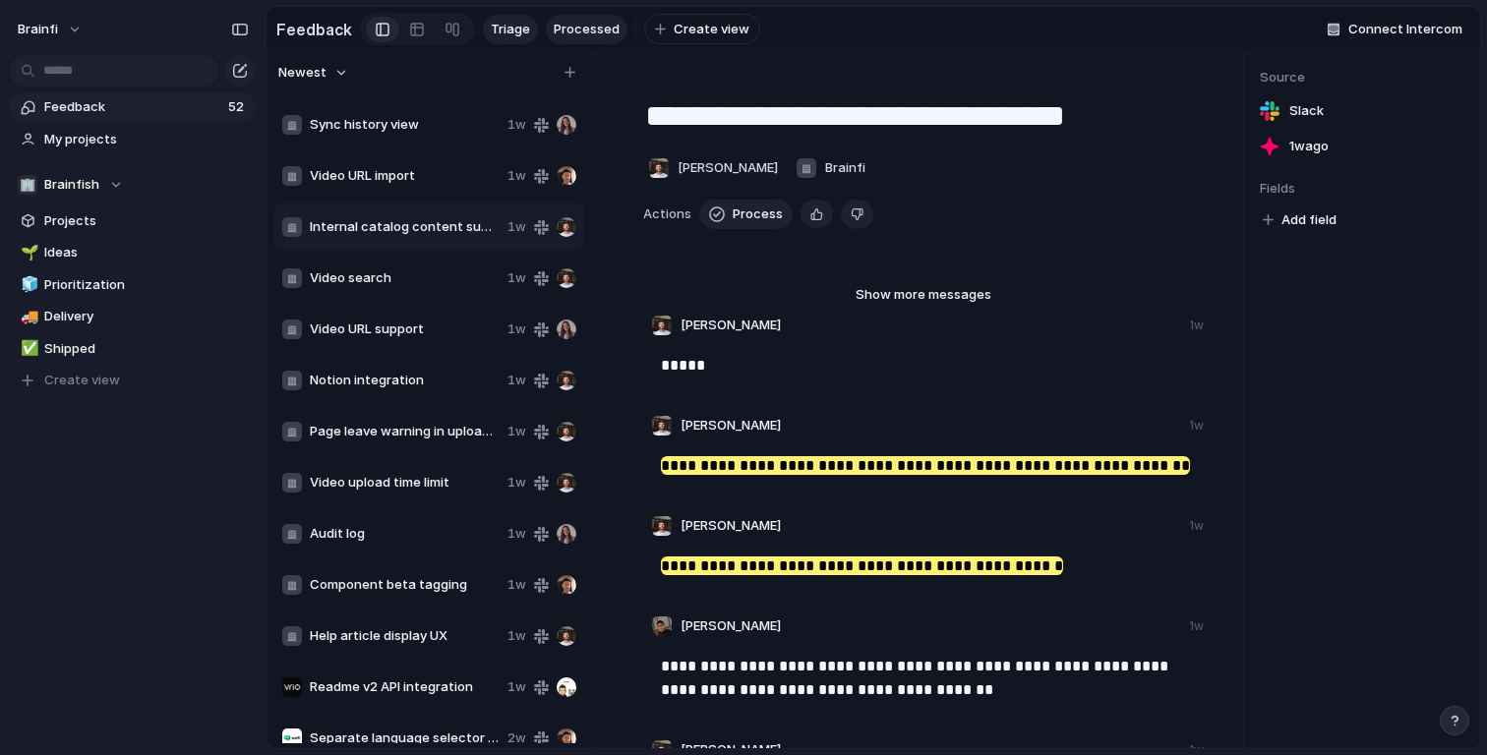
click at [592, 24] on span "Processed" at bounding box center [587, 30] width 66 height 20
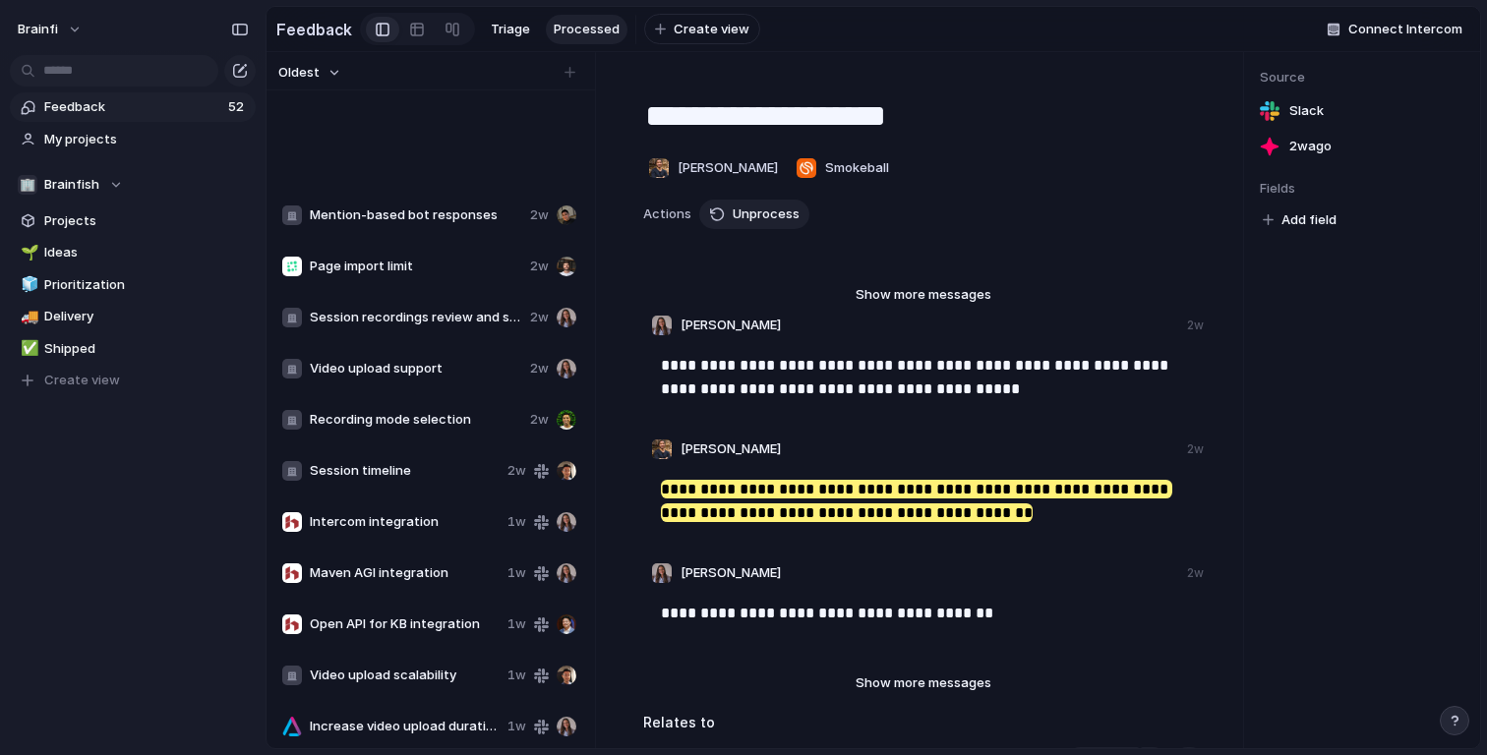
scroll to position [296, 0]
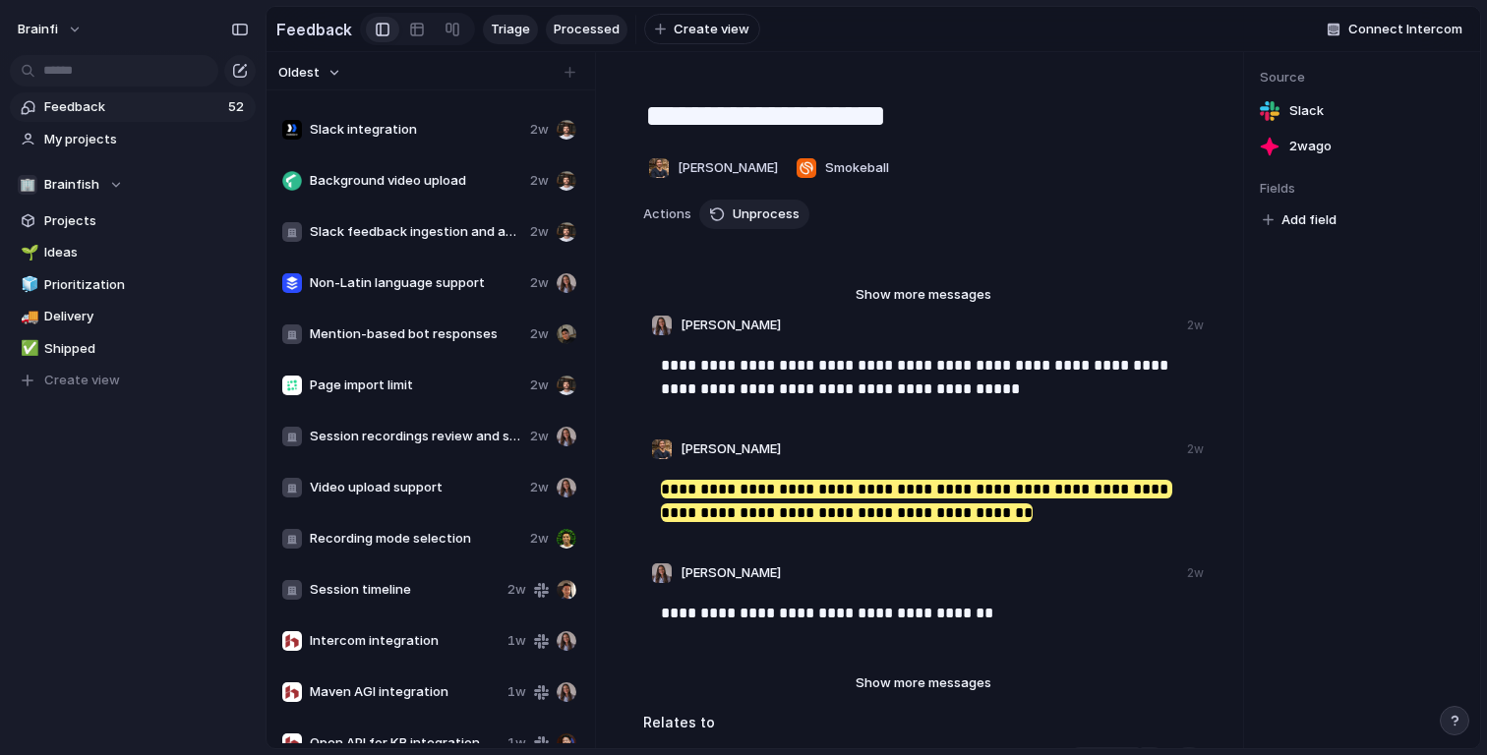
click at [505, 23] on span "Triage" at bounding box center [510, 30] width 39 height 20
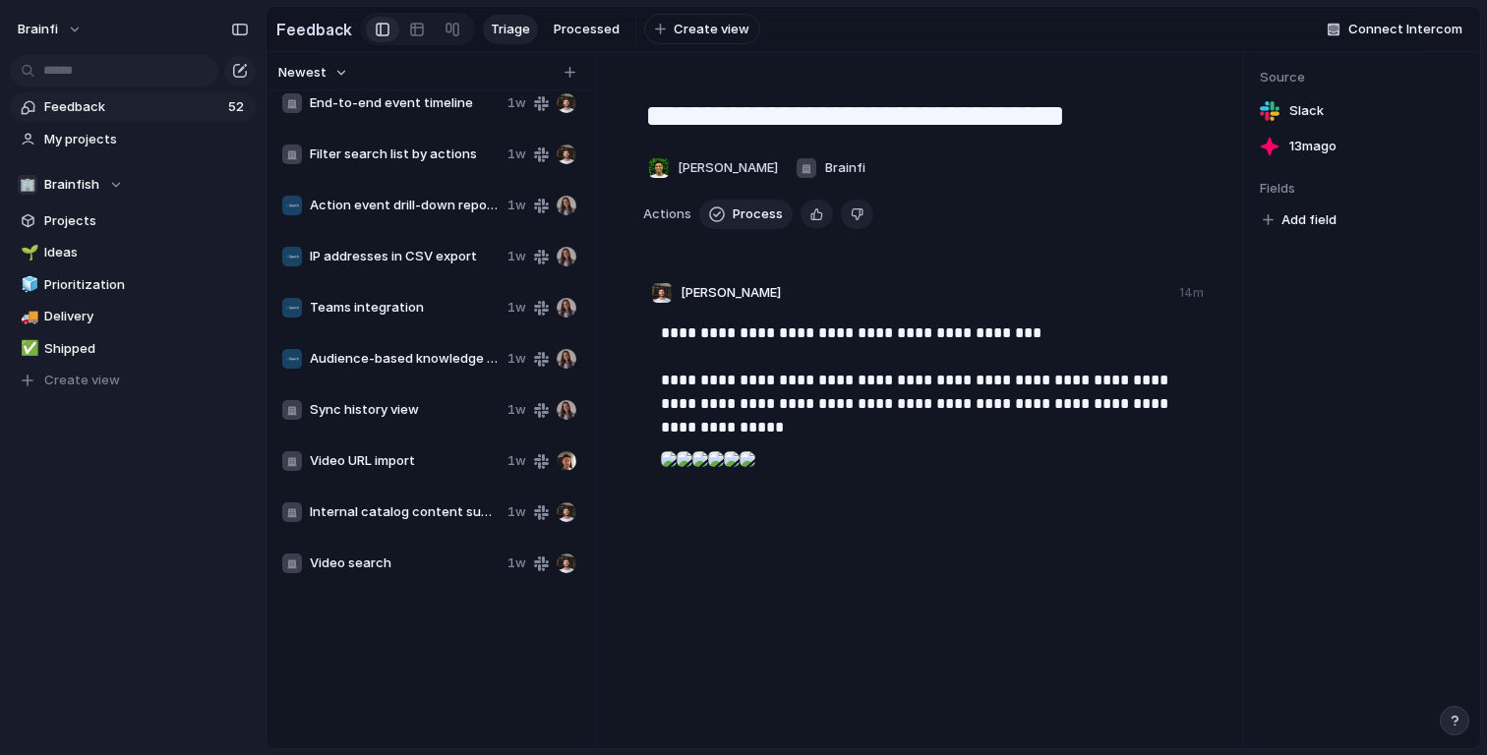
scroll to position [2009, 0]
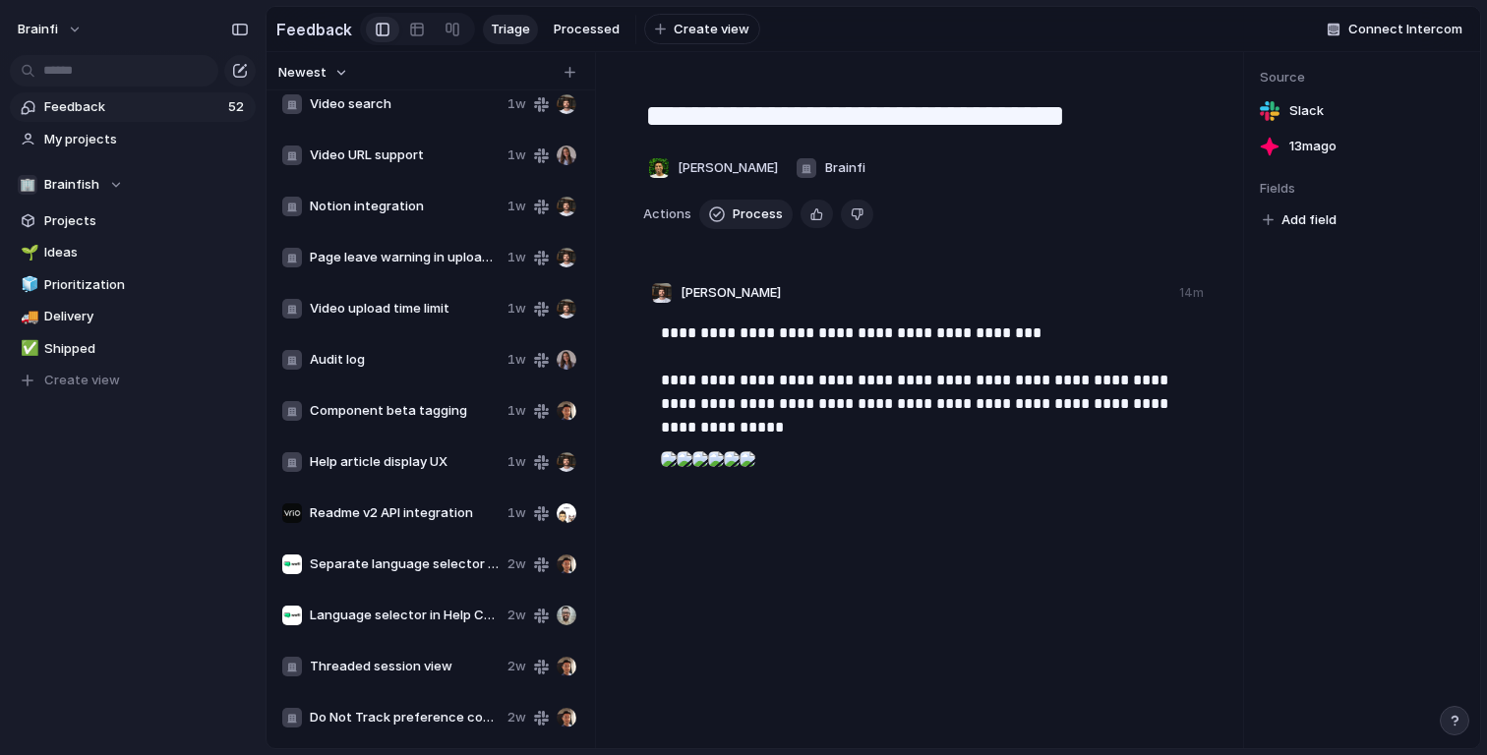
click at [417, 569] on span "Separate language selector from country selector" at bounding box center [405, 565] width 190 height 20
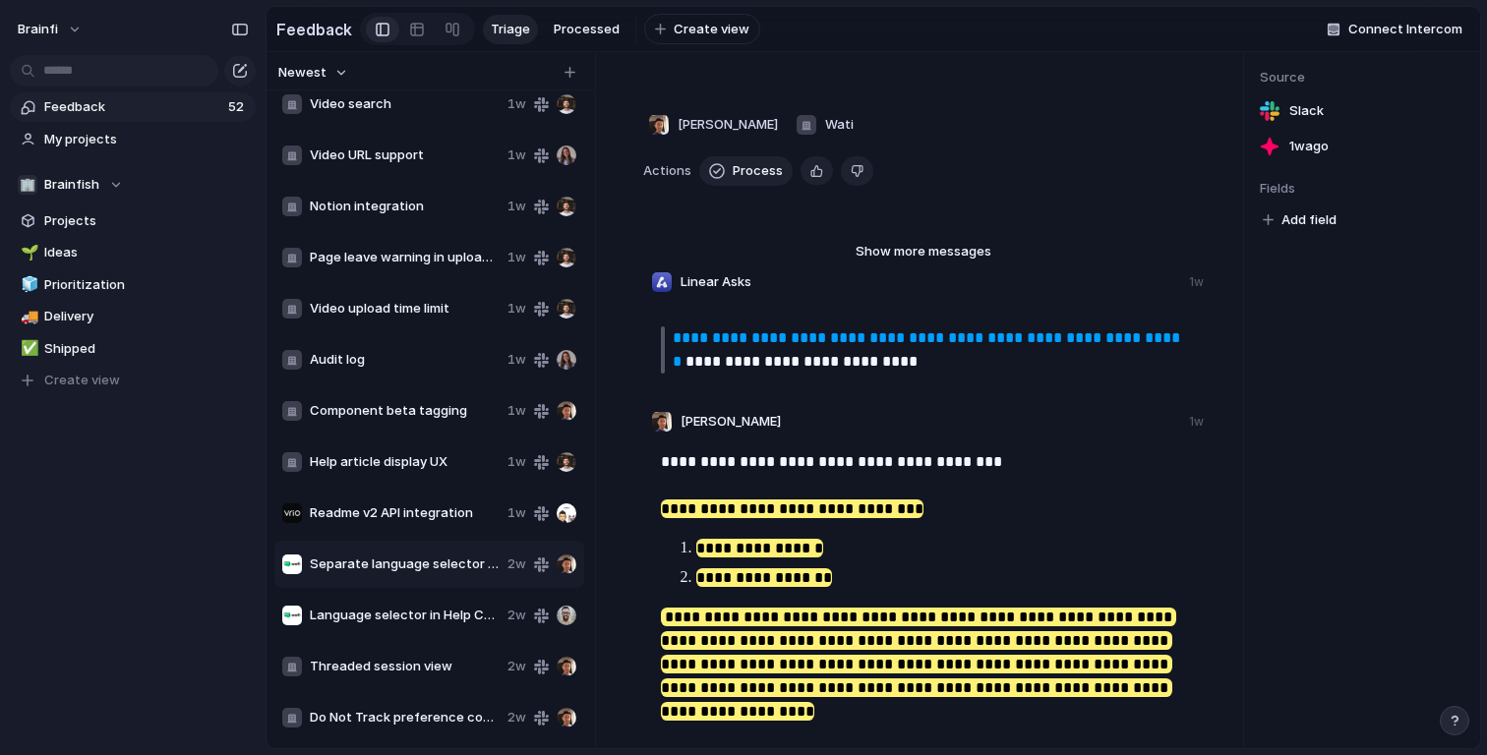
scroll to position [91, 0]
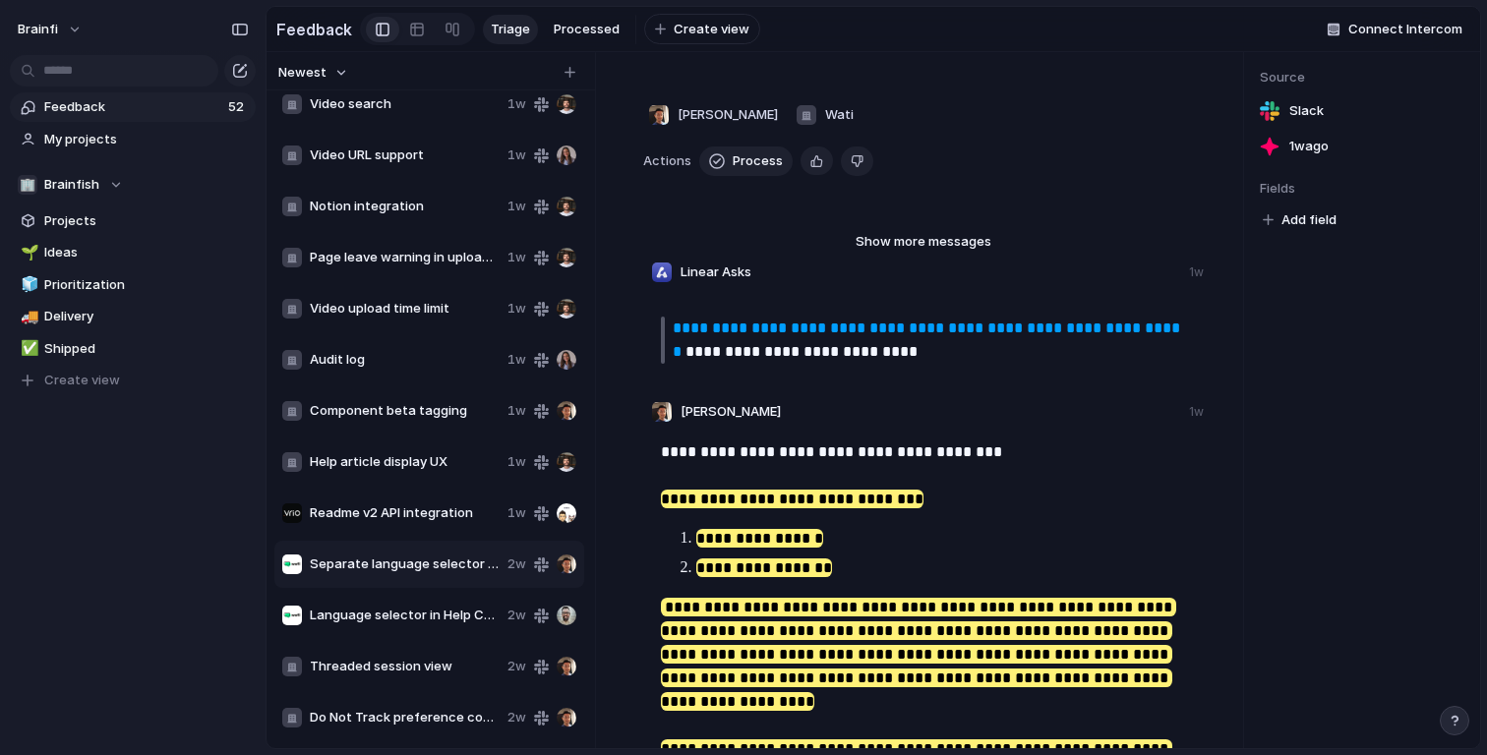
click at [410, 665] on span "Threaded session view" at bounding box center [405, 667] width 190 height 20
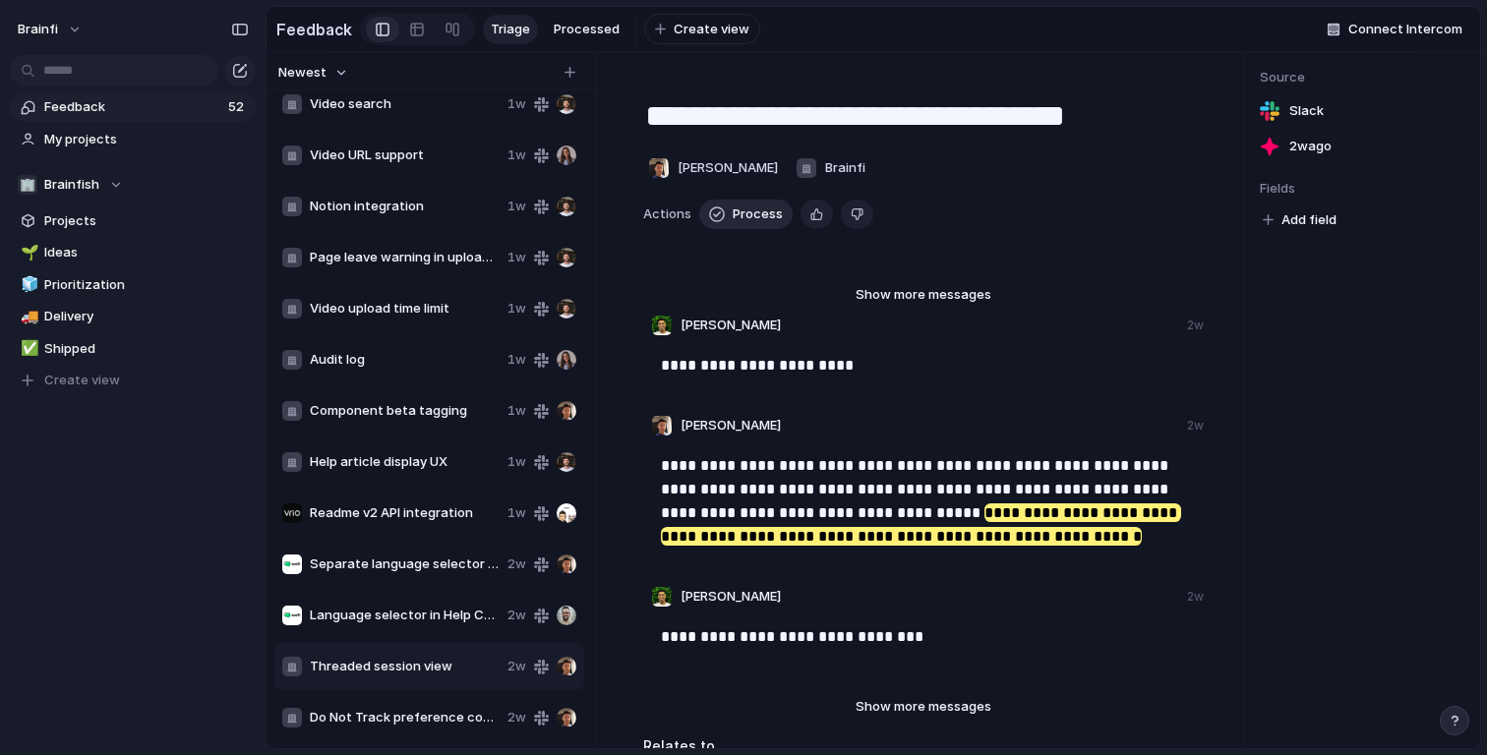
click at [742, 216] on span "Process" at bounding box center [757, 215] width 50 height 20
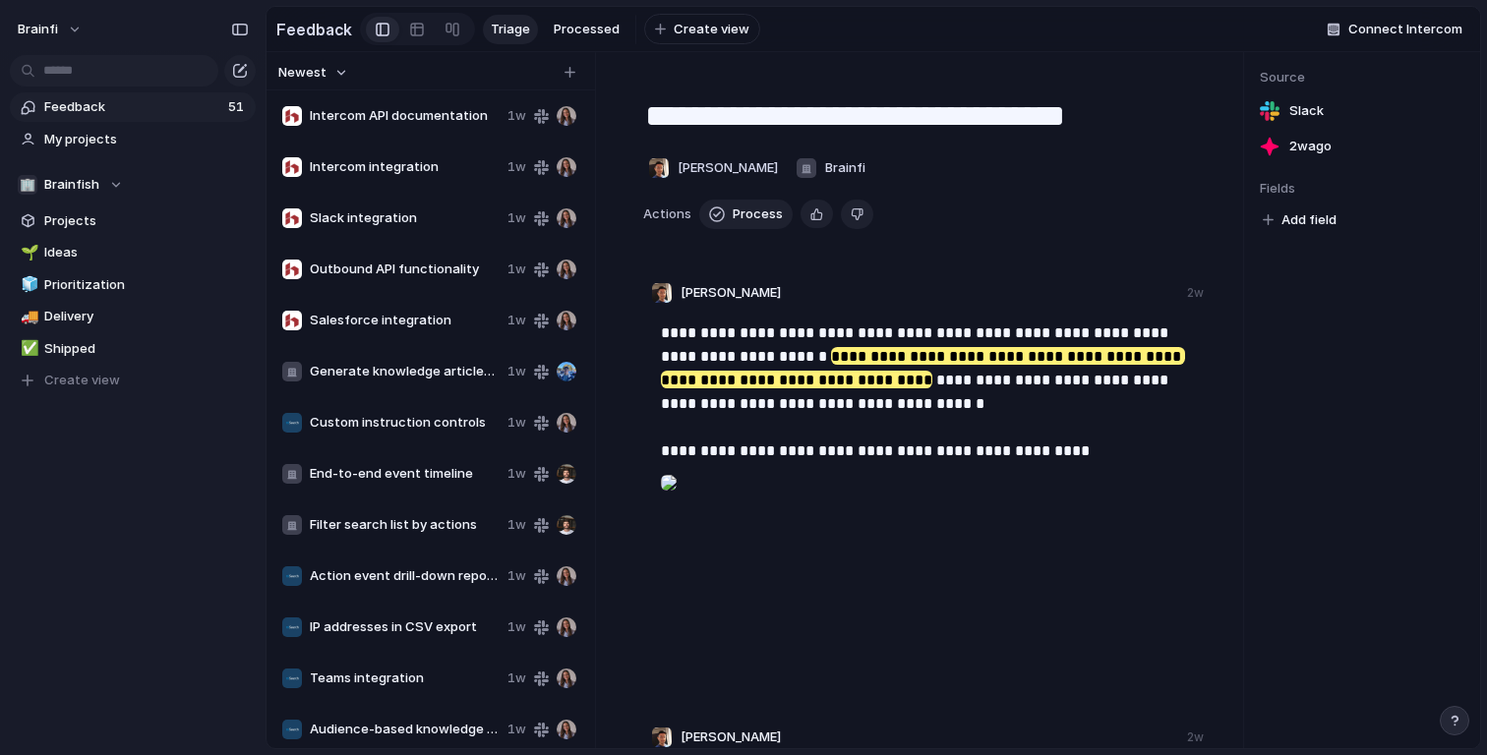
scroll to position [1162, 0]
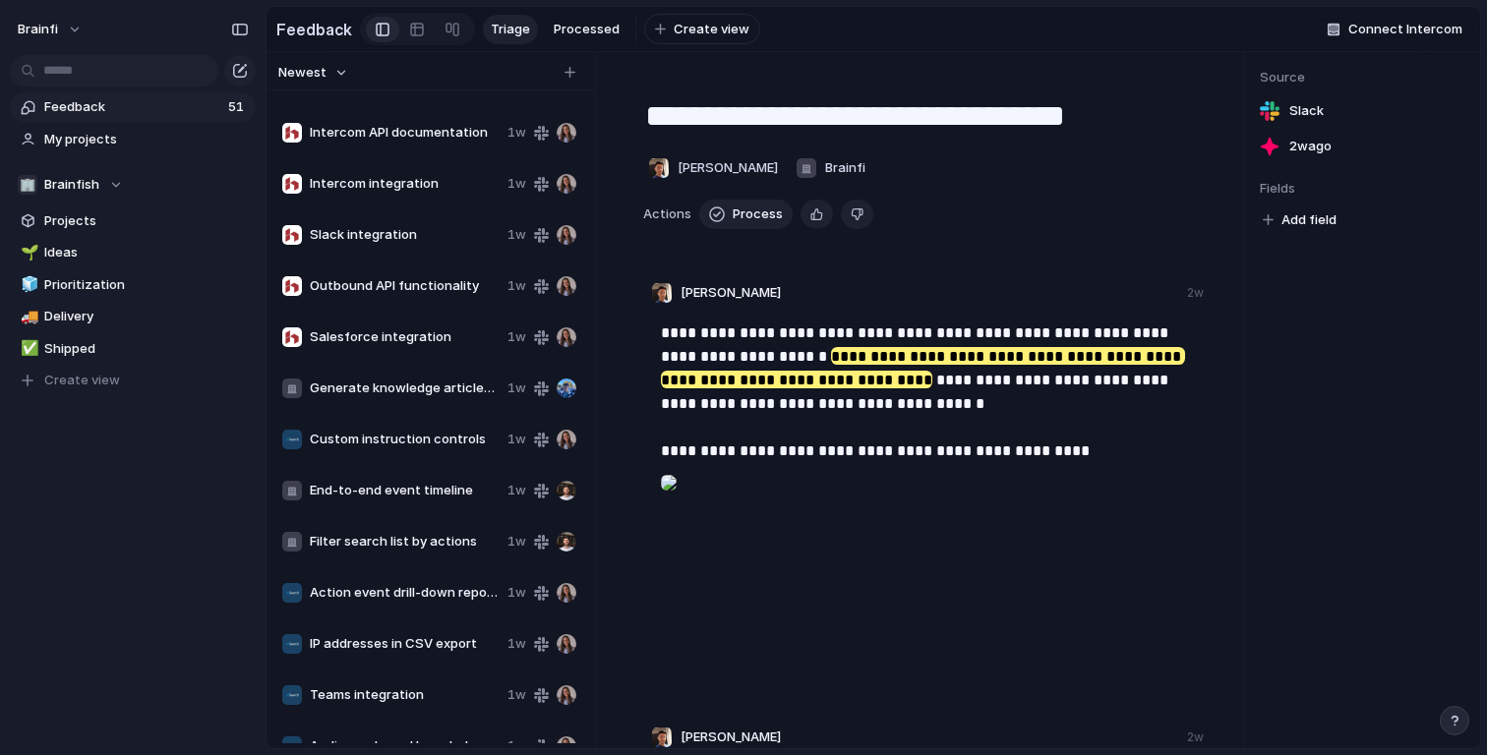
click at [380, 280] on span "Outbound API functionality" at bounding box center [405, 286] width 190 height 20
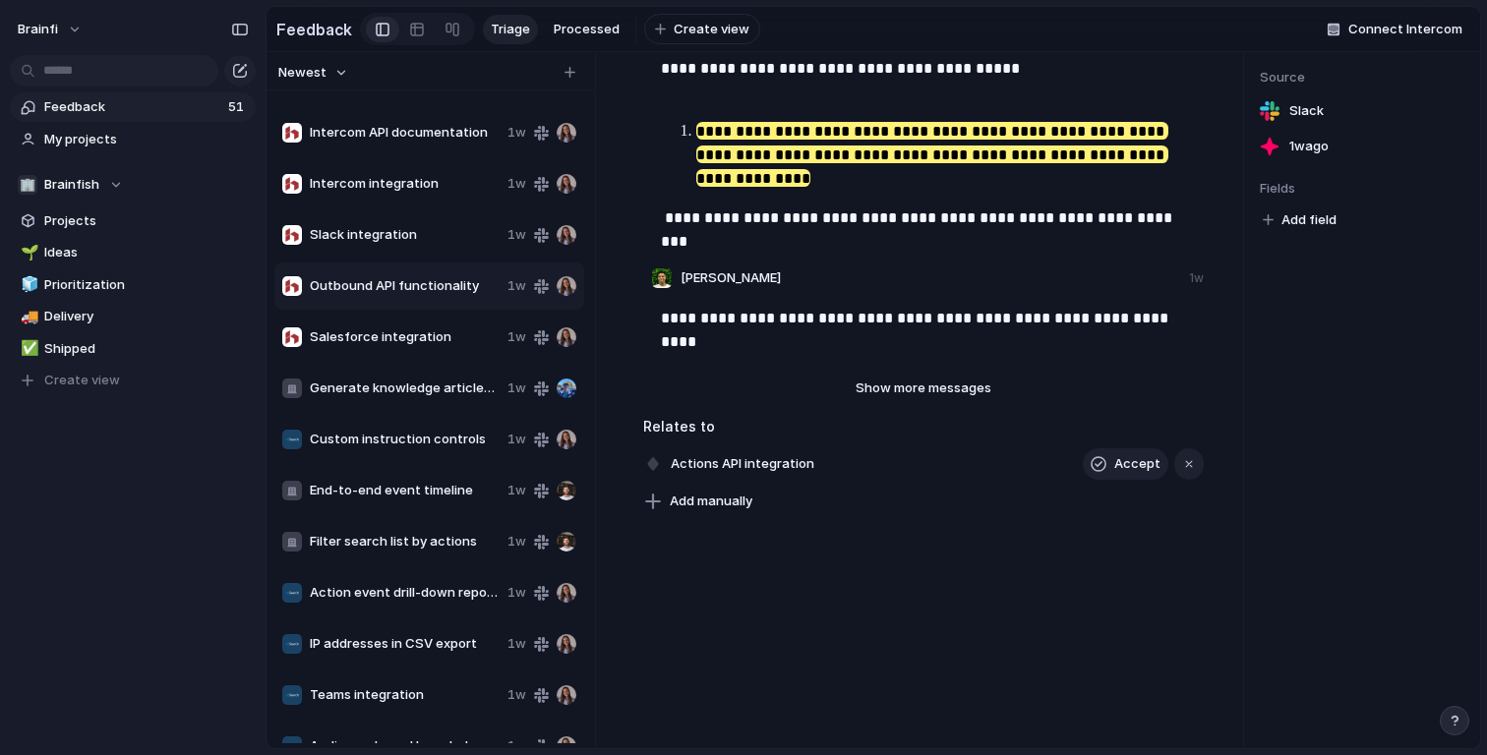
scroll to position [746, 0]
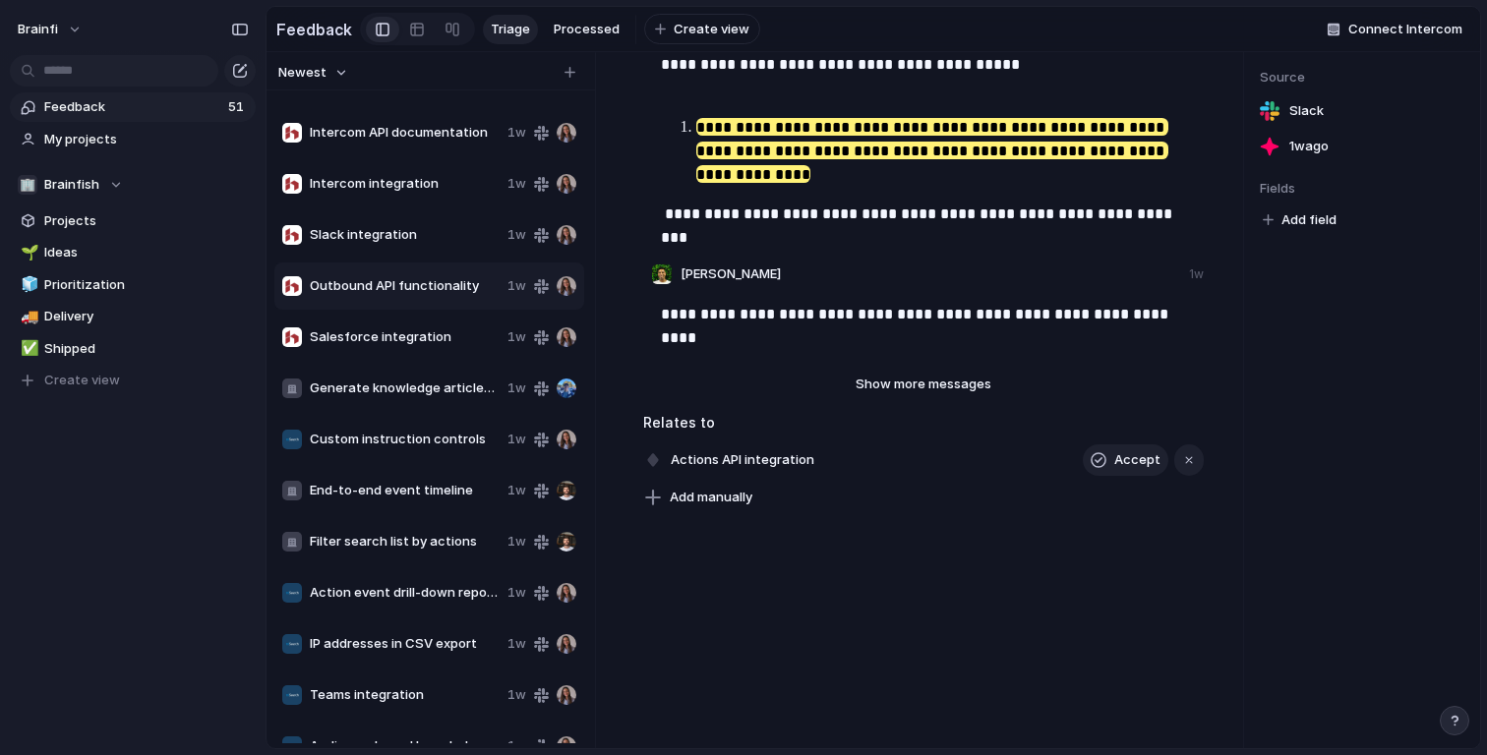
click at [768, 487] on div "Add manually" at bounding box center [923, 498] width 561 height 28
click at [726, 507] on button "Add manually" at bounding box center [698, 498] width 124 height 28
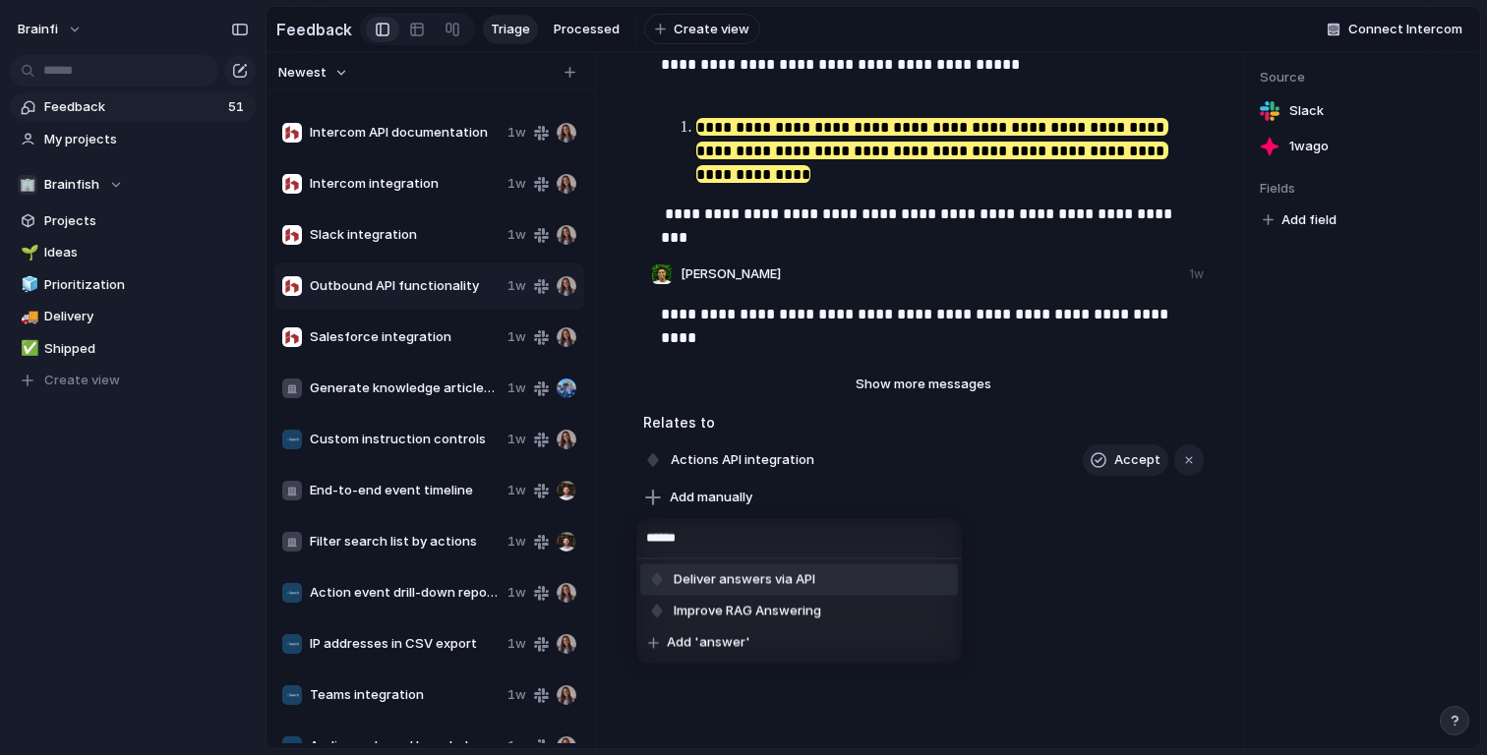
type input "******"
click at [753, 574] on span "Deliver answers via API" at bounding box center [744, 580] width 142 height 20
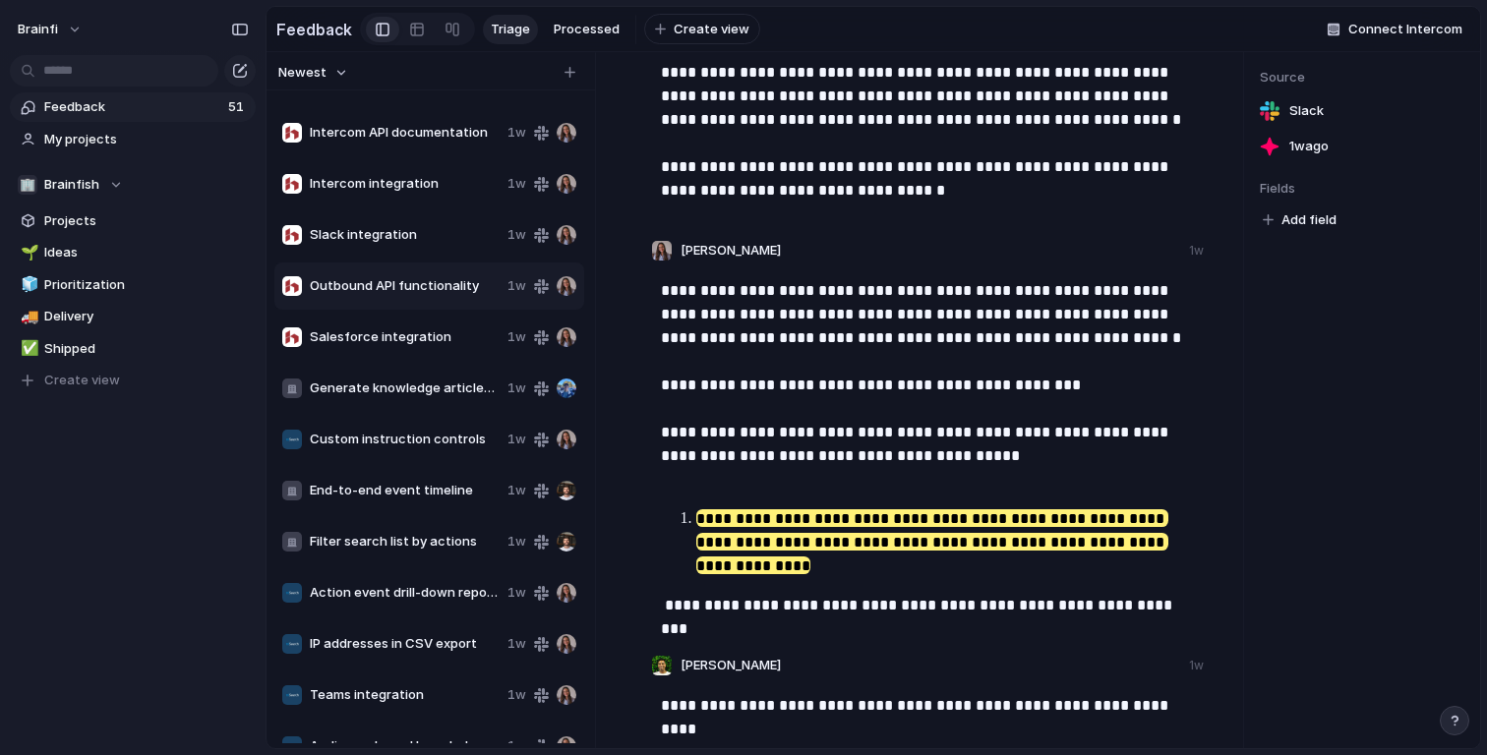
scroll to position [0, 0]
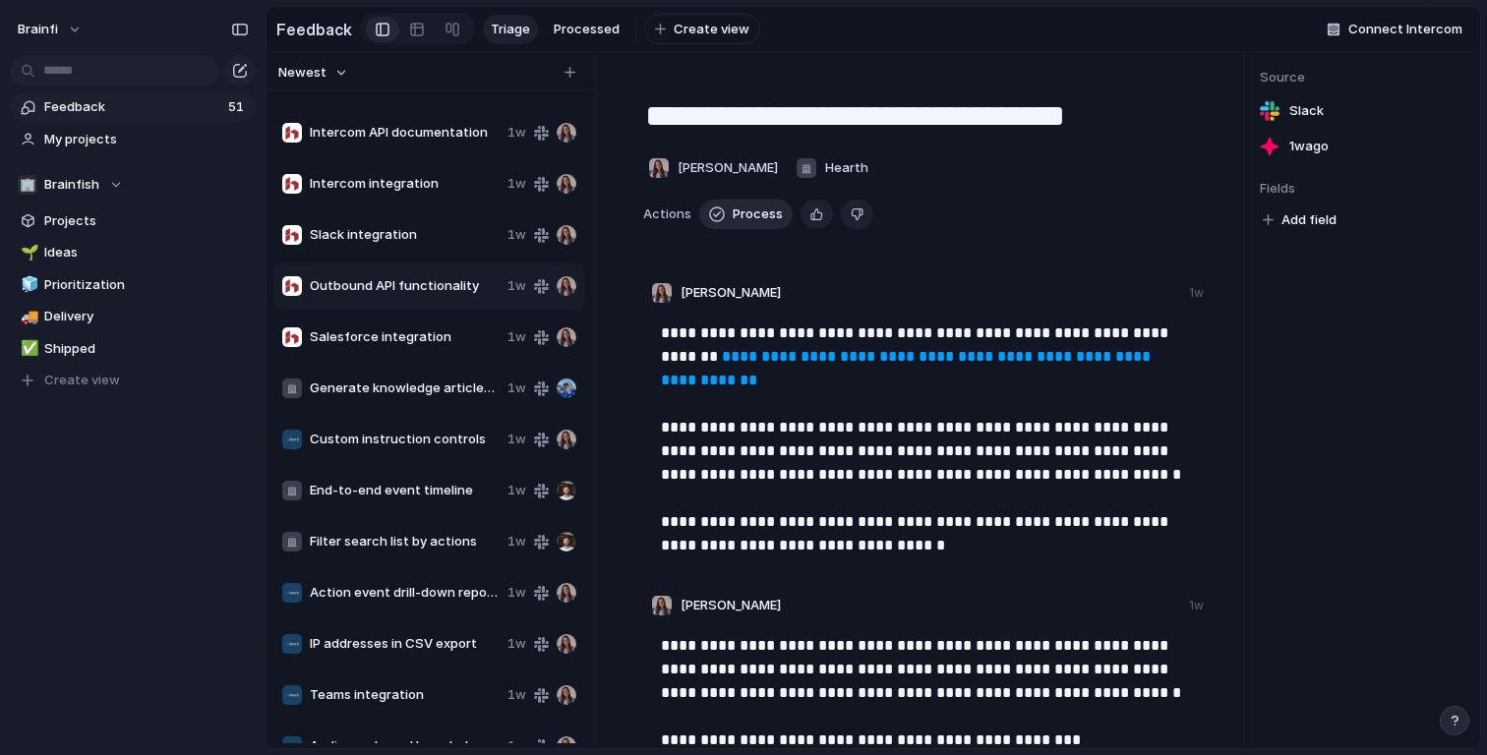
click at [741, 214] on span "Process" at bounding box center [757, 215] width 50 height 20
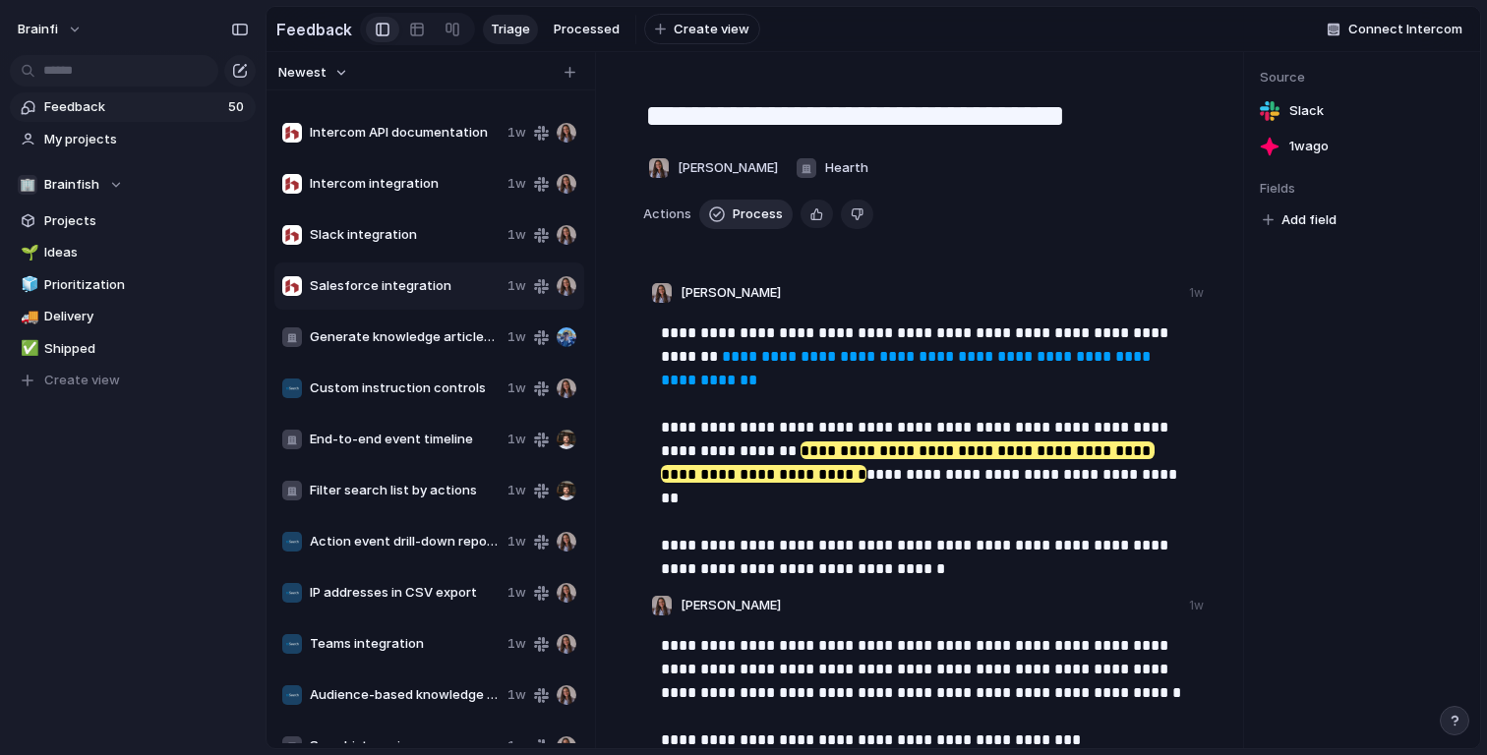
click at [741, 214] on span "Process" at bounding box center [757, 215] width 50 height 20
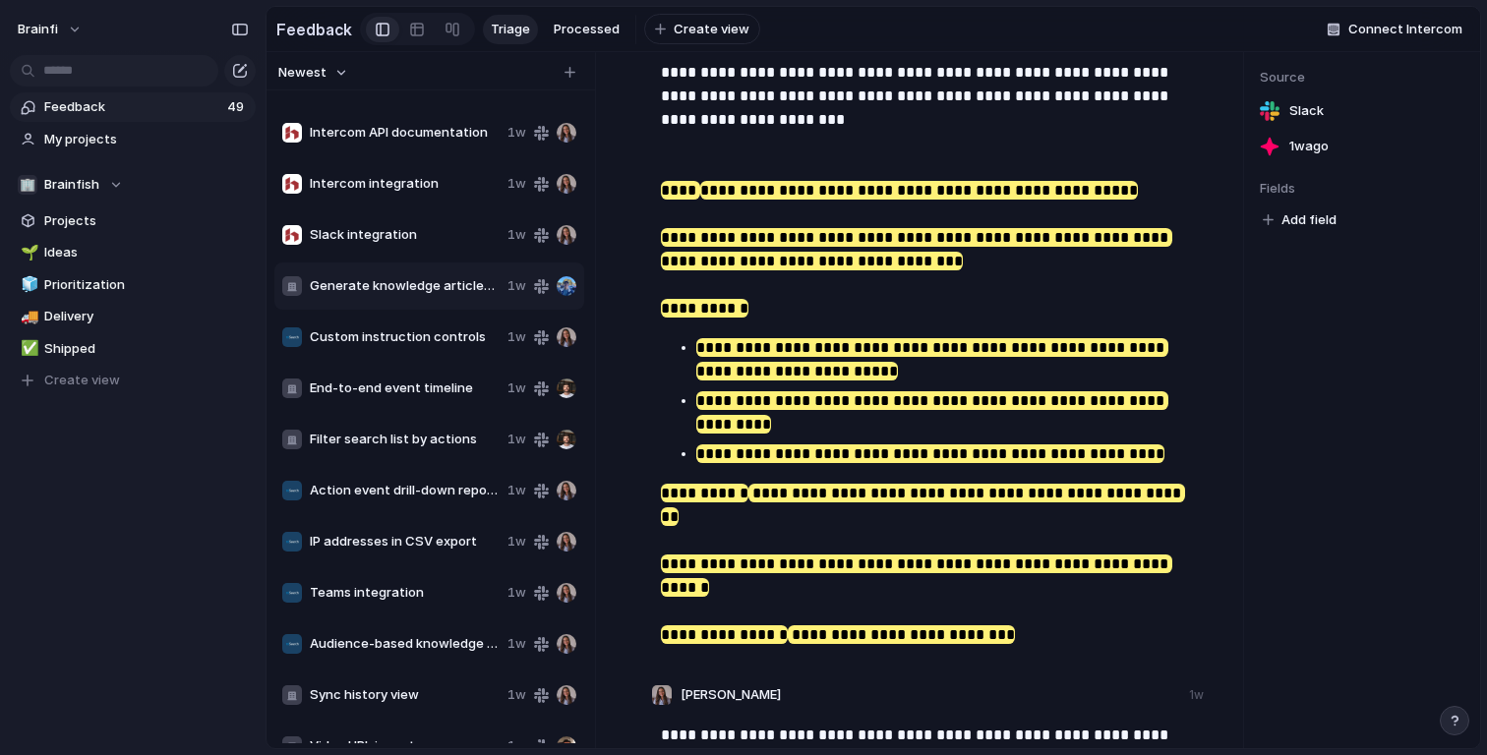
scroll to position [522, 0]
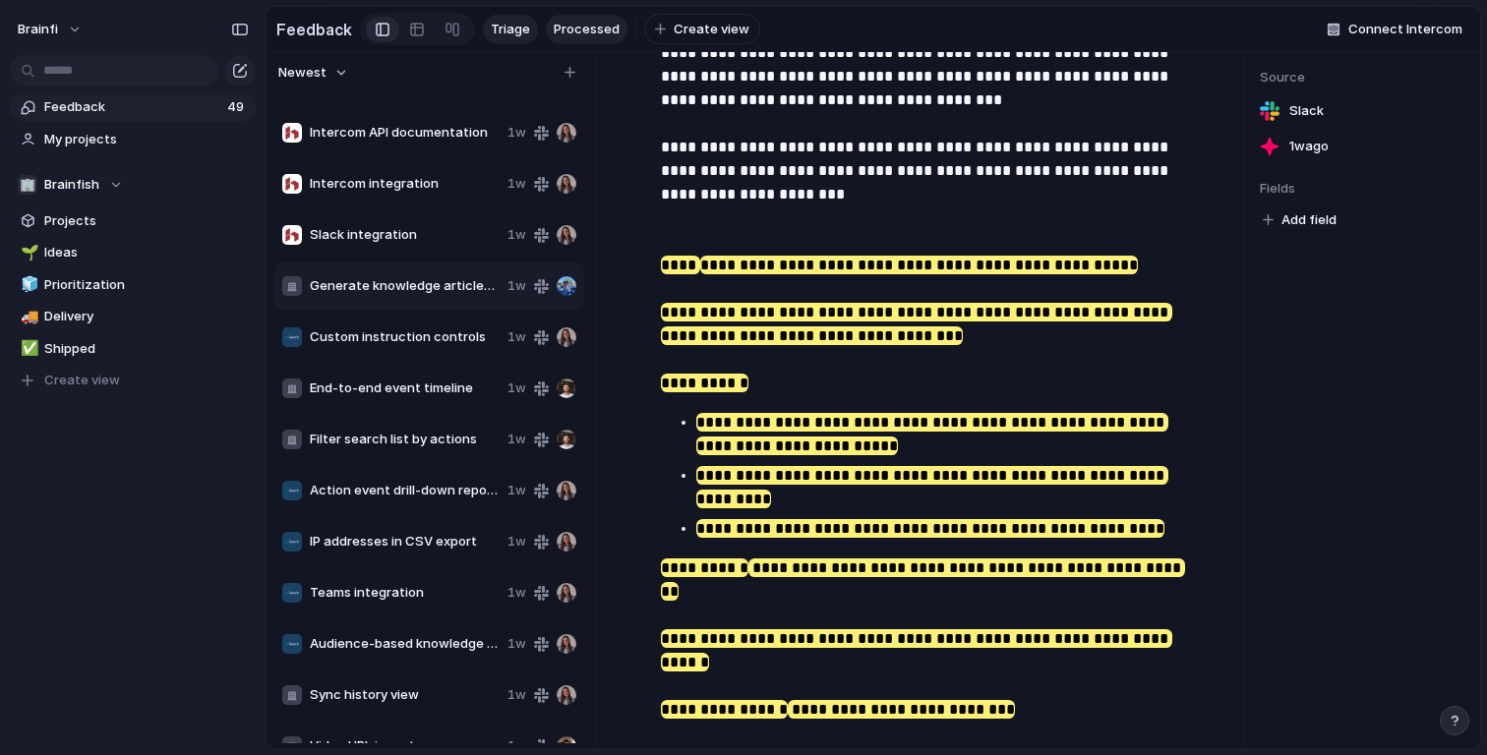
click at [571, 21] on span "Processed" at bounding box center [587, 30] width 66 height 20
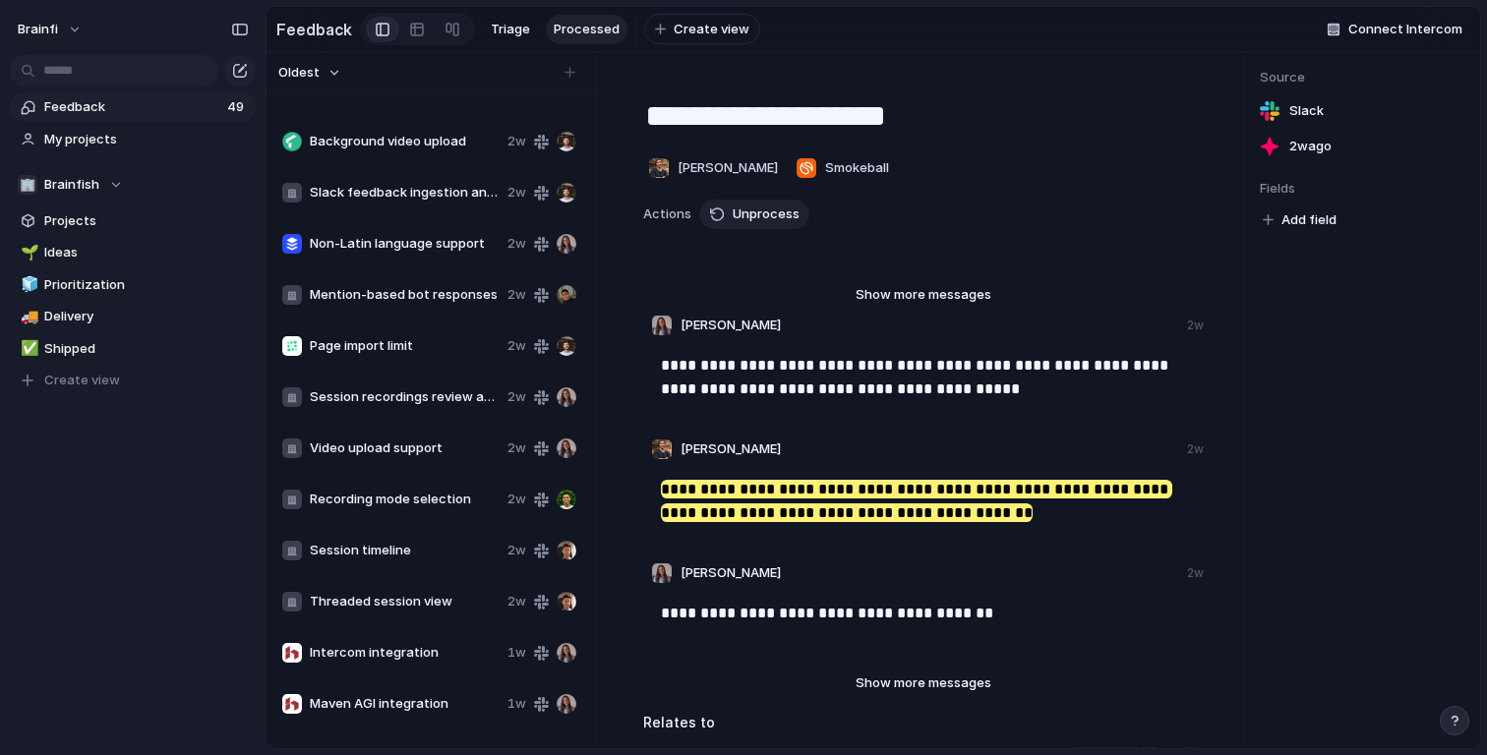
scroll to position [986, 0]
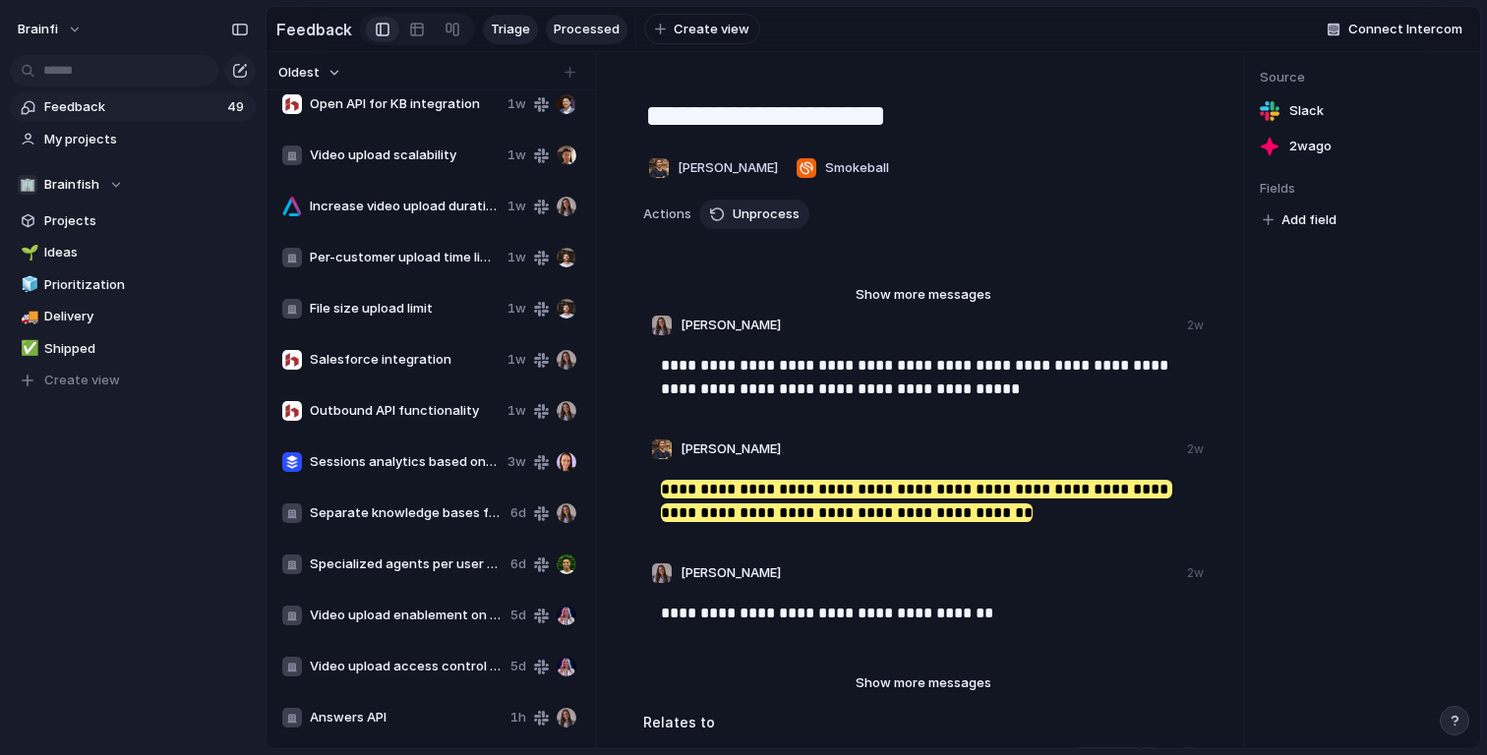
click at [499, 34] on span "Triage" at bounding box center [510, 30] width 39 height 20
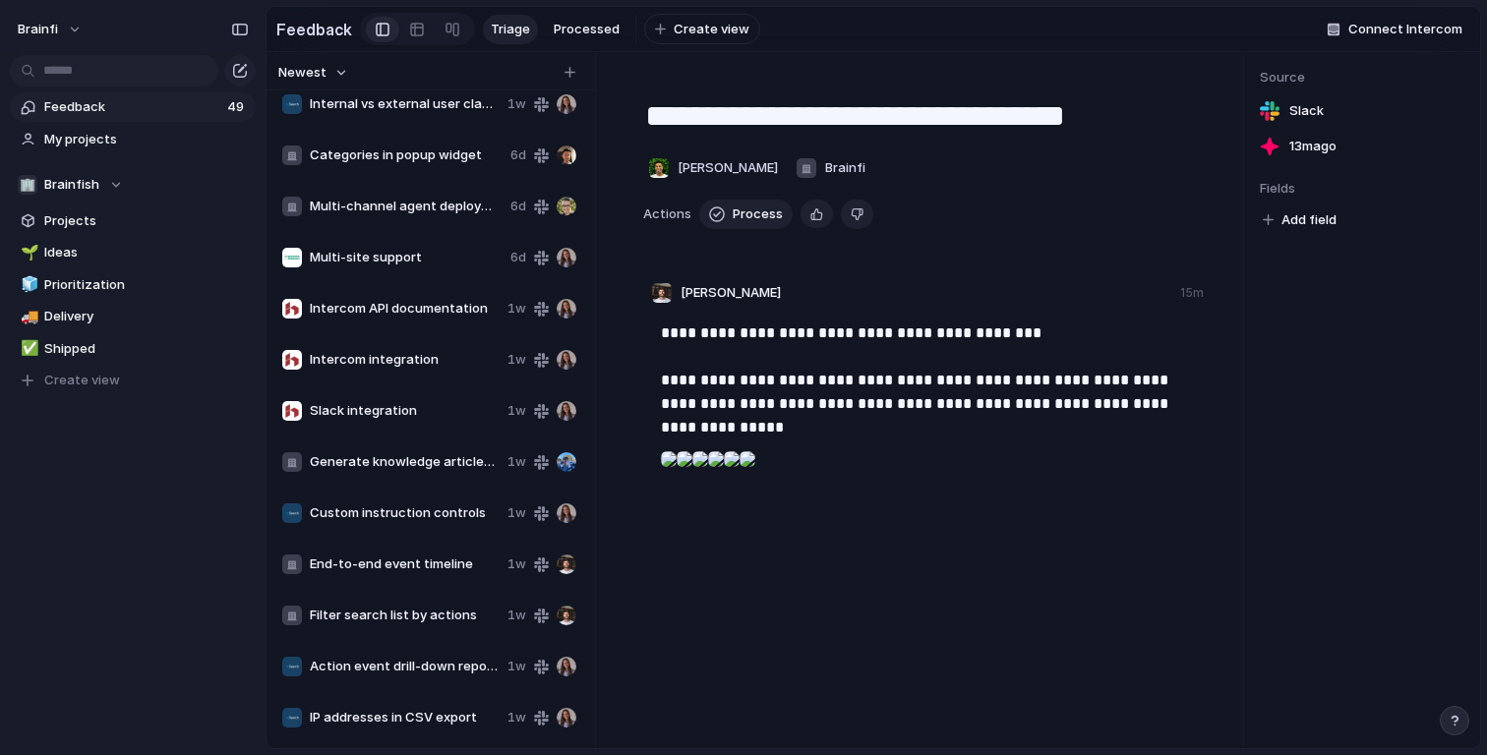
click at [362, 493] on div "Custom instruction controls 1w" at bounding box center [429, 513] width 310 height 47
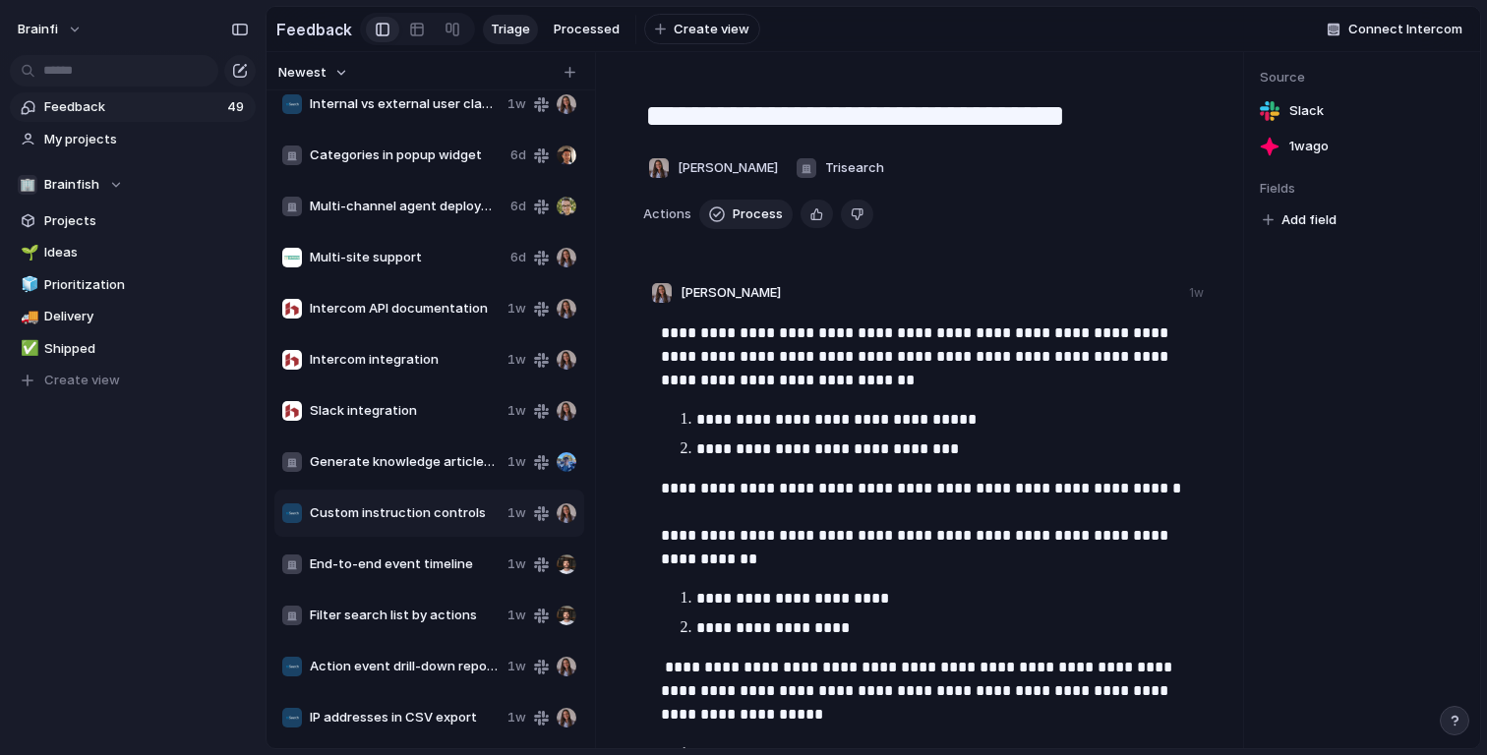
click at [403, 547] on div "End-to-end event timeline 1w" at bounding box center [429, 564] width 310 height 47
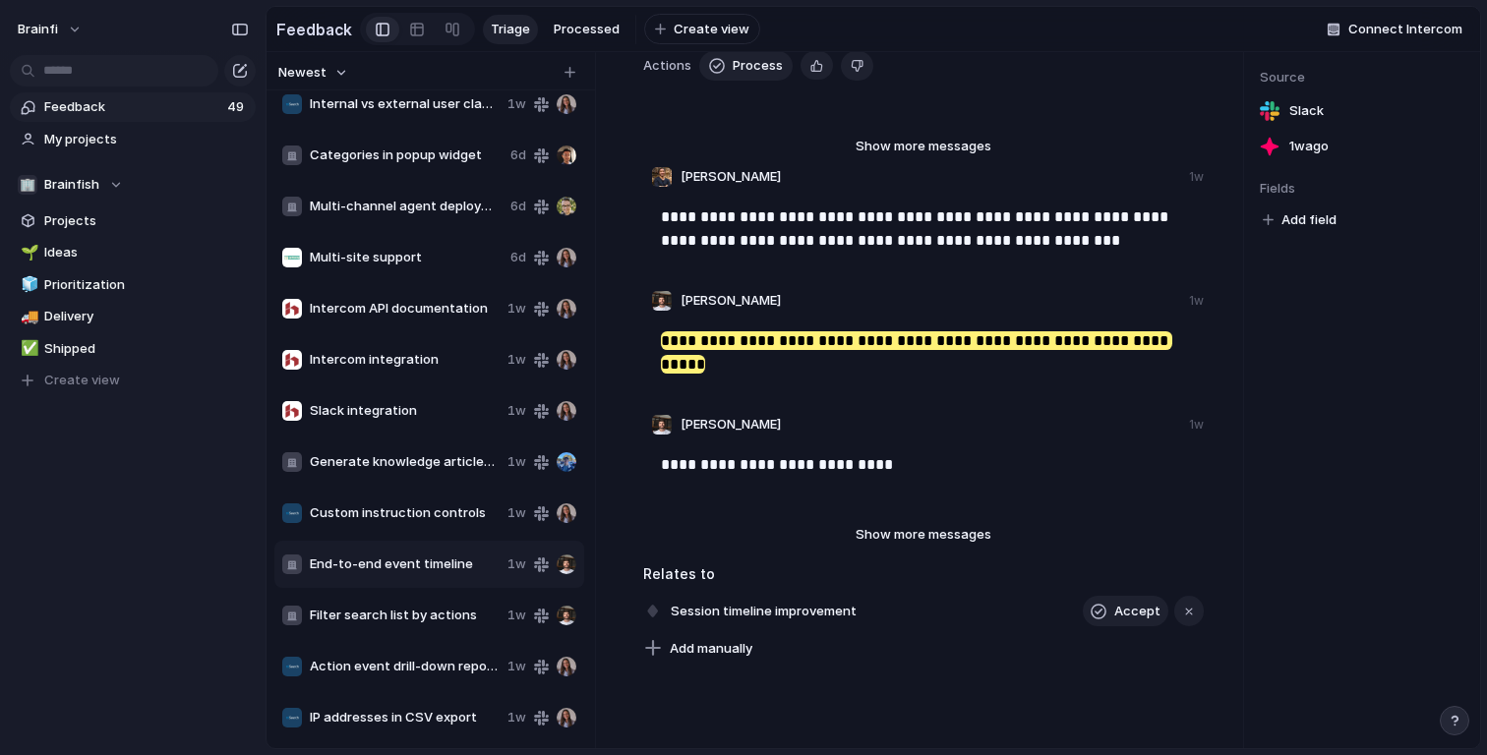
scroll to position [159, 0]
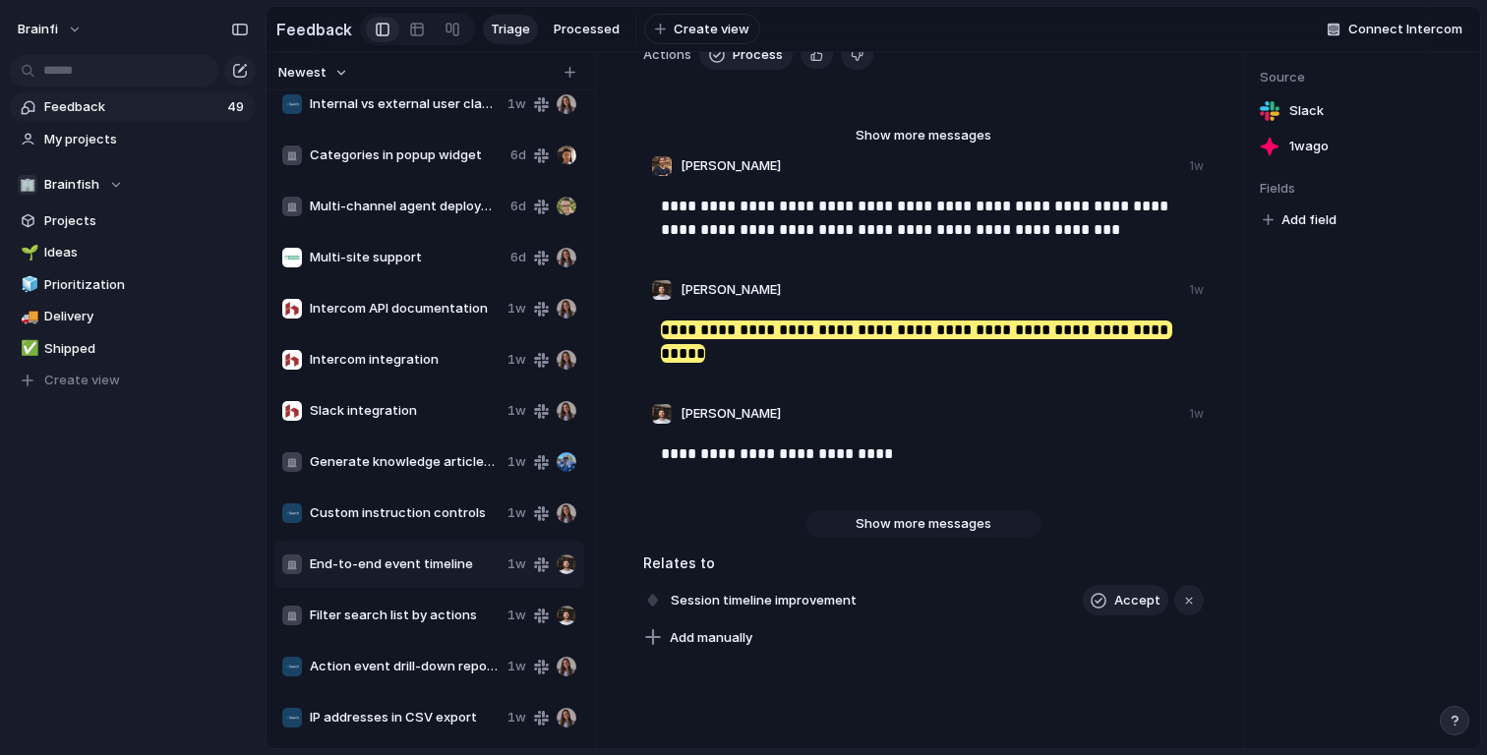
click at [926, 522] on span "Show more messages" at bounding box center [923, 524] width 136 height 20
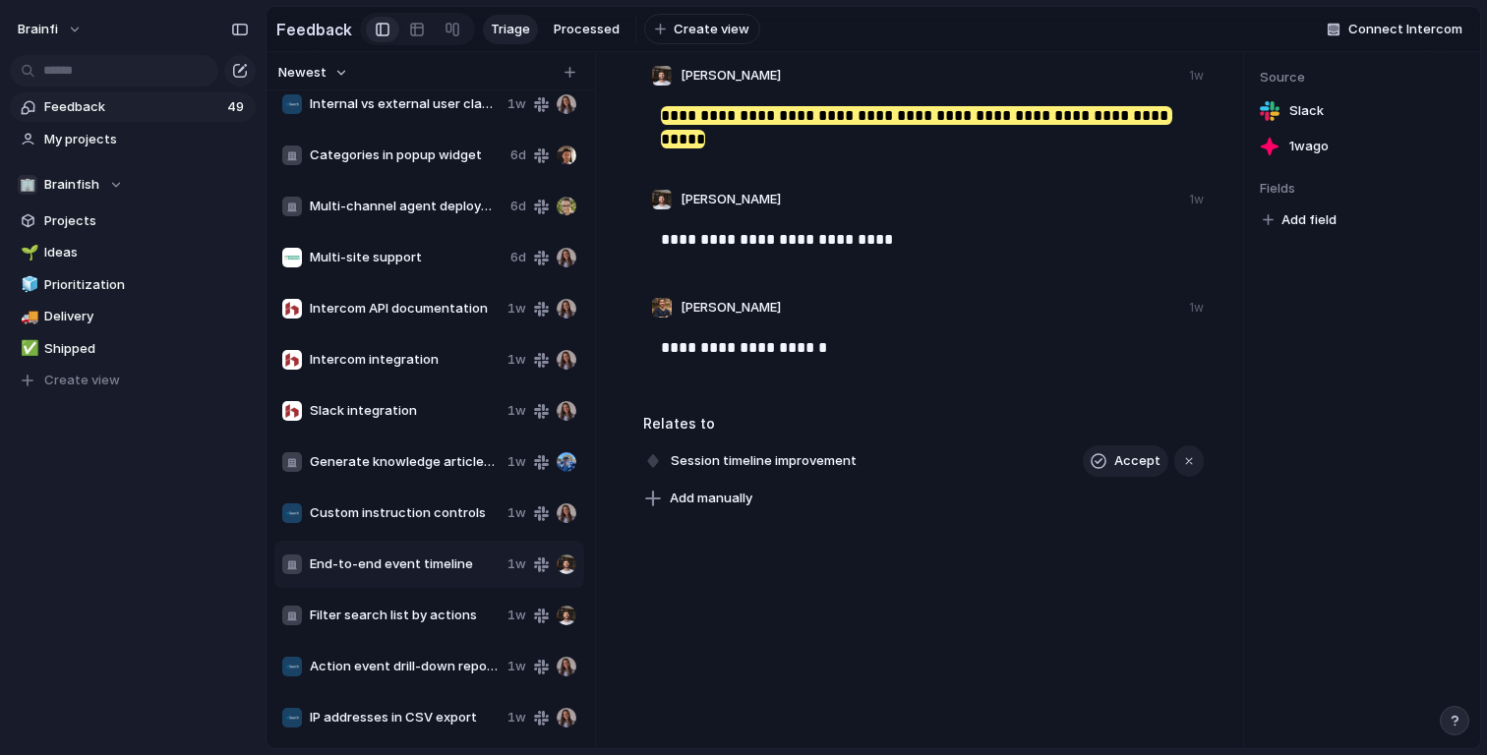
scroll to position [393, 0]
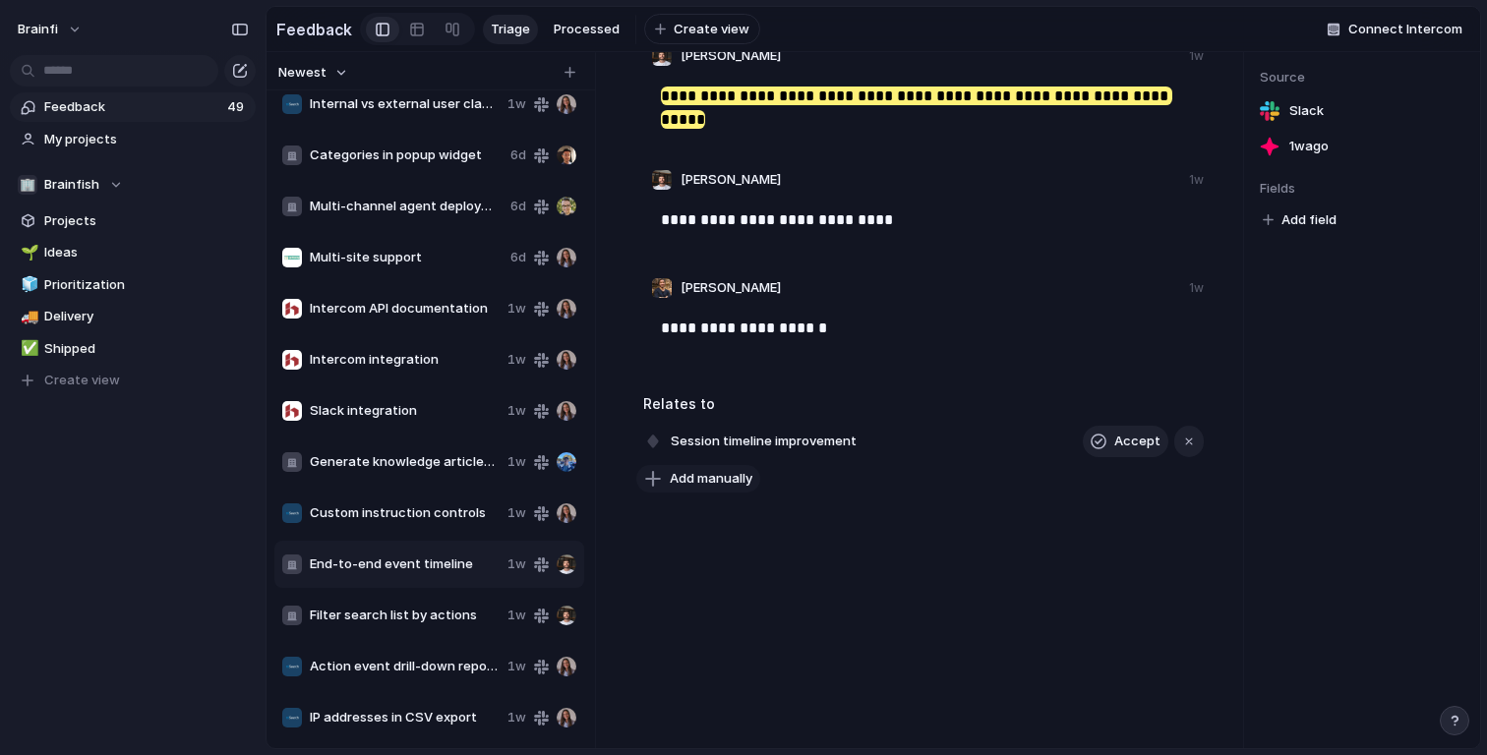
click at [717, 478] on span "Add manually" at bounding box center [711, 479] width 83 height 20
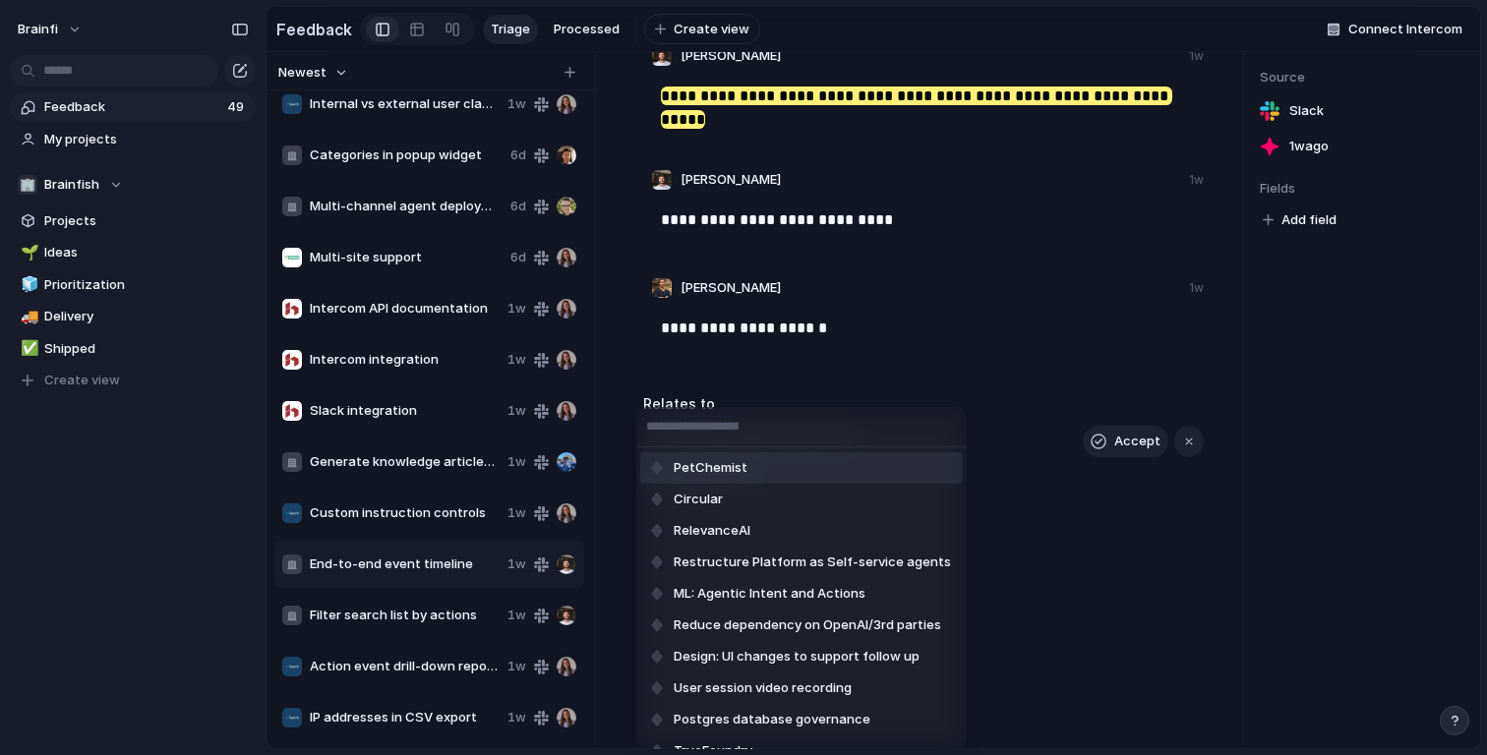
type input "*"
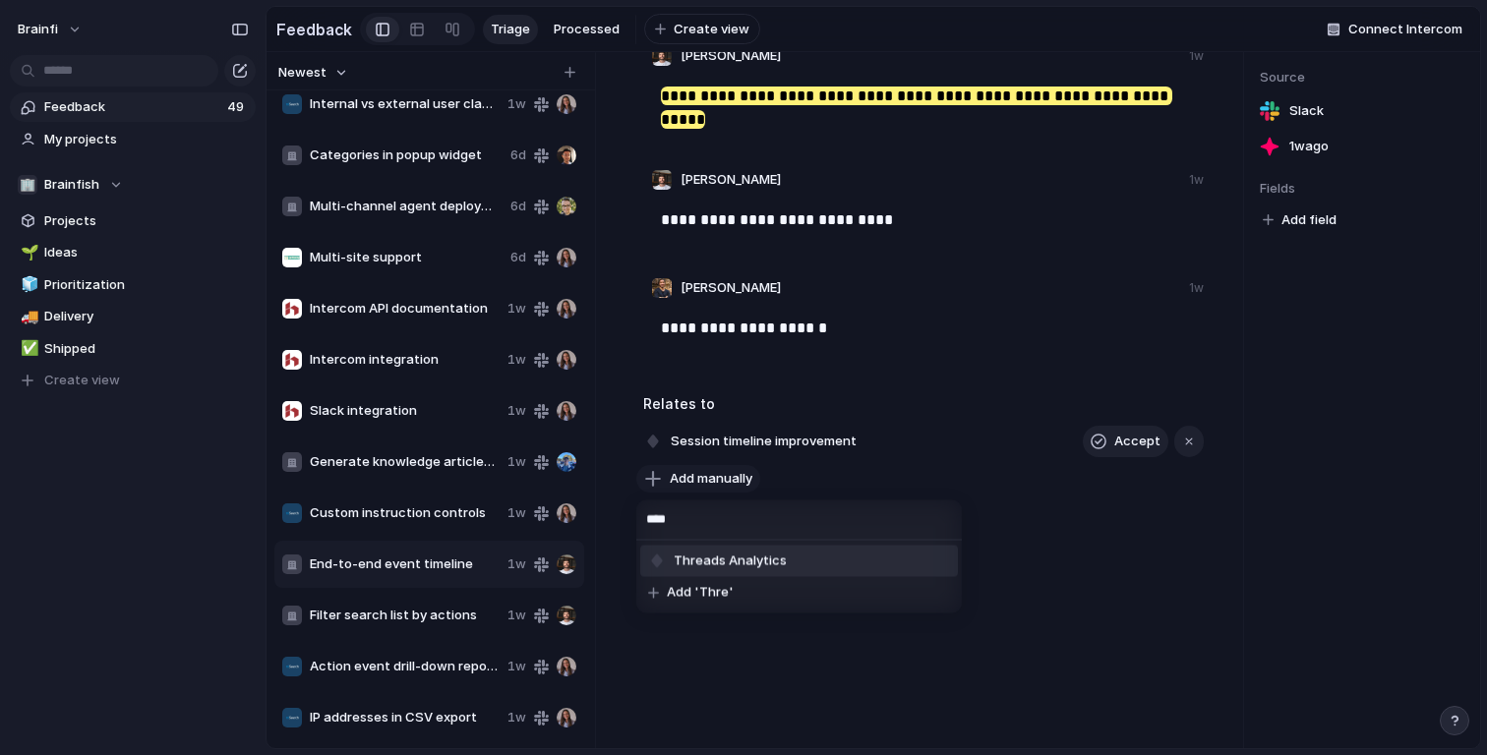
type input "*****"
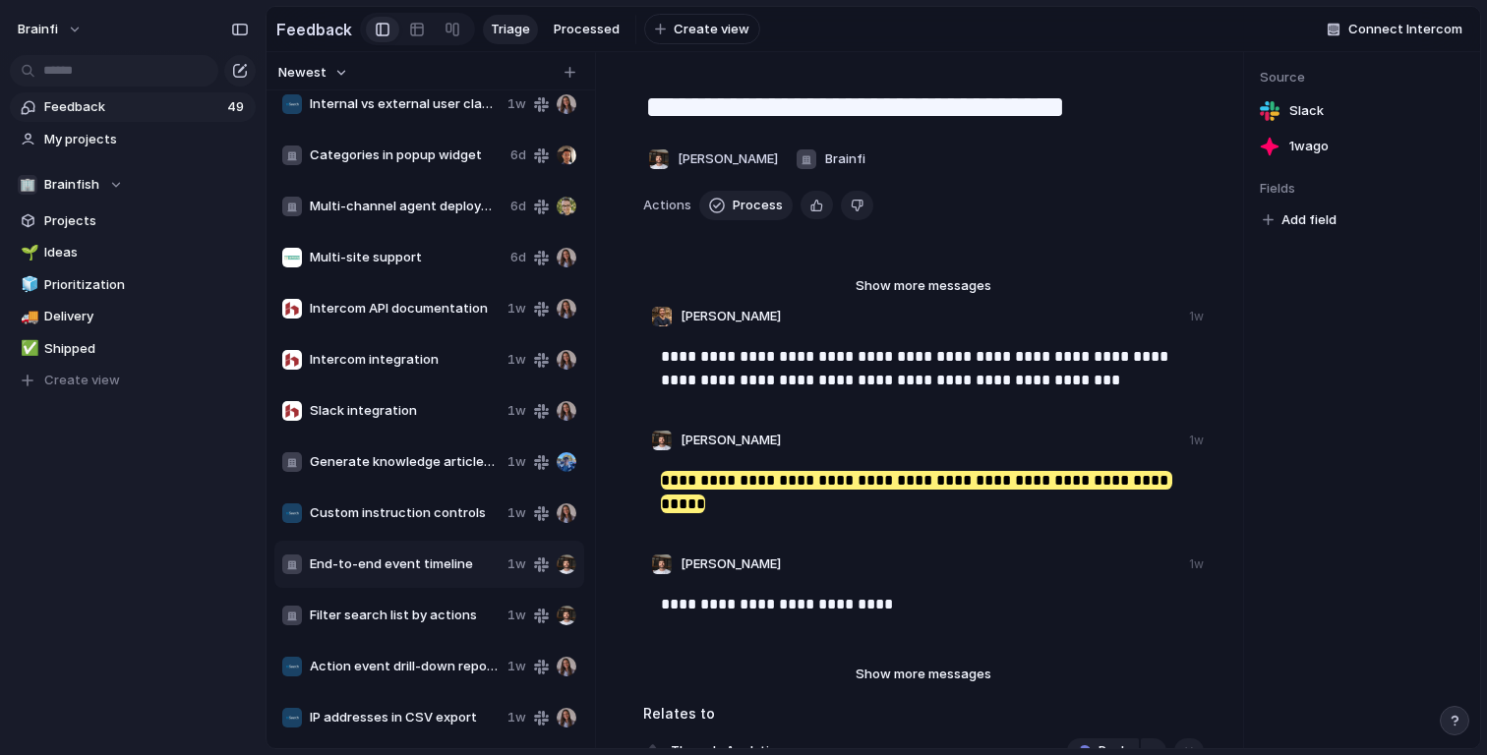
scroll to position [0, 0]
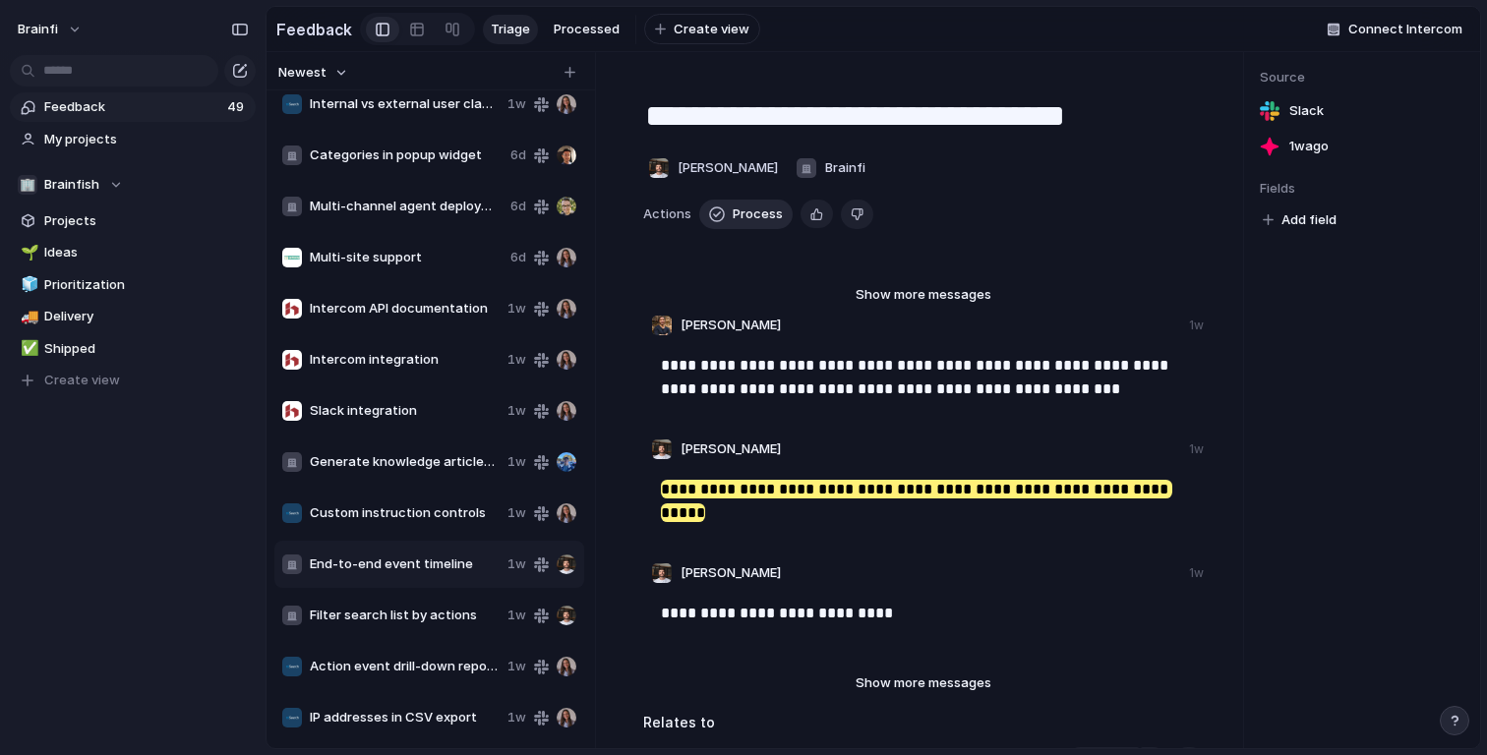
click at [753, 211] on span "Process" at bounding box center [757, 215] width 50 height 20
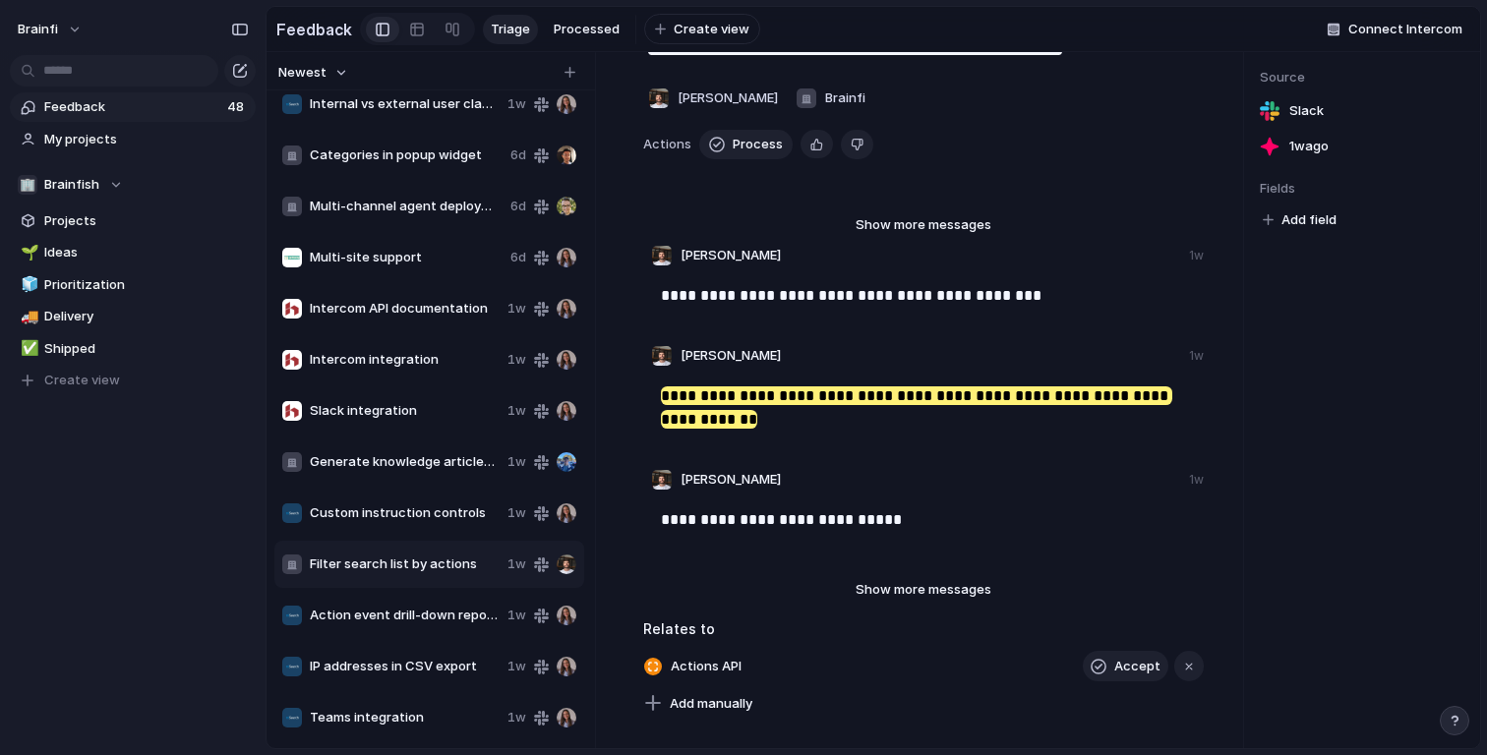
scroll to position [75, 0]
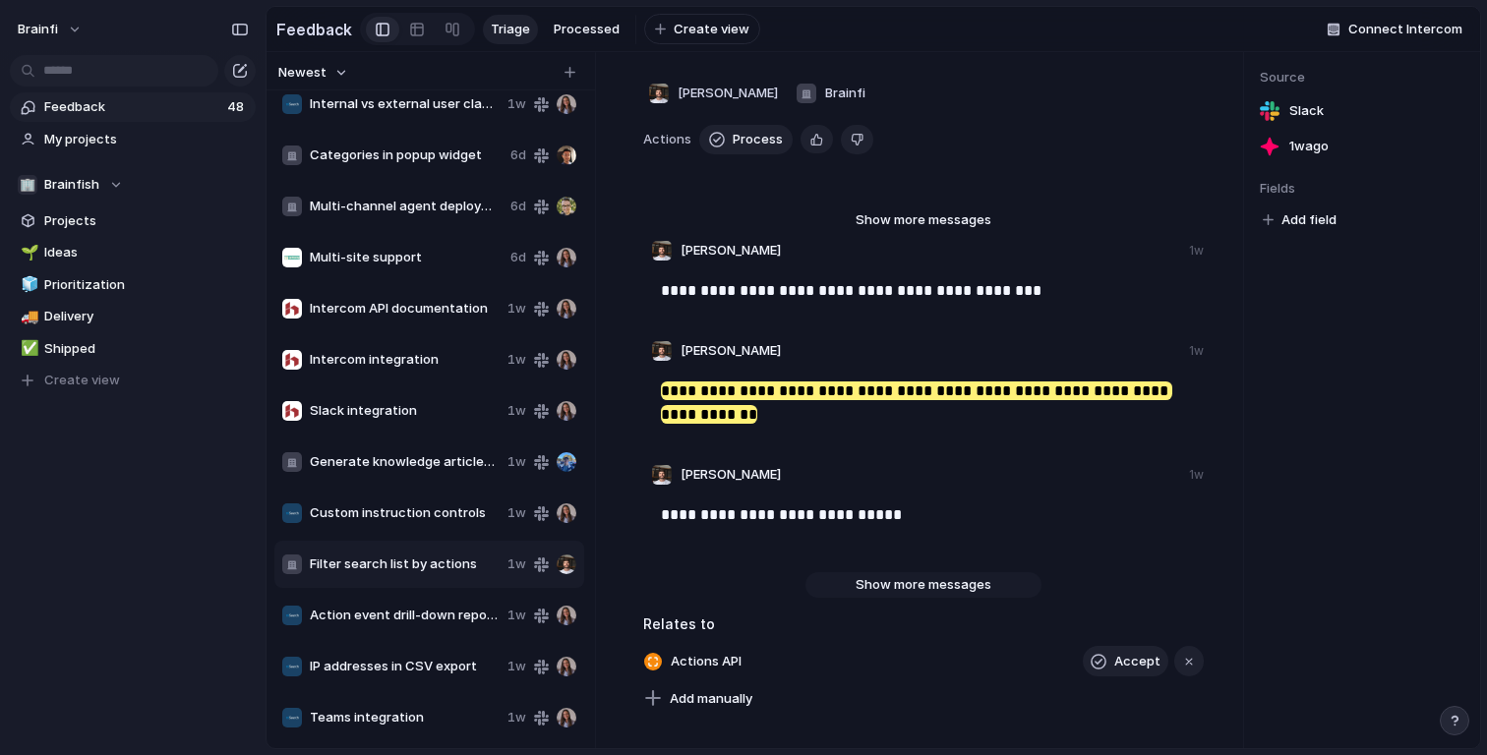
click at [907, 596] on button "Show more messages" at bounding box center [923, 585] width 236 height 26
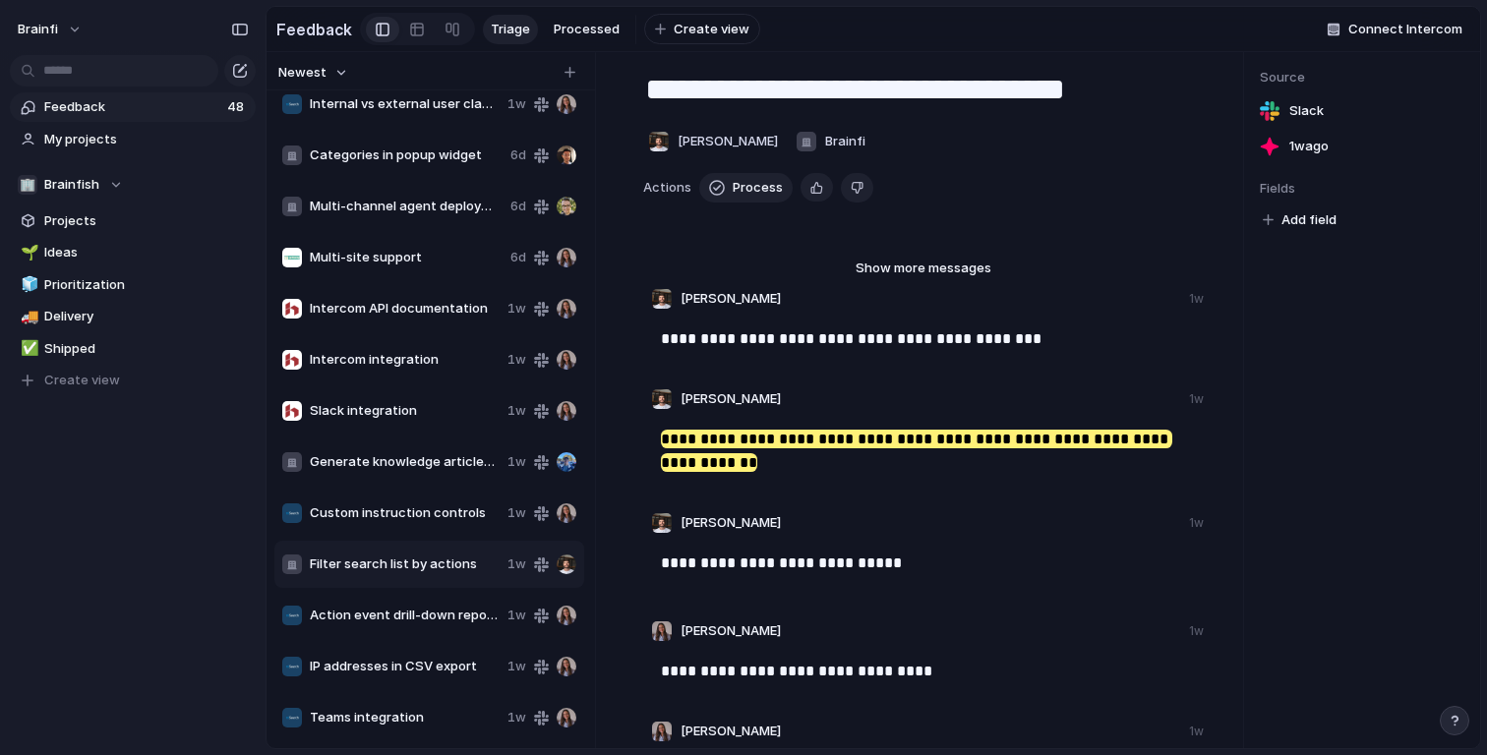
scroll to position [0, 0]
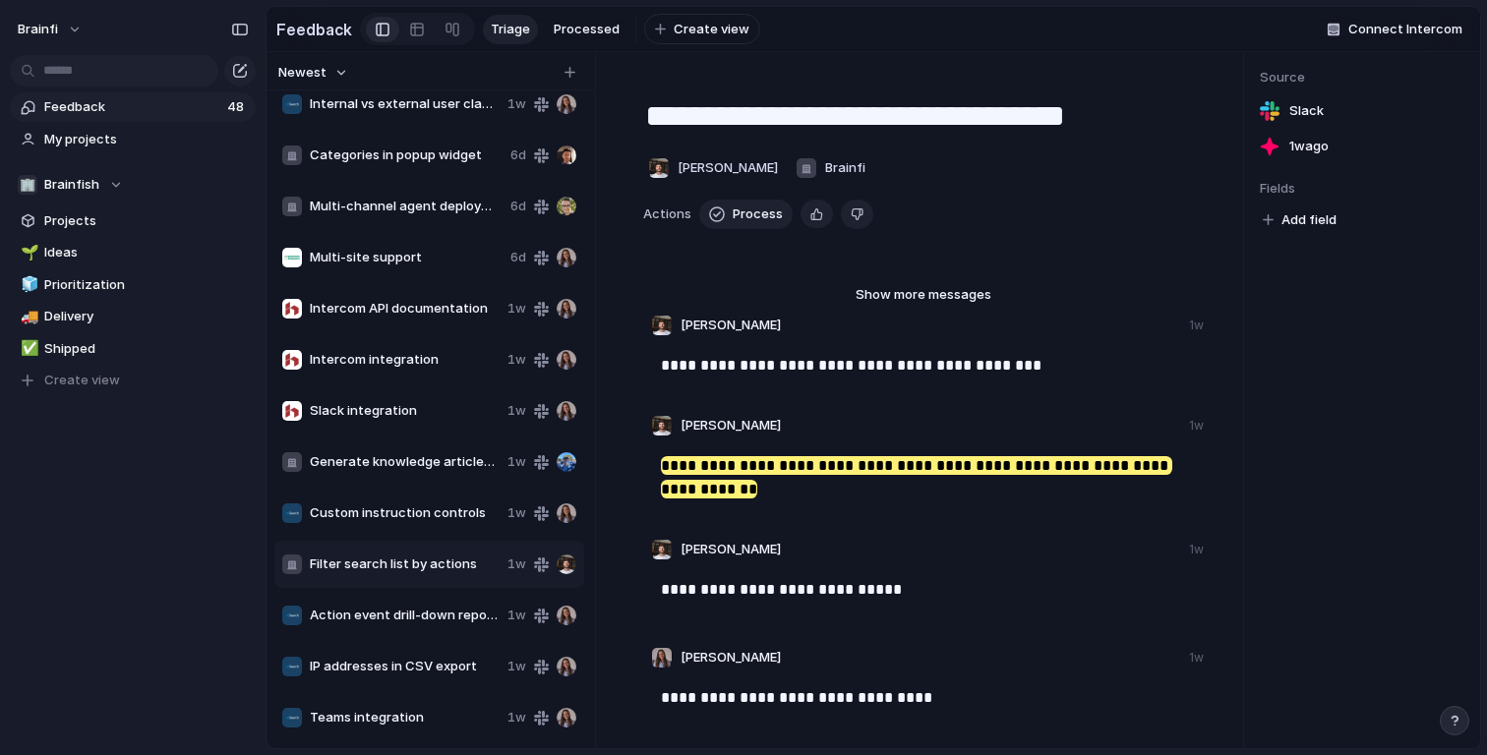
click at [393, 300] on span "Intercom API documentation" at bounding box center [405, 309] width 190 height 20
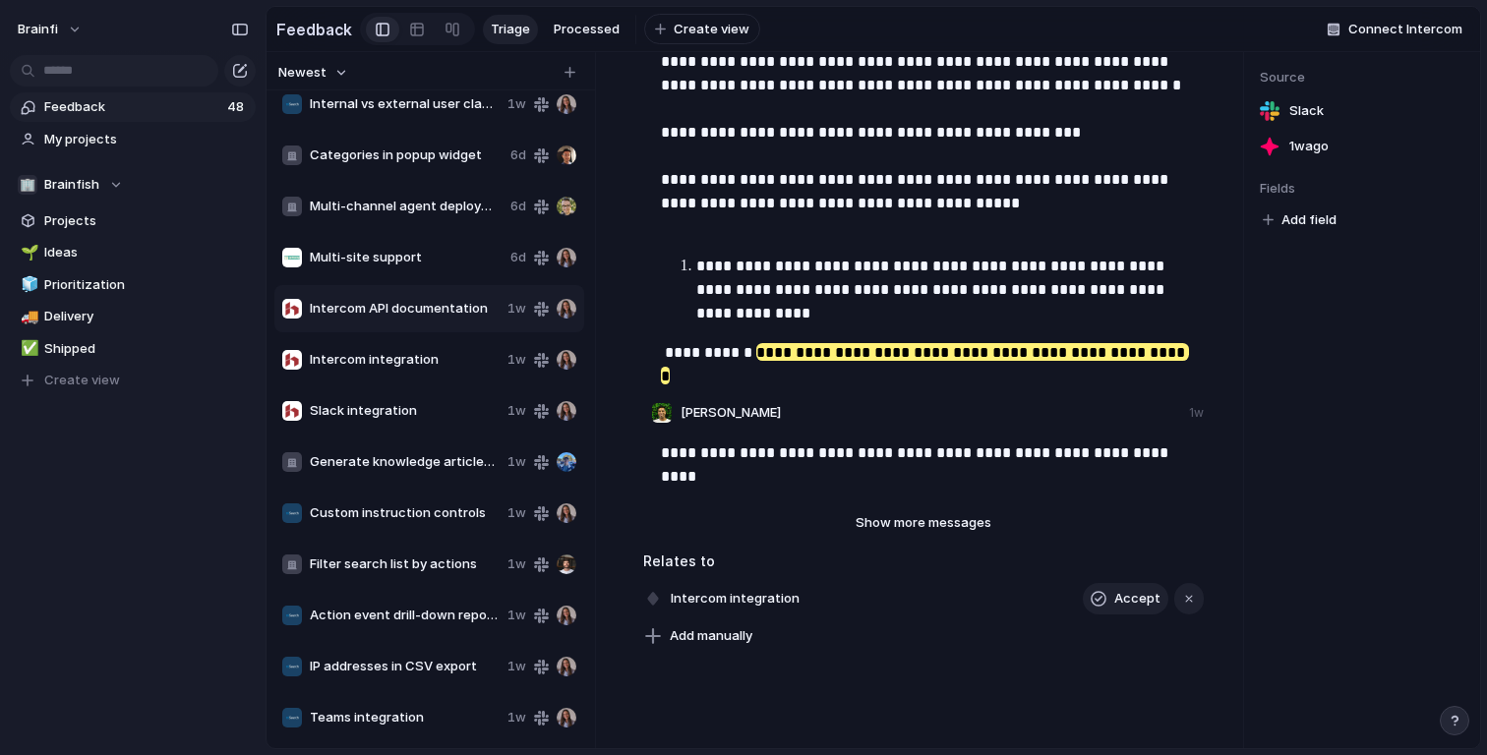
scroll to position [606, 0]
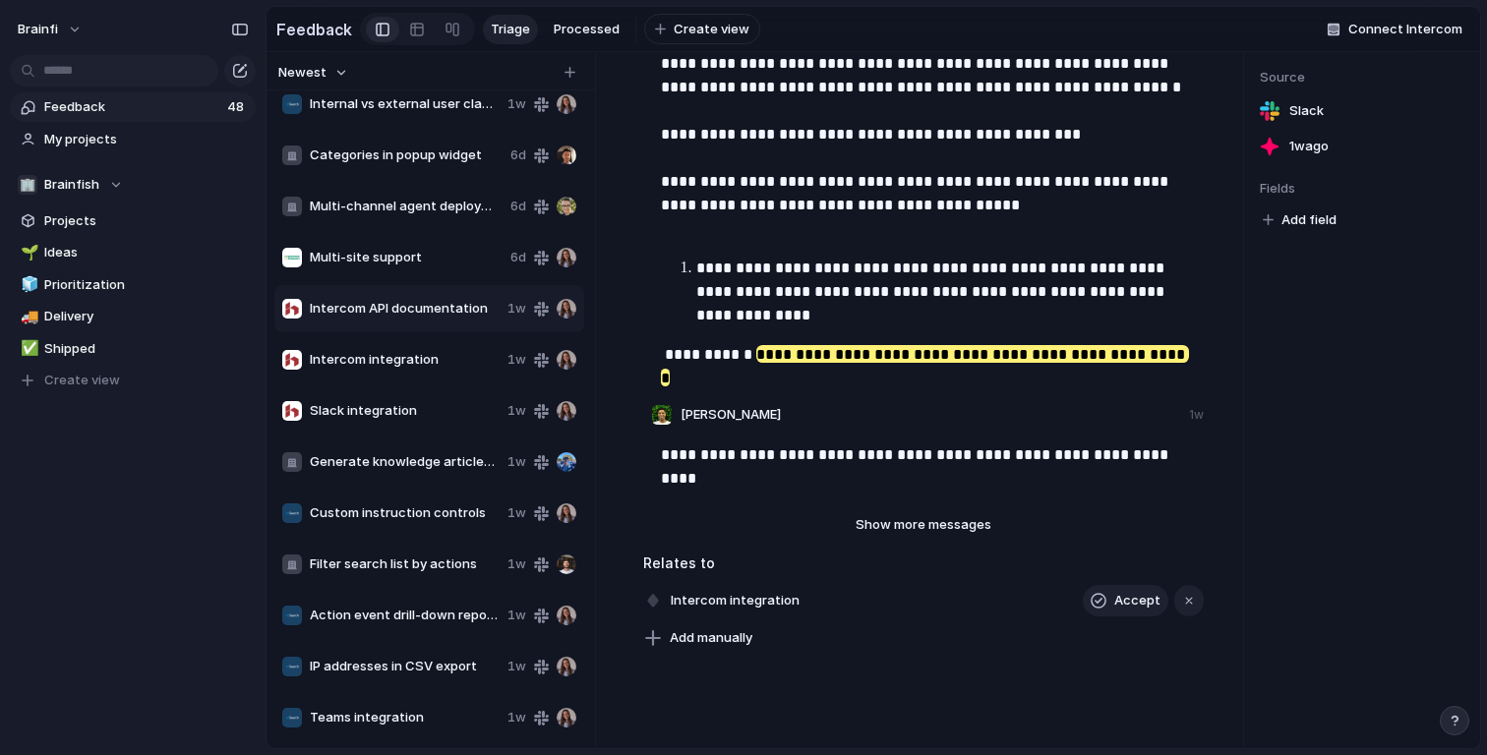
click at [976, 467] on div "**********" at bounding box center [926, 462] width 530 height 39
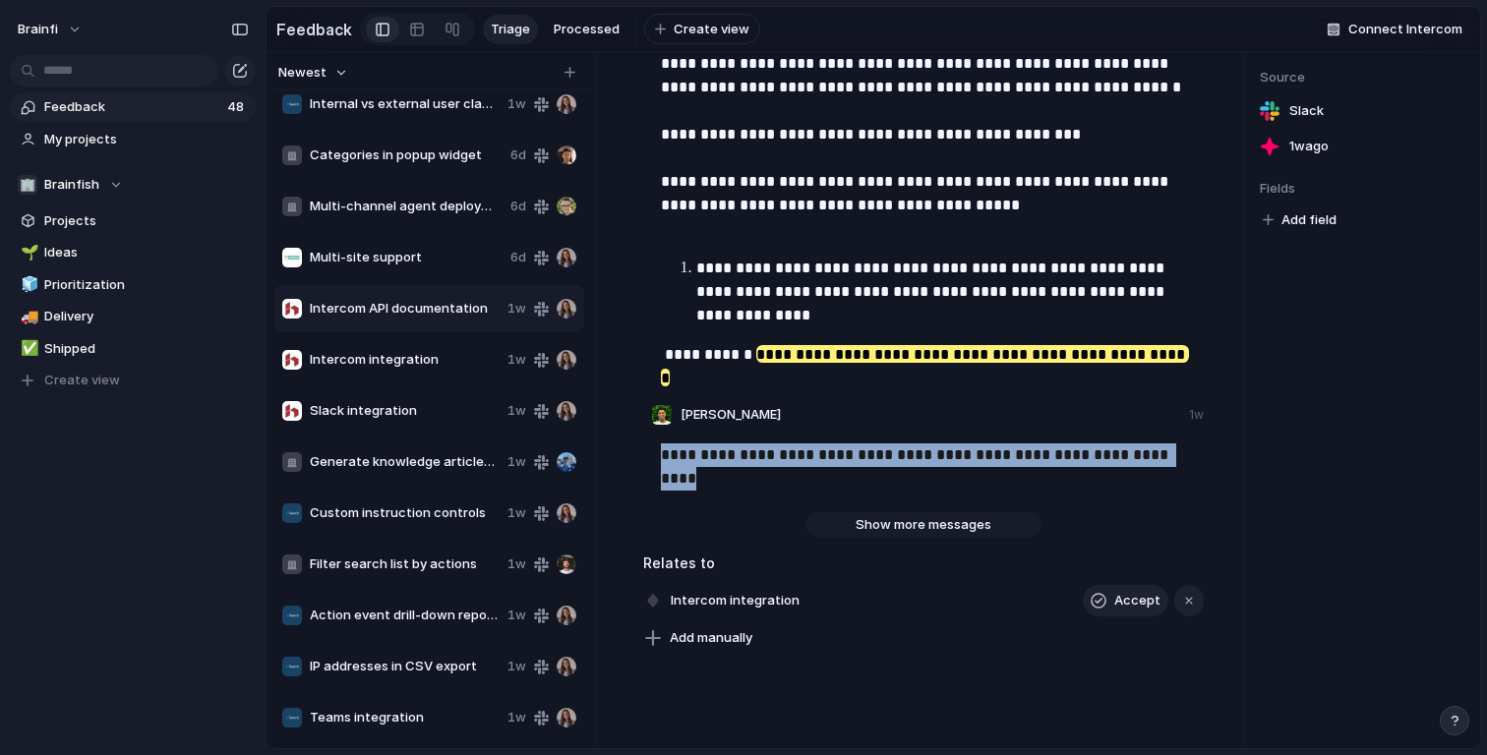
click at [948, 529] on span "Show more messages" at bounding box center [923, 525] width 136 height 20
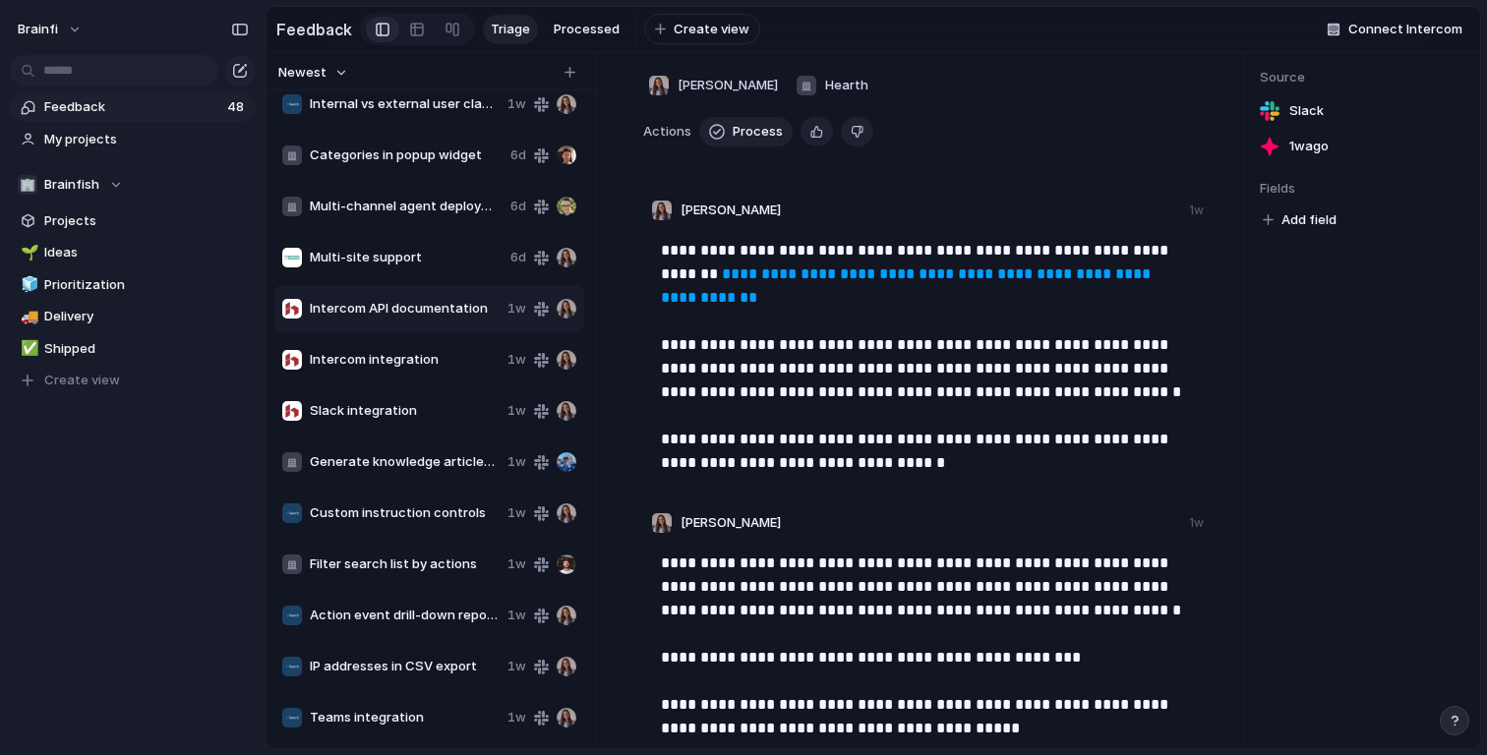
scroll to position [0, 0]
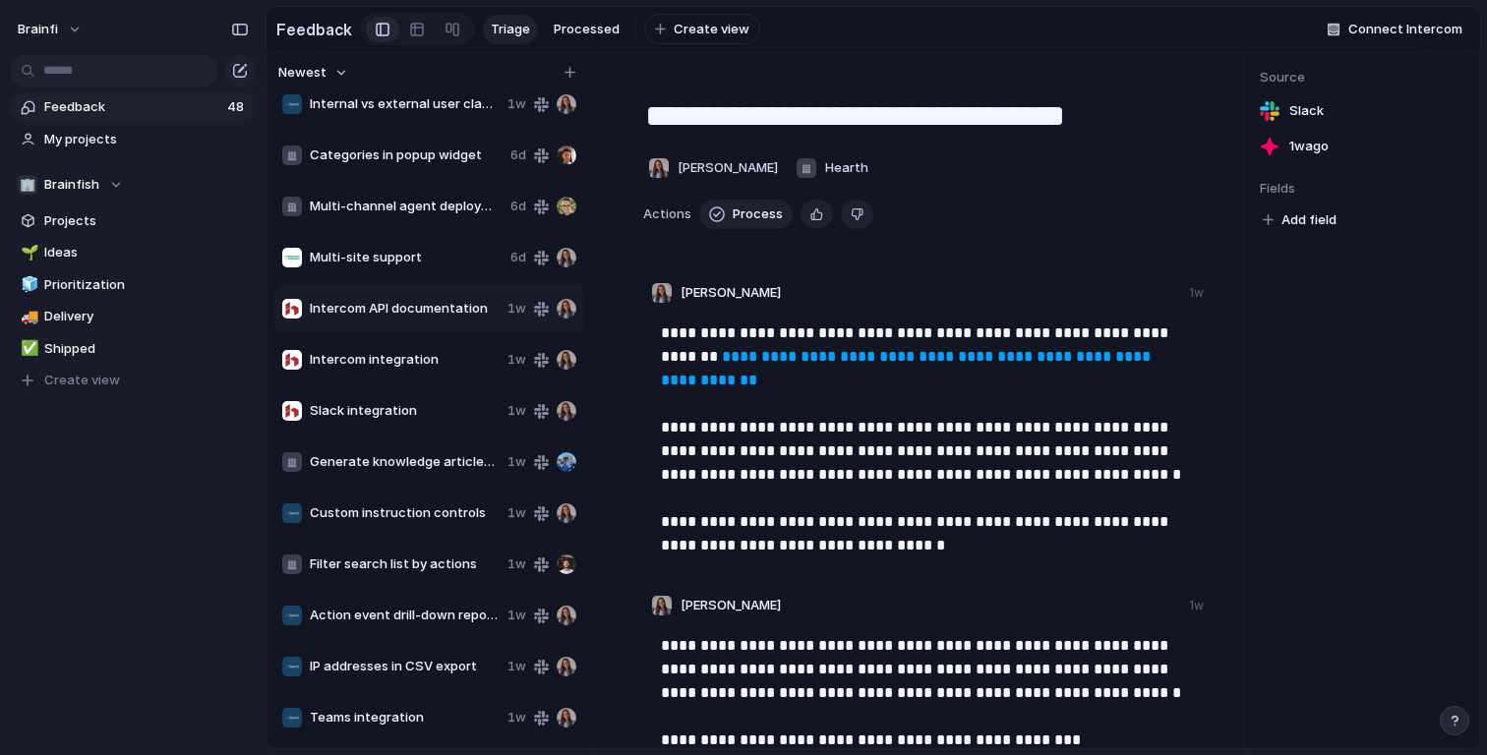
click at [359, 458] on span "Generate knowledge articles from videos" at bounding box center [405, 462] width 190 height 20
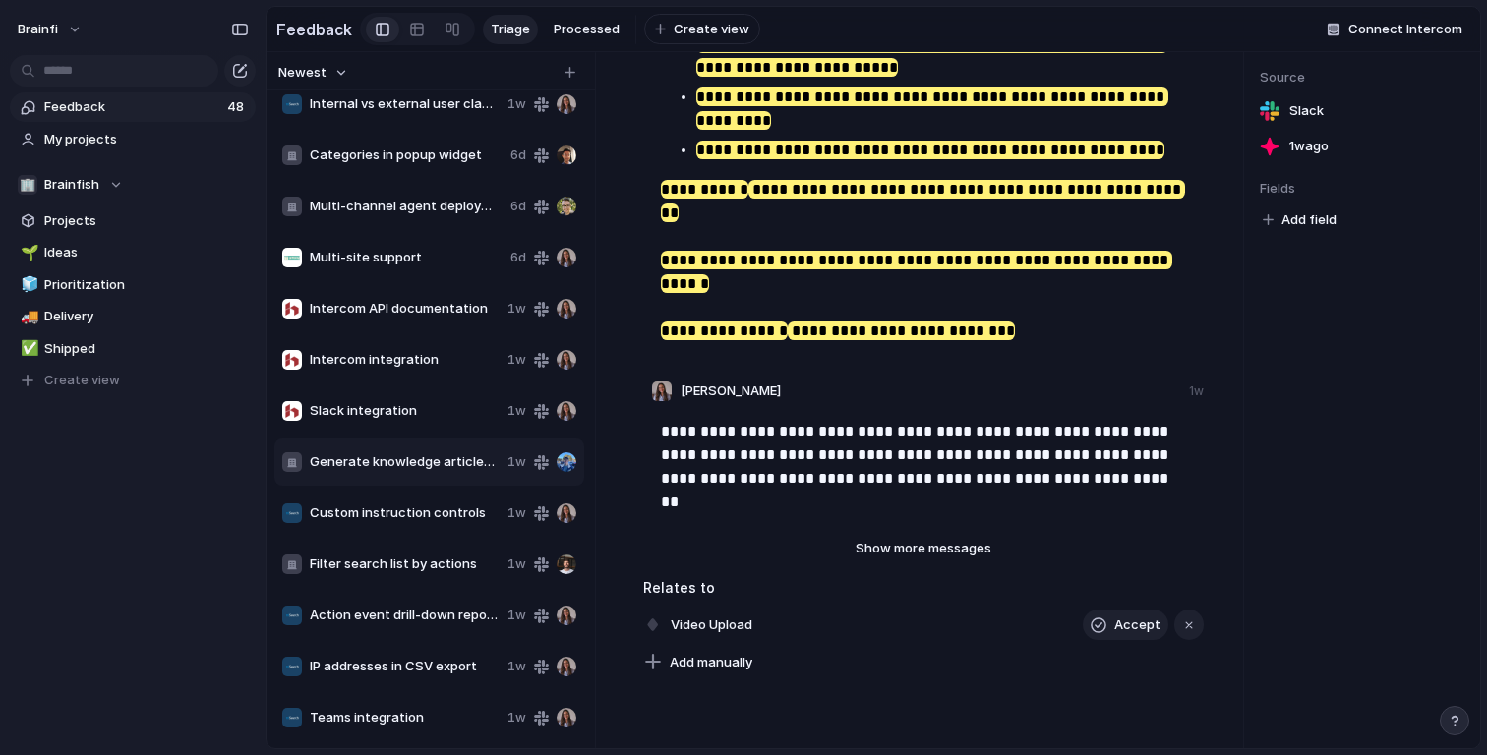
scroll to position [1037, 0]
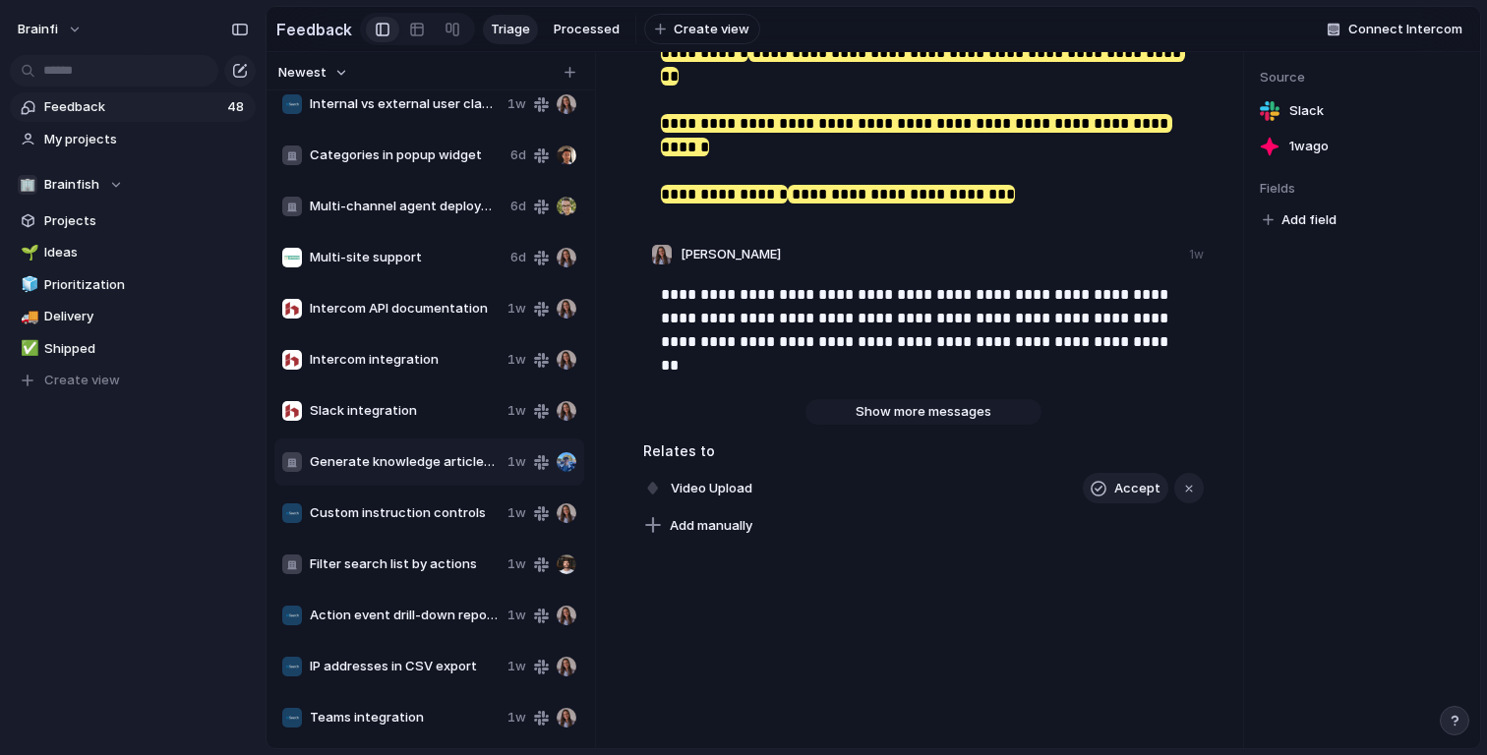
click at [906, 402] on span "Show more messages" at bounding box center [923, 412] width 136 height 20
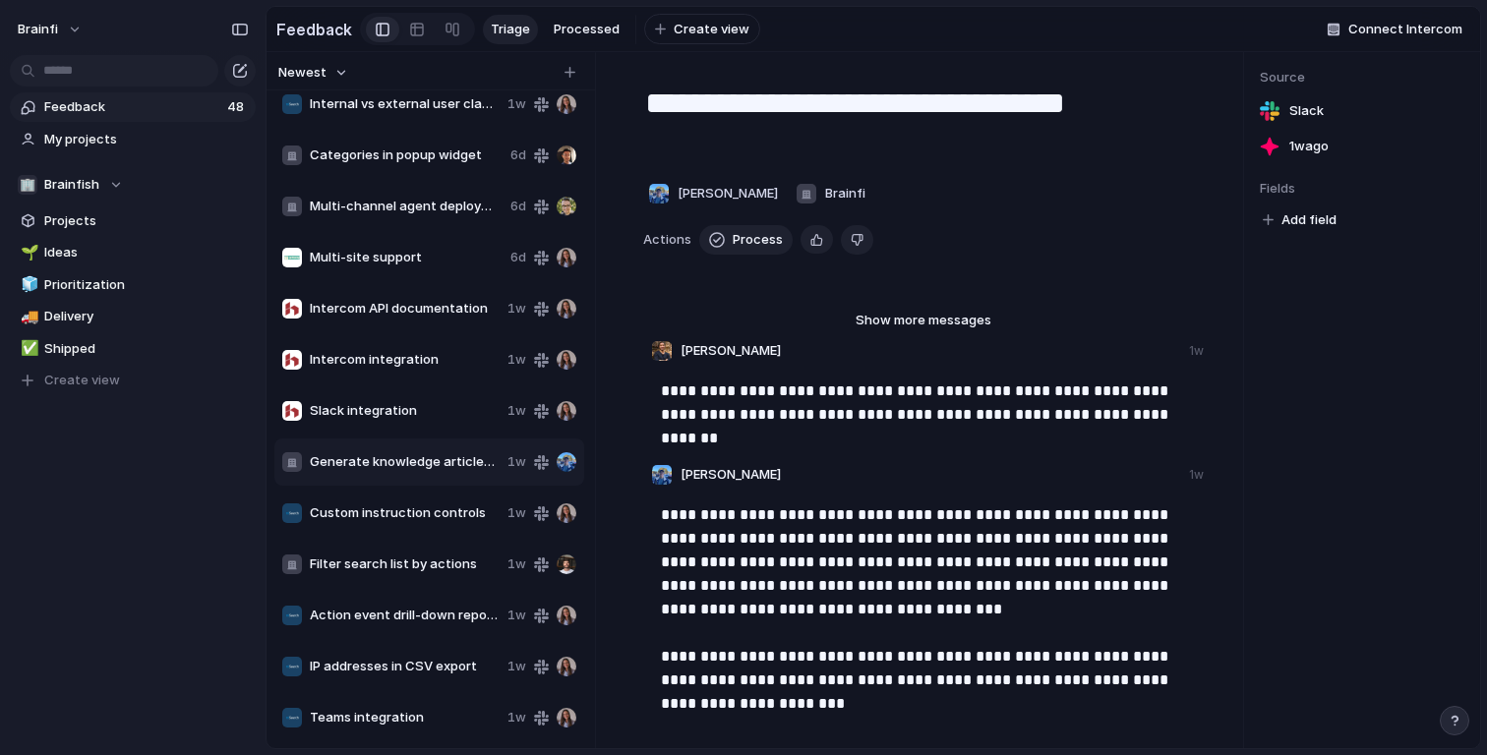
scroll to position [0, 0]
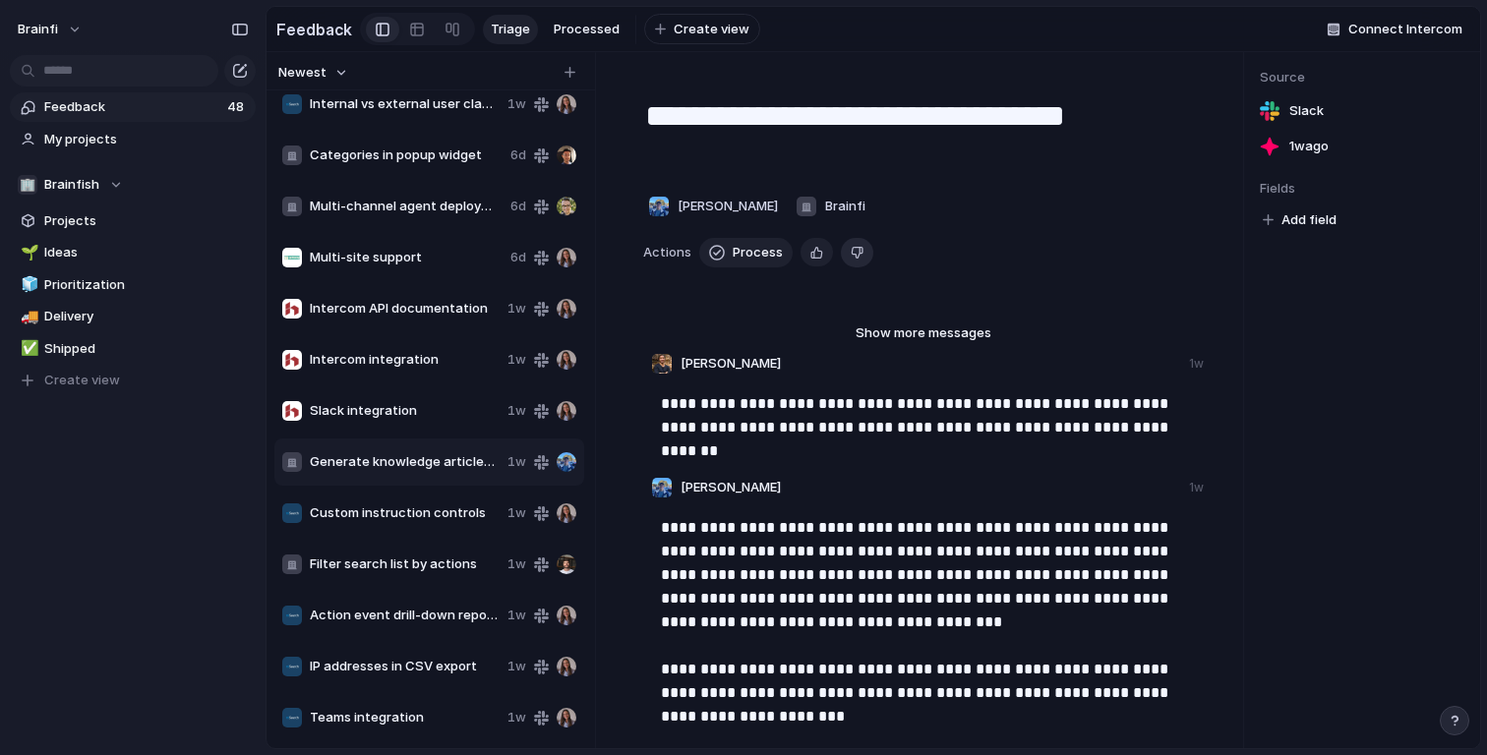
click at [865, 260] on button "Delete" at bounding box center [857, 252] width 32 height 29
click at [865, 260] on button "Delete" at bounding box center [881, 252] width 80 height 29
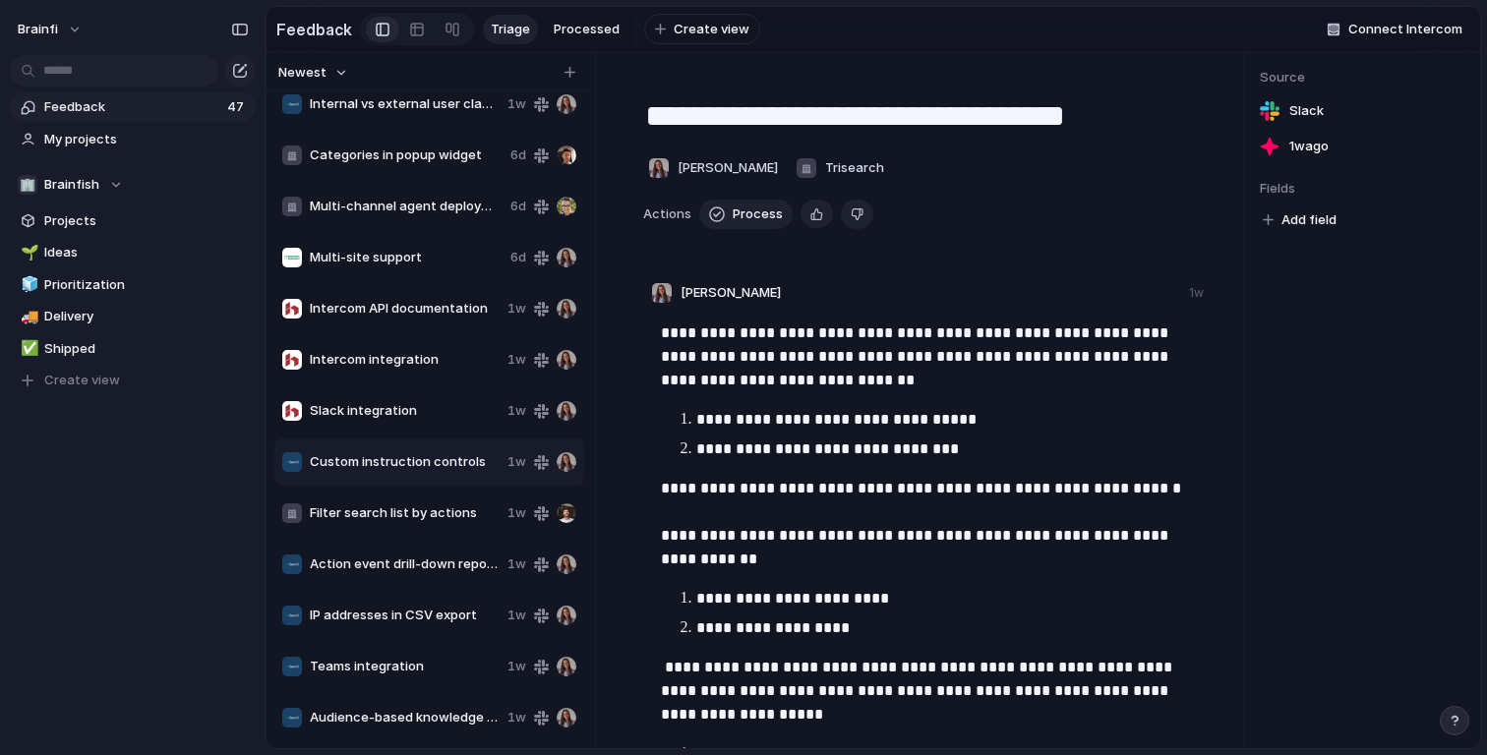
click at [439, 445] on div "Custom instruction controls 1w" at bounding box center [429, 462] width 310 height 47
click at [449, 468] on span "Custom instruction controls" at bounding box center [405, 462] width 190 height 20
click at [862, 216] on button "Delete" at bounding box center [857, 214] width 32 height 29
click at [894, 451] on p "**********" at bounding box center [943, 450] width 494 height 24
click at [850, 210] on div "button" at bounding box center [856, 214] width 13 height 19
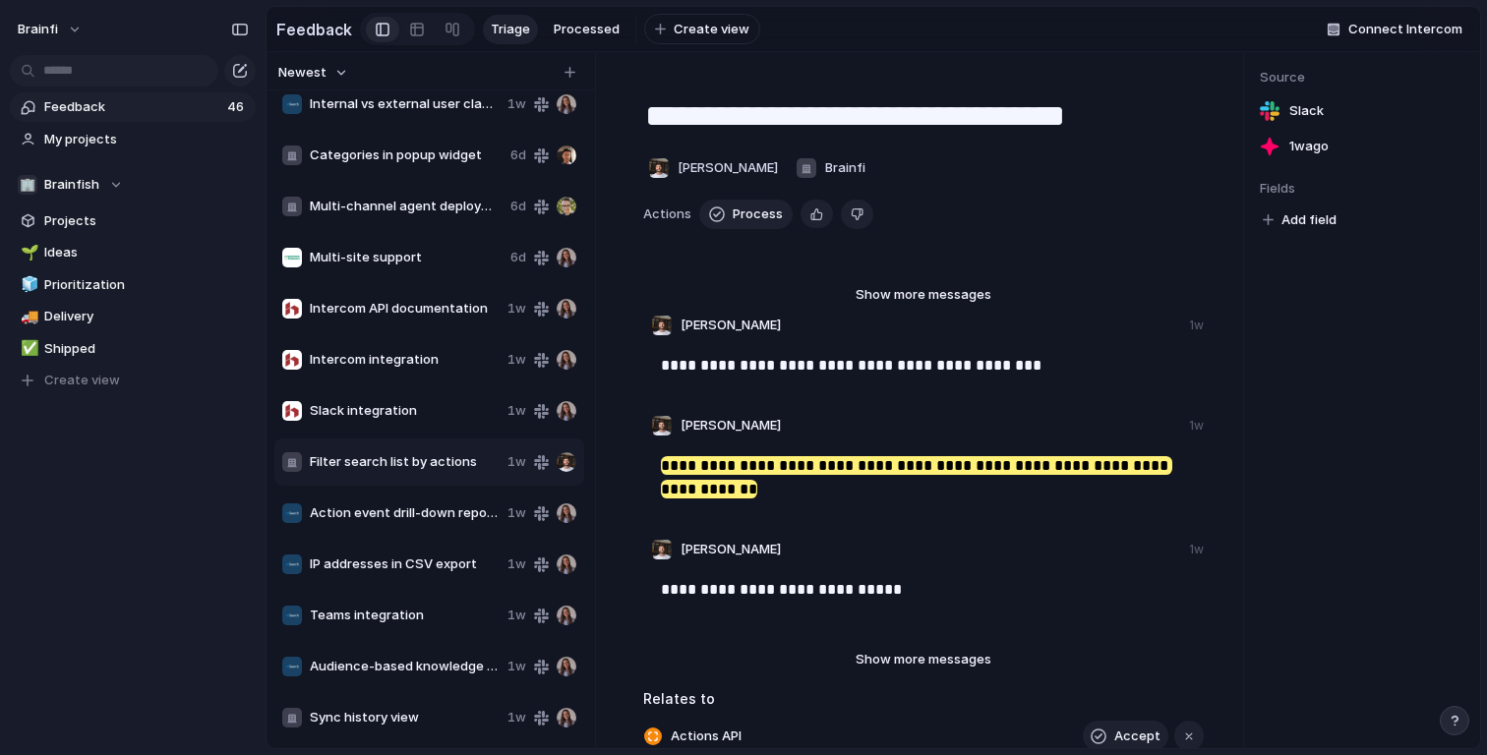
scroll to position [295, 0]
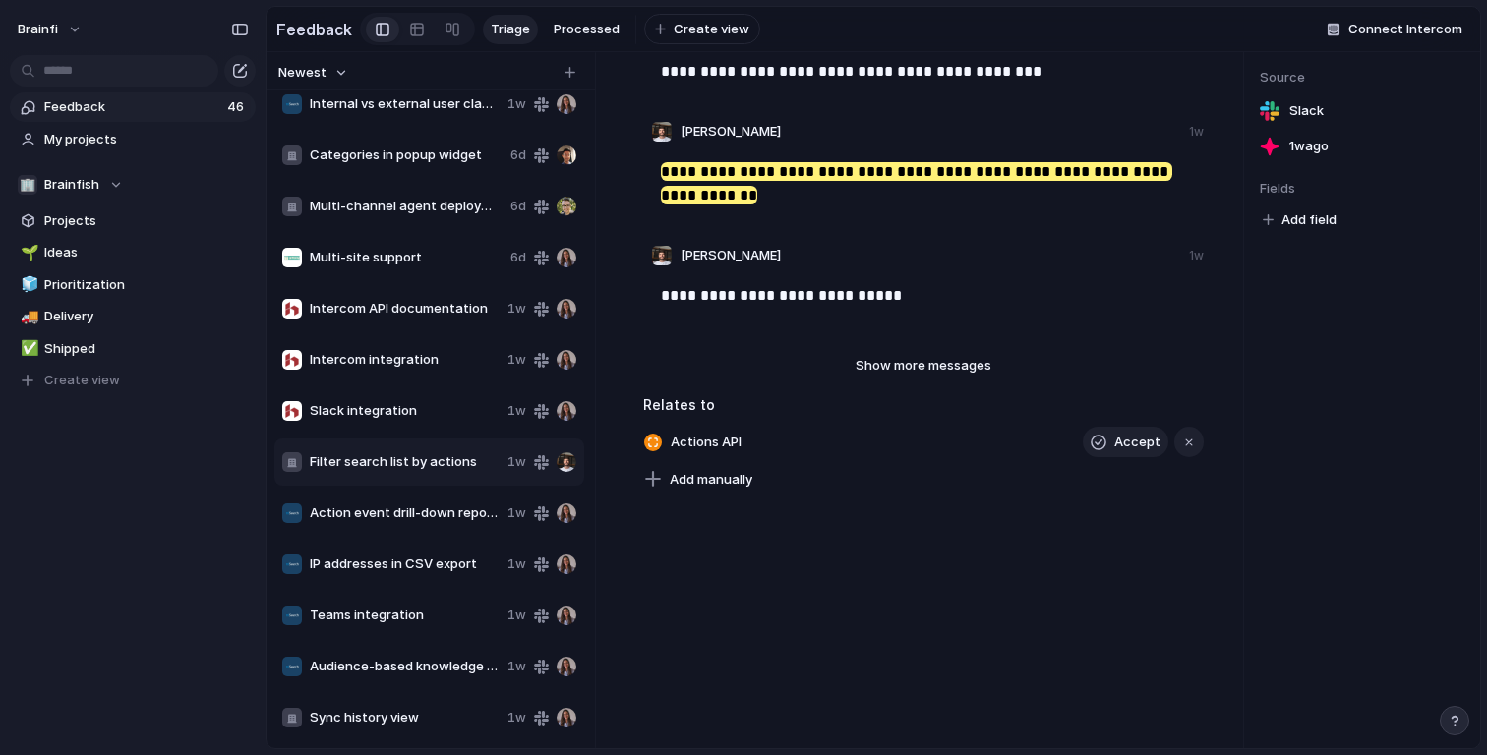
click at [765, 481] on div "Add manually" at bounding box center [923, 480] width 561 height 28
click at [724, 482] on span "Add manually" at bounding box center [711, 480] width 83 height 20
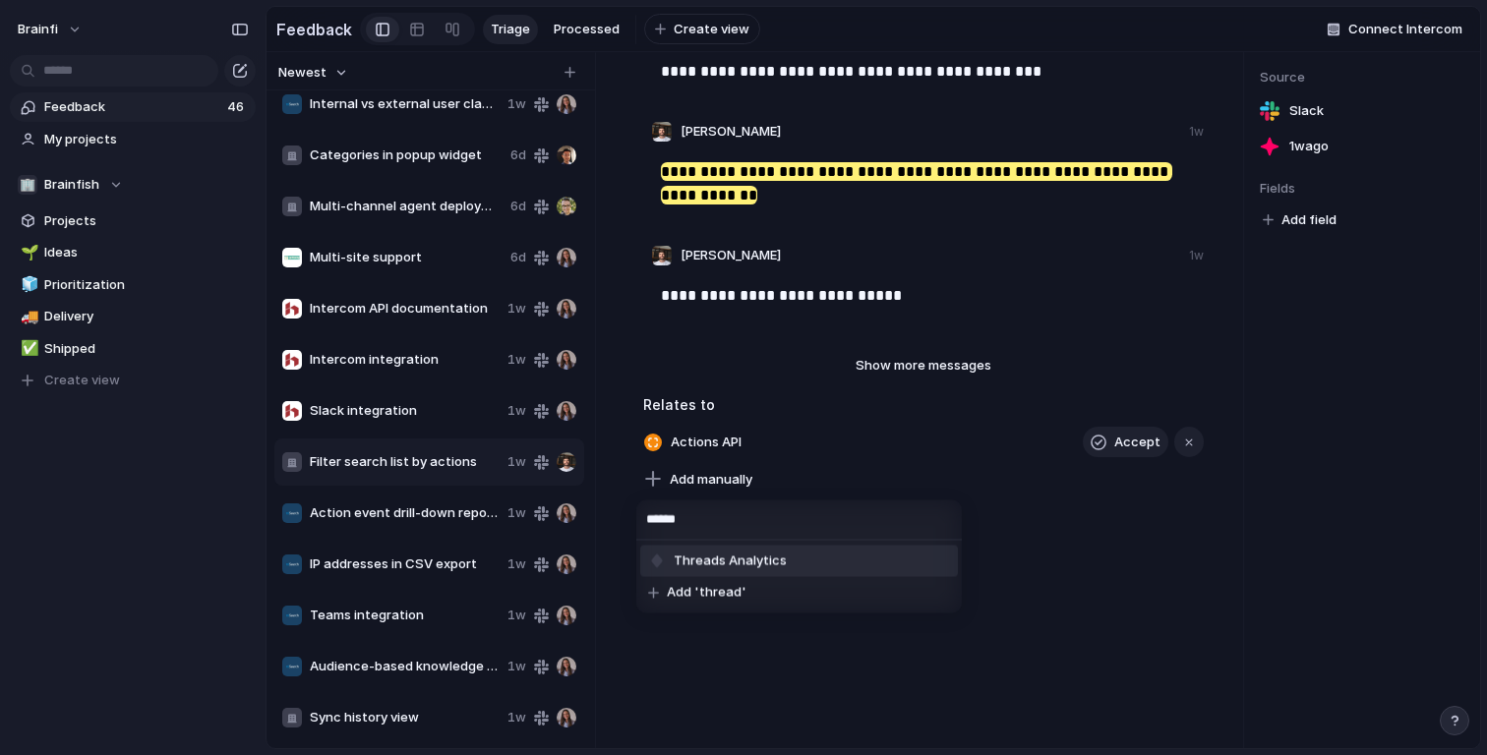
type input "*******"
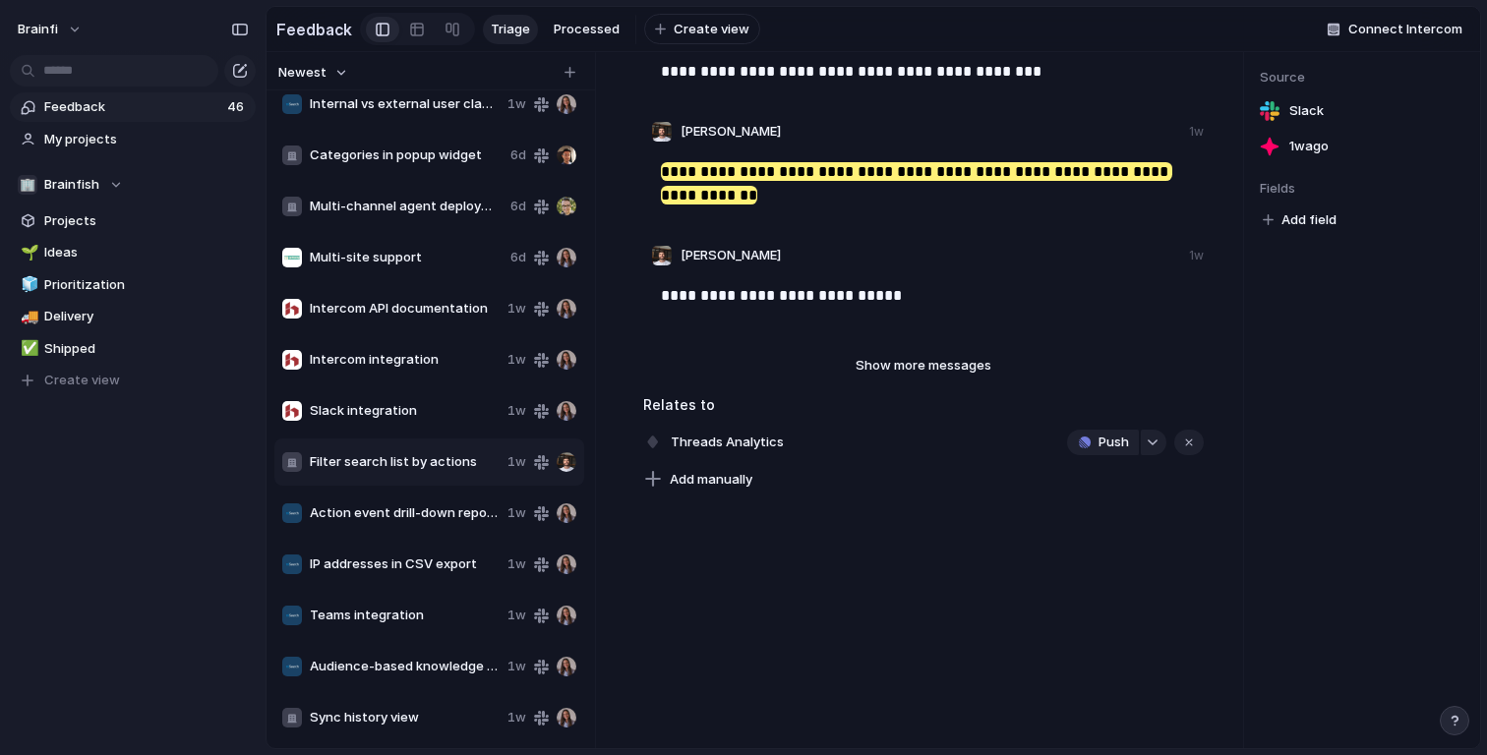
scroll to position [0, 0]
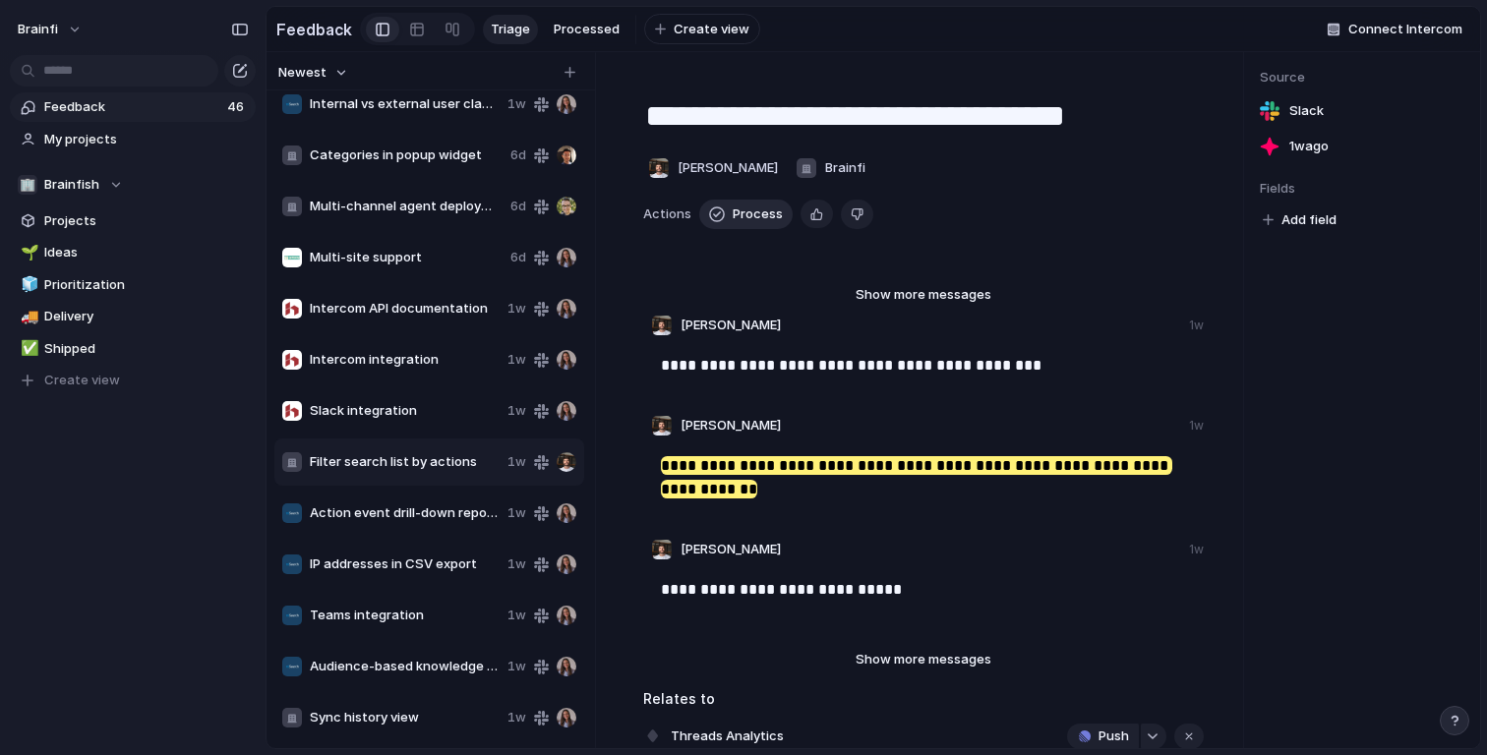
click at [756, 210] on span "Process" at bounding box center [757, 215] width 50 height 20
